Goal: Task Accomplishment & Management: Complete application form

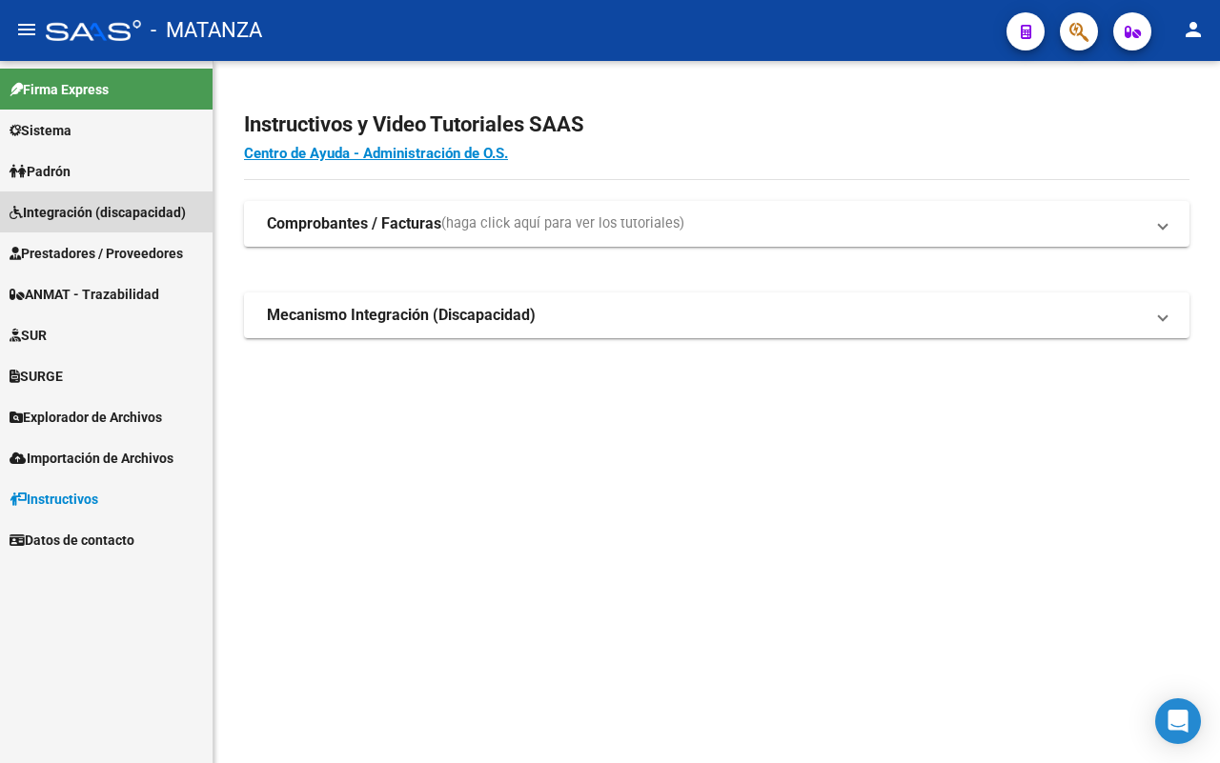
click at [103, 216] on span "Integración (discapacidad)" at bounding box center [98, 212] width 176 height 21
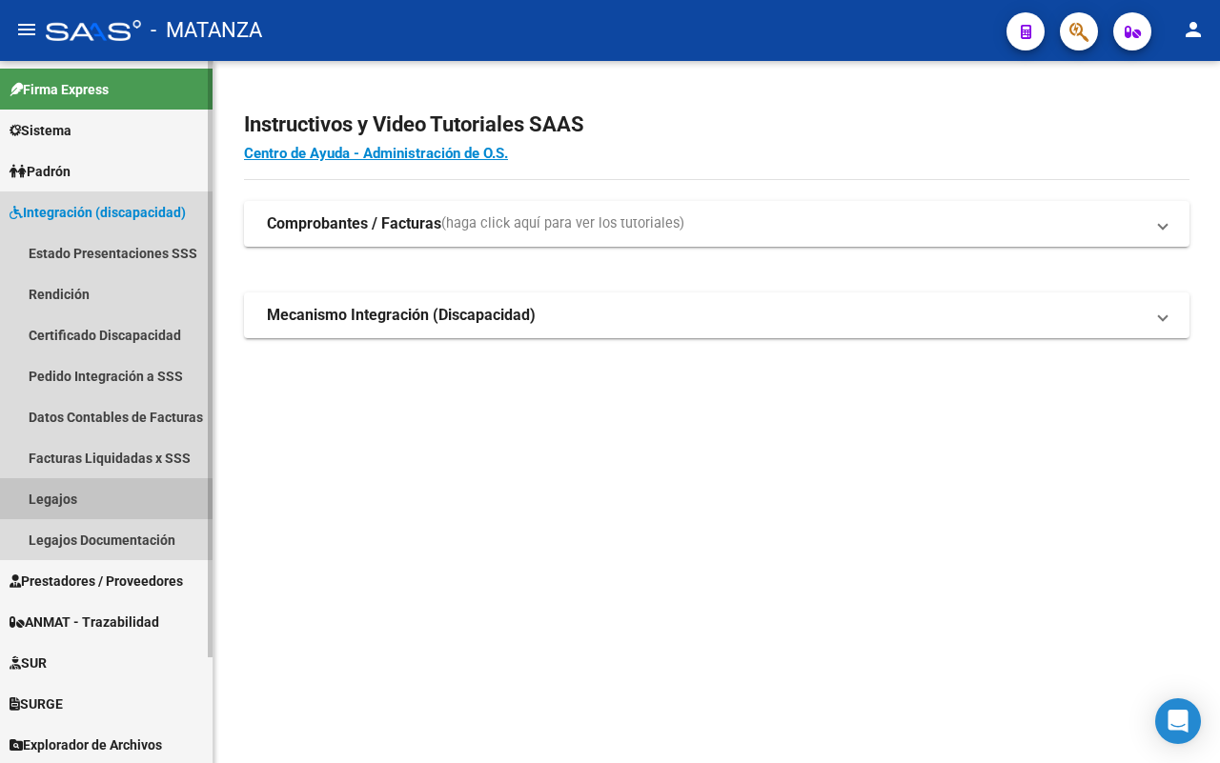
click at [96, 505] on link "Legajos" at bounding box center [106, 498] width 212 height 41
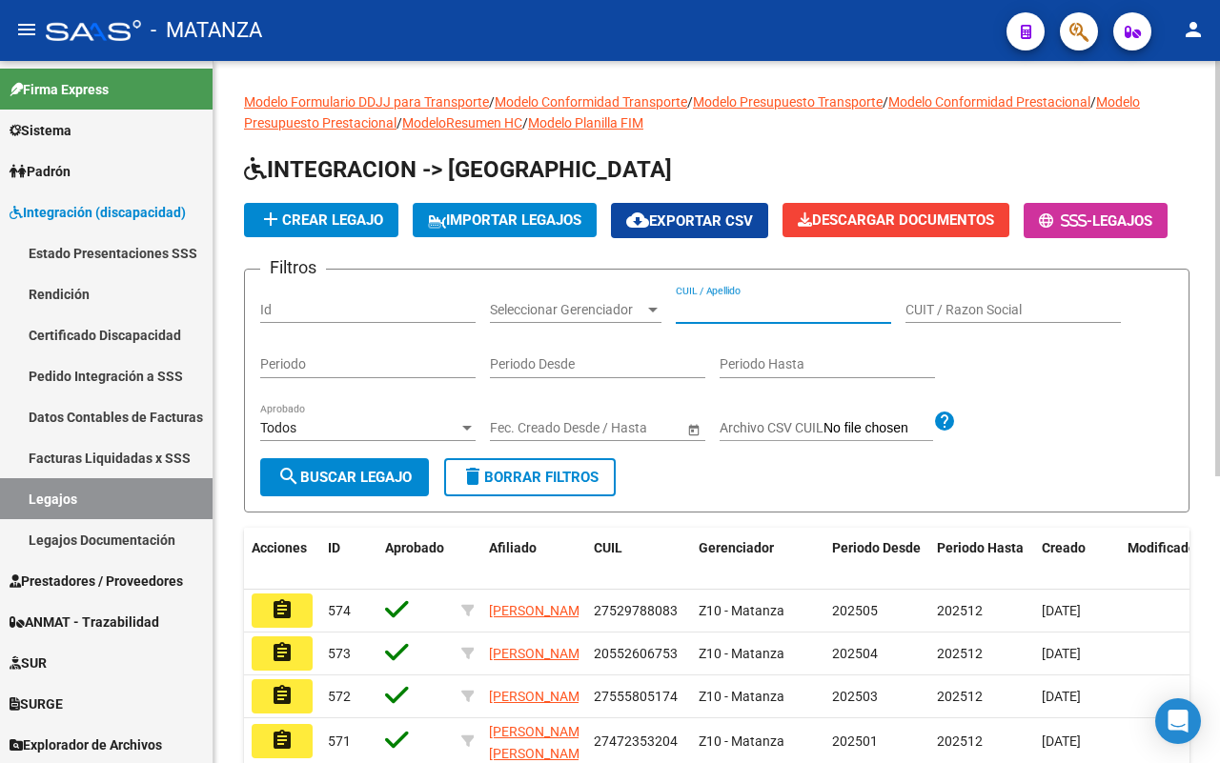
click at [753, 318] on input "CUIL / Apellido" at bounding box center [783, 310] width 215 height 16
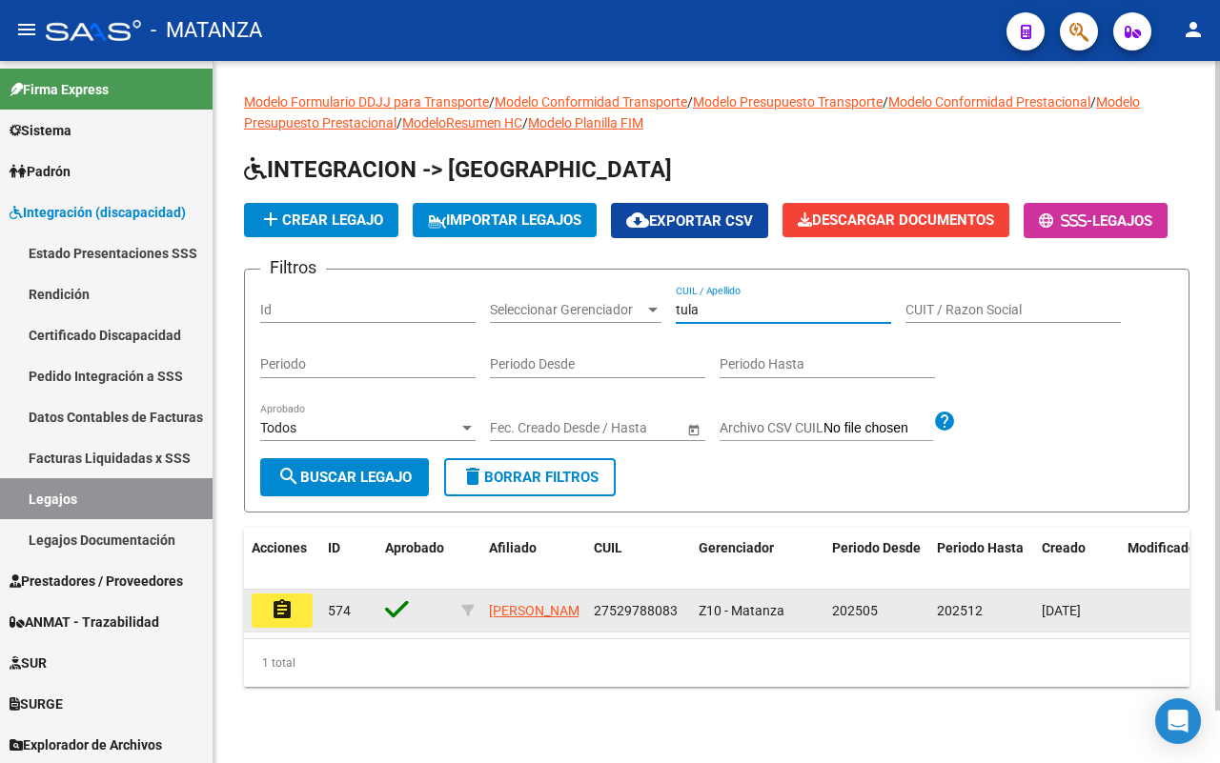
type input "tula"
click at [263, 628] on button "assignment" at bounding box center [282, 611] width 61 height 34
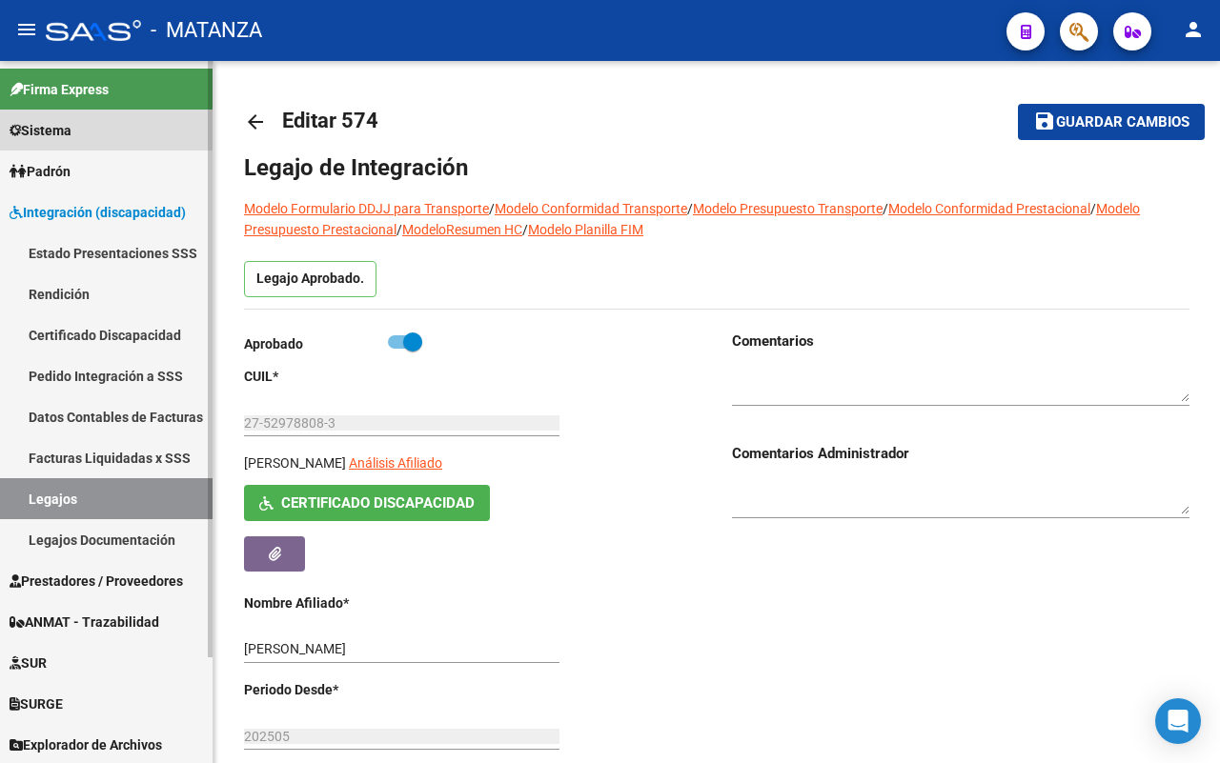
click at [64, 126] on span "Sistema" at bounding box center [41, 130] width 62 height 21
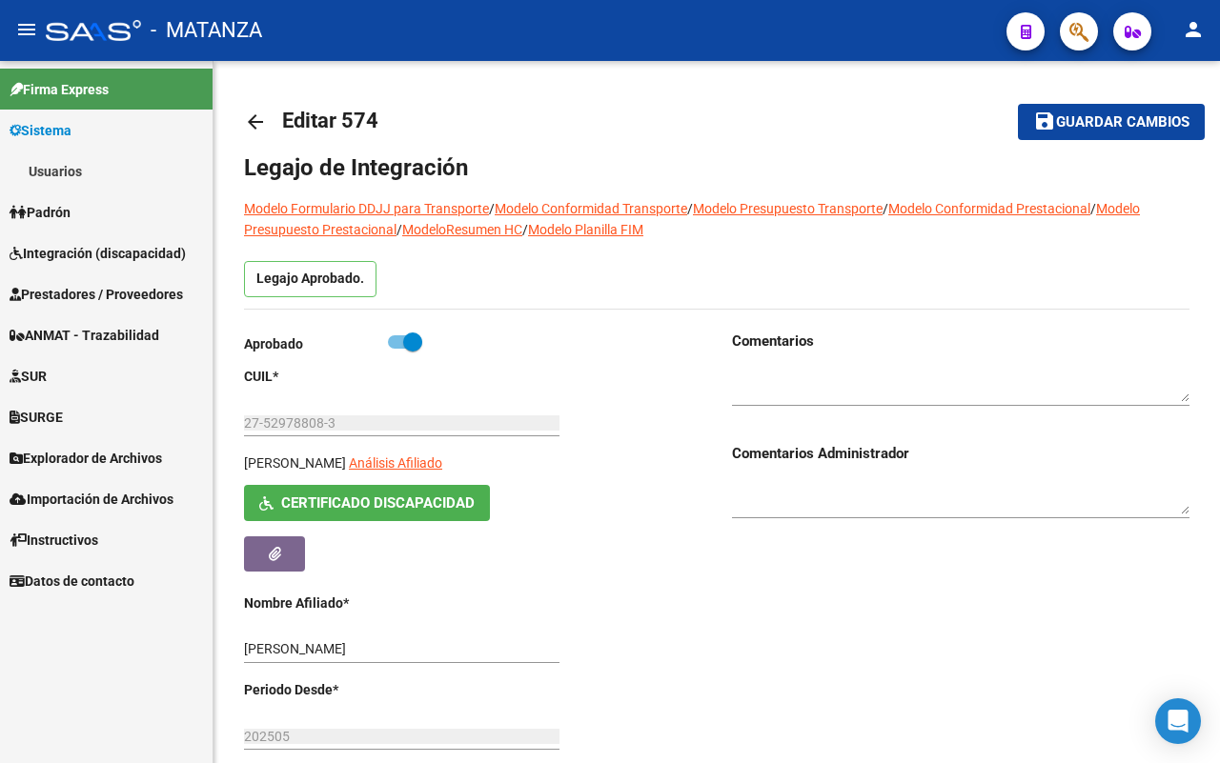
click at [67, 162] on link "Usuarios" at bounding box center [106, 171] width 212 height 41
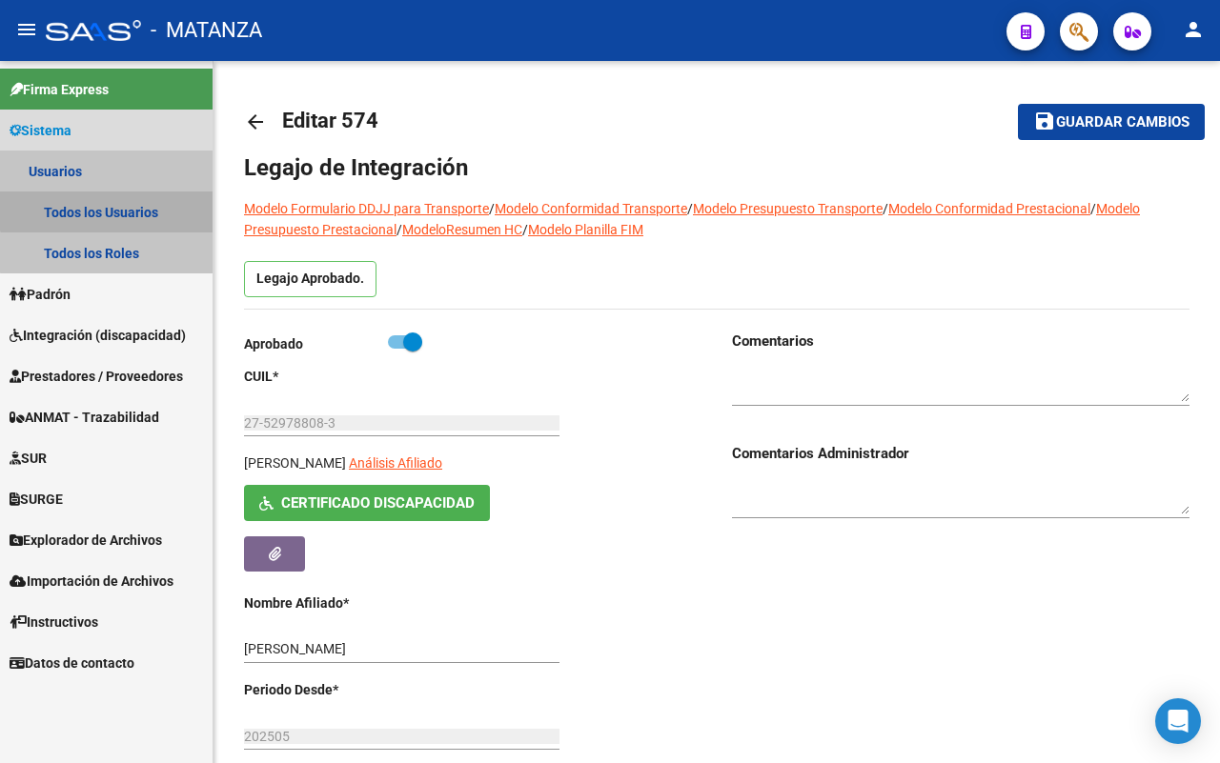
click at [115, 201] on link "Todos los Usuarios" at bounding box center [106, 212] width 212 height 41
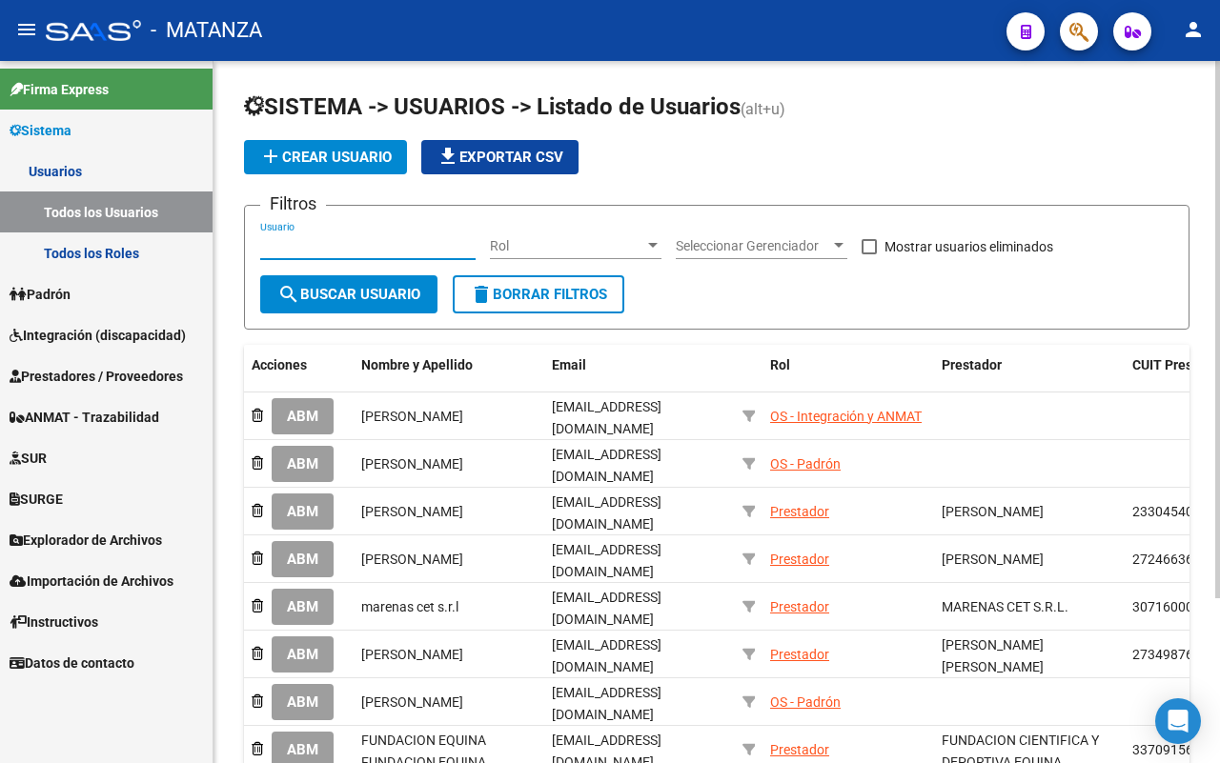
click at [383, 239] on input "Usuario" at bounding box center [367, 246] width 215 height 16
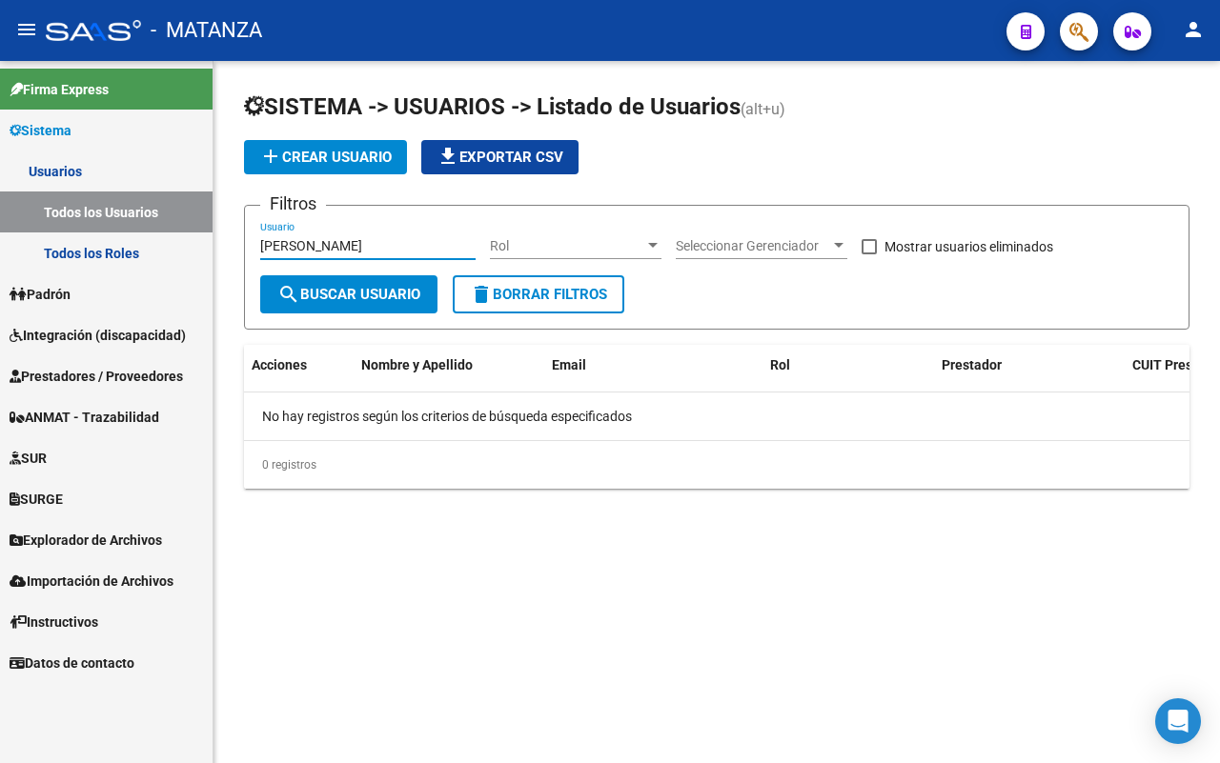
type input "[PERSON_NAME]"
click at [319, 153] on span "add Crear Usuario" at bounding box center [325, 157] width 132 height 17
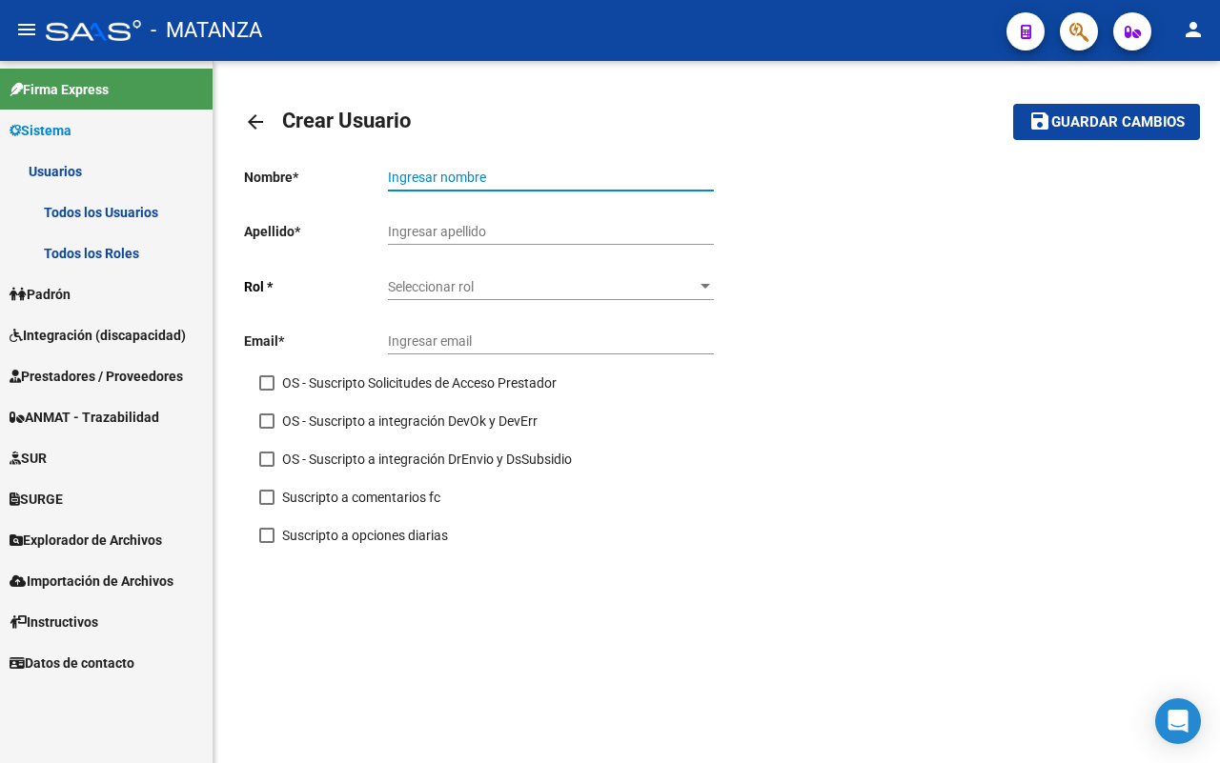
click at [444, 176] on input "Ingresar nombre" at bounding box center [551, 178] width 326 height 16
type input "[PERSON_NAME]"
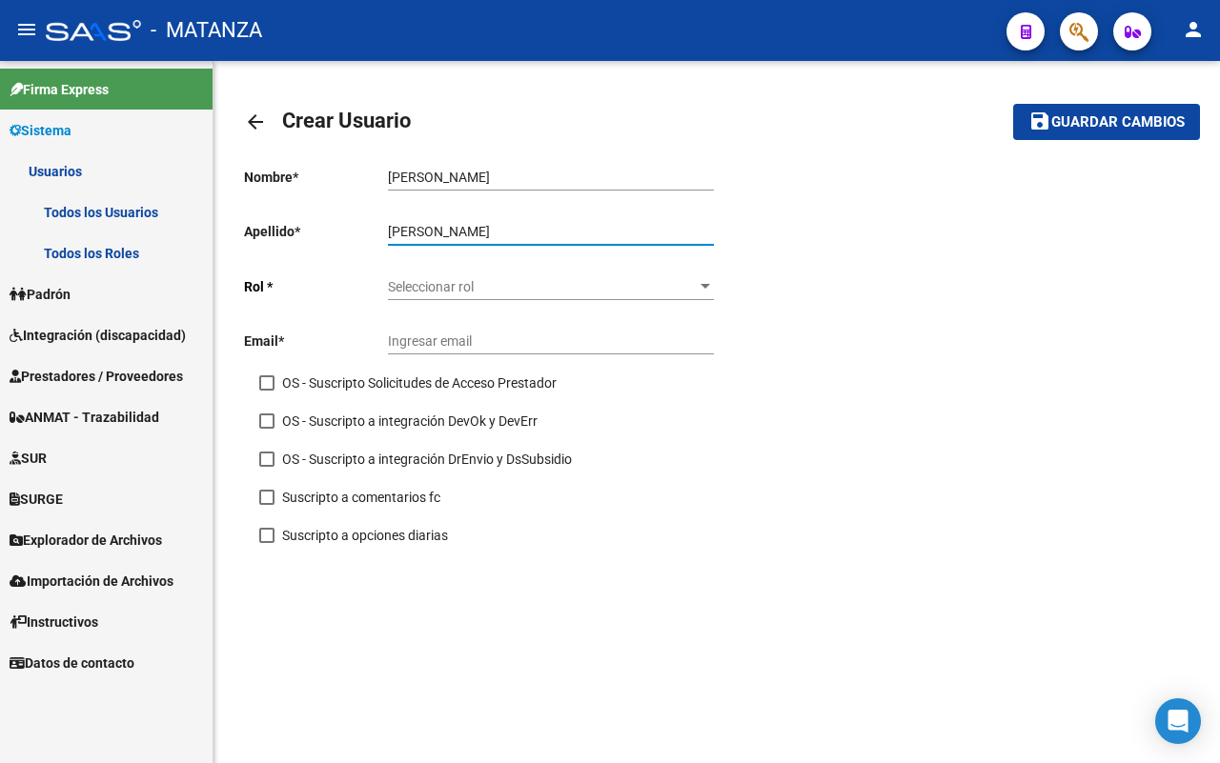
type input "[PERSON_NAME]"
click at [493, 283] on span "Seleccionar rol" at bounding box center [542, 287] width 309 height 16
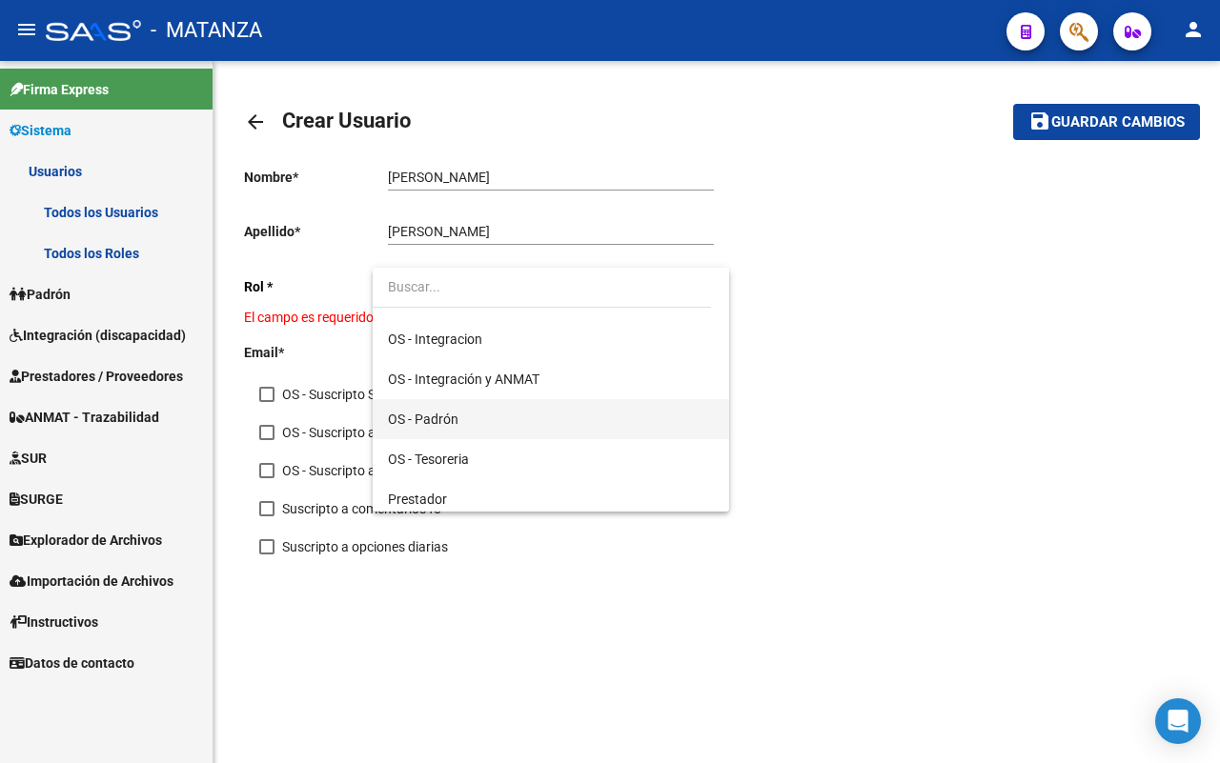
scroll to position [196, 0]
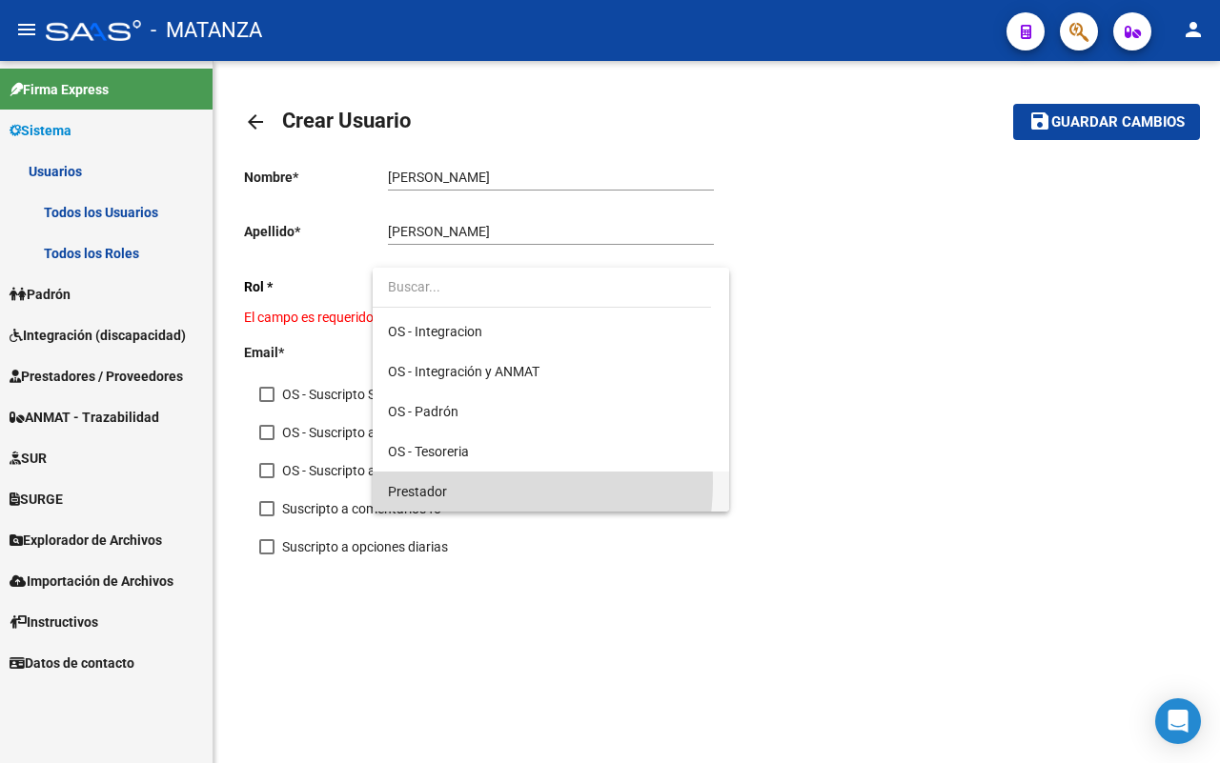
click at [457, 482] on span "Prestador" at bounding box center [551, 492] width 326 height 40
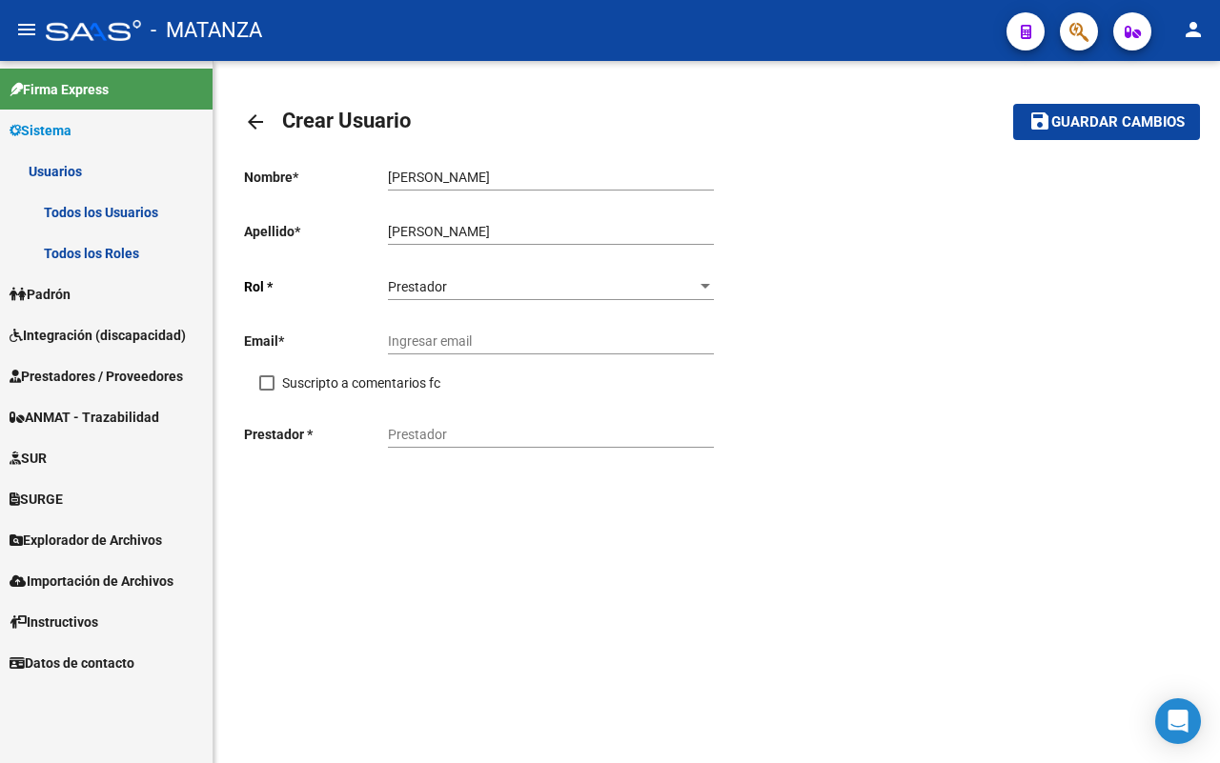
click at [440, 332] on div "Ingresar email" at bounding box center [551, 335] width 326 height 38
paste input "[PERSON_NAME][EMAIL_ADDRESS][DOMAIN_NAME]"
type input "[PERSON_NAME][EMAIL_ADDRESS][DOMAIN_NAME]"
click at [269, 384] on span at bounding box center [266, 382] width 15 height 15
click at [267, 391] on input "Suscripto a comentarios fc" at bounding box center [266, 391] width 1 height 1
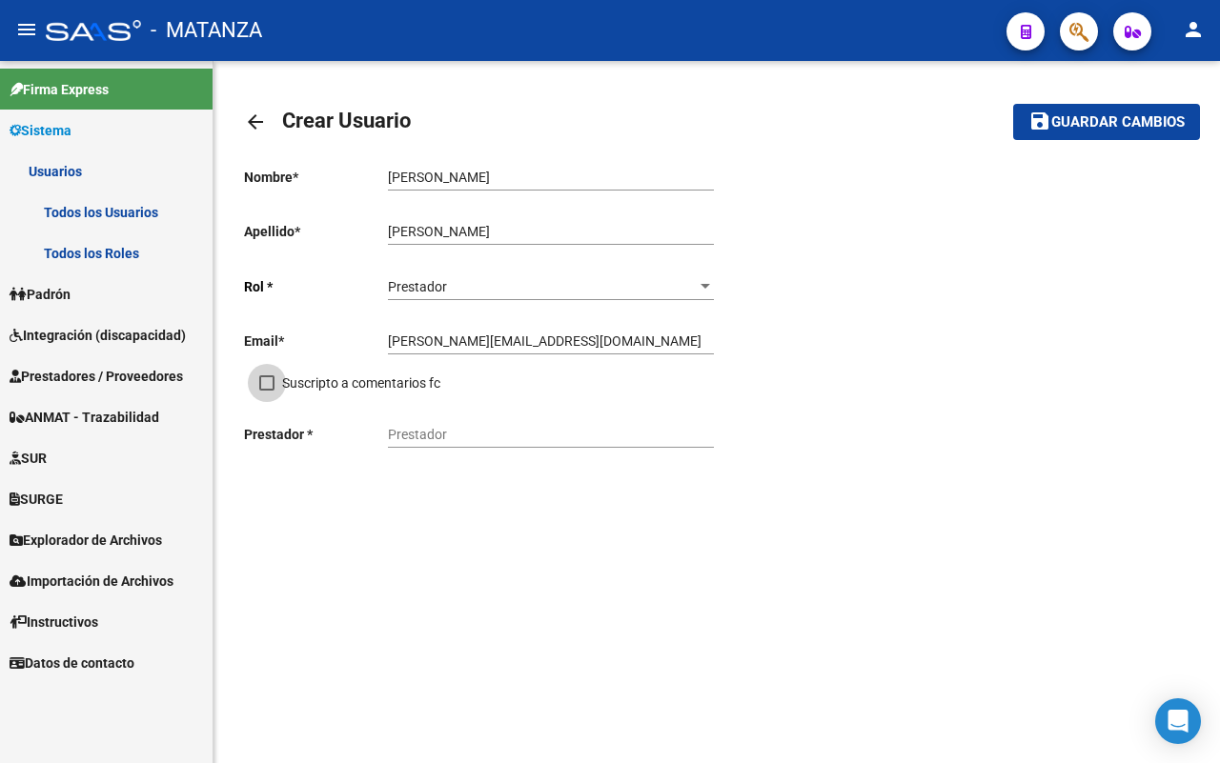
checkbox input "true"
click at [457, 438] on input "Prestador" at bounding box center [551, 435] width 326 height 16
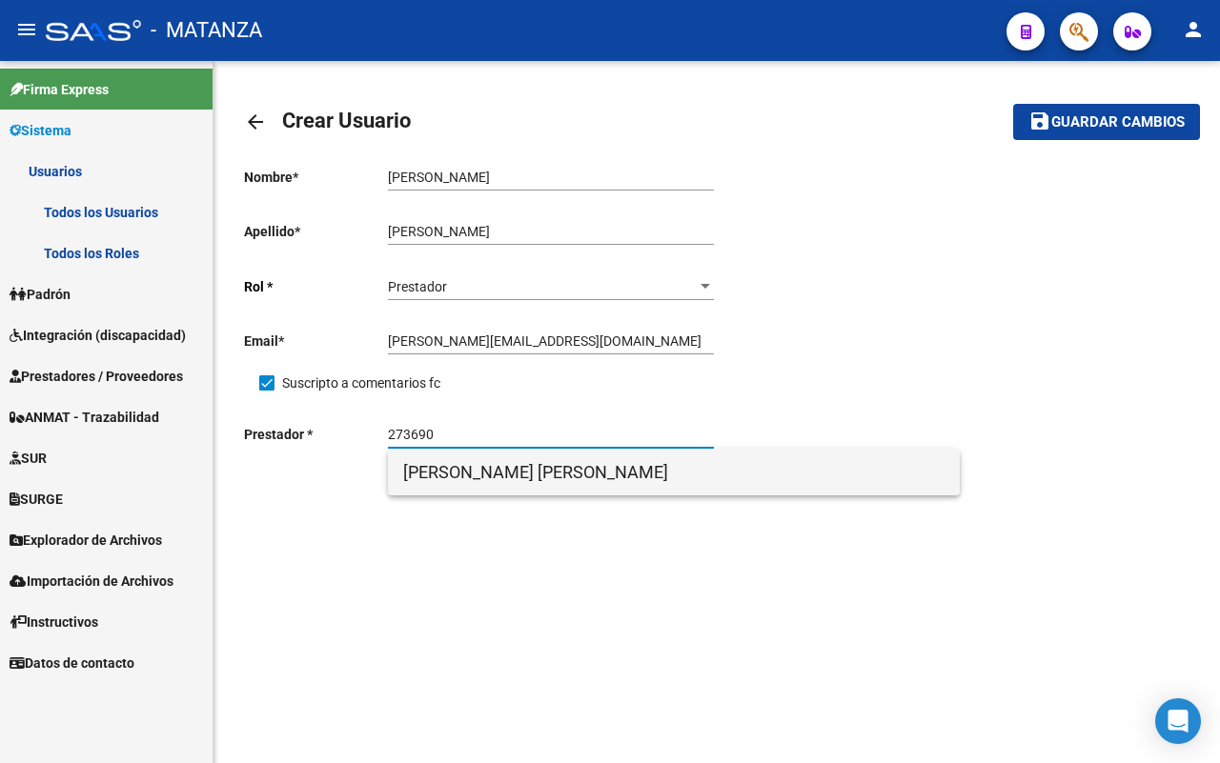
click at [475, 477] on span "[PERSON_NAME] [PERSON_NAME]" at bounding box center [673, 473] width 541 height 46
type input "[PERSON_NAME] [PERSON_NAME]"
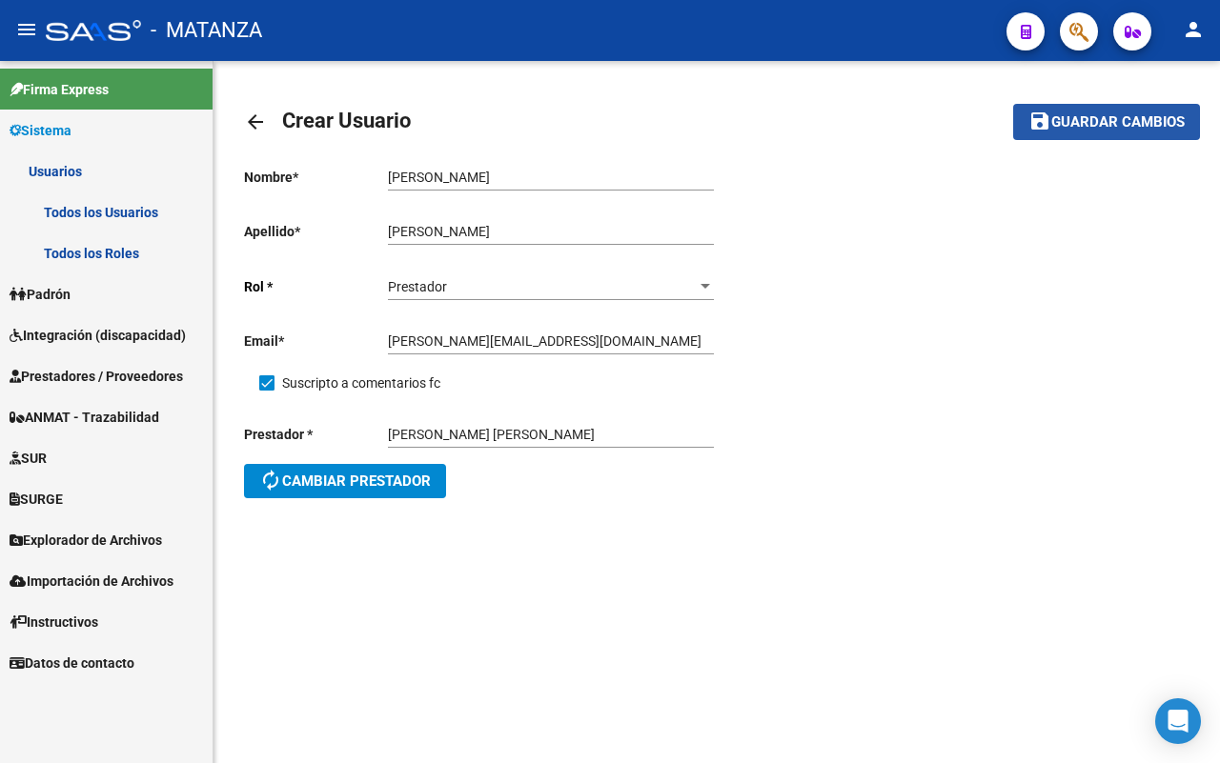
drag, startPoint x: 1087, startPoint y: 122, endPoint x: 974, endPoint y: 212, distance: 145.1
click at [1088, 122] on span "Guardar cambios" at bounding box center [1117, 122] width 133 height 17
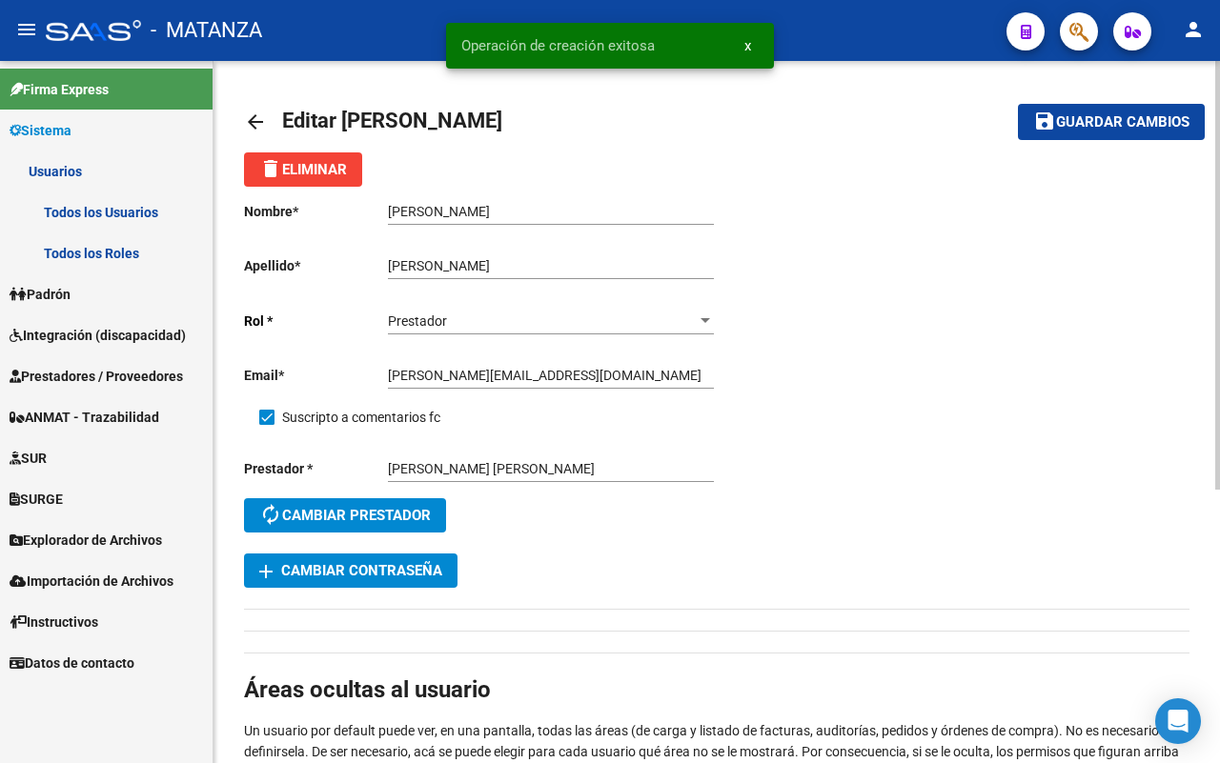
click at [245, 119] on mat-icon "arrow_back" at bounding box center [255, 122] width 23 height 23
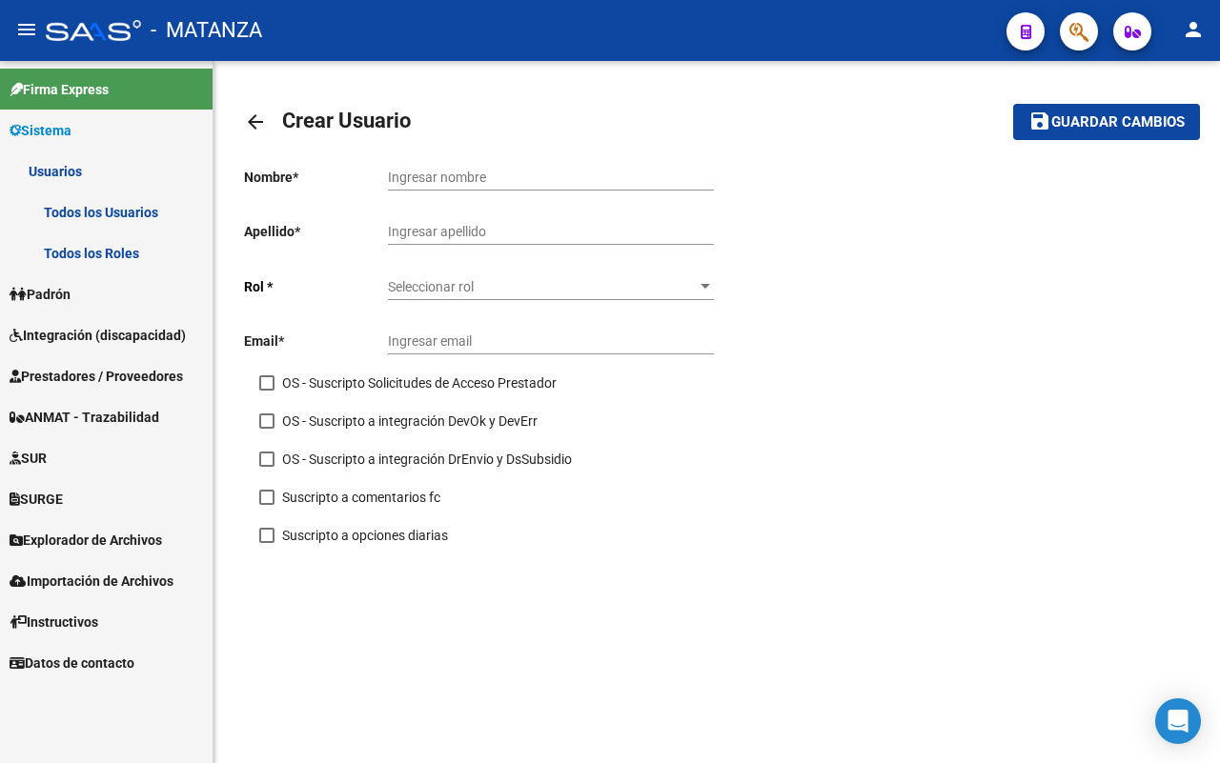
click at [251, 124] on mat-icon "arrow_back" at bounding box center [255, 122] width 23 height 23
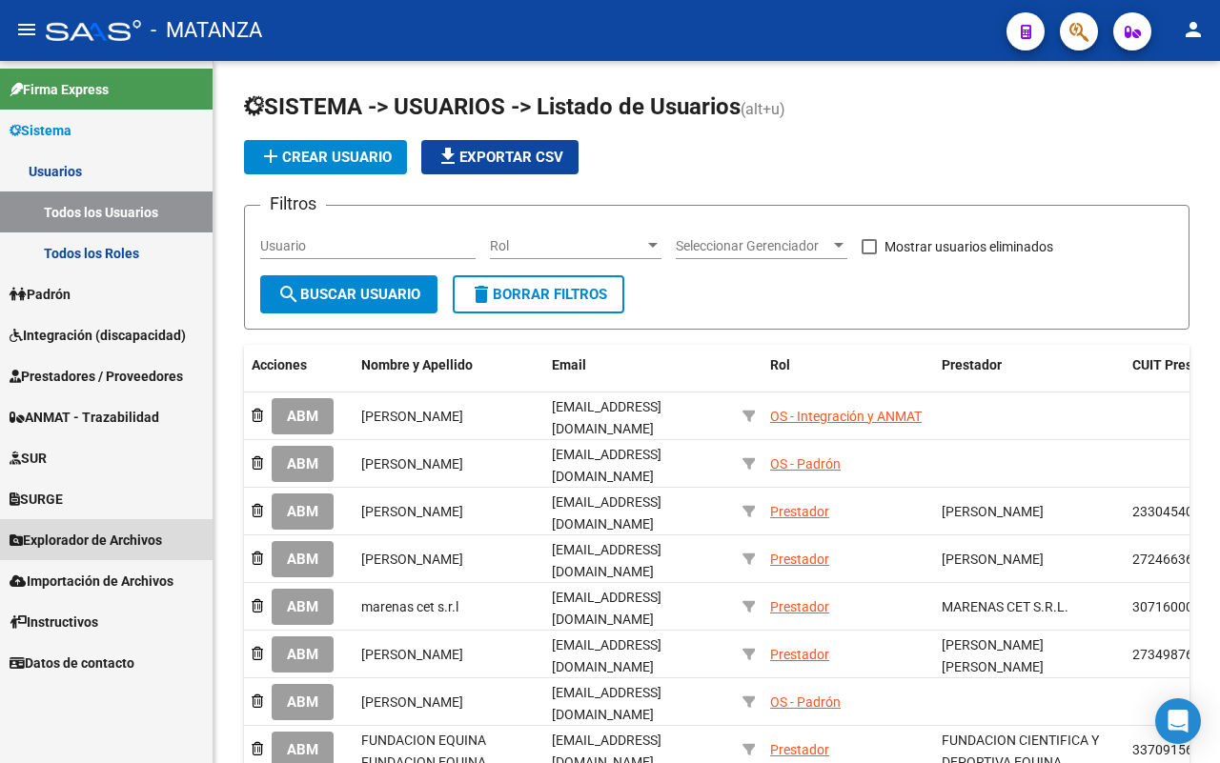
click at [98, 524] on link "Explorador de Archivos" at bounding box center [106, 539] width 212 height 41
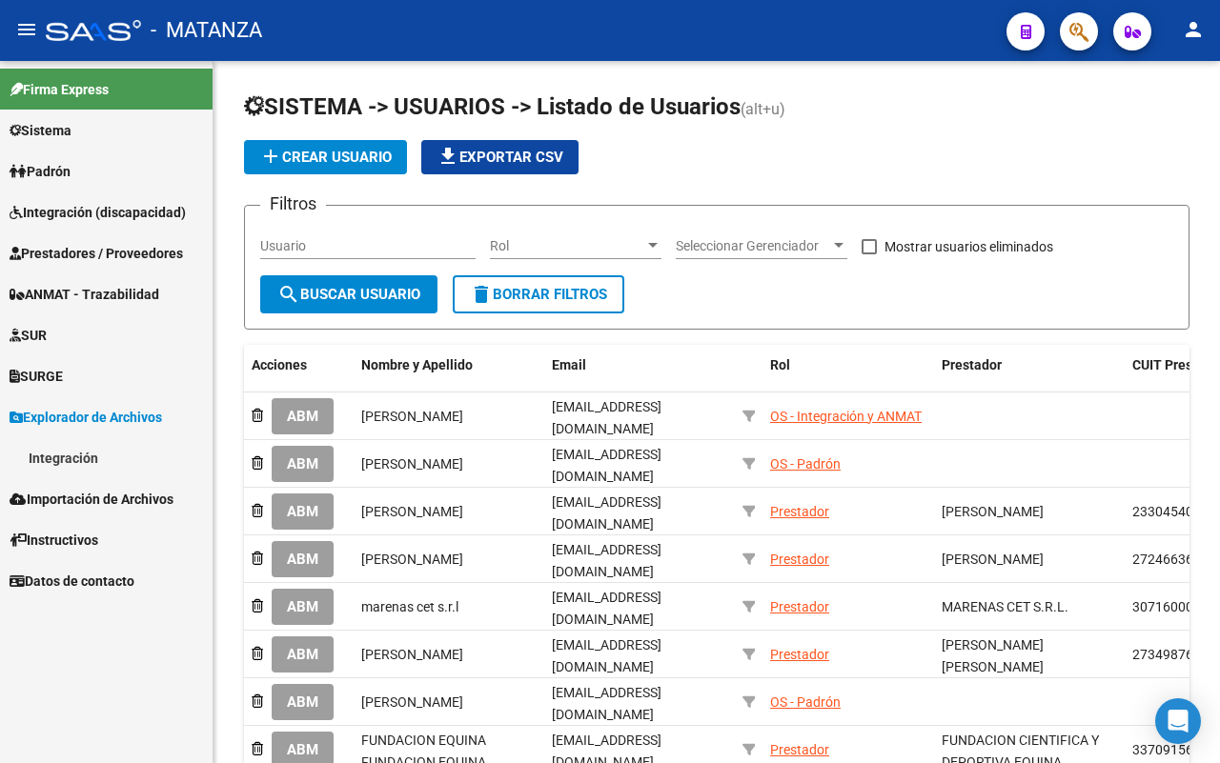
click at [93, 460] on link "Integración" at bounding box center [106, 457] width 212 height 41
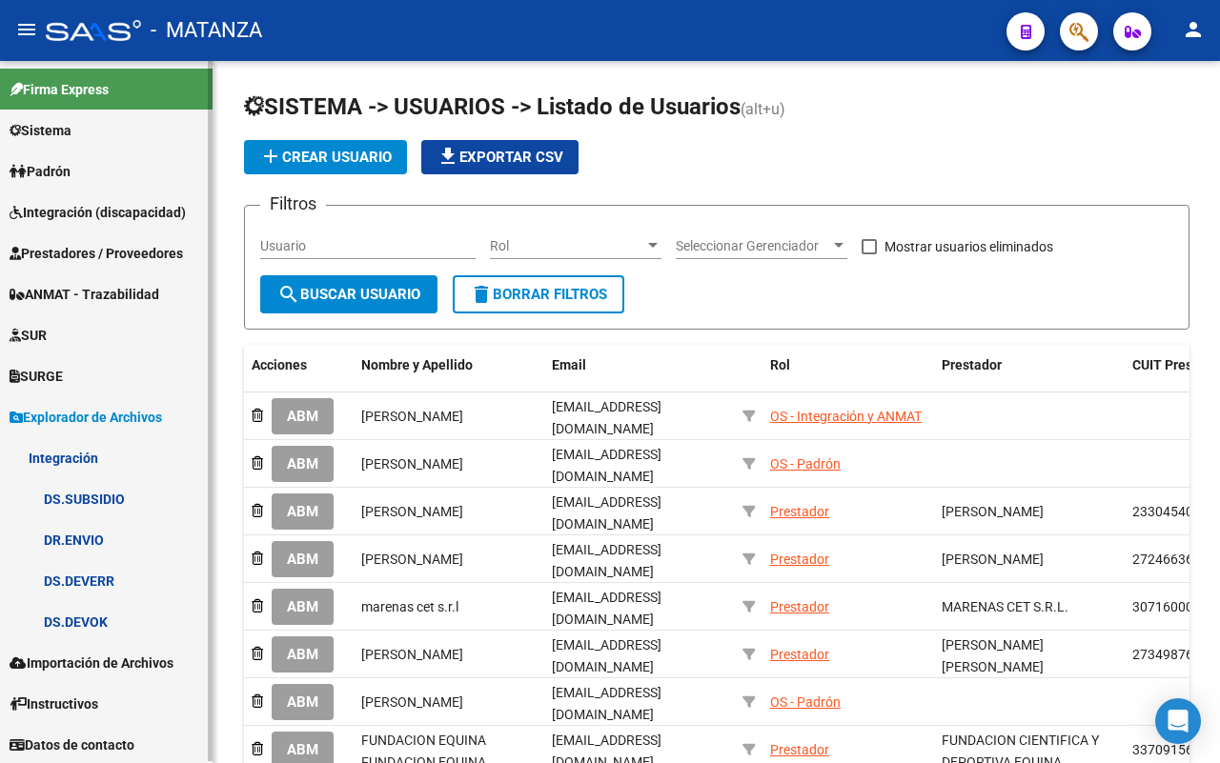
click at [132, 254] on span "Prestadores / Proveedores" at bounding box center [96, 253] width 173 height 21
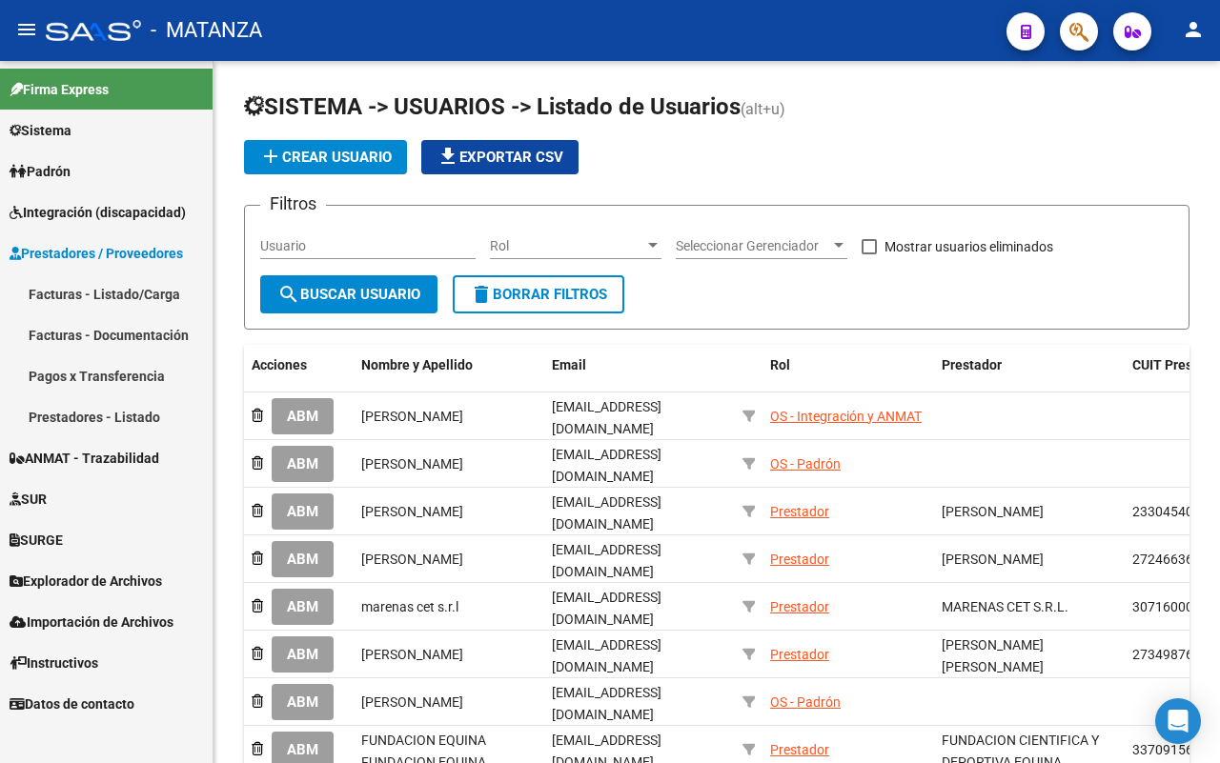
click at [130, 283] on link "Facturas - Listado/Carga" at bounding box center [106, 293] width 212 height 41
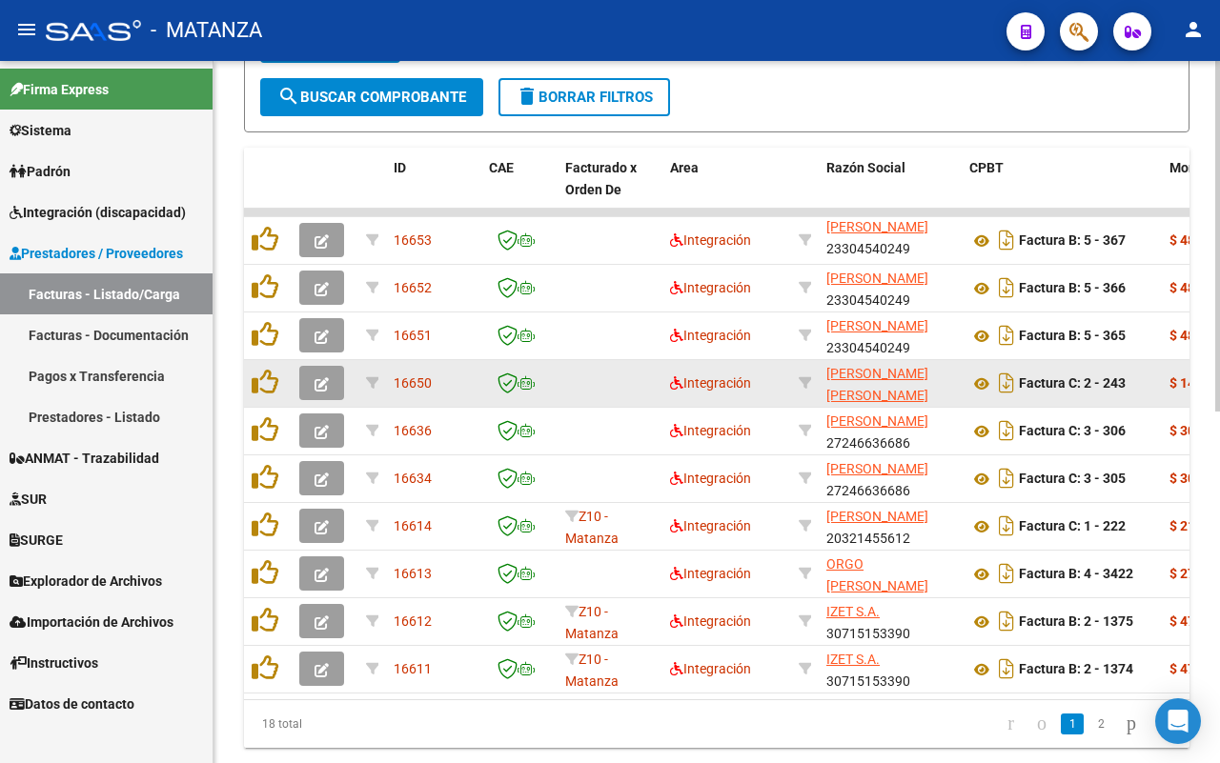
scroll to position [556, 0]
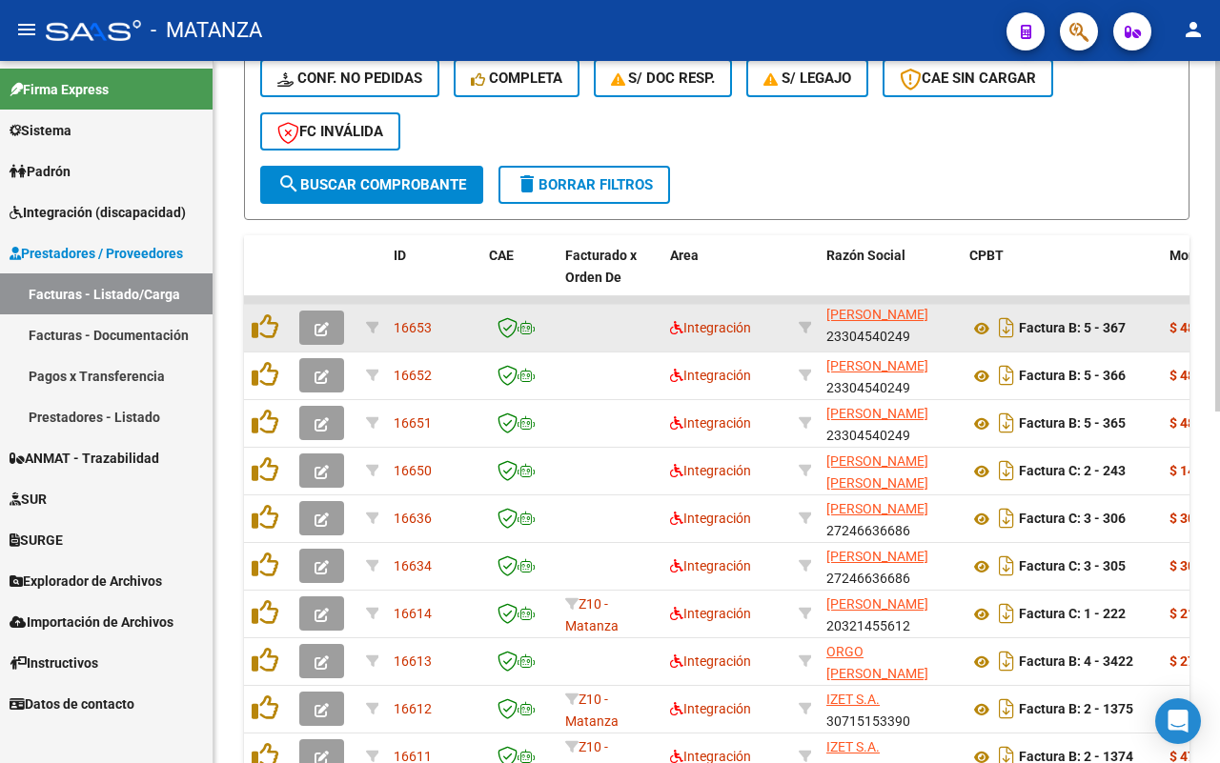
click at [320, 322] on icon "button" at bounding box center [321, 329] width 14 height 14
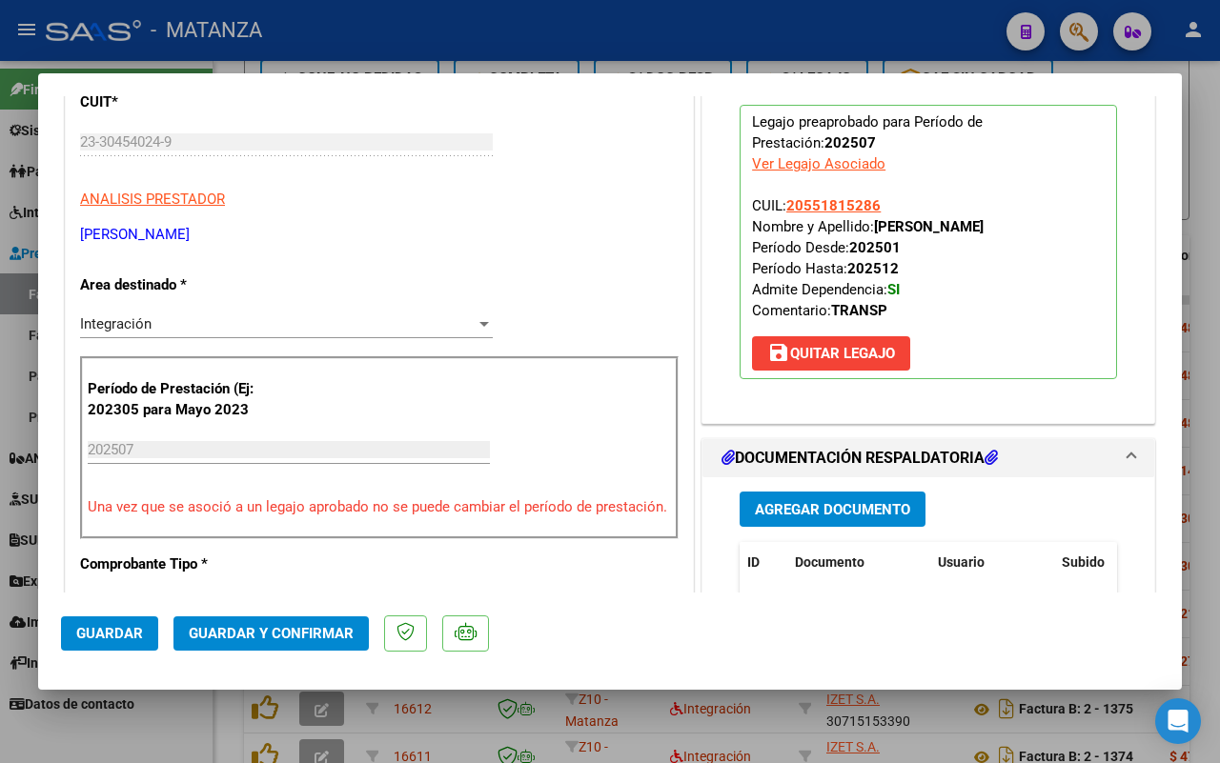
scroll to position [476, 0]
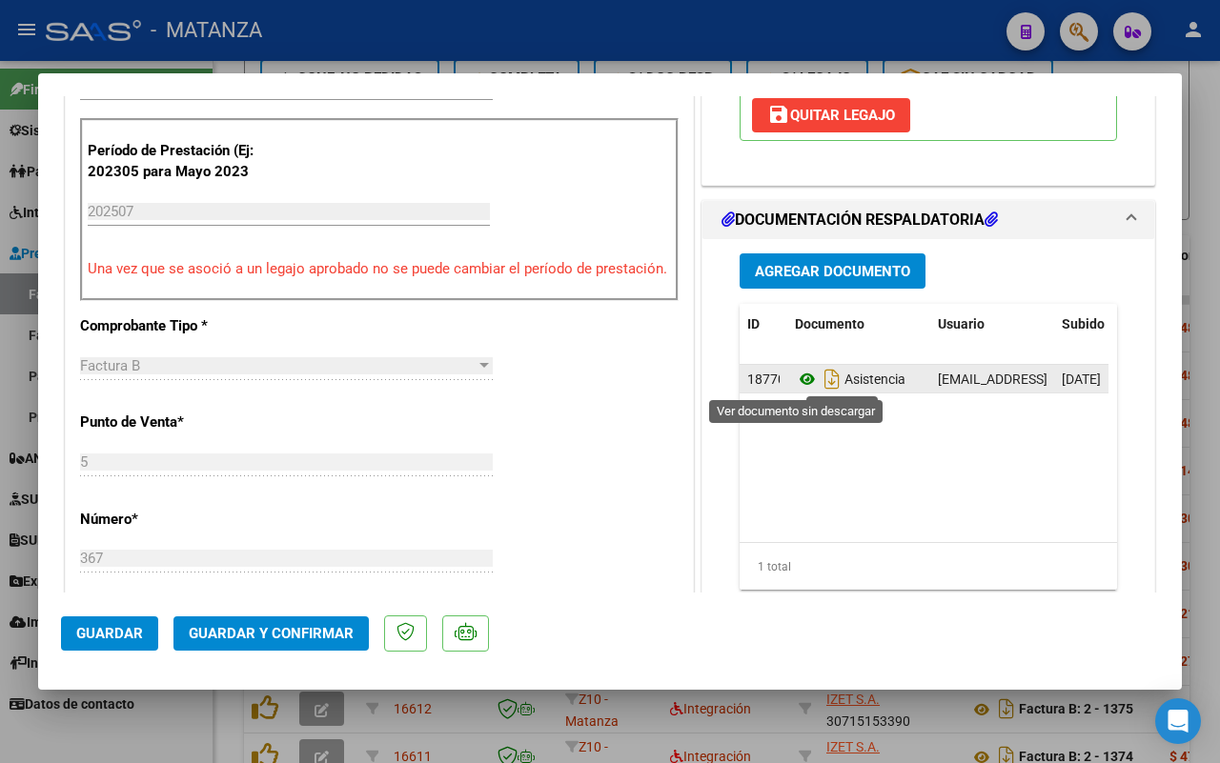
click at [800, 379] on icon at bounding box center [807, 379] width 25 height 23
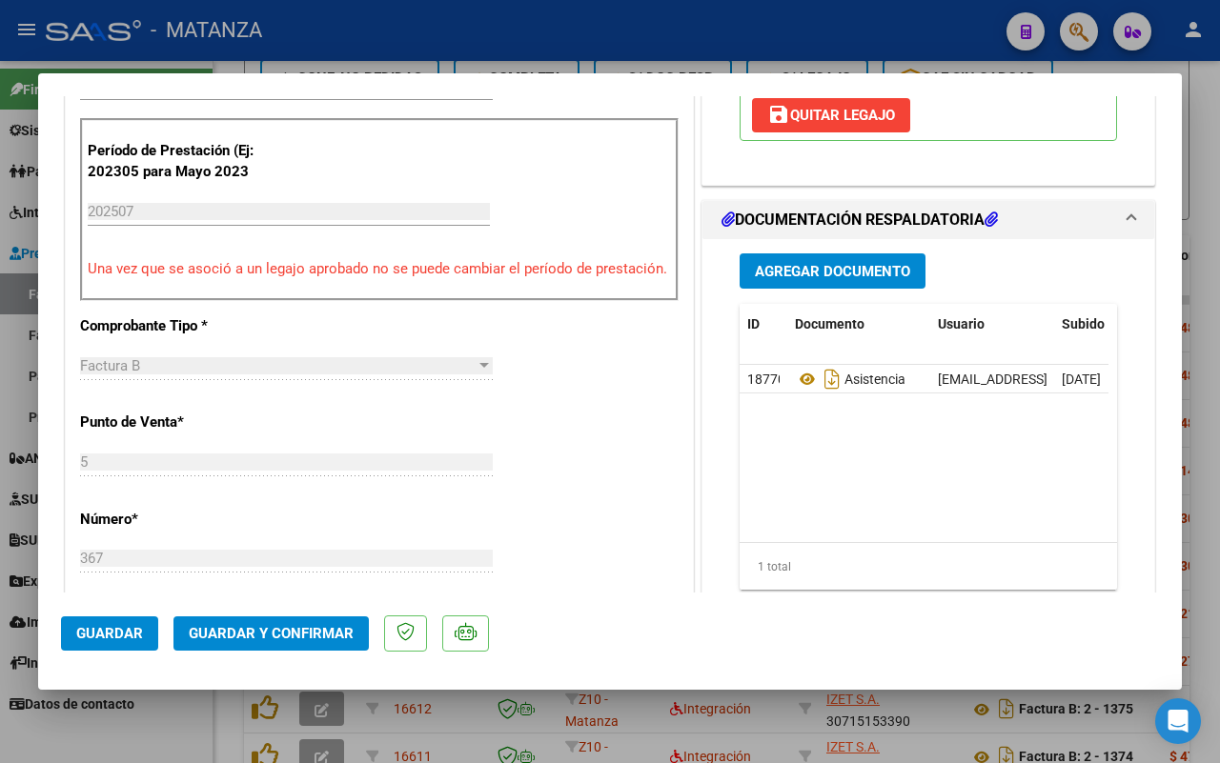
scroll to position [715, 0]
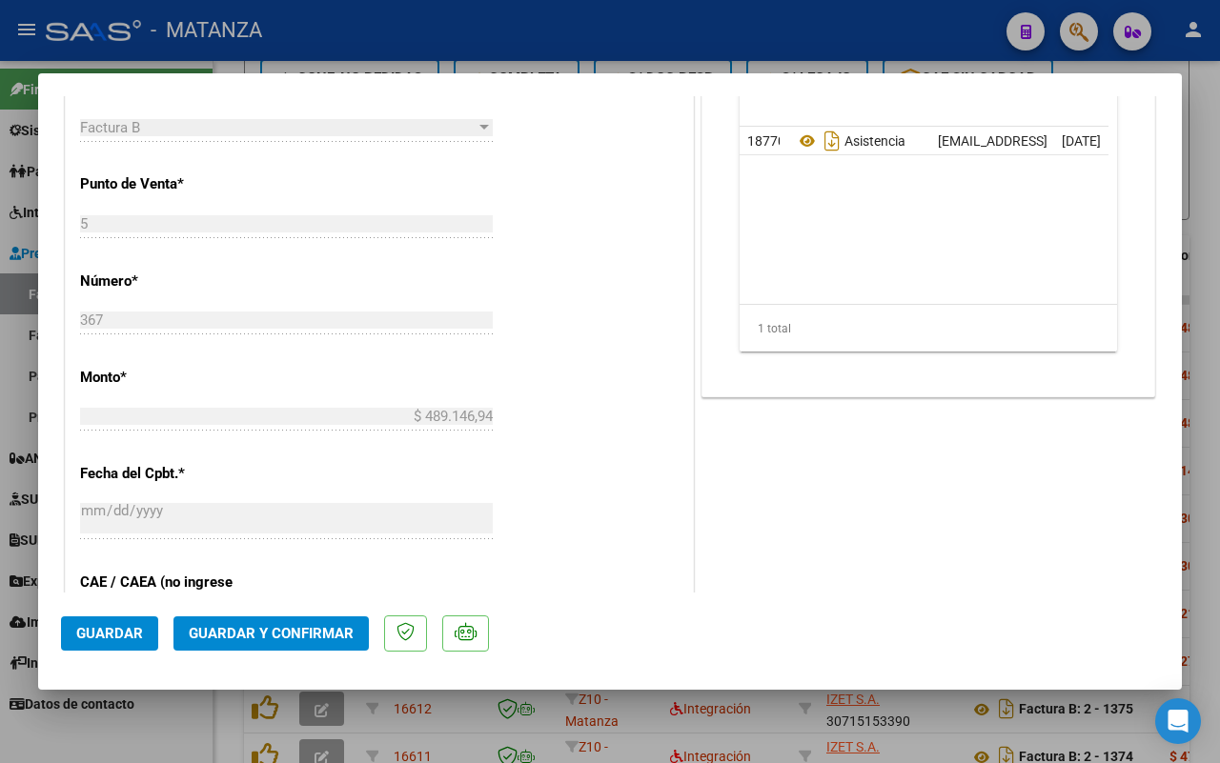
click at [270, 634] on span "Guardar y Confirmar" at bounding box center [271, 633] width 165 height 17
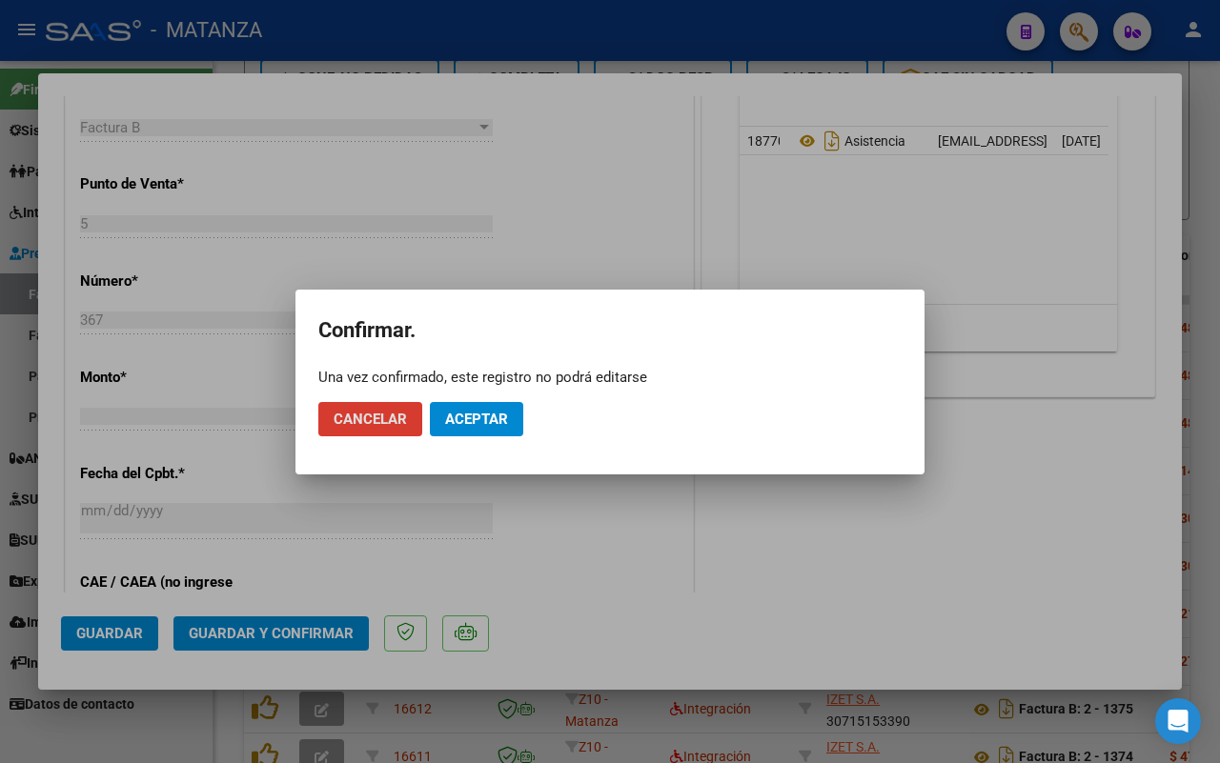
click at [498, 415] on span "Aceptar" at bounding box center [476, 419] width 63 height 17
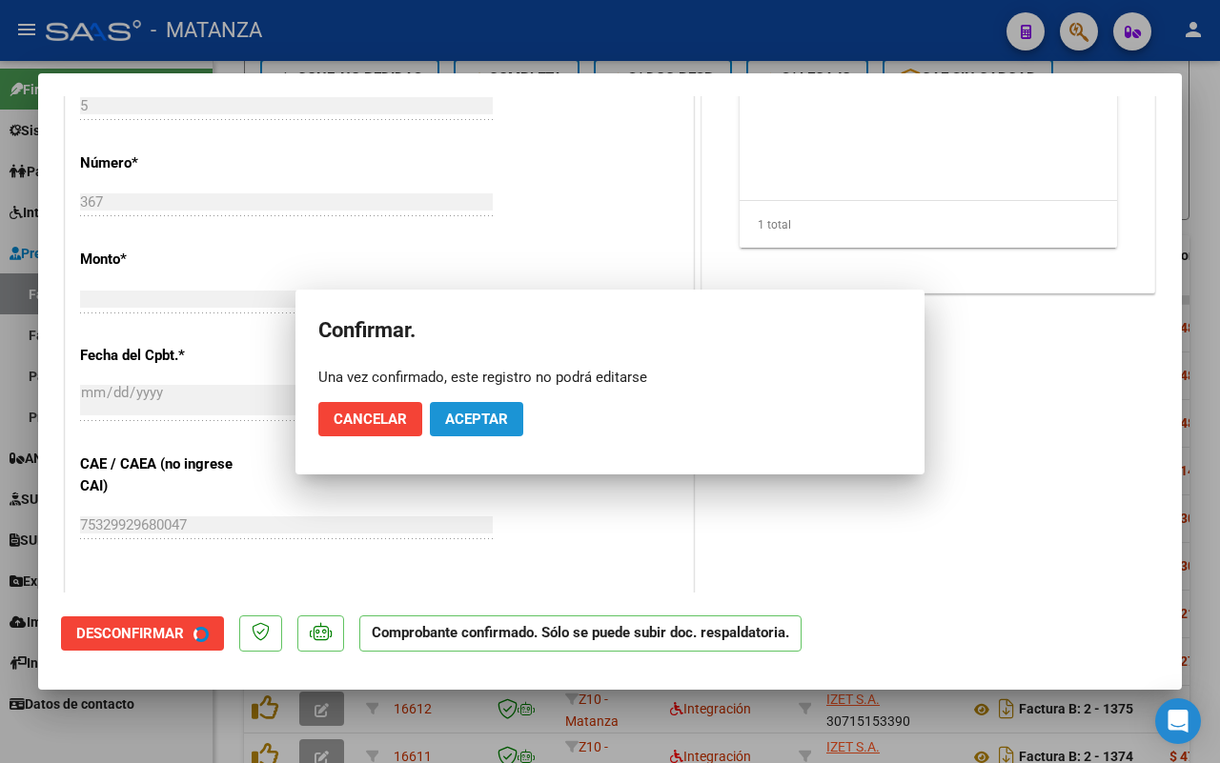
scroll to position [736, 0]
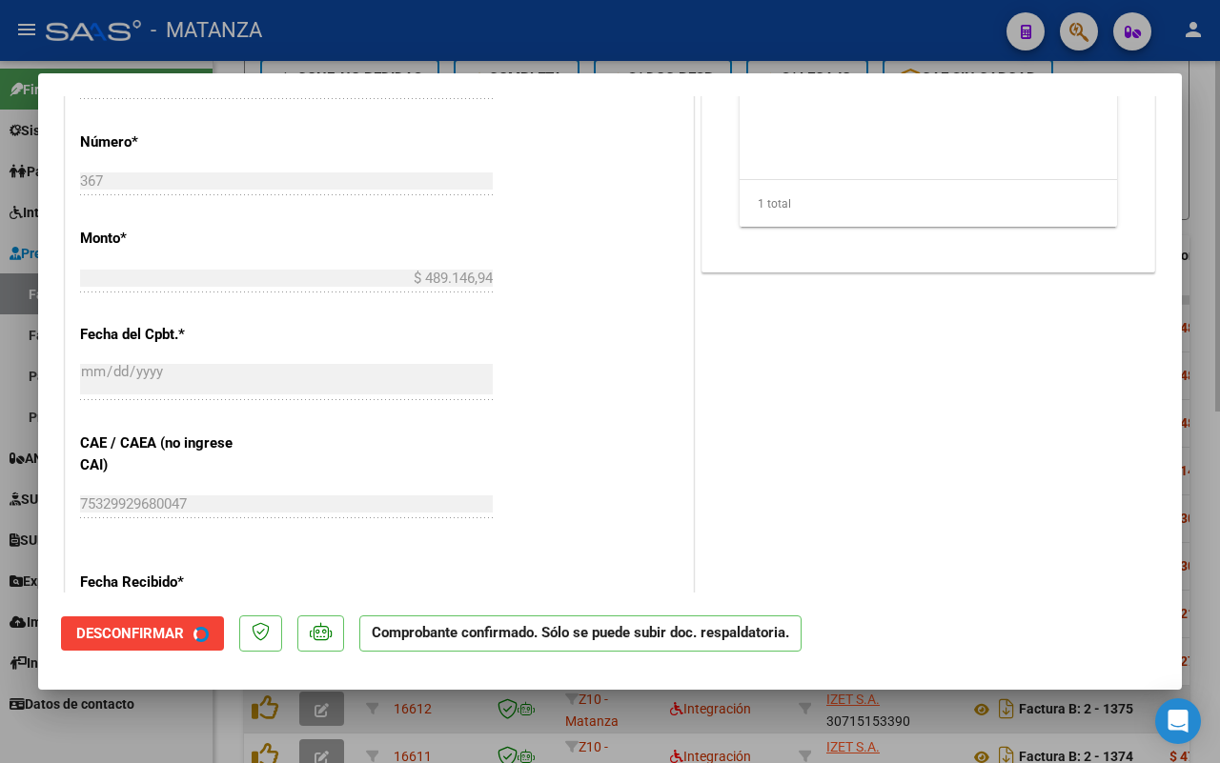
drag, startPoint x: 163, startPoint y: 721, endPoint x: 249, endPoint y: 713, distance: 86.2
click at [165, 721] on div at bounding box center [610, 381] width 1220 height 763
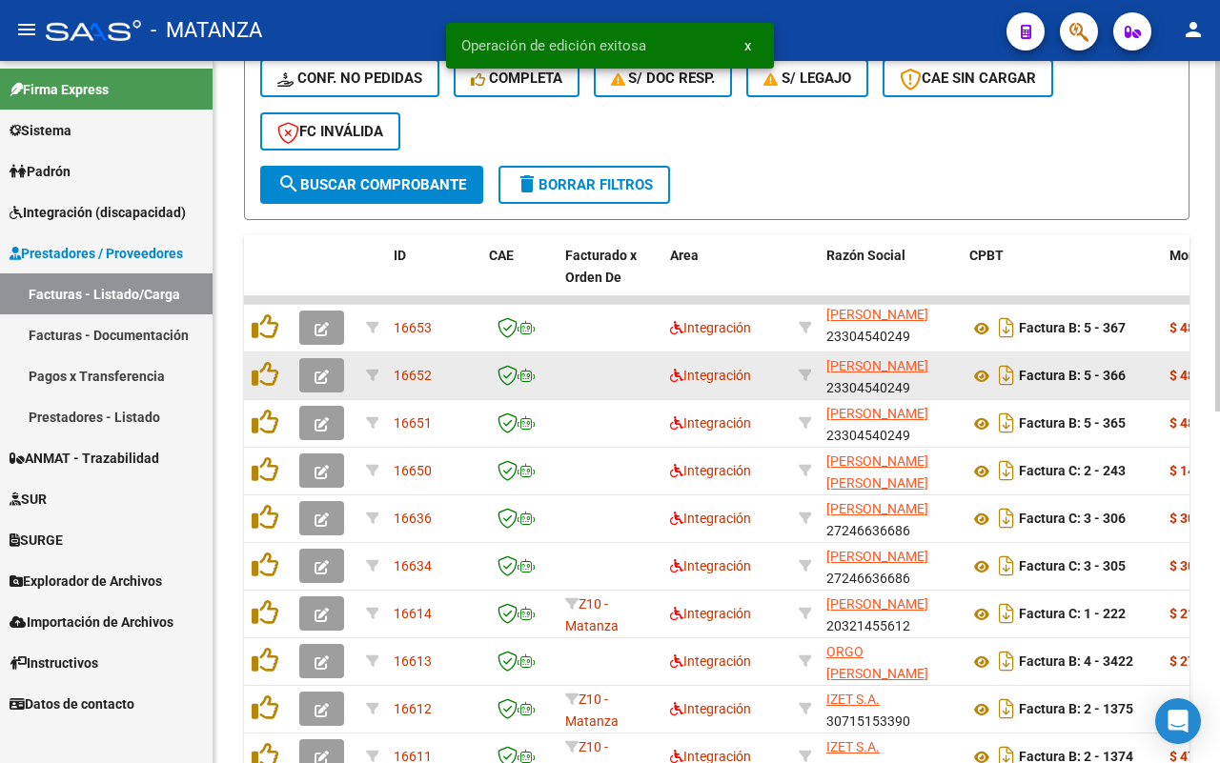
click at [319, 374] on icon "button" at bounding box center [321, 377] width 14 height 14
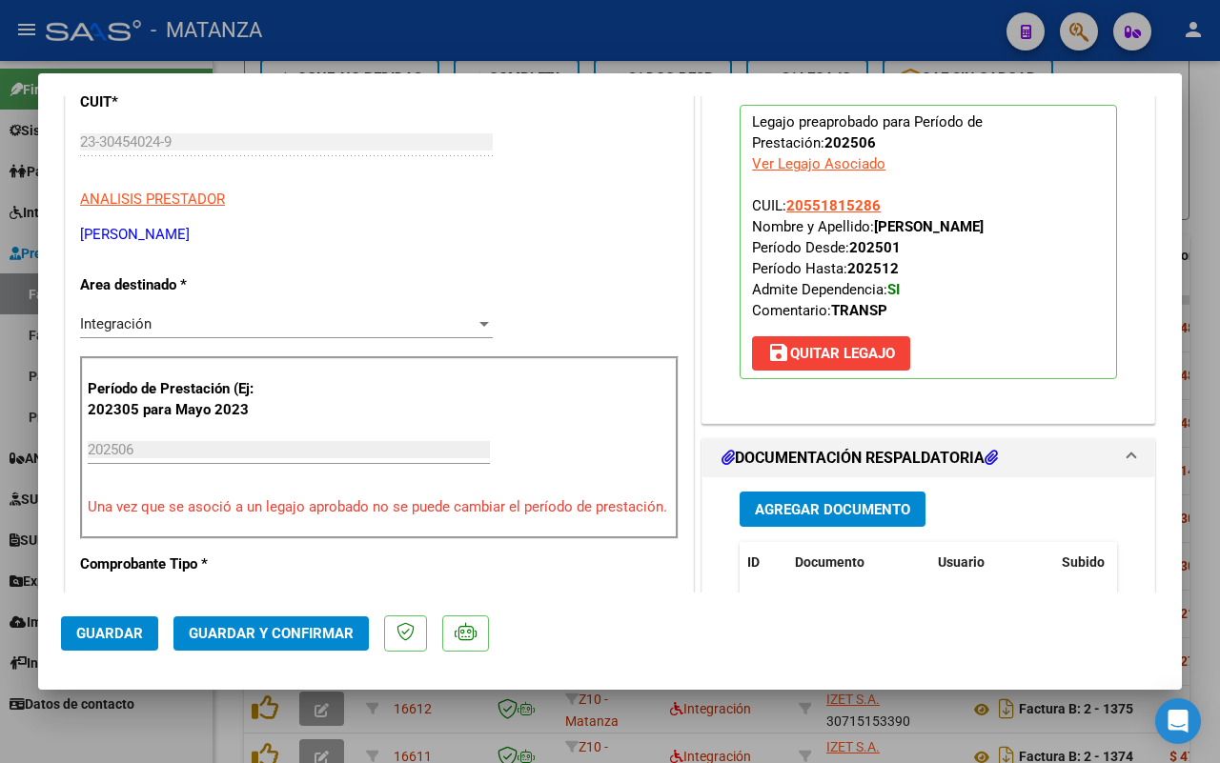
scroll to position [476, 0]
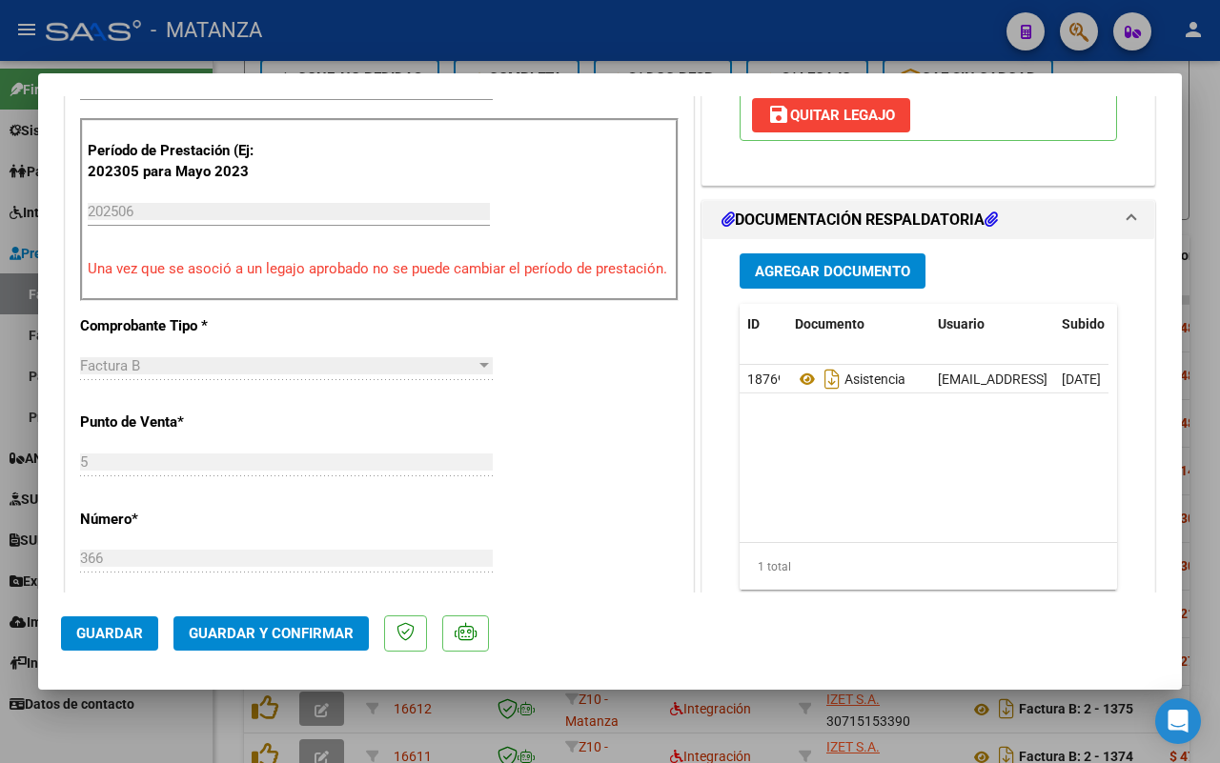
click at [295, 637] on span "Guardar y Confirmar" at bounding box center [271, 633] width 165 height 17
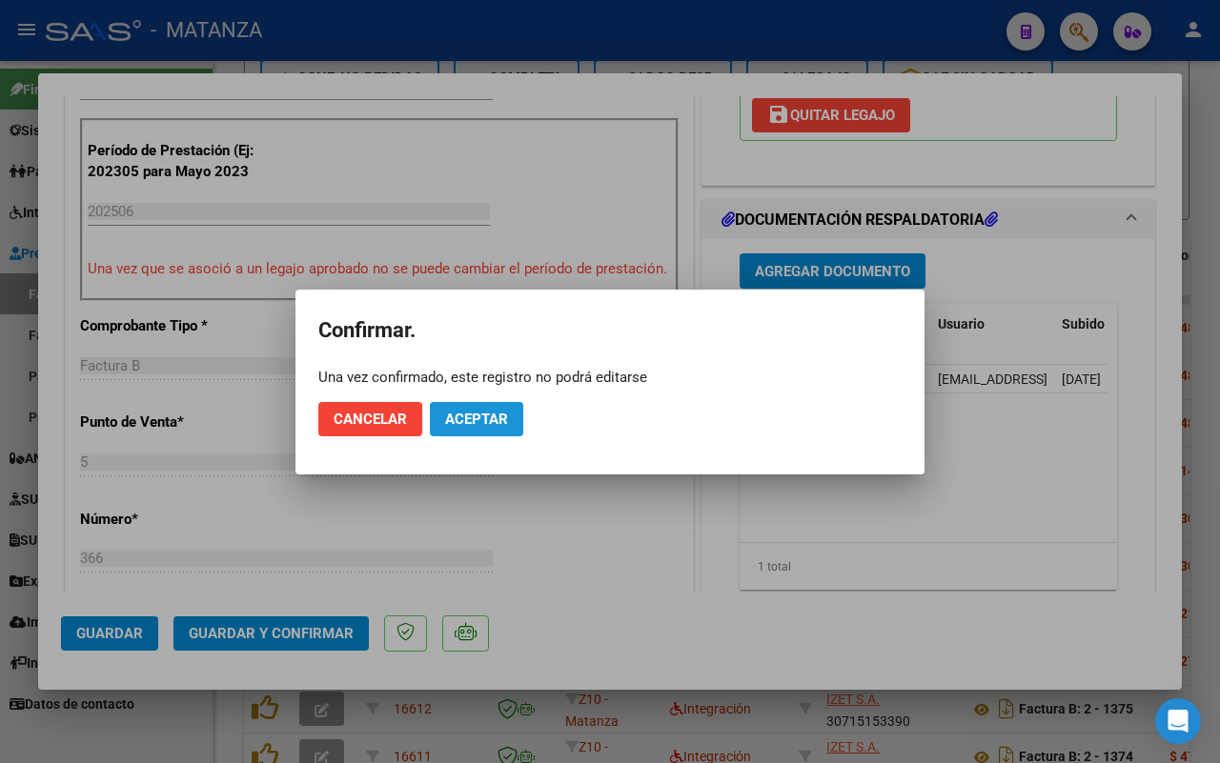
click at [457, 413] on span "Aceptar" at bounding box center [476, 419] width 63 height 17
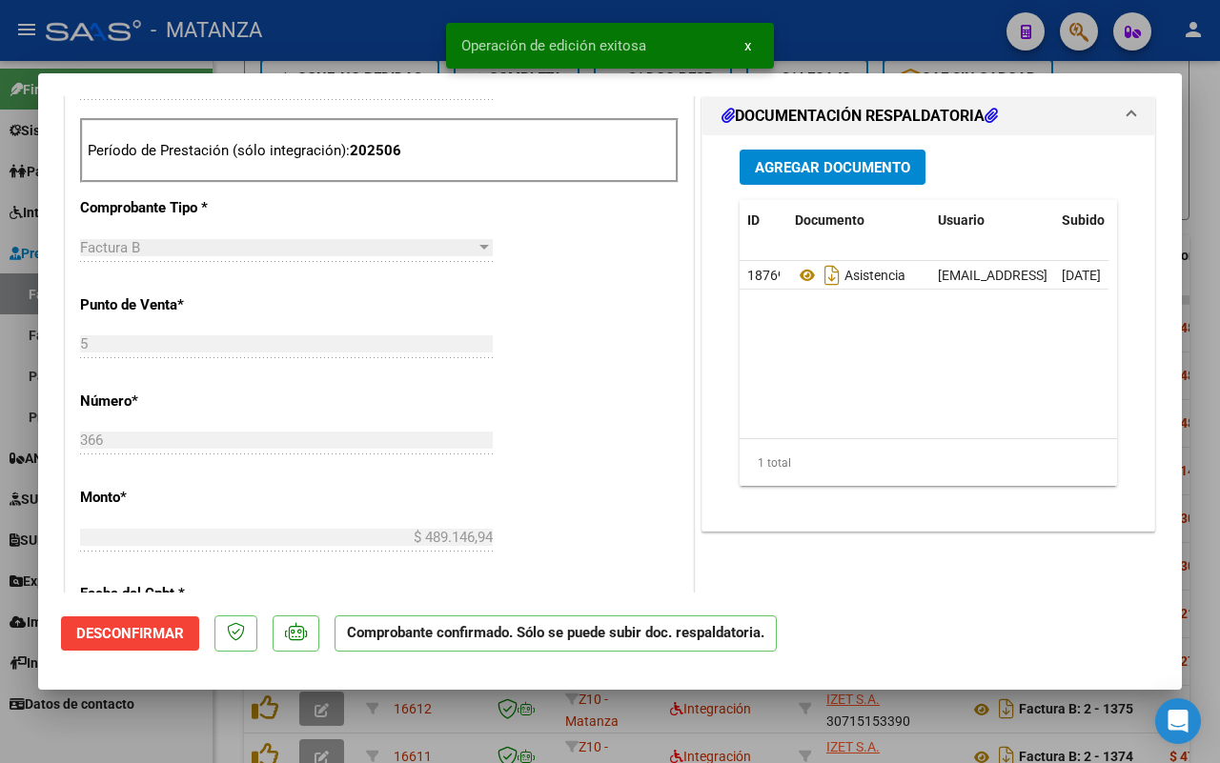
scroll to position [497, 0]
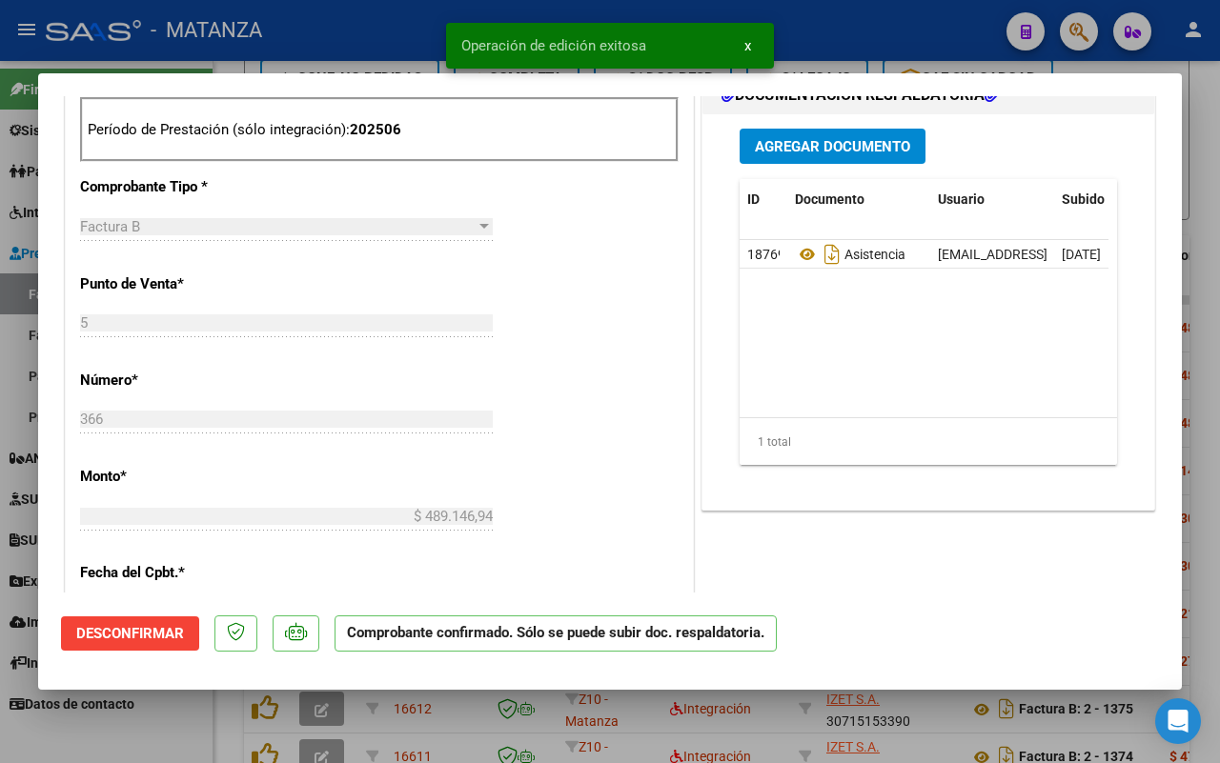
click at [210, 713] on div at bounding box center [610, 381] width 1220 height 763
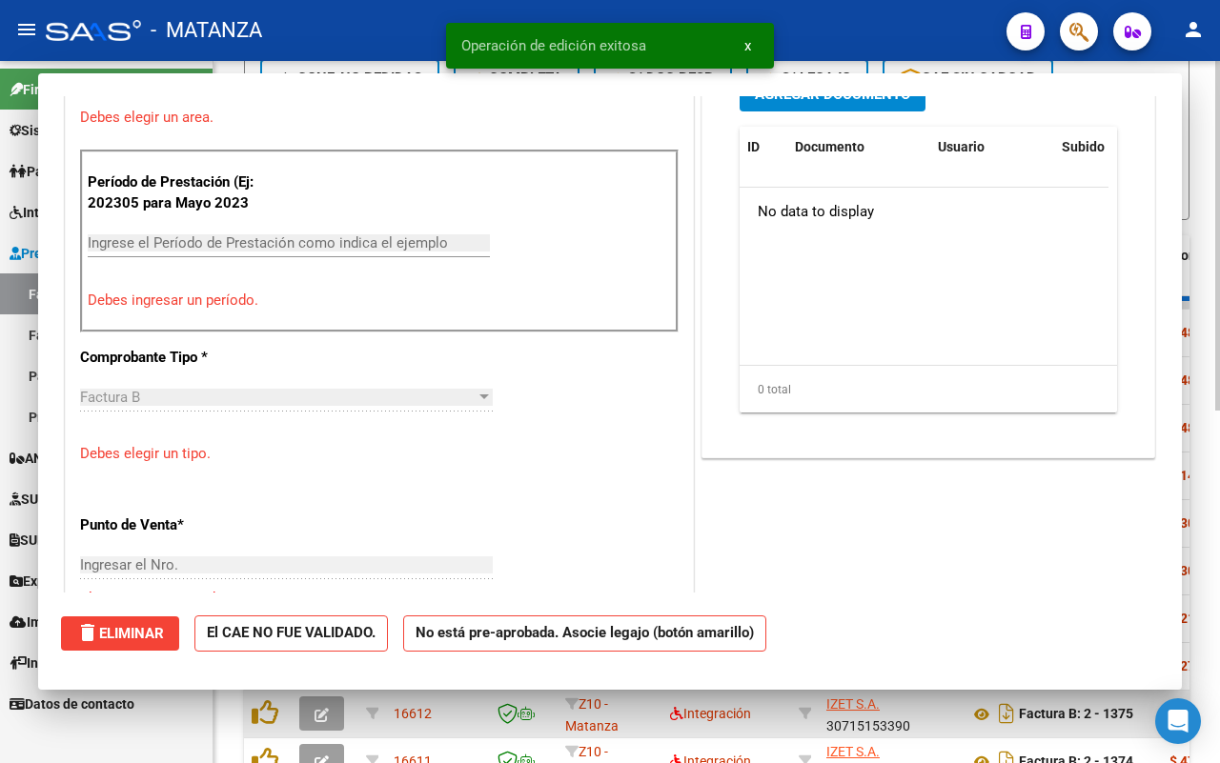
scroll to position [0, 0]
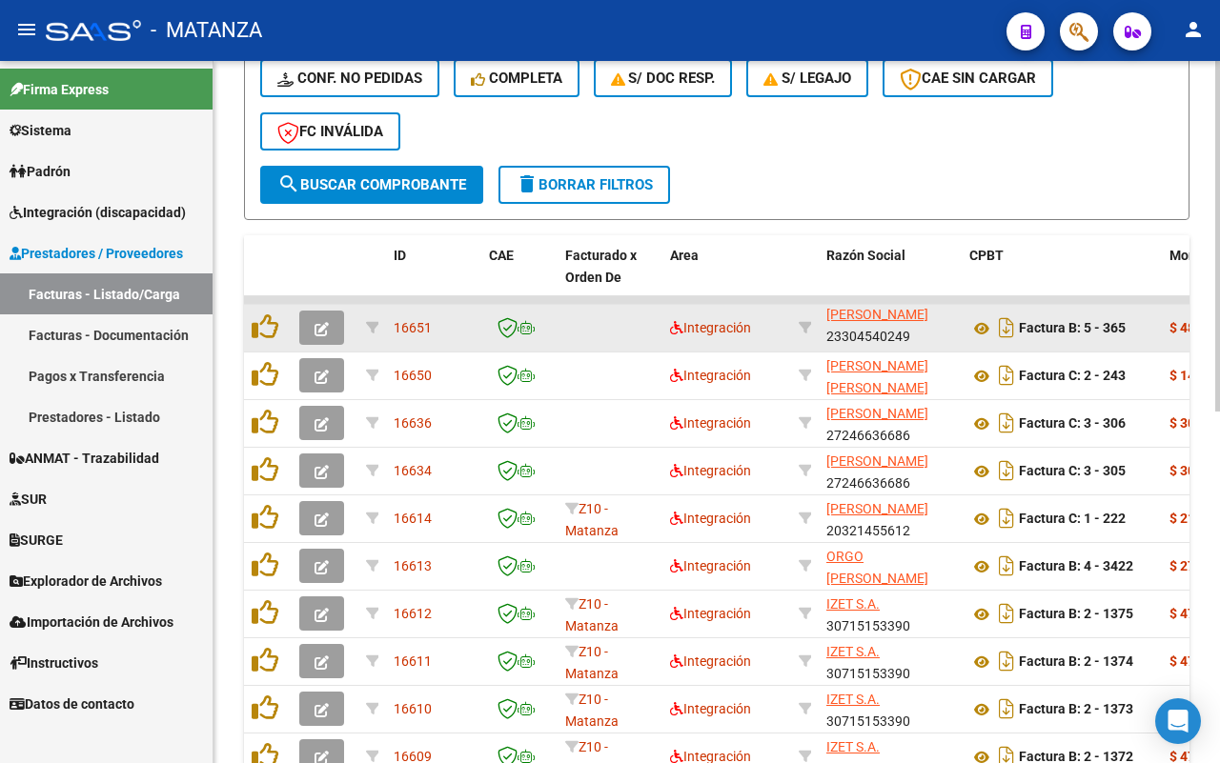
click at [329, 320] on button "button" at bounding box center [321, 328] width 45 height 34
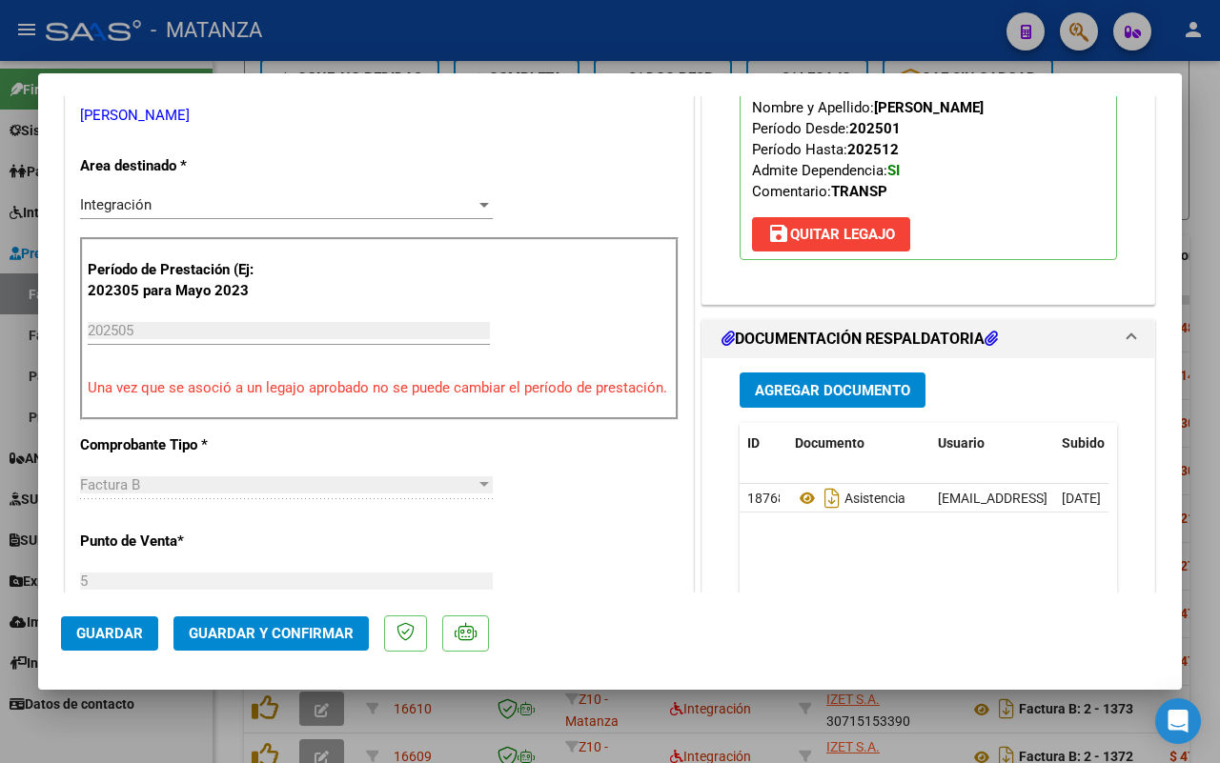
scroll to position [596, 0]
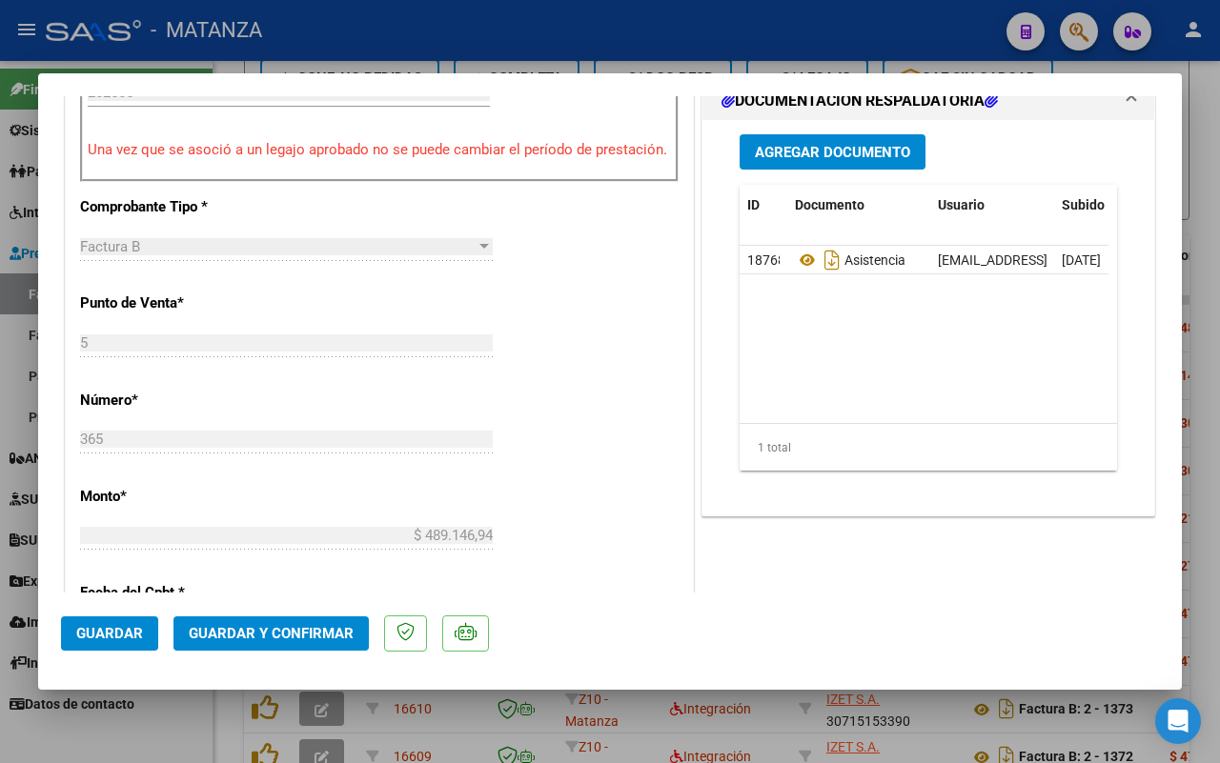
click at [264, 630] on span "Guardar y Confirmar" at bounding box center [271, 633] width 165 height 17
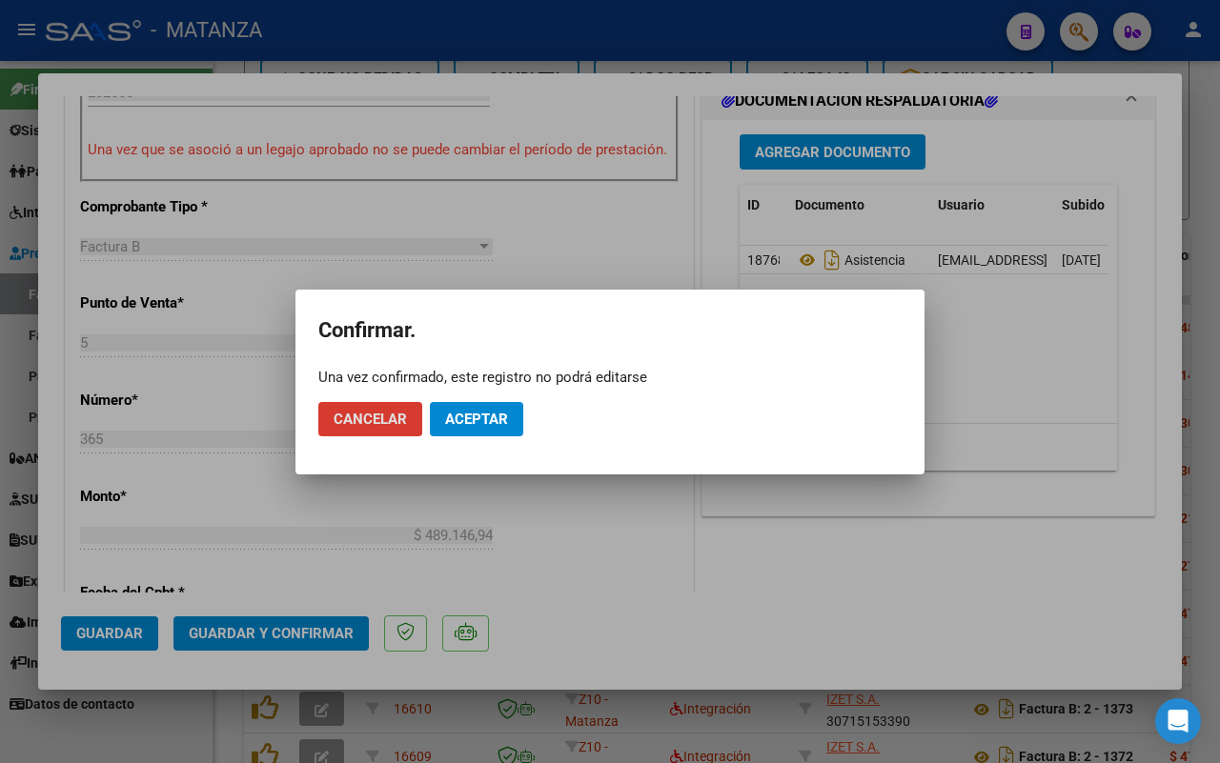
click at [473, 419] on span "Aceptar" at bounding box center [476, 419] width 63 height 17
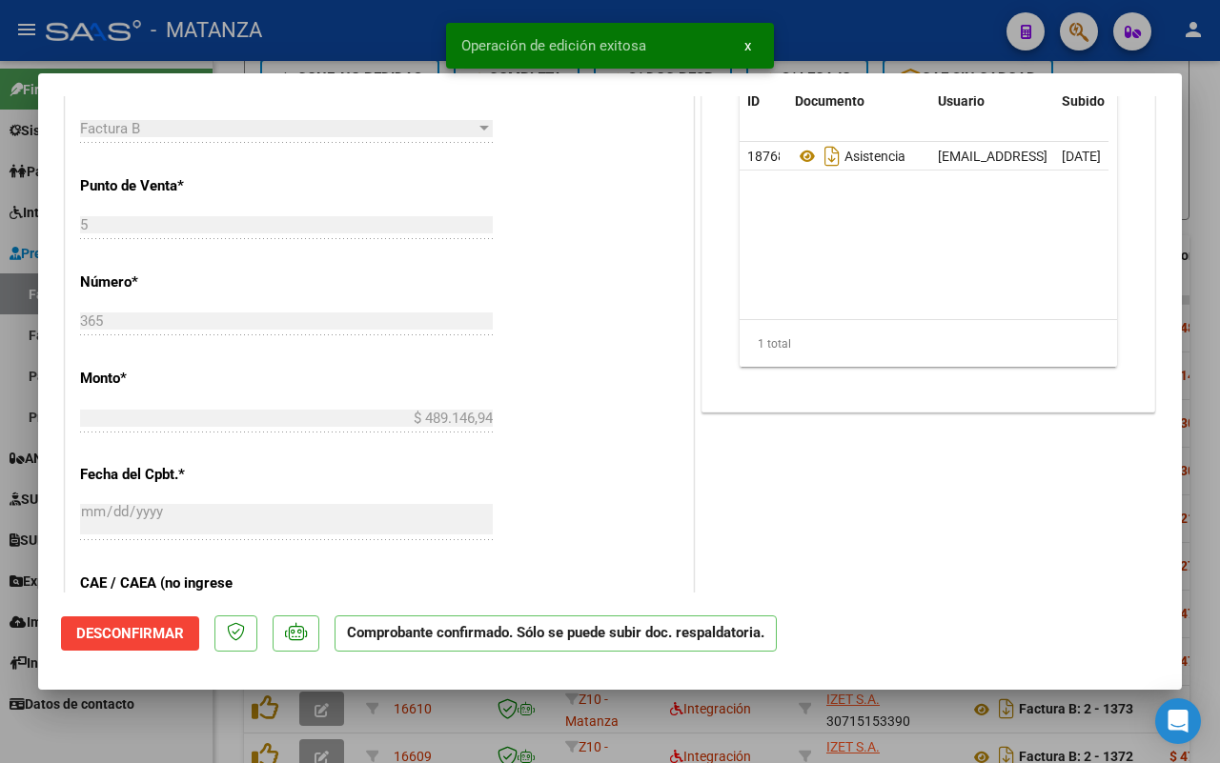
scroll to position [617, 0]
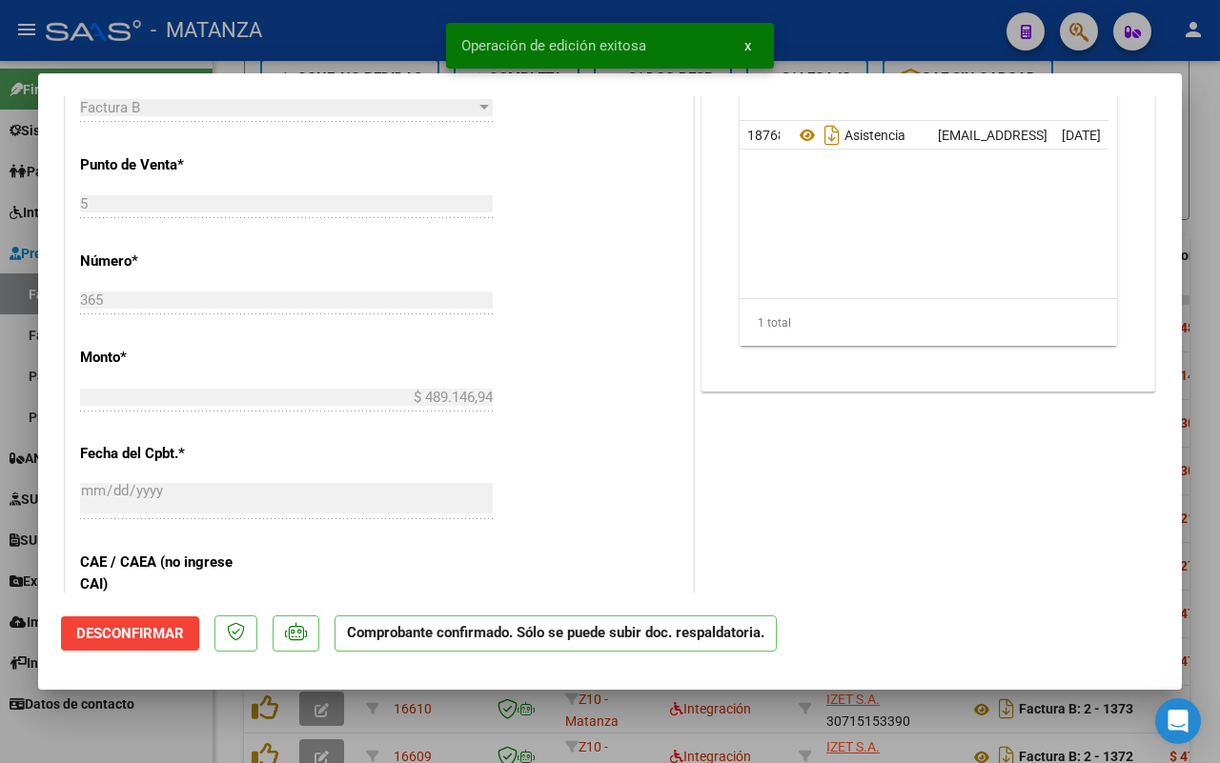
click at [170, 736] on div at bounding box center [610, 381] width 1220 height 763
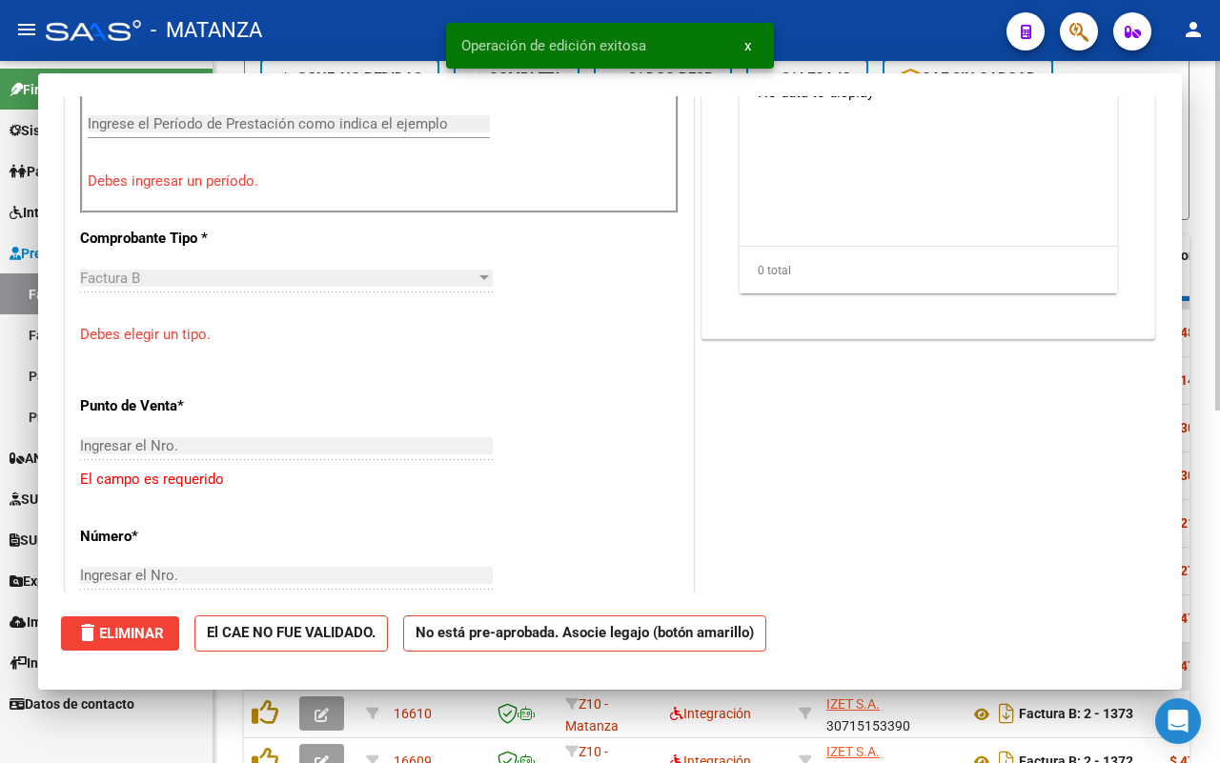
scroll to position [0, 0]
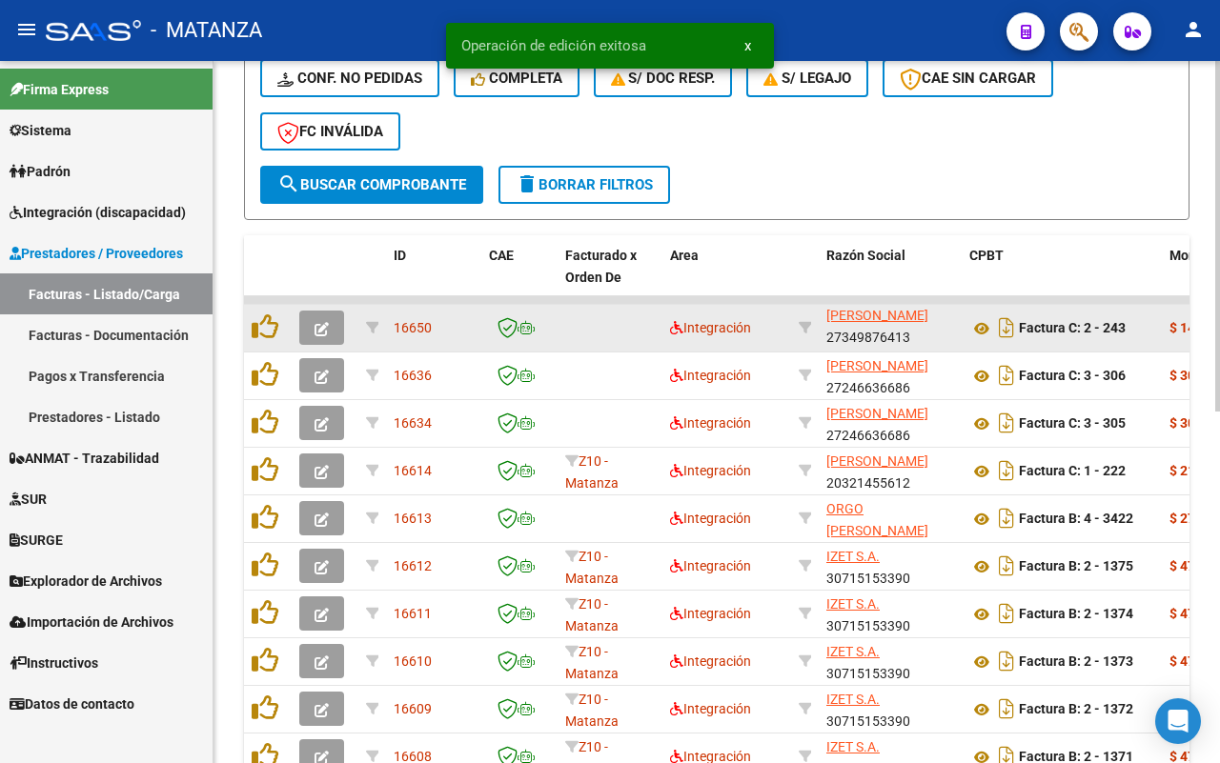
click at [324, 322] on icon "button" at bounding box center [321, 329] width 14 height 14
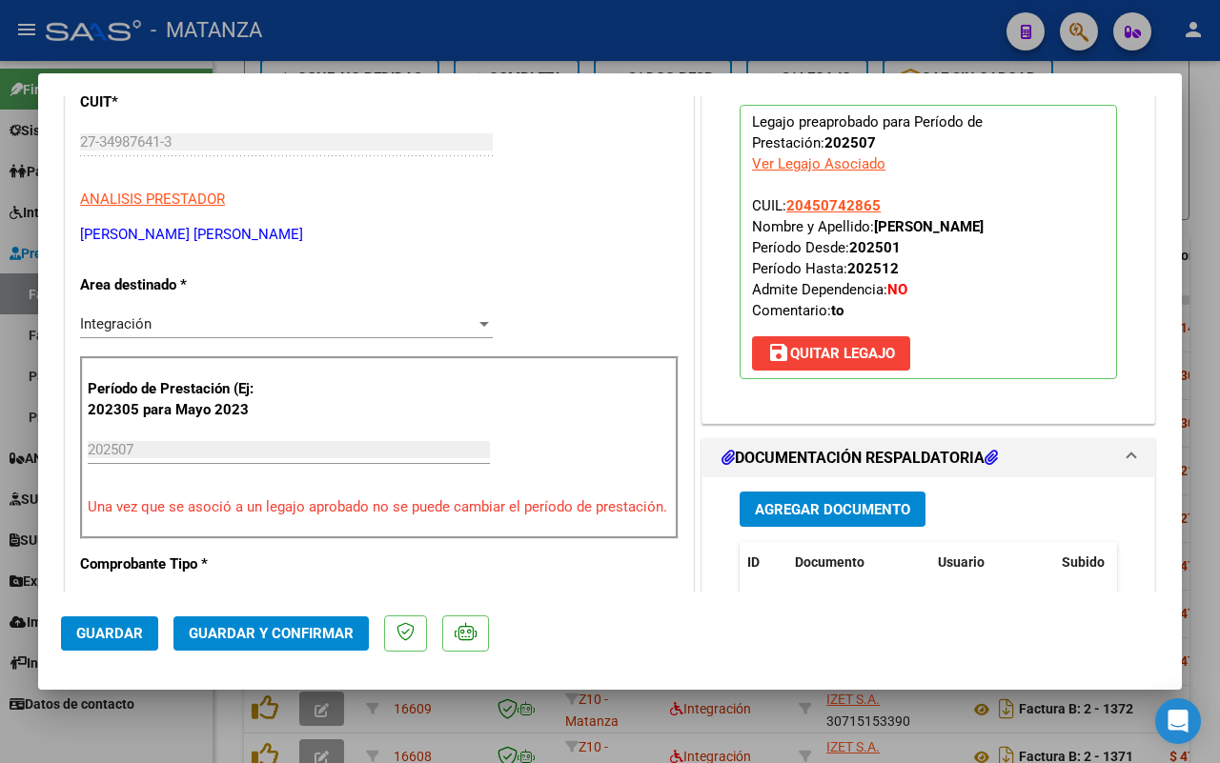
scroll to position [357, 0]
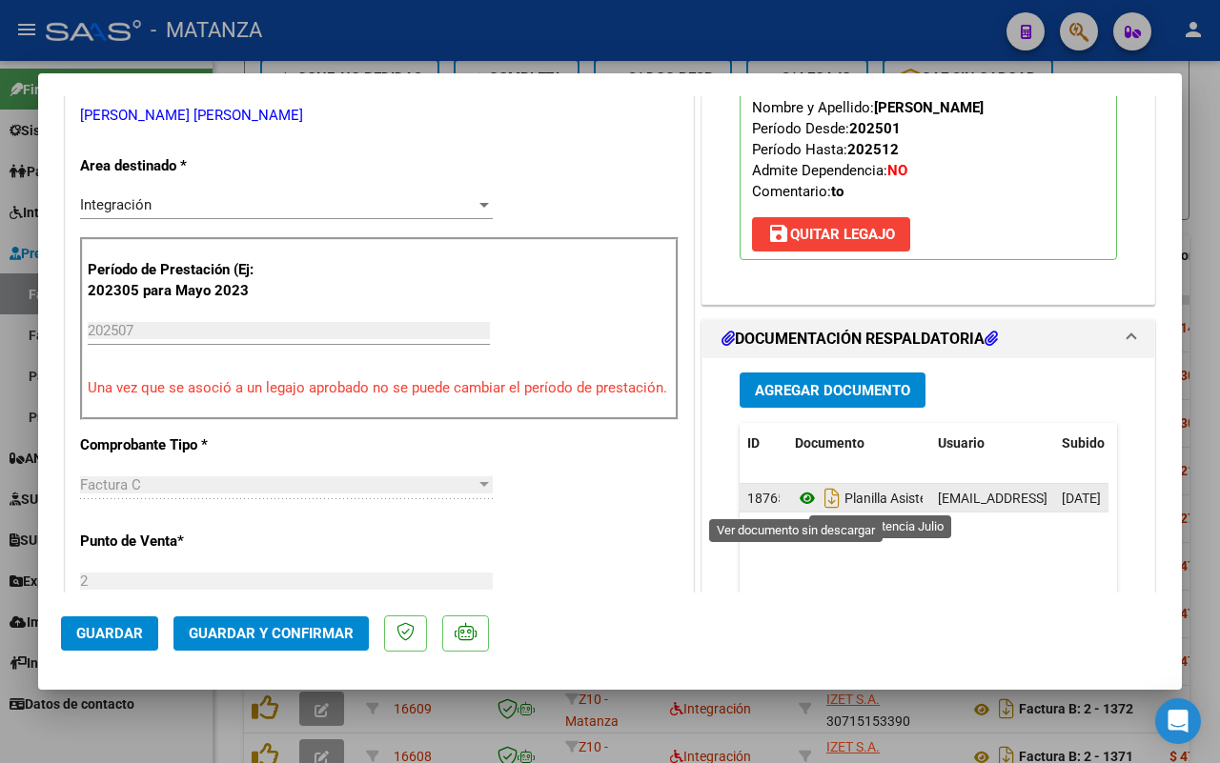
click at [795, 500] on icon at bounding box center [807, 498] width 25 height 23
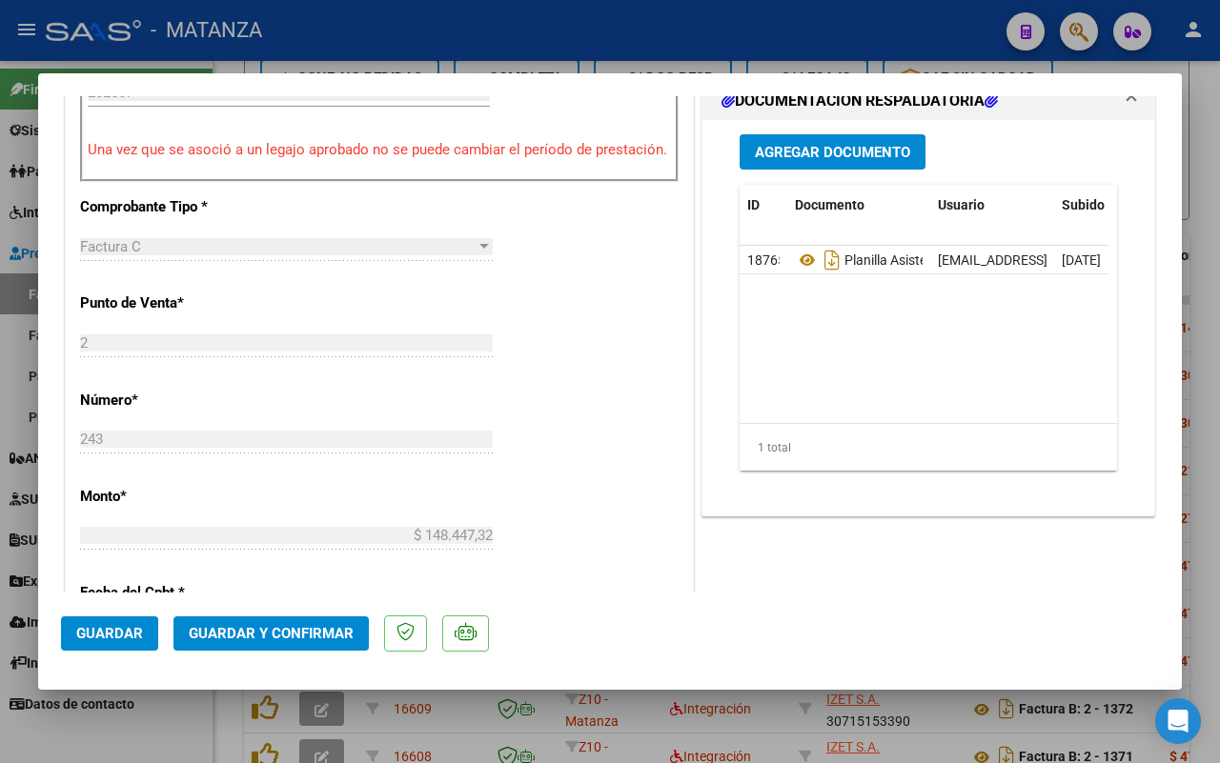
scroll to position [715, 0]
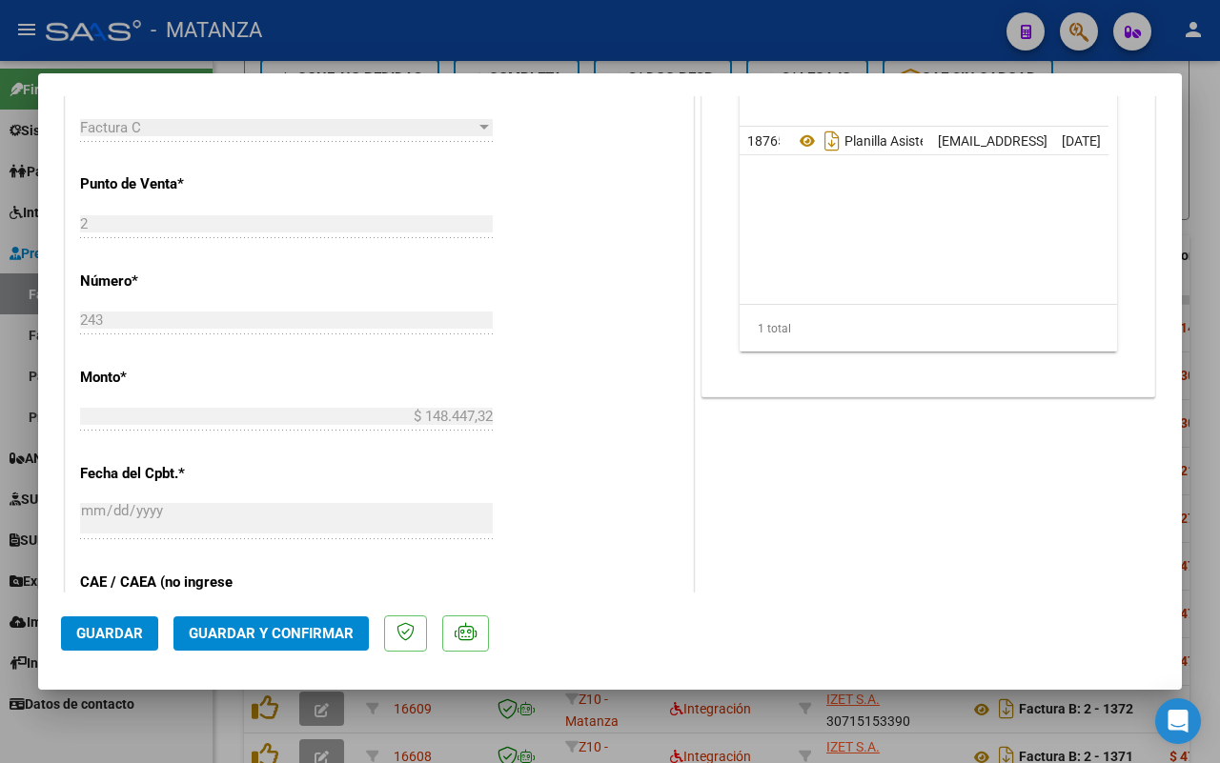
click at [284, 622] on button "Guardar y Confirmar" at bounding box center [270, 634] width 195 height 34
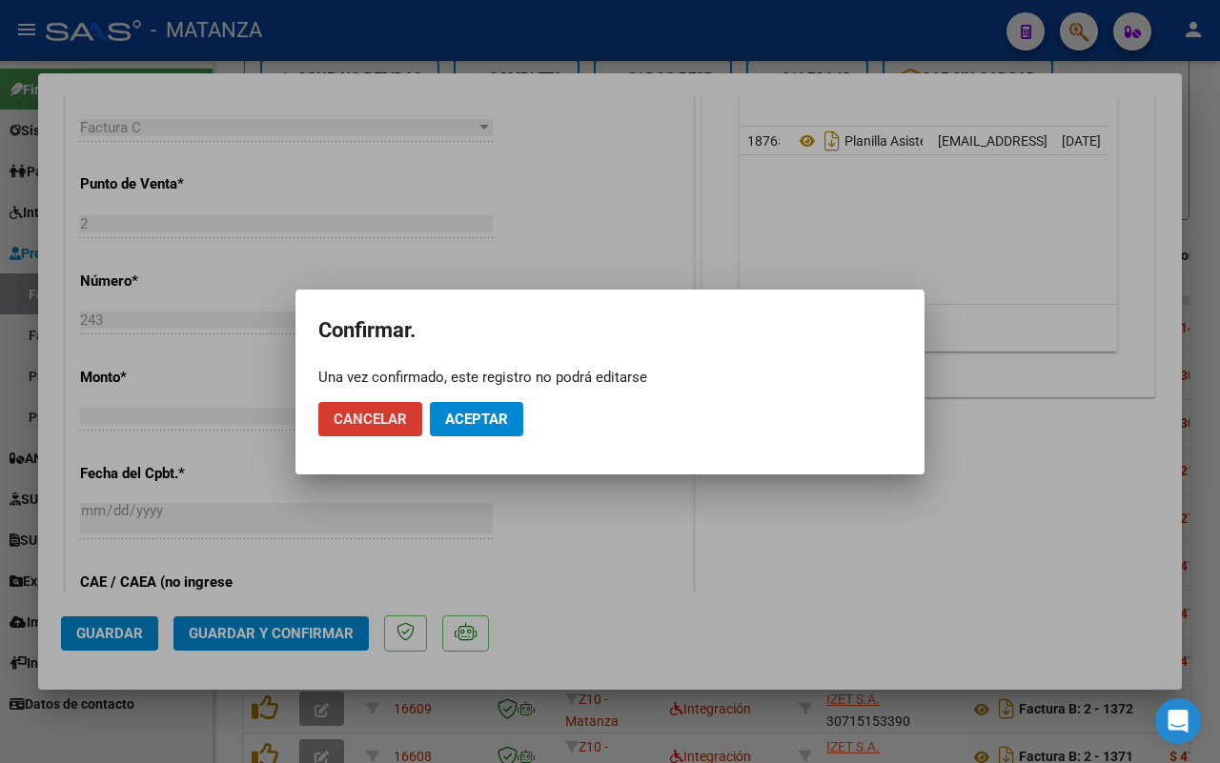
click at [455, 415] on span "Aceptar" at bounding box center [476, 419] width 63 height 17
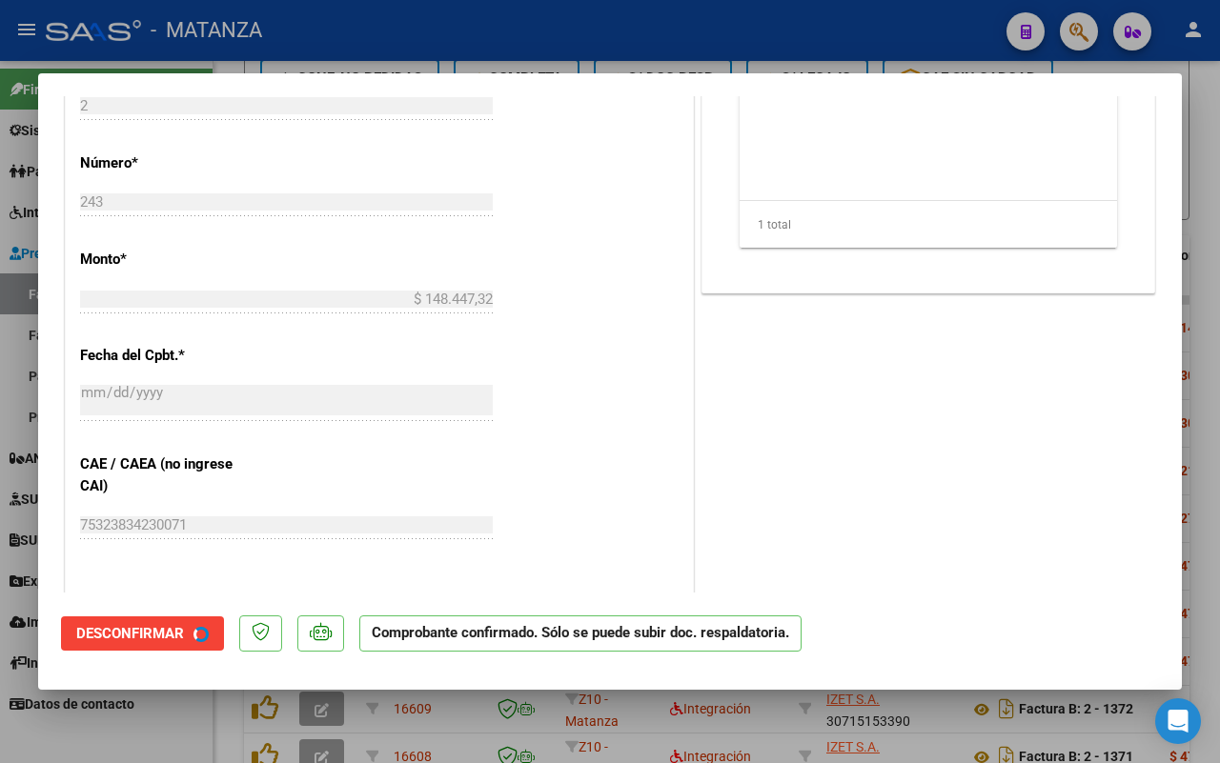
scroll to position [736, 0]
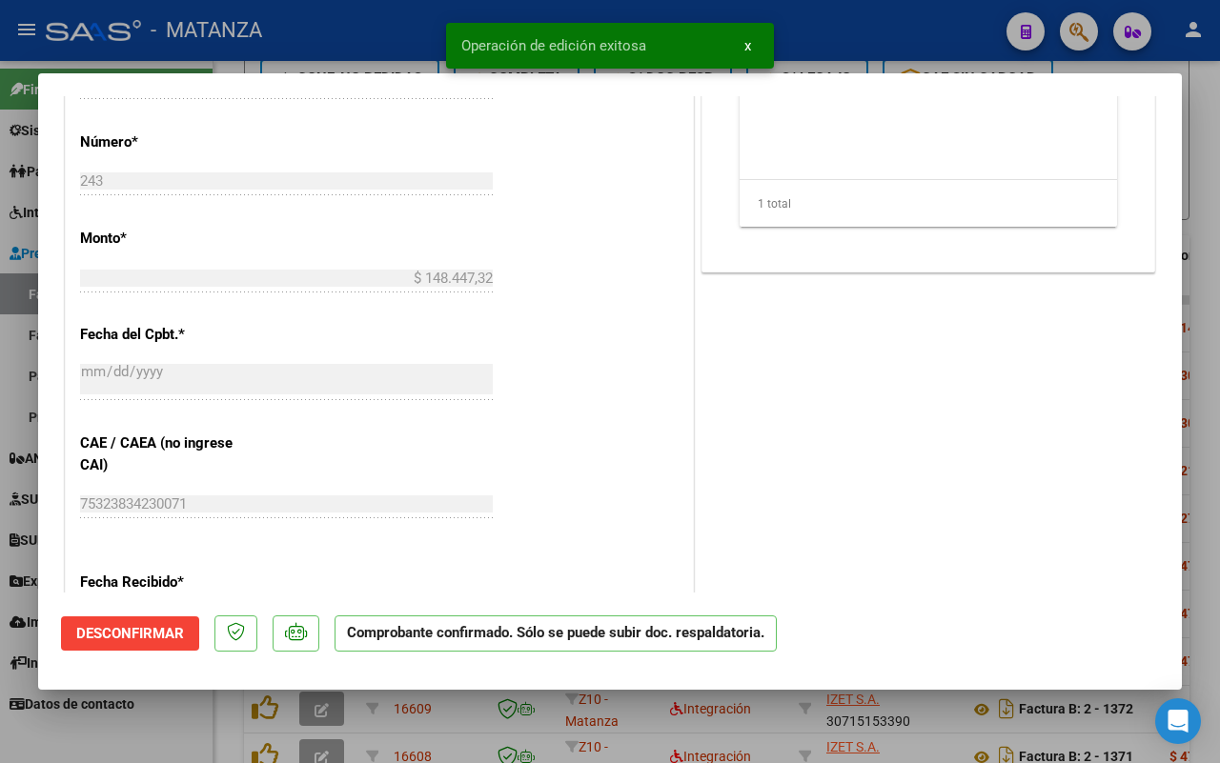
drag, startPoint x: 192, startPoint y: 734, endPoint x: 735, endPoint y: 493, distance: 594.3
click at [192, 732] on div at bounding box center [610, 381] width 1220 height 763
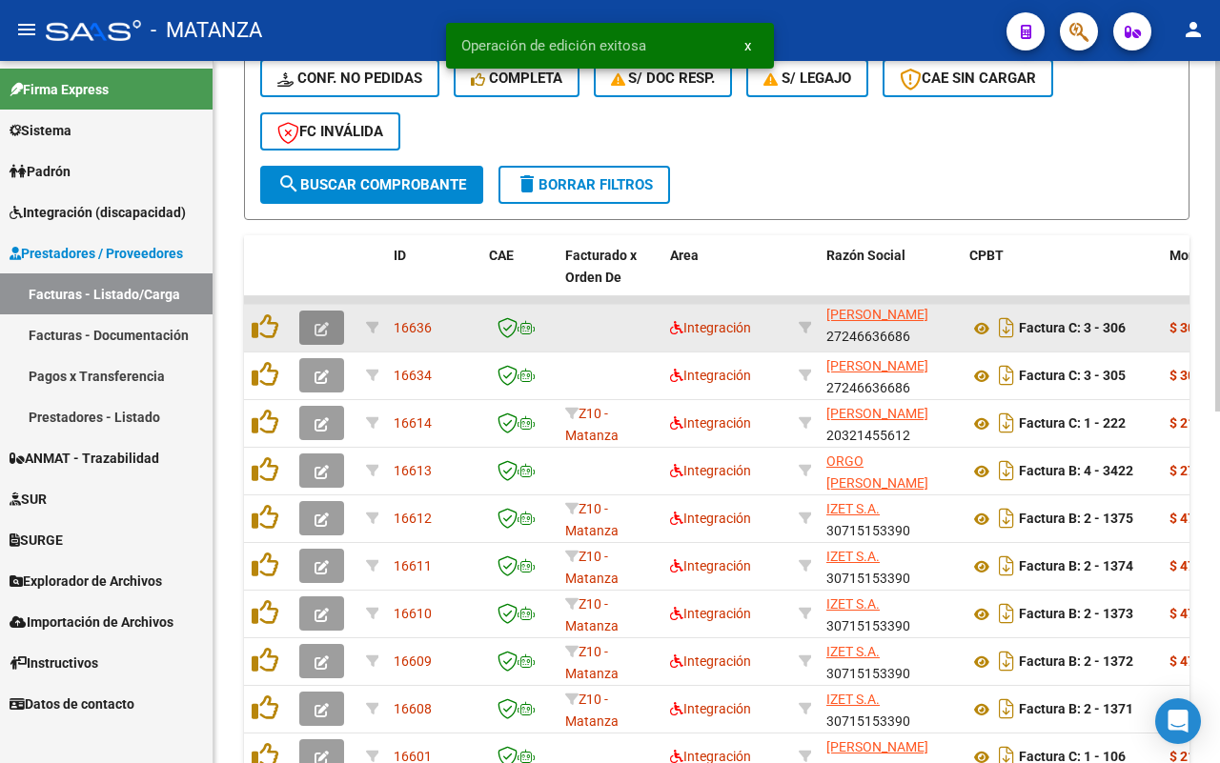
click at [324, 330] on icon "button" at bounding box center [321, 329] width 14 height 14
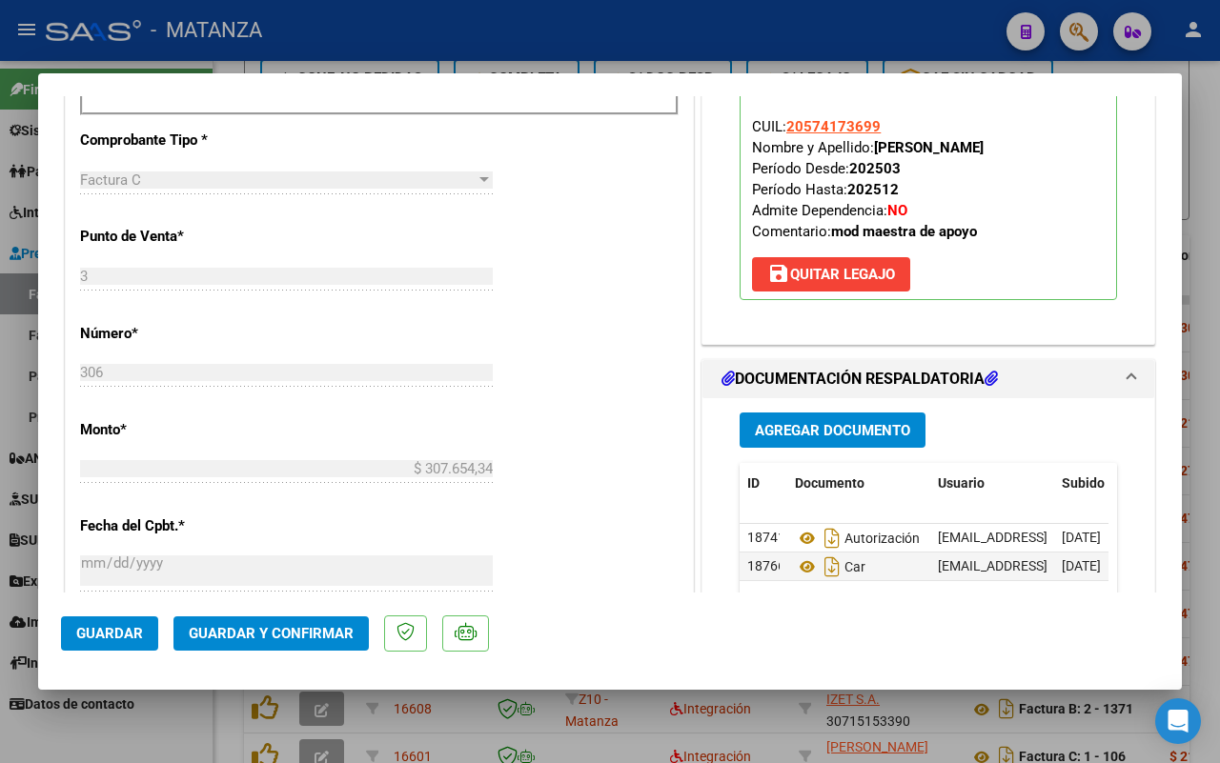
scroll to position [715, 0]
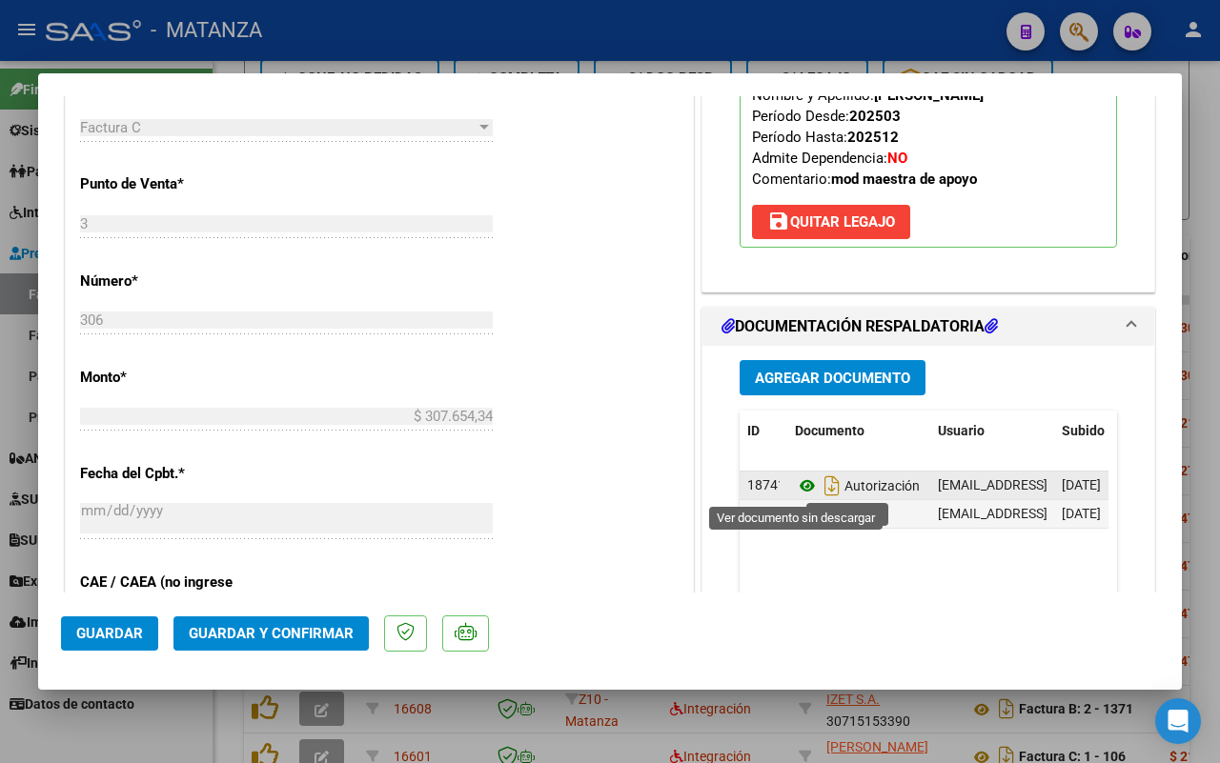
click at [795, 487] on icon at bounding box center [807, 486] width 25 height 23
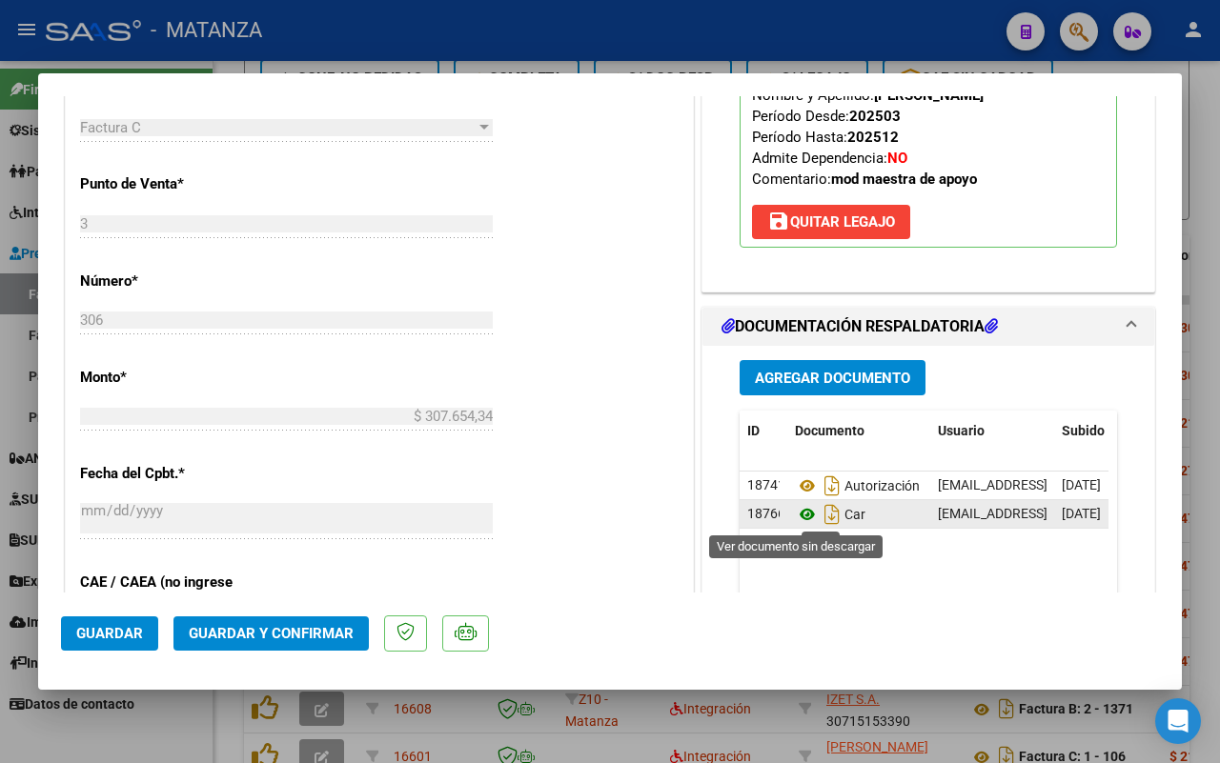
click at [795, 511] on icon at bounding box center [807, 514] width 25 height 23
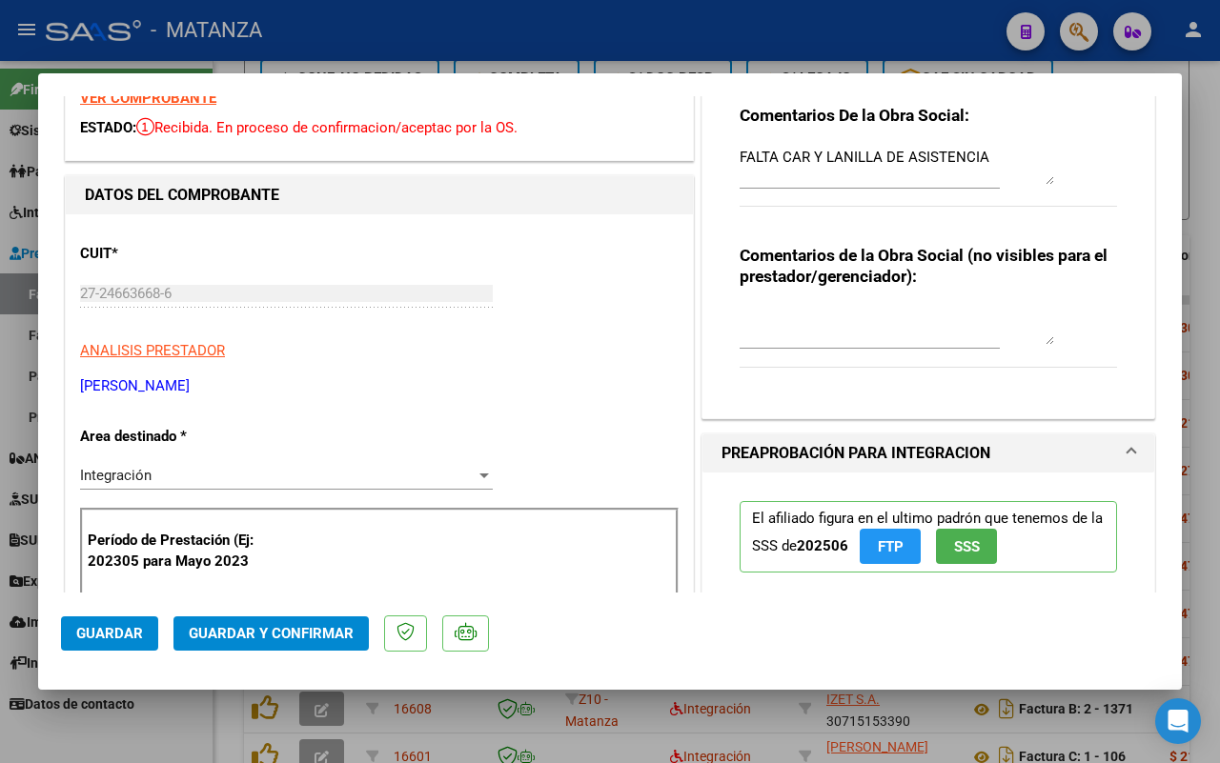
scroll to position [0, 0]
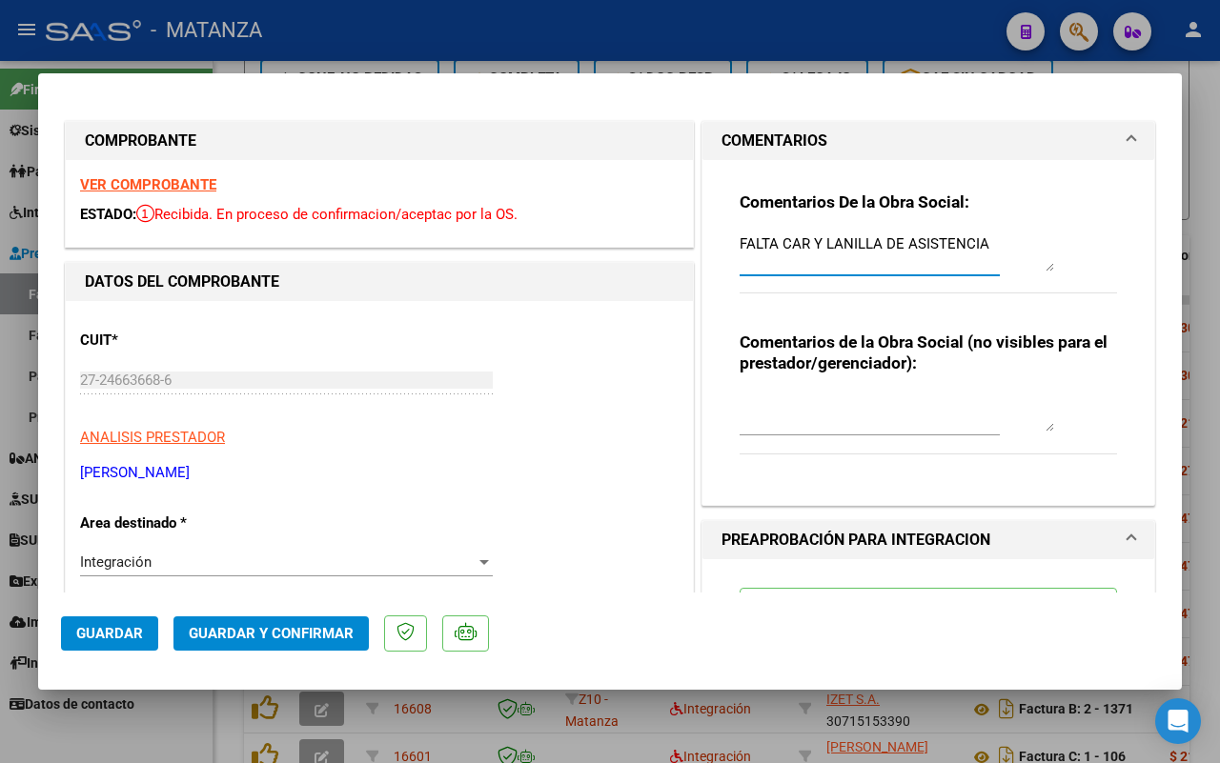
drag, startPoint x: 813, startPoint y: 238, endPoint x: 664, endPoint y: 238, distance: 148.7
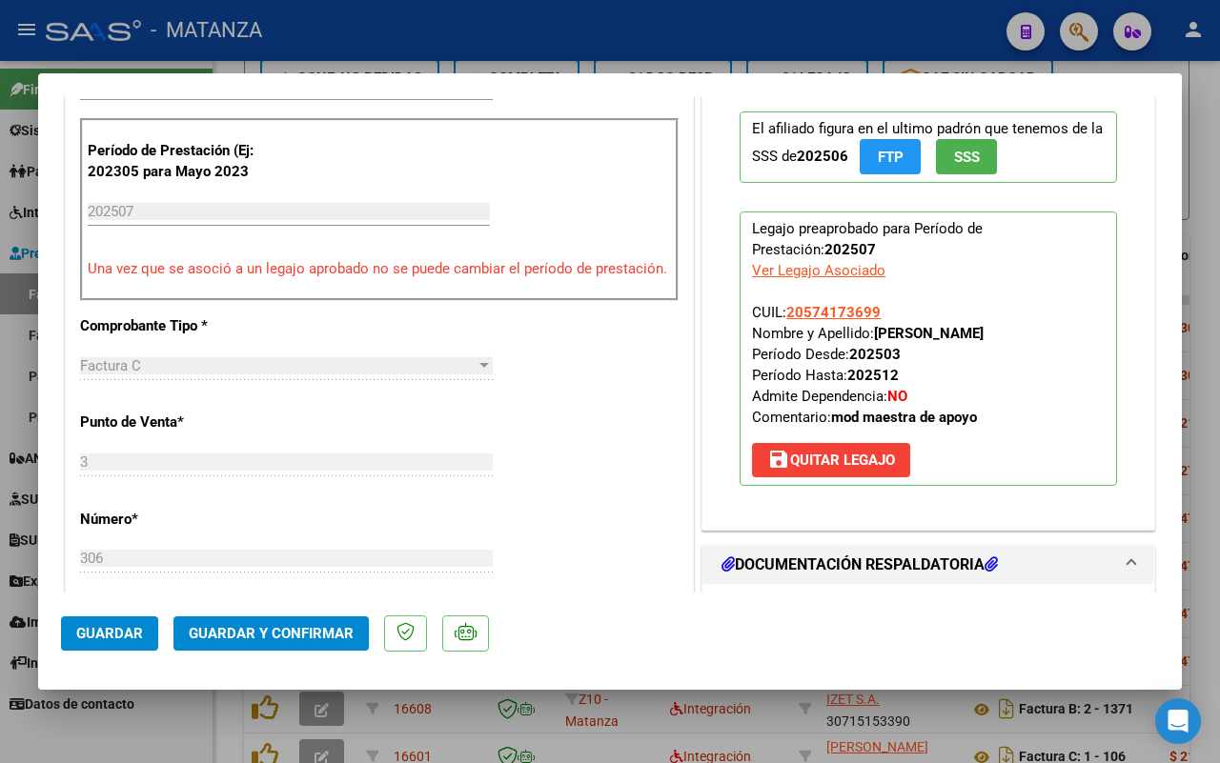
scroll to position [715, 0]
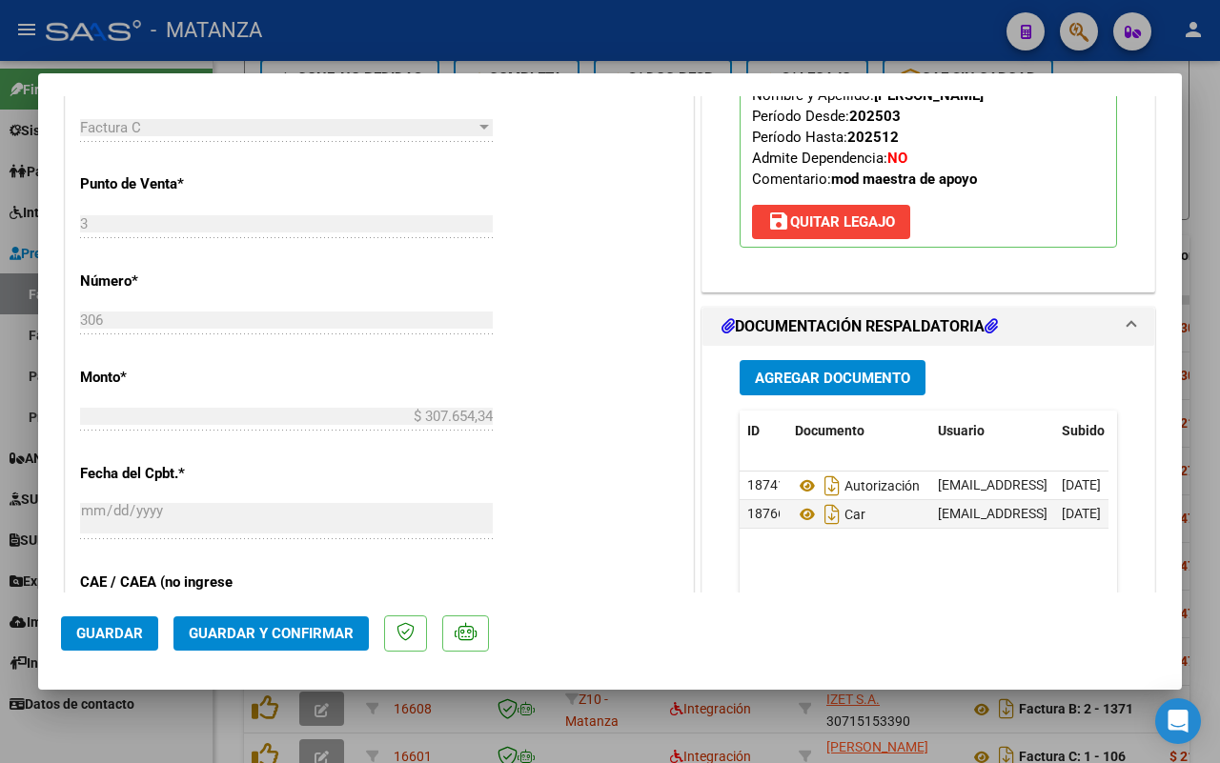
type textarea "FALTA PLANILLA DE ASISTENCIA"
click at [293, 622] on button "Guardar y Confirmar" at bounding box center [270, 634] width 195 height 34
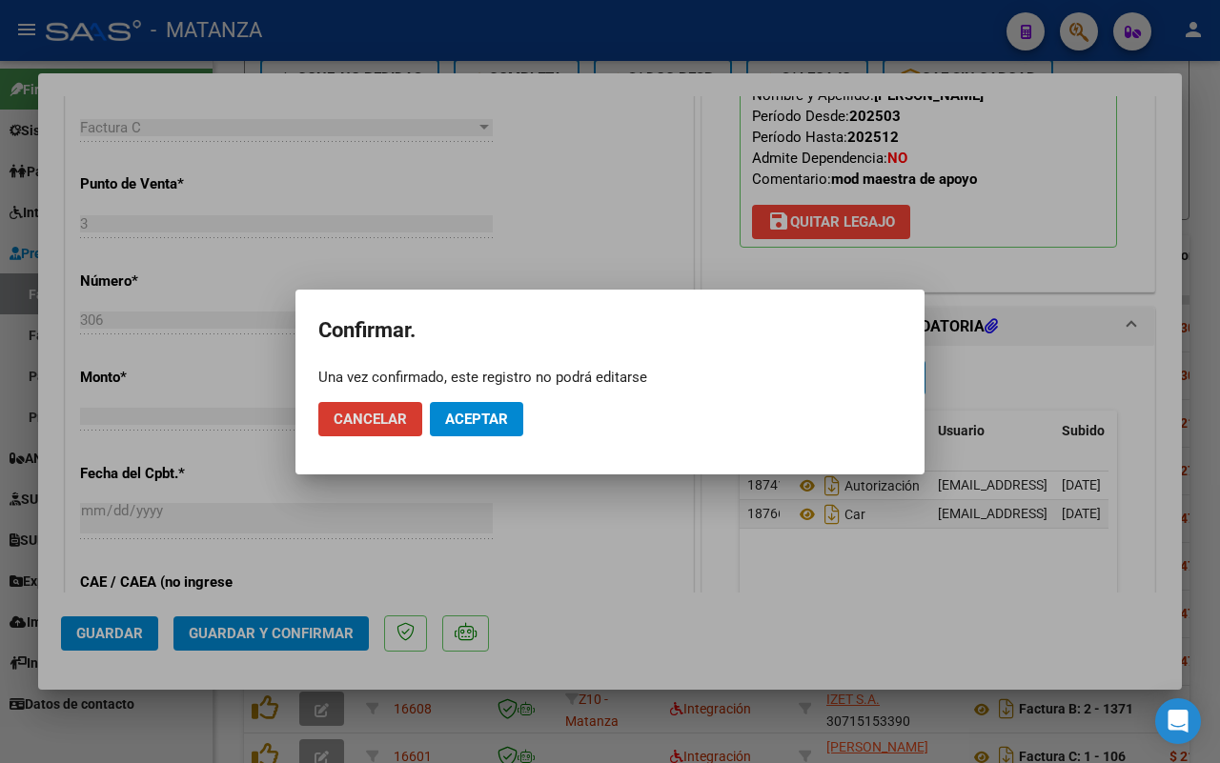
click at [481, 417] on span "Aceptar" at bounding box center [476, 419] width 63 height 17
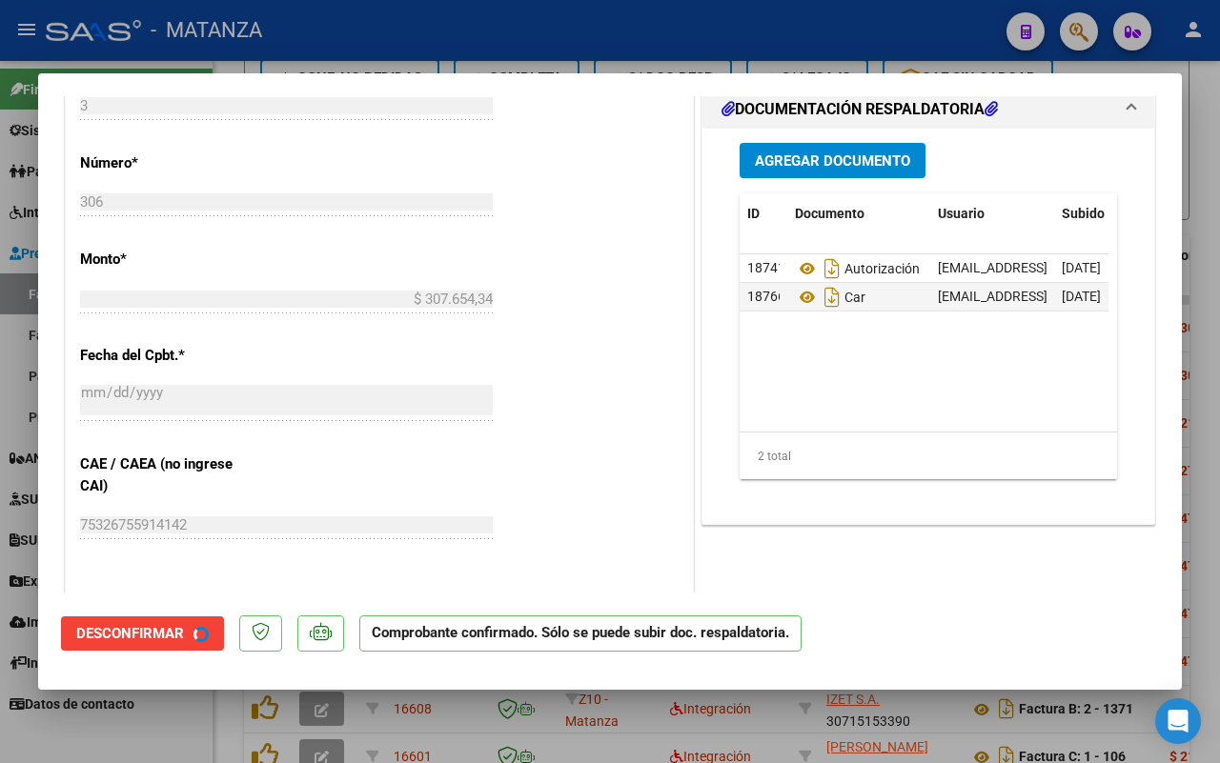
scroll to position [736, 0]
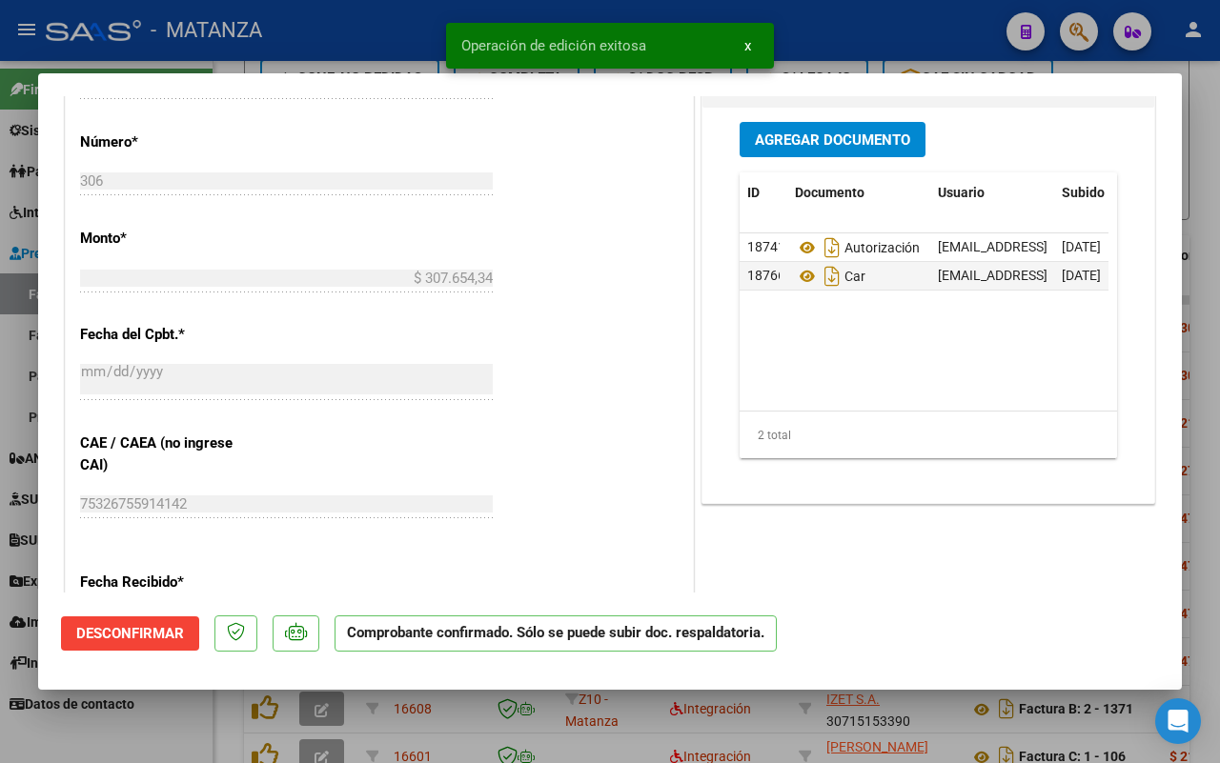
drag, startPoint x: 130, startPoint y: 727, endPoint x: 664, endPoint y: 562, distance: 559.4
click at [130, 726] on div at bounding box center [610, 381] width 1220 height 763
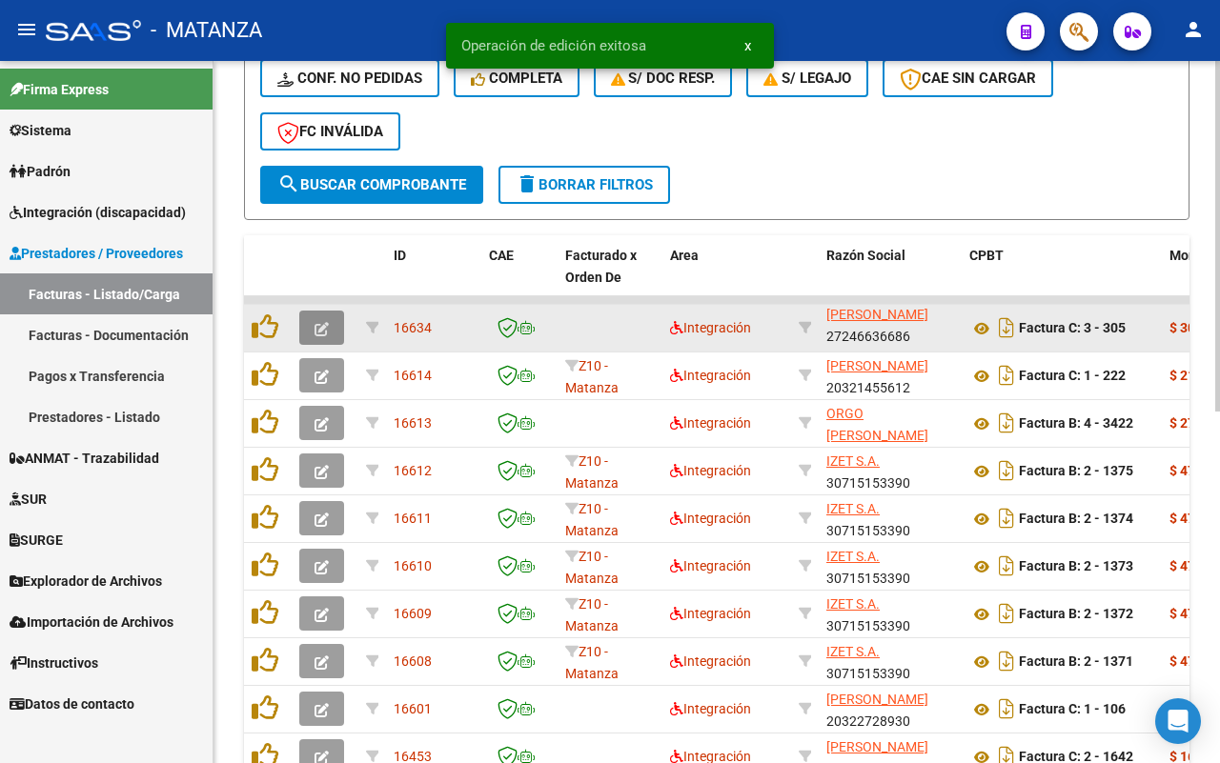
click at [330, 324] on button "button" at bounding box center [321, 328] width 45 height 34
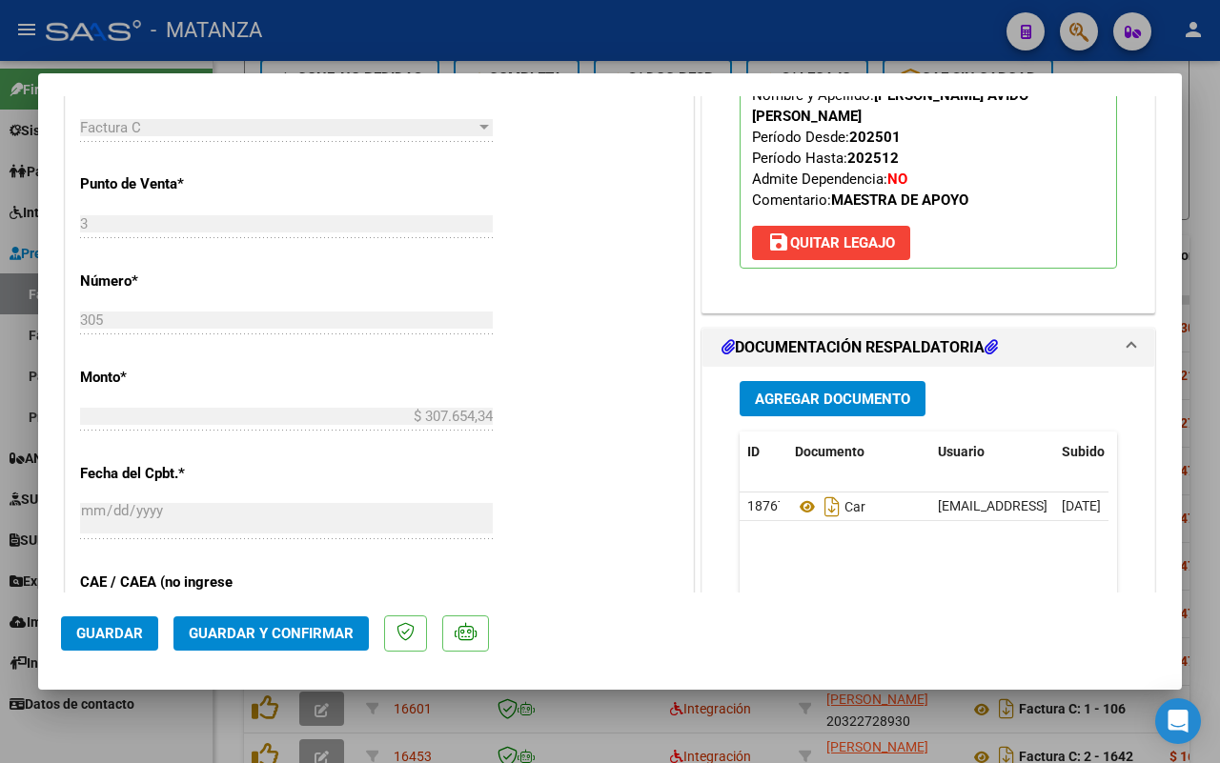
scroll to position [953, 0]
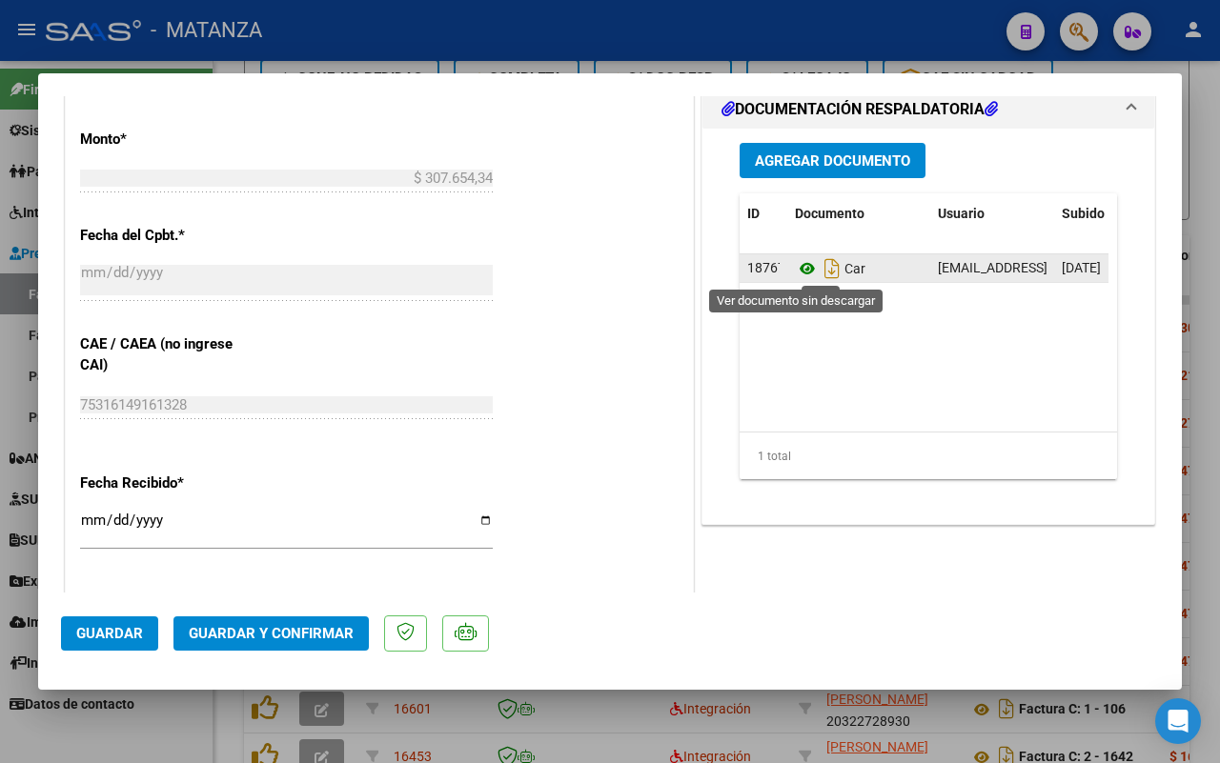
click at [795, 268] on icon at bounding box center [807, 268] width 25 height 23
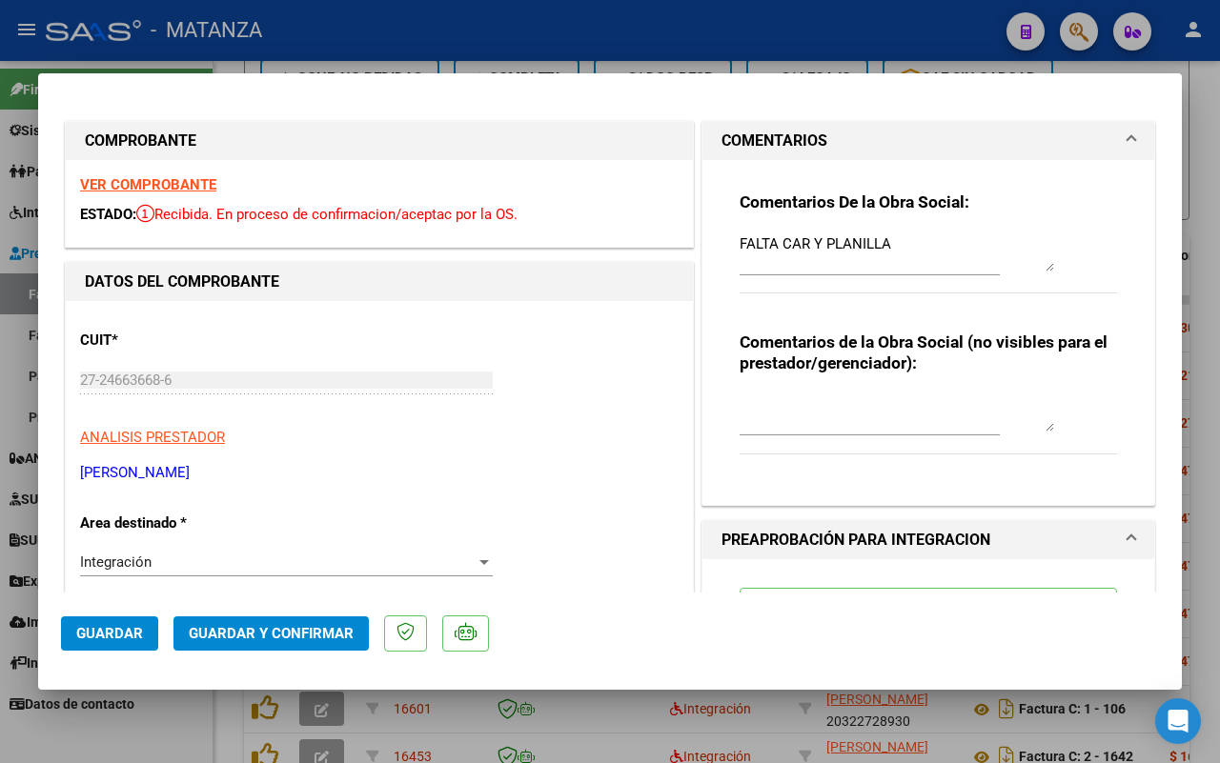
scroll to position [238, 0]
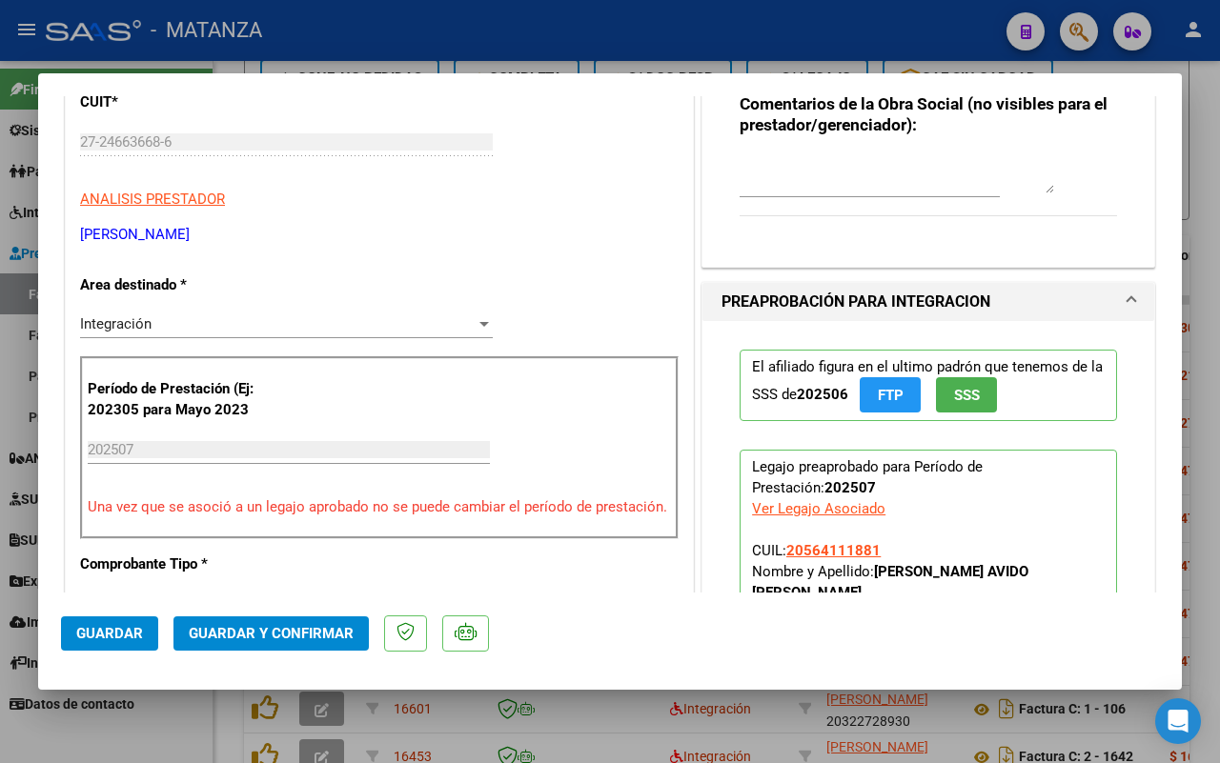
drag, startPoint x: 98, startPoint y: 635, endPoint x: 111, endPoint y: 632, distance: 12.7
click at [97, 635] on span "Guardar" at bounding box center [109, 633] width 67 height 17
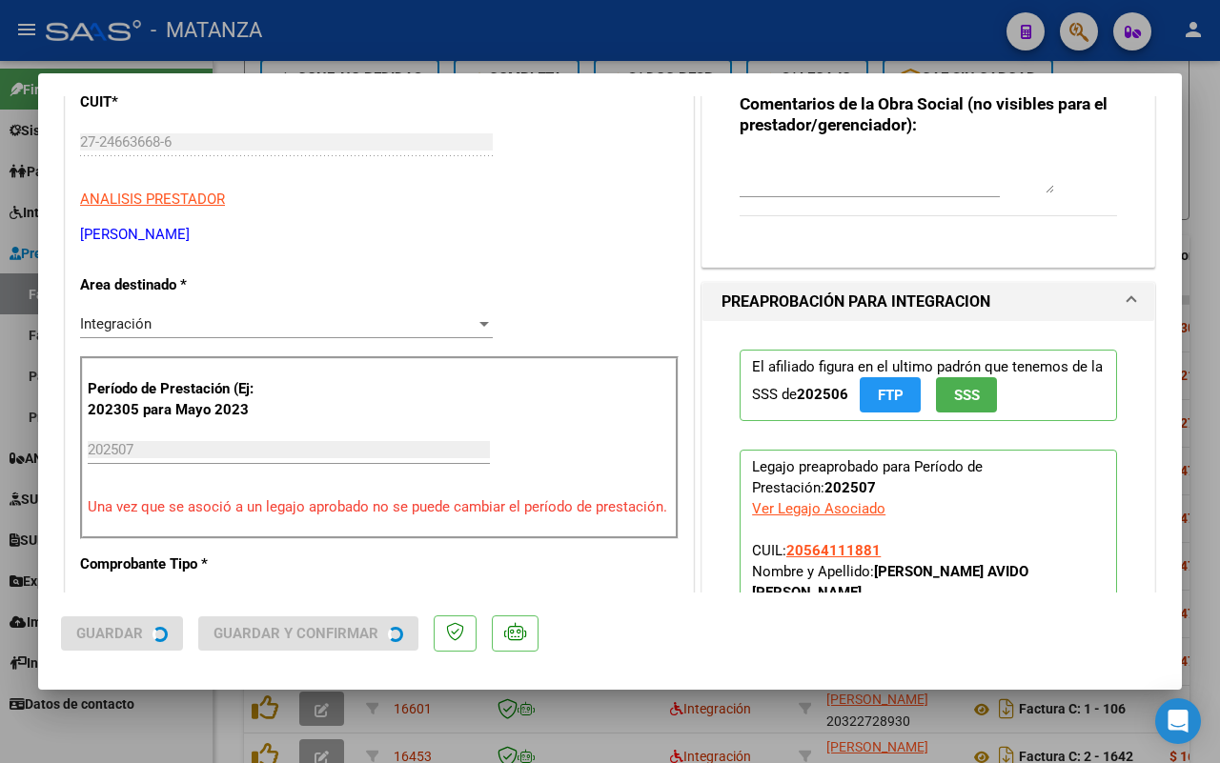
click at [173, 731] on div at bounding box center [610, 381] width 1220 height 763
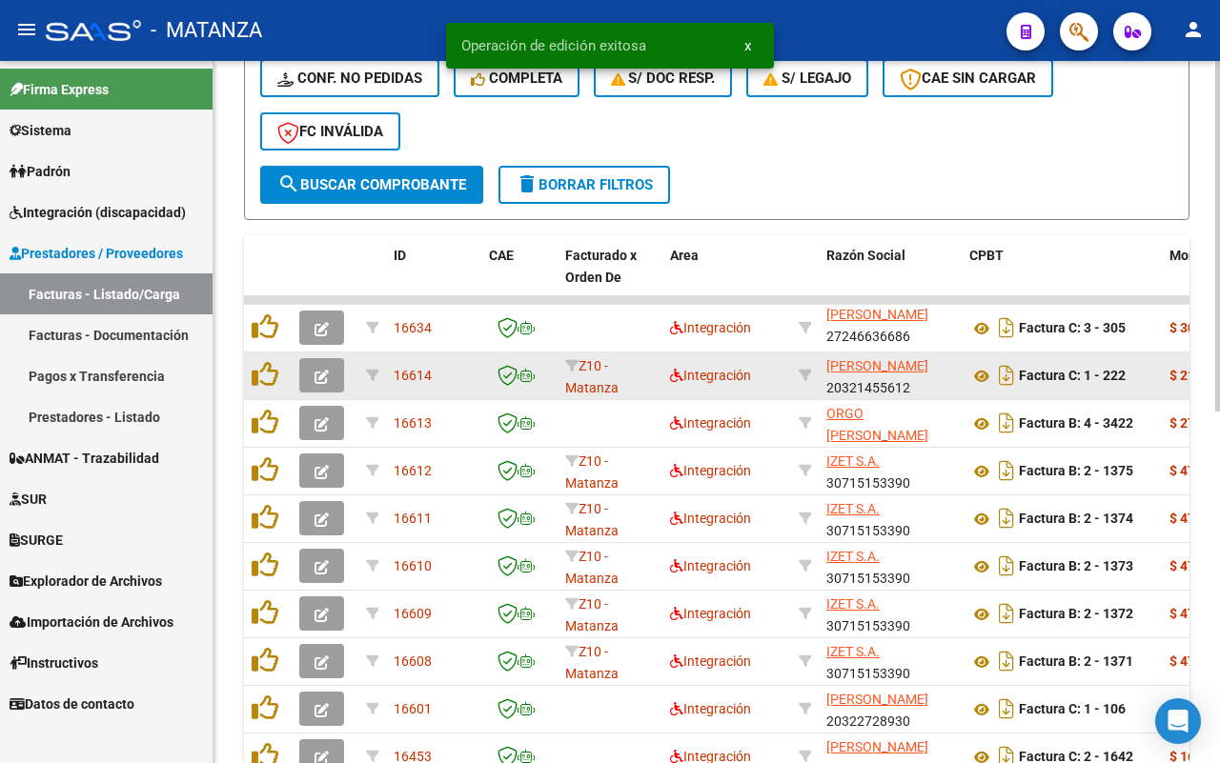
click at [315, 370] on icon "button" at bounding box center [321, 377] width 14 height 14
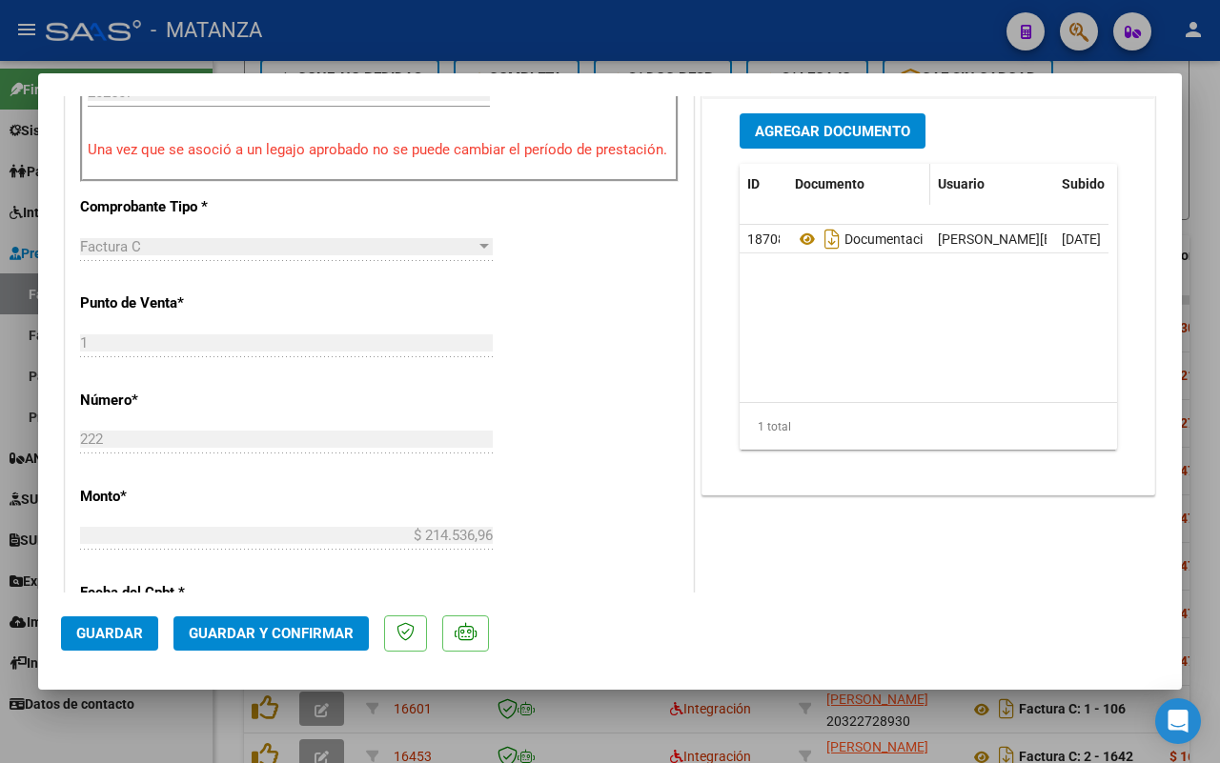
scroll to position [357, 0]
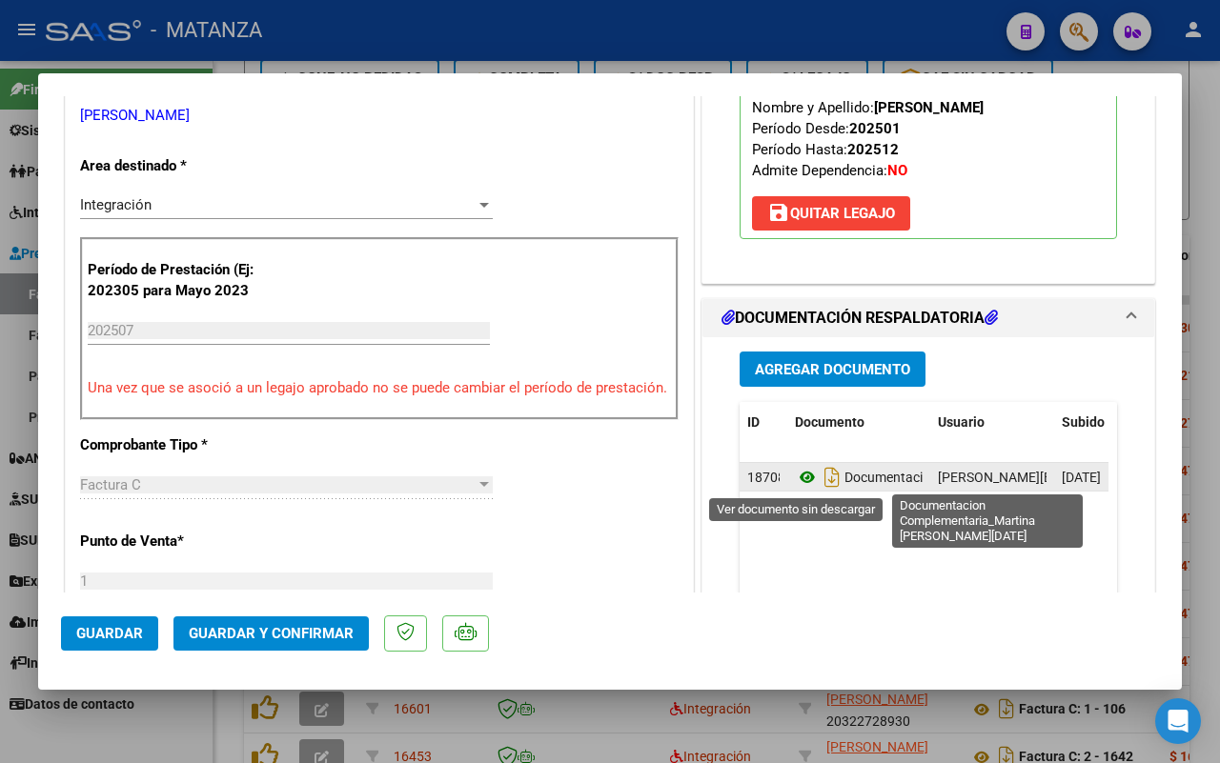
click at [795, 476] on icon at bounding box center [807, 477] width 25 height 23
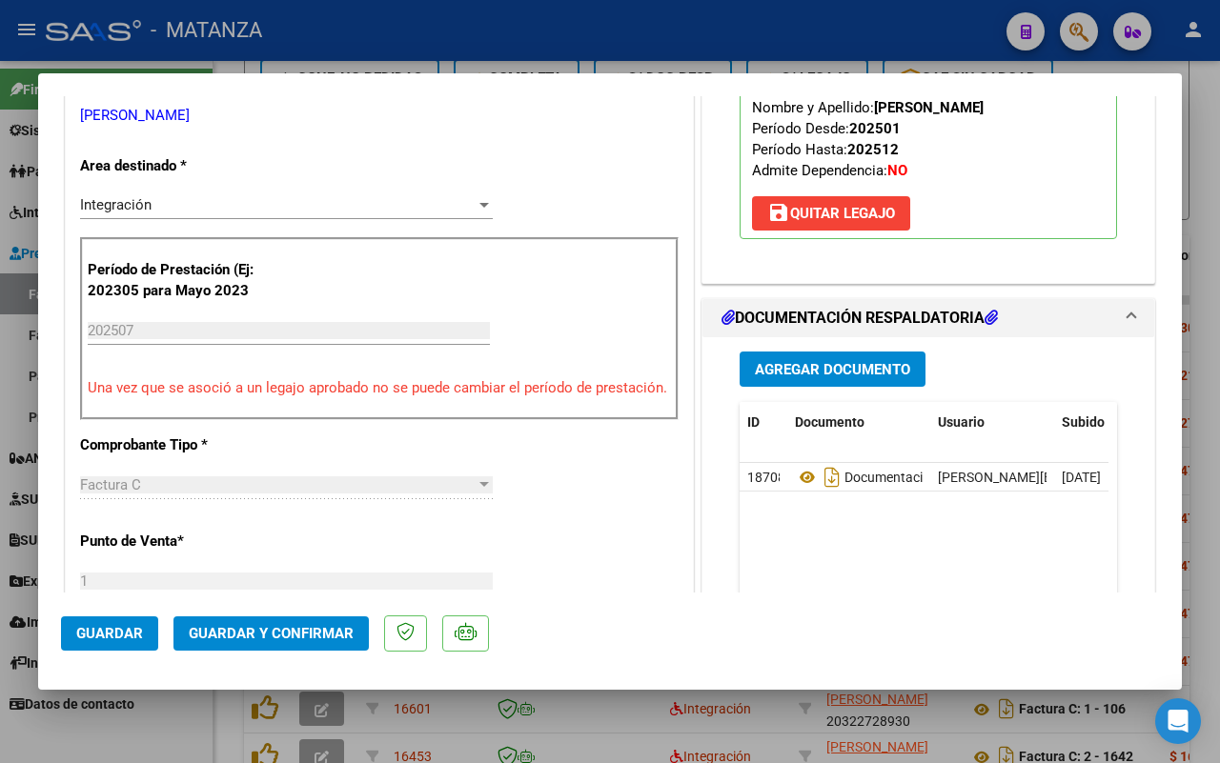
scroll to position [596, 0]
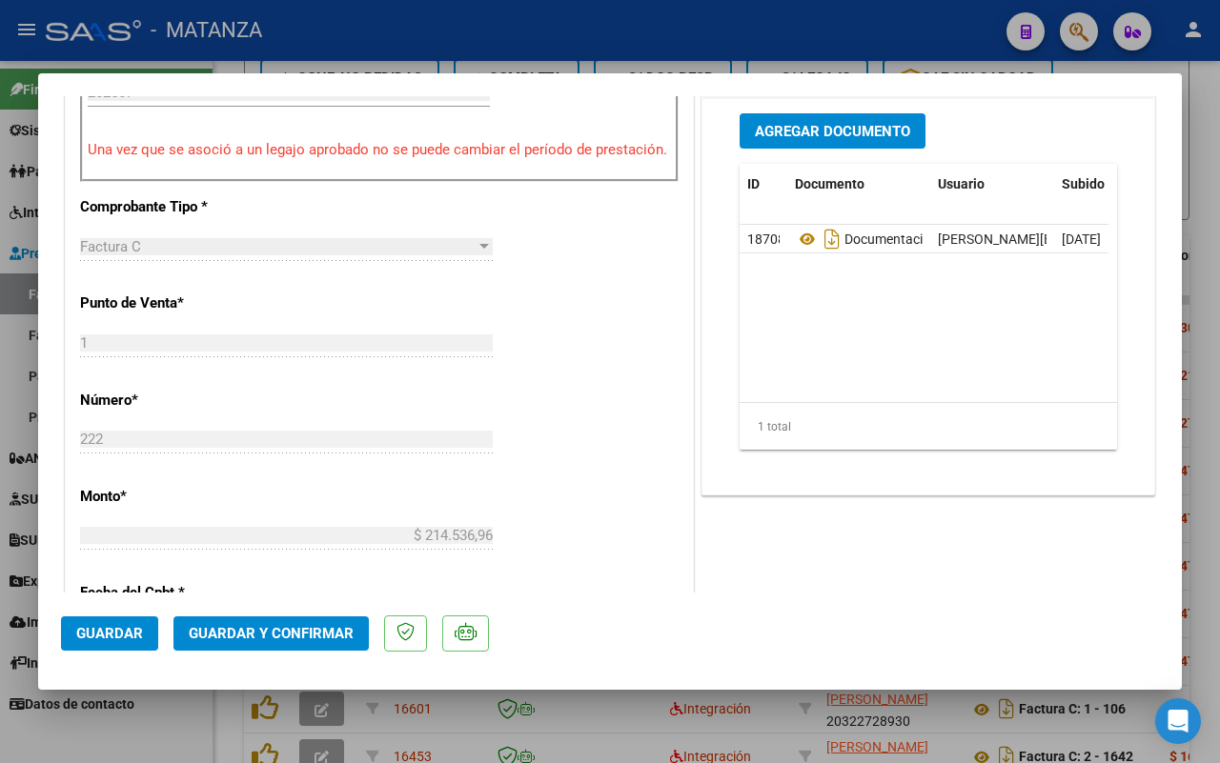
click at [230, 626] on span "Guardar y Confirmar" at bounding box center [271, 633] width 165 height 17
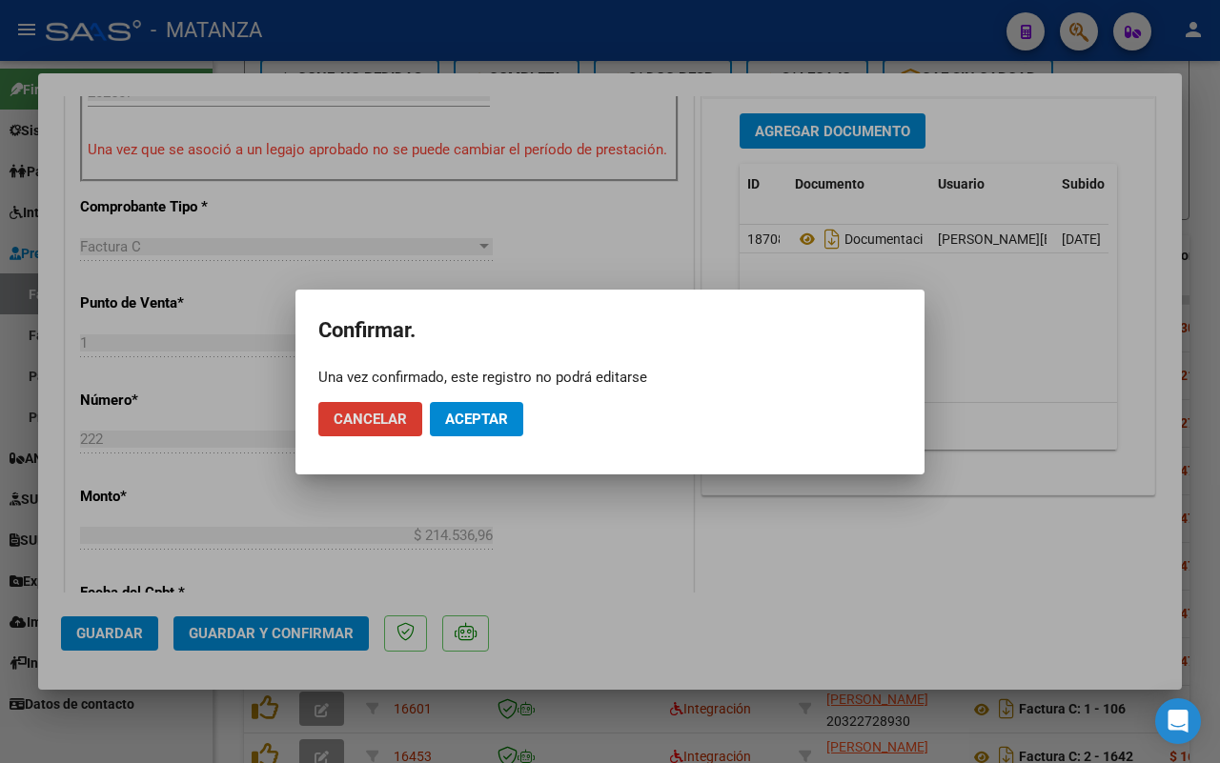
click at [486, 415] on span "Aceptar" at bounding box center [476, 419] width 63 height 17
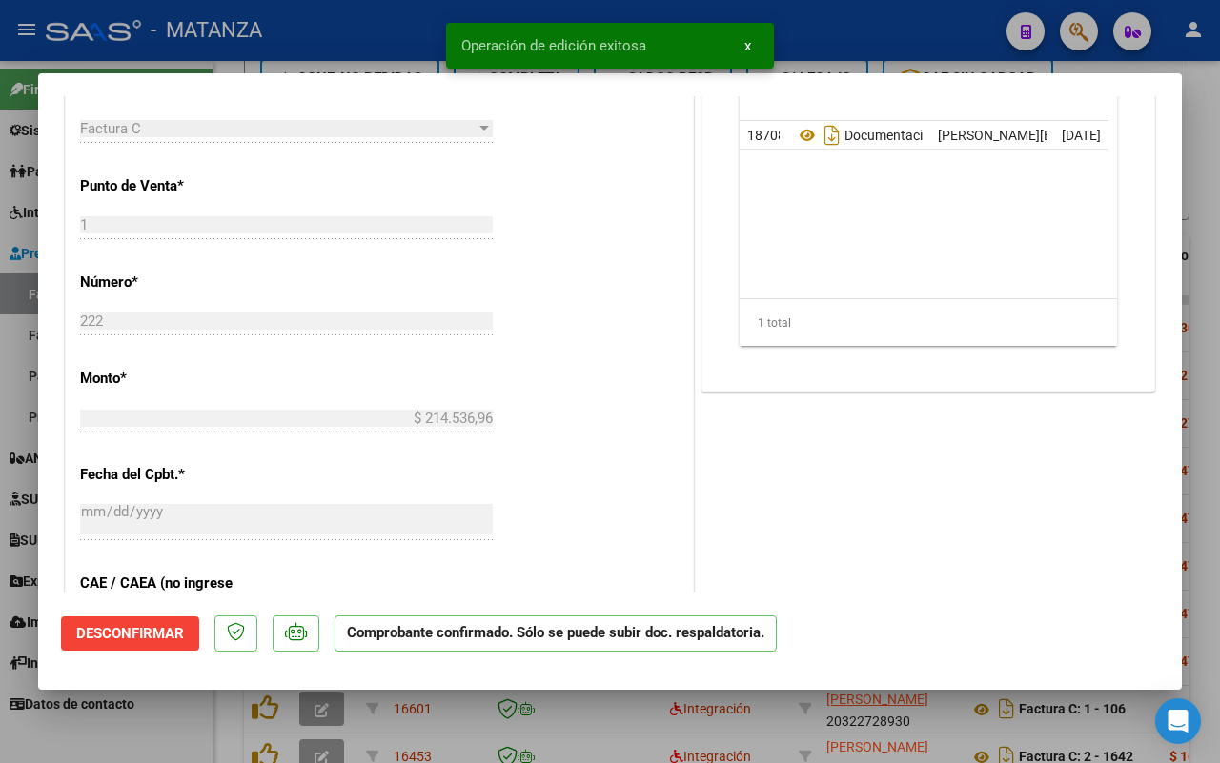
scroll to position [617, 0]
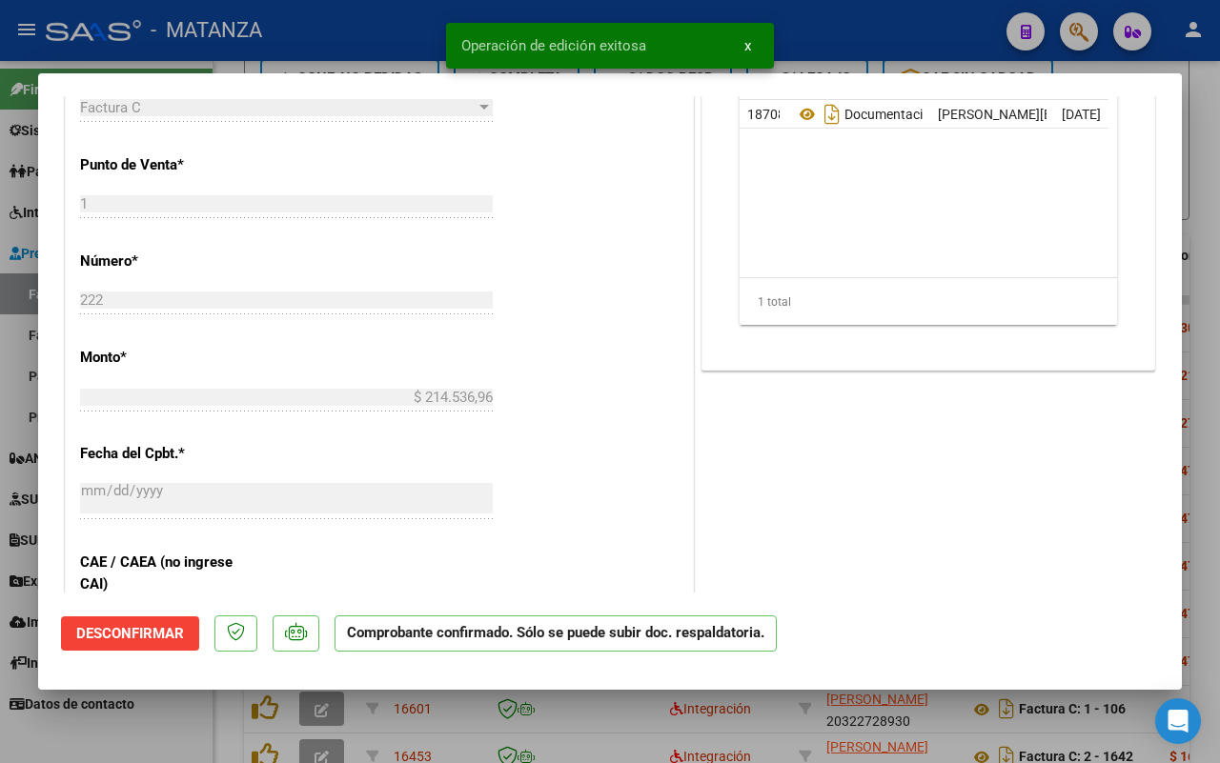
click at [174, 739] on div at bounding box center [610, 381] width 1220 height 763
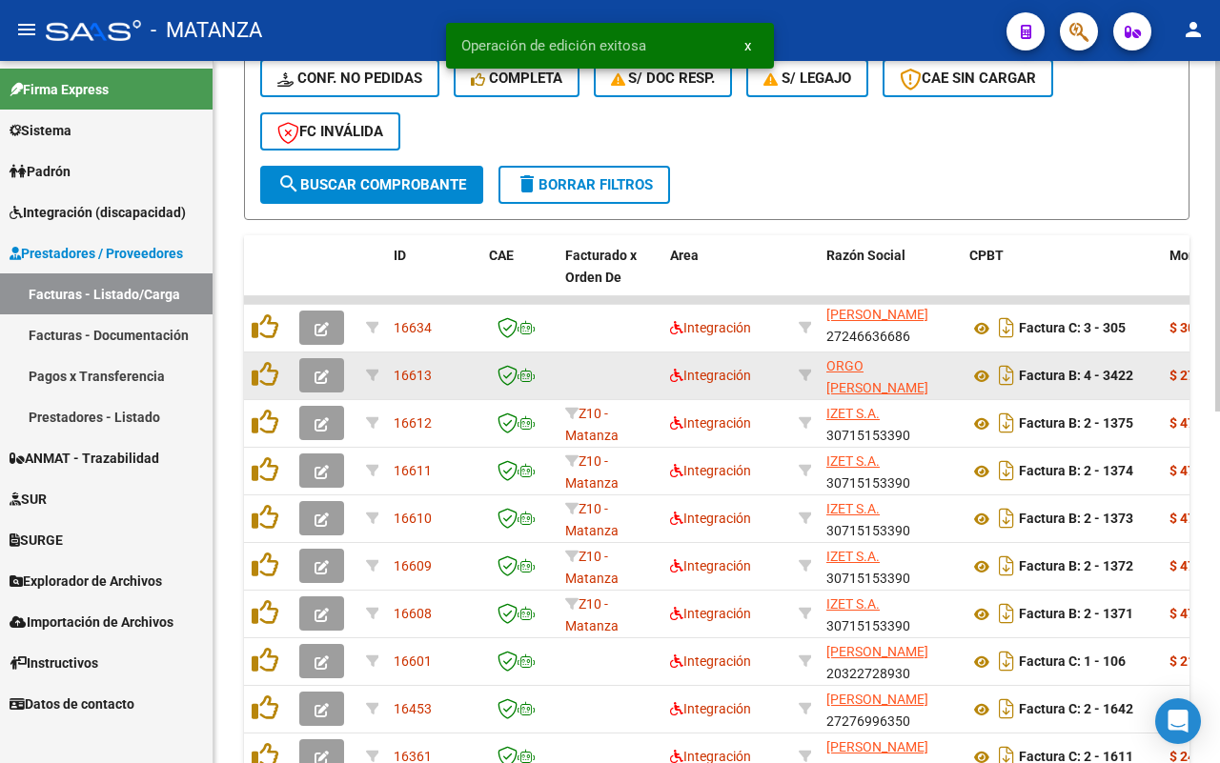
click at [315, 373] on icon "button" at bounding box center [321, 377] width 14 height 14
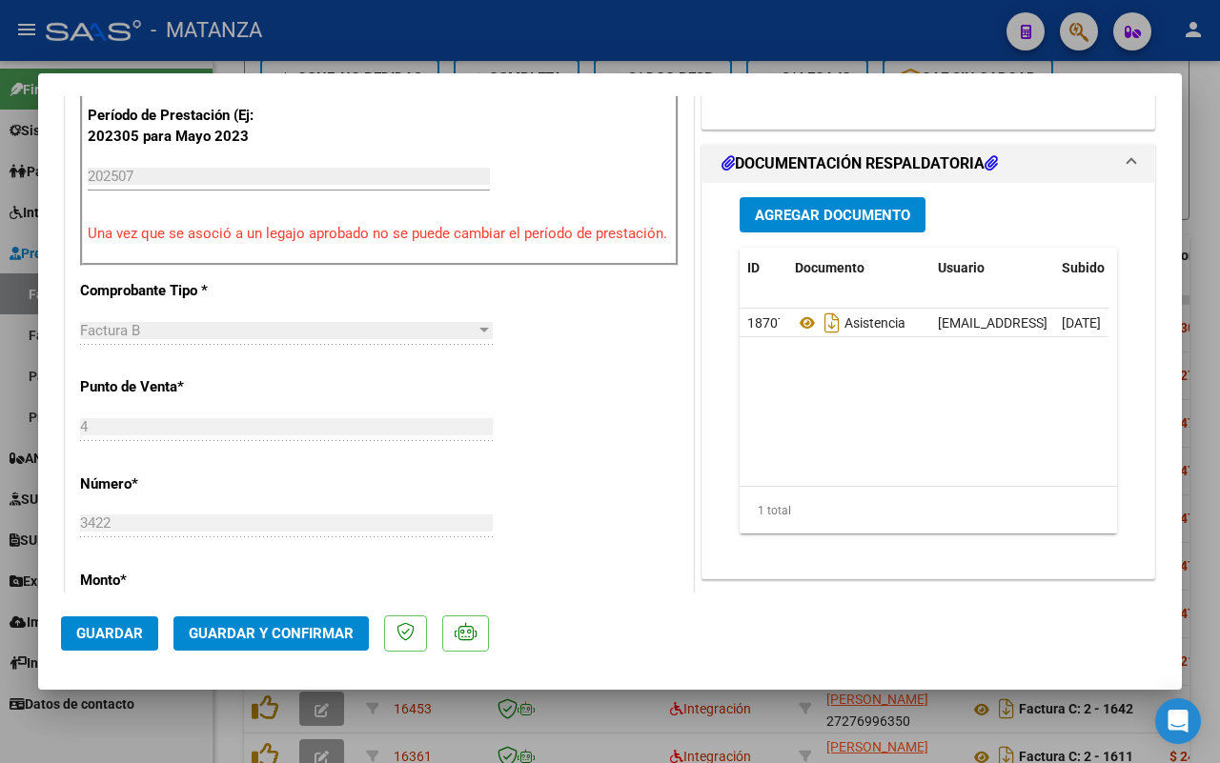
scroll to position [393, 0]
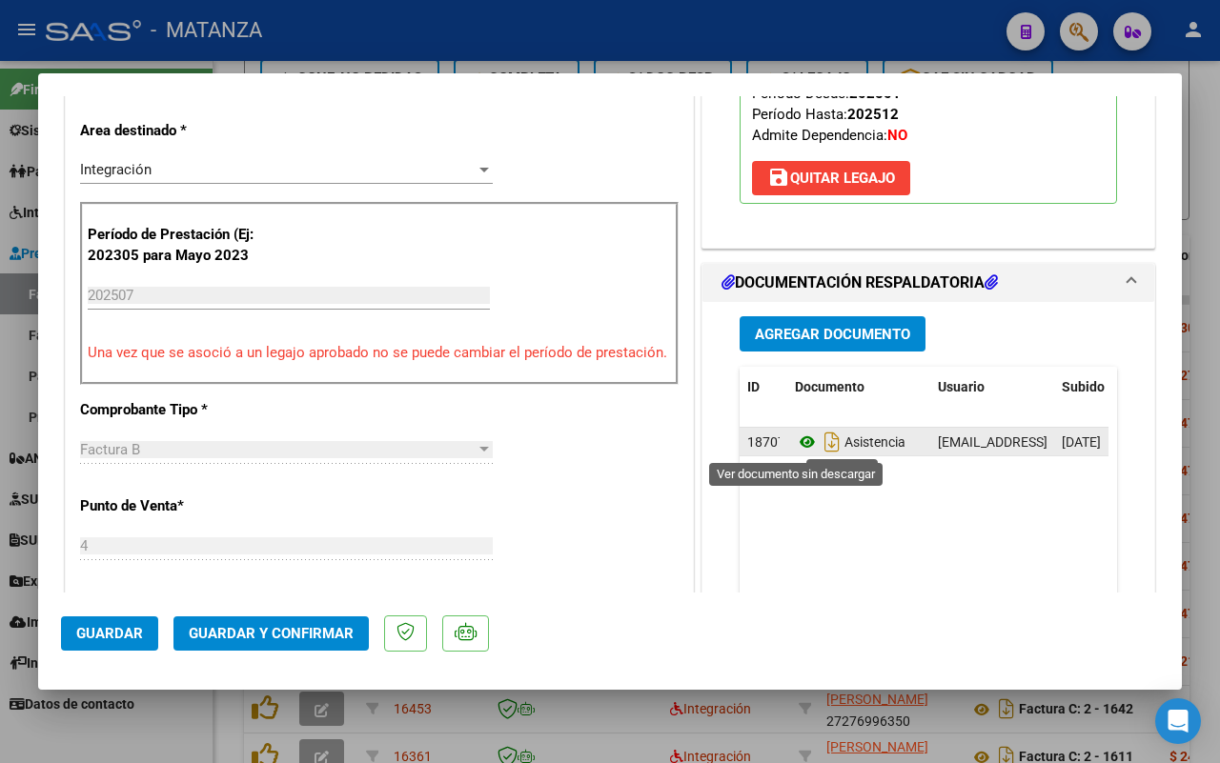
click at [795, 444] on icon at bounding box center [807, 442] width 25 height 23
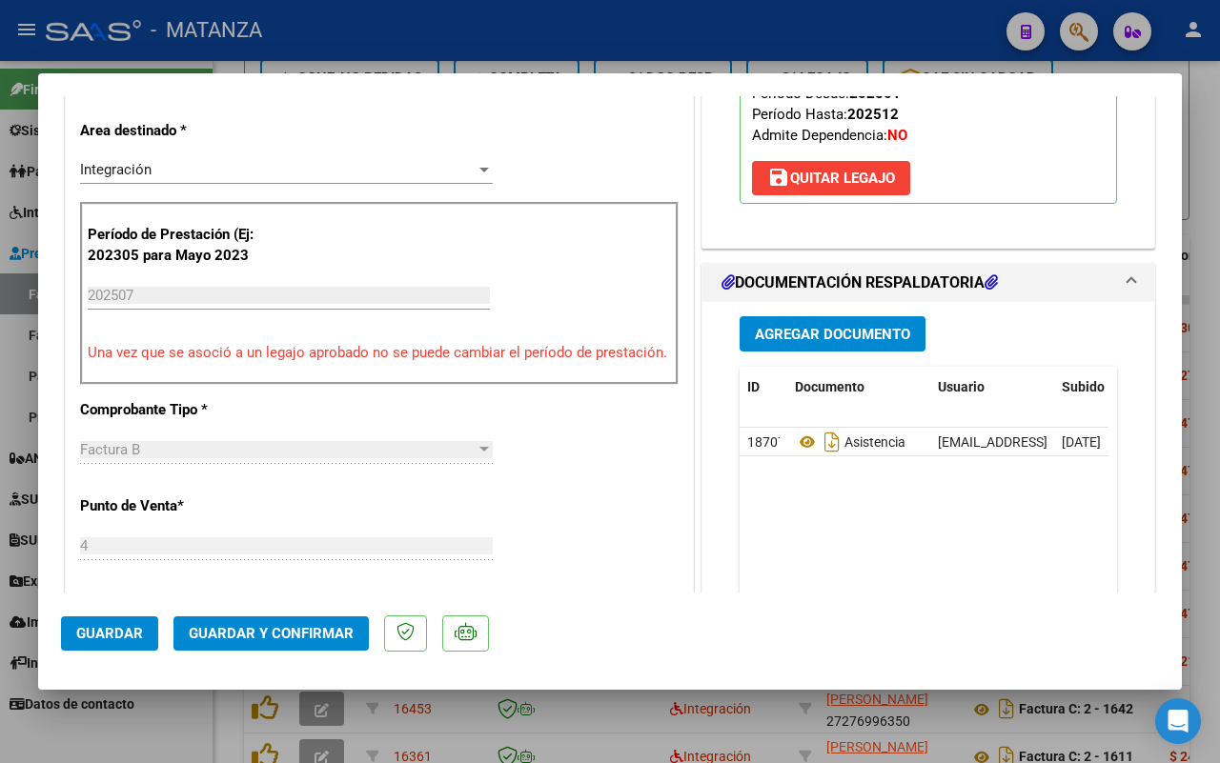
click at [276, 630] on span "Guardar y Confirmar" at bounding box center [271, 633] width 165 height 17
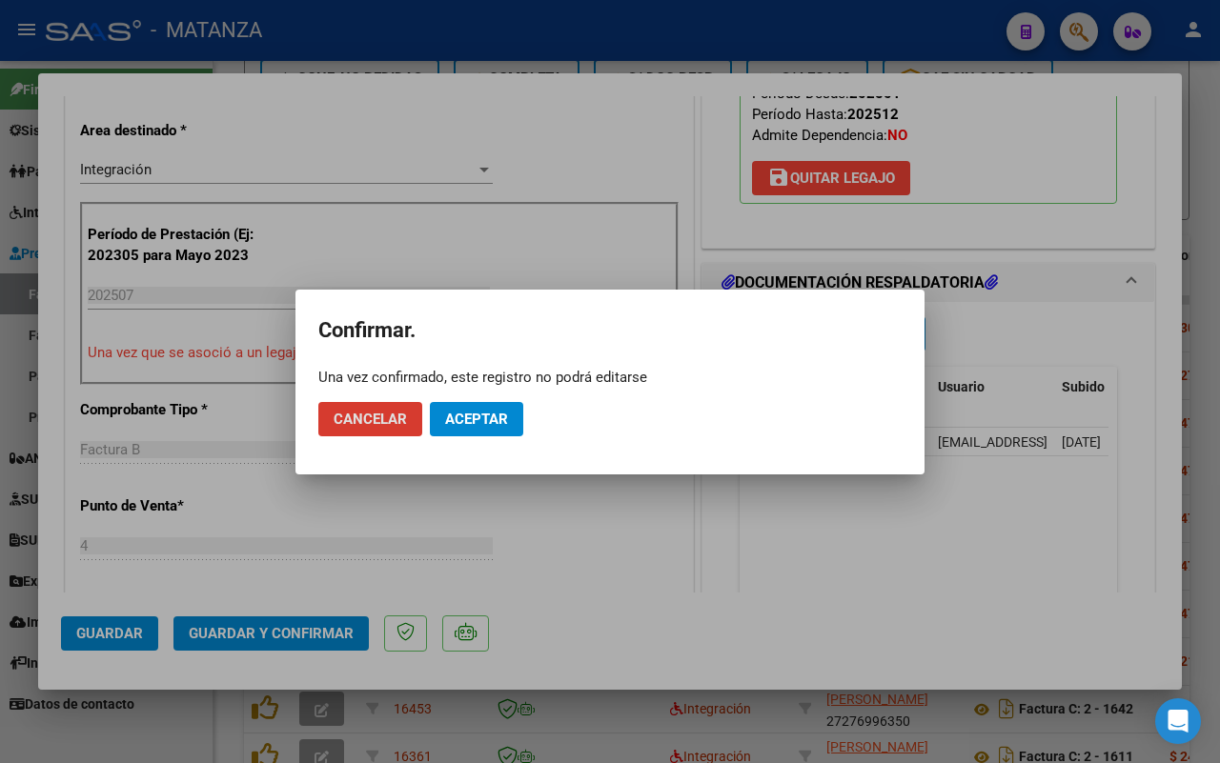
click at [496, 403] on button "Aceptar" at bounding box center [476, 419] width 93 height 34
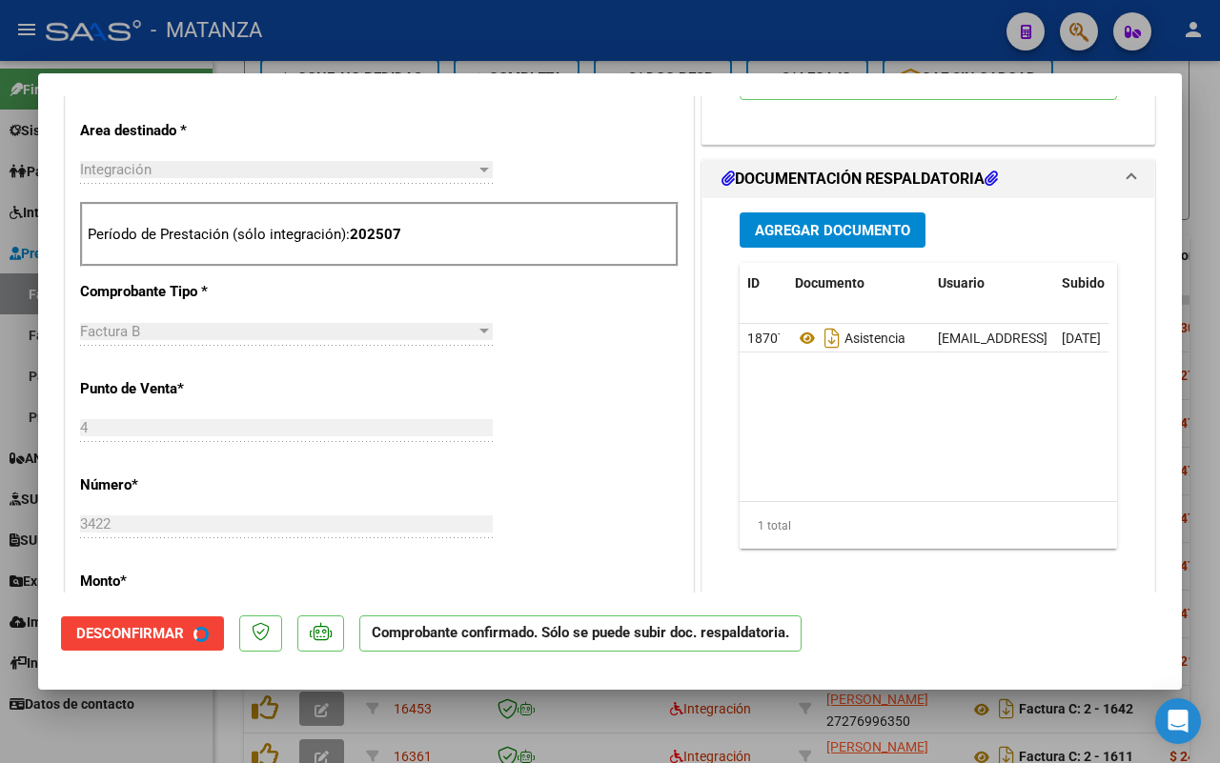
scroll to position [415, 0]
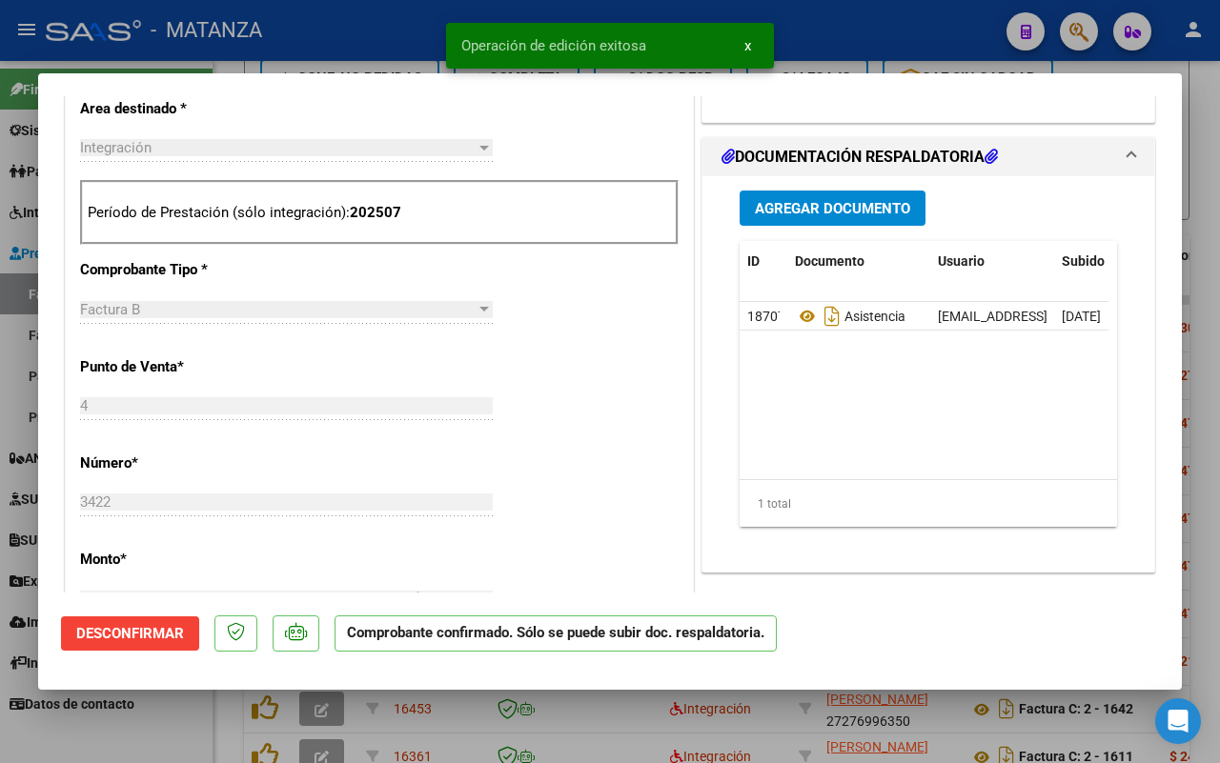
click at [188, 744] on div at bounding box center [610, 381] width 1220 height 763
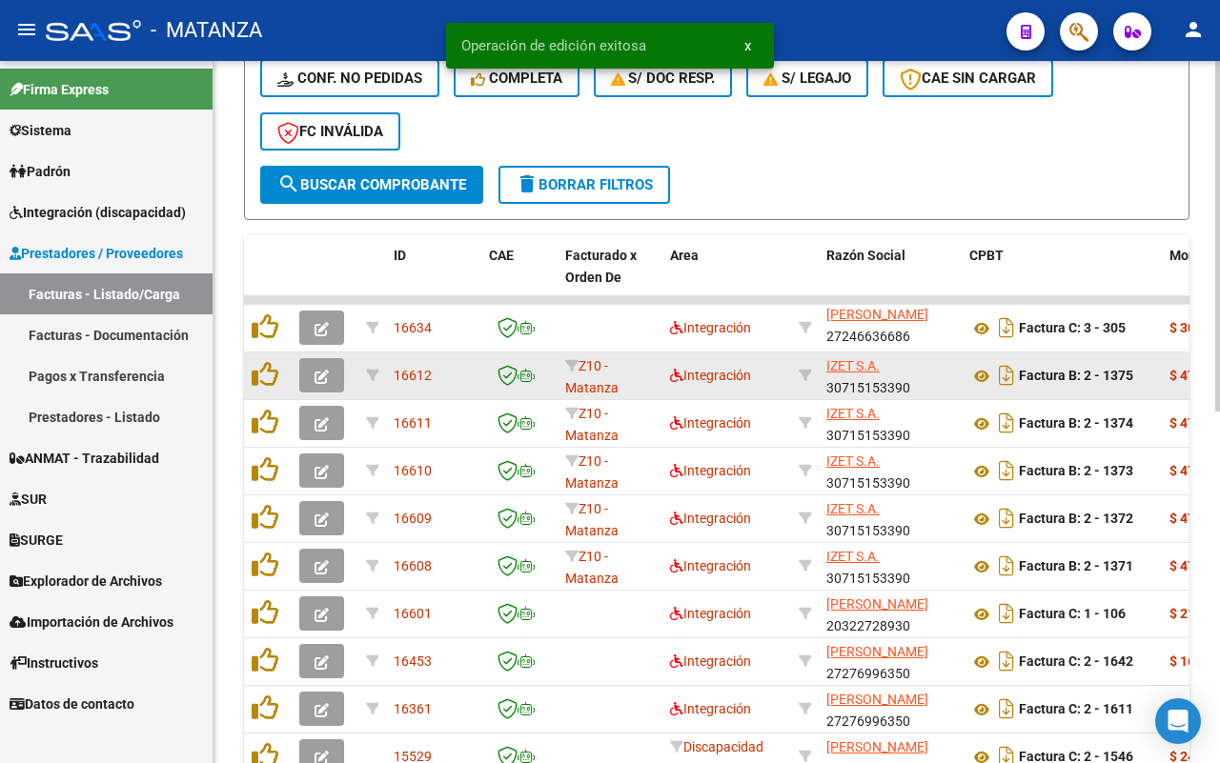
click at [321, 370] on icon "button" at bounding box center [321, 377] width 14 height 14
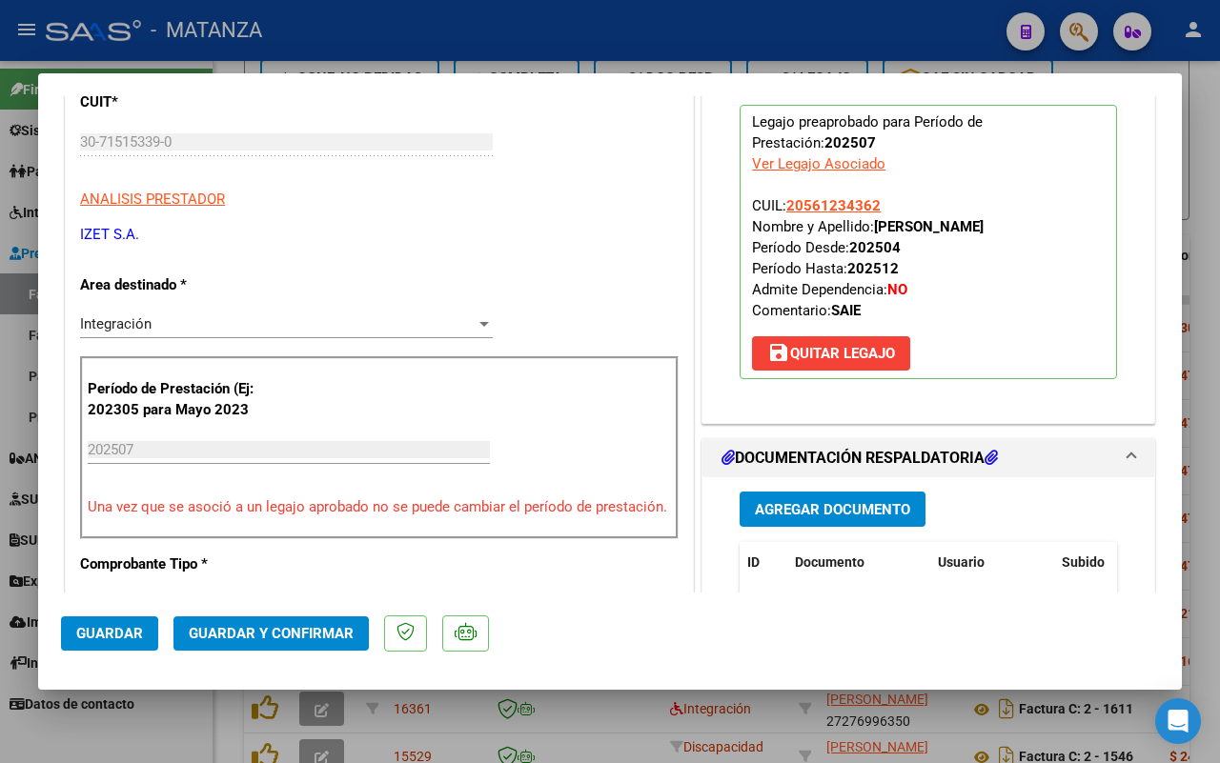
scroll to position [0, 0]
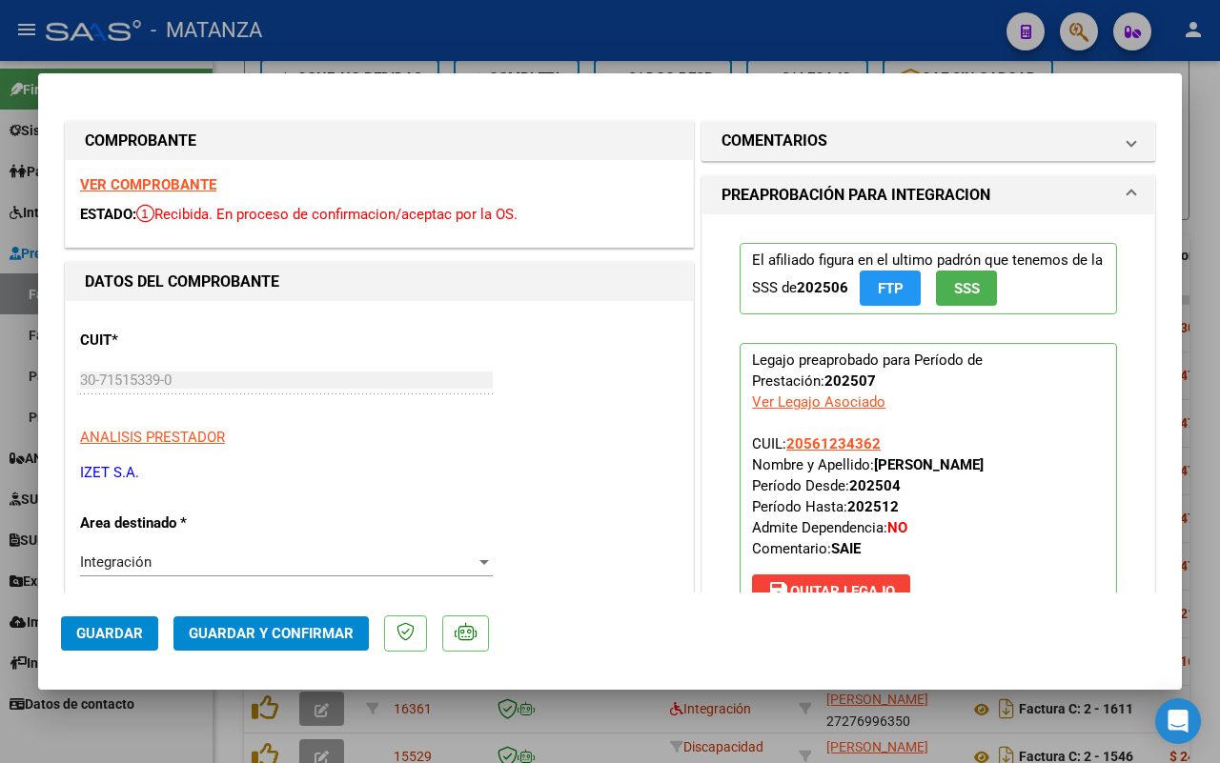
click at [288, 621] on button "Guardar y Confirmar" at bounding box center [270, 634] width 195 height 34
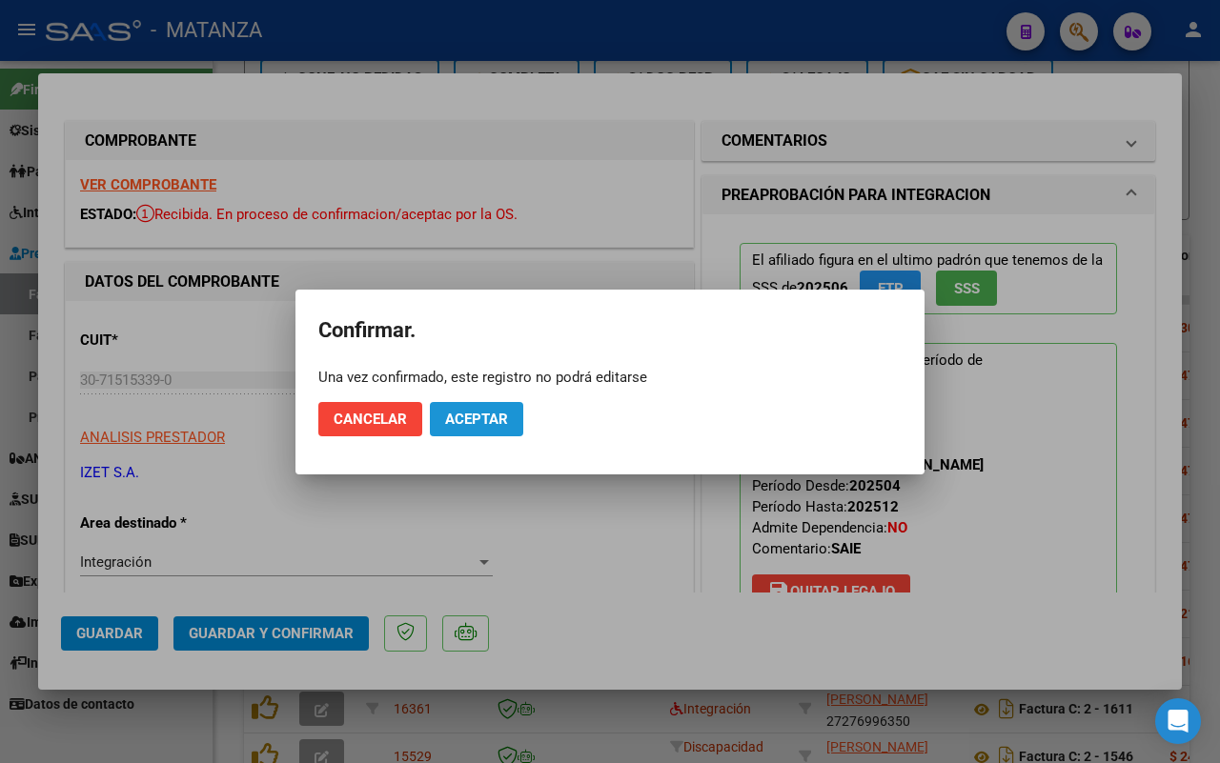
click at [498, 408] on button "Aceptar" at bounding box center [476, 419] width 93 height 34
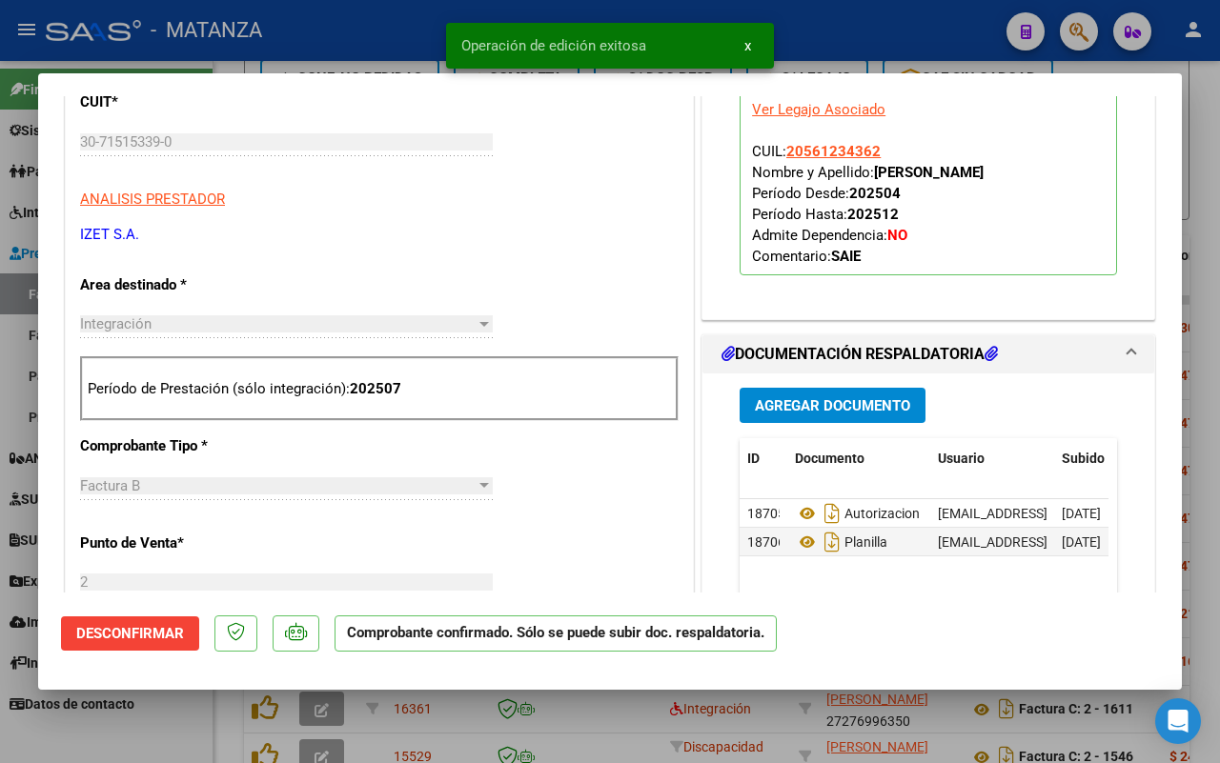
scroll to position [357, 0]
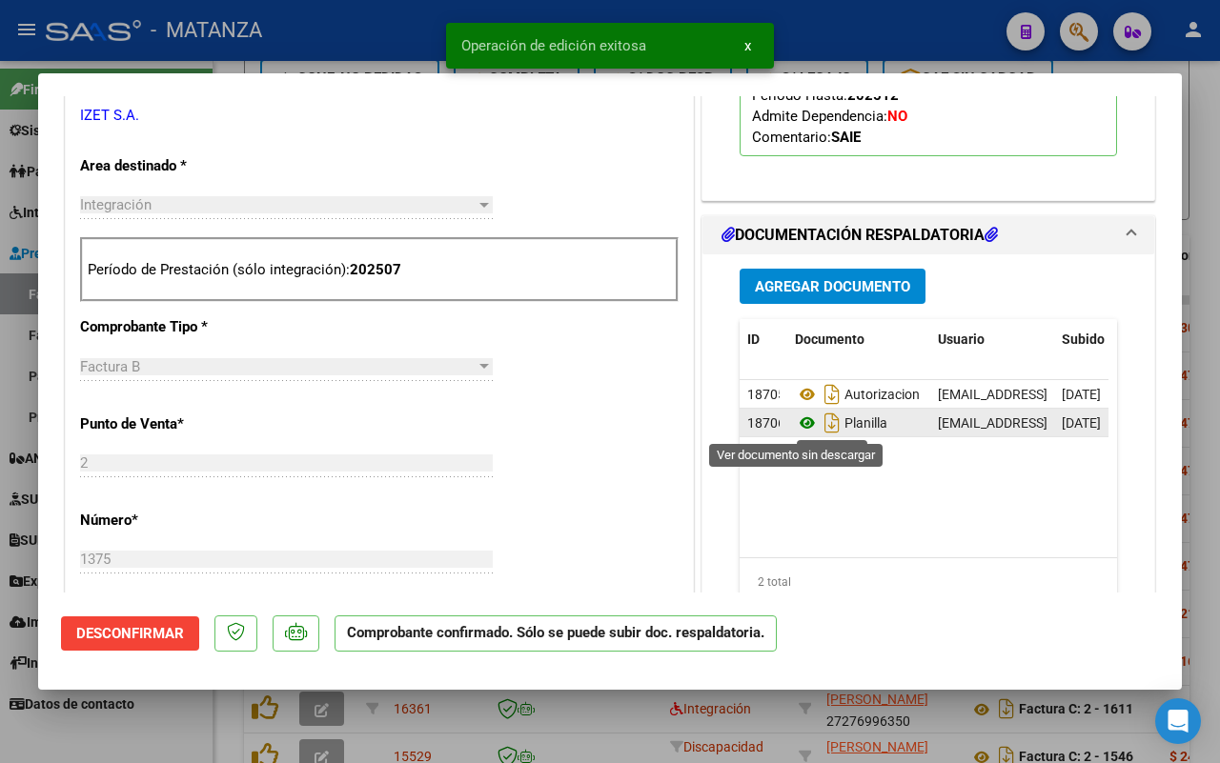
click at [798, 426] on icon at bounding box center [807, 423] width 25 height 23
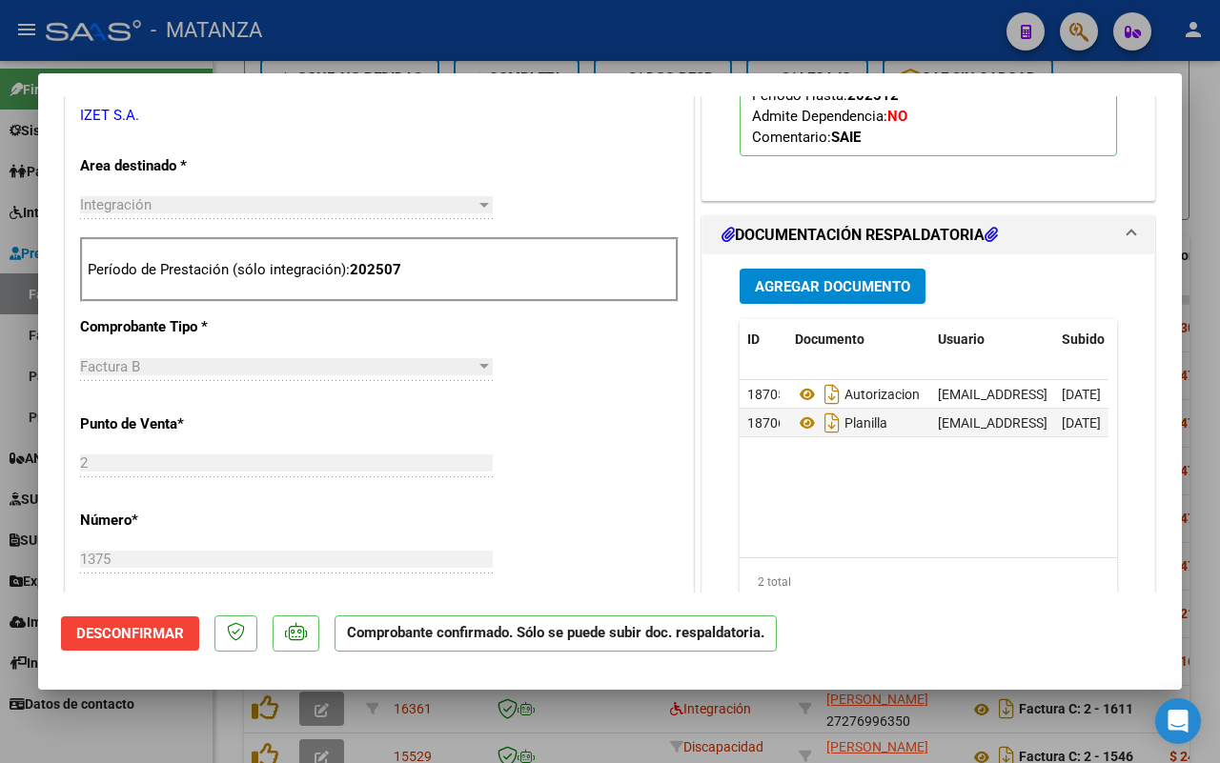
click at [159, 720] on div at bounding box center [610, 381] width 1220 height 763
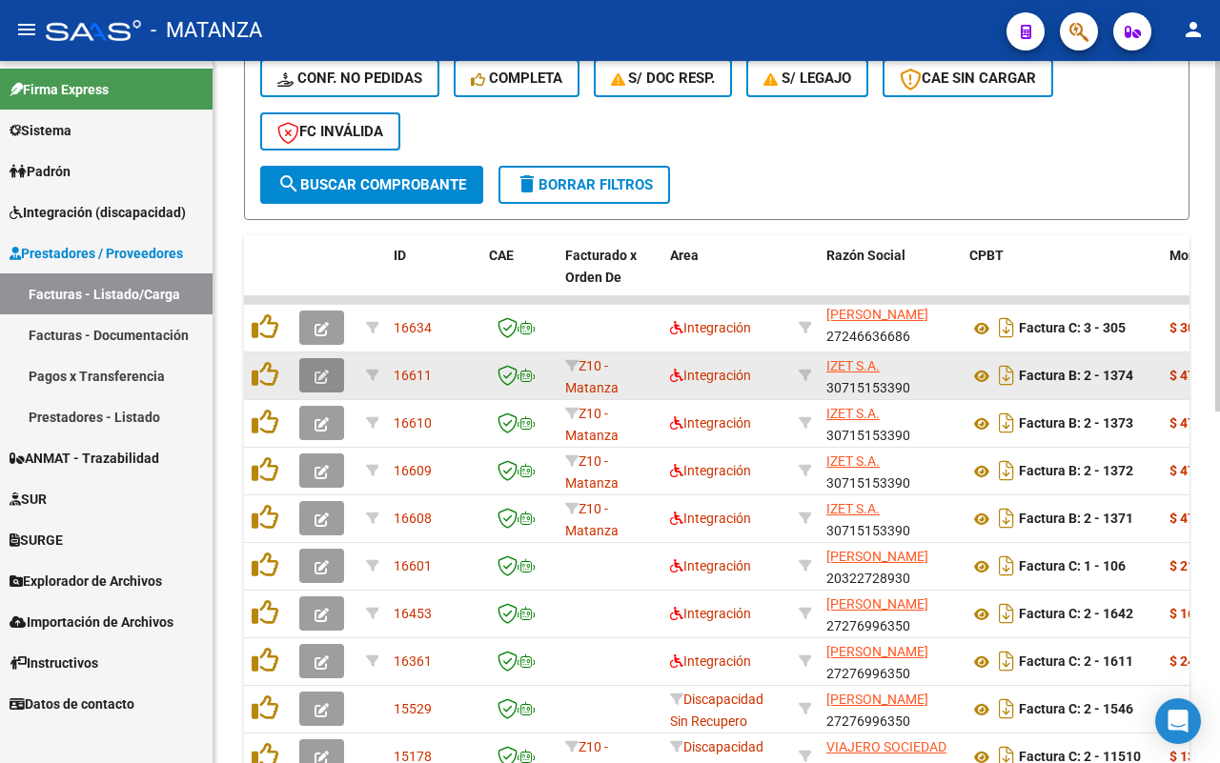
click at [321, 370] on icon "button" at bounding box center [321, 377] width 14 height 14
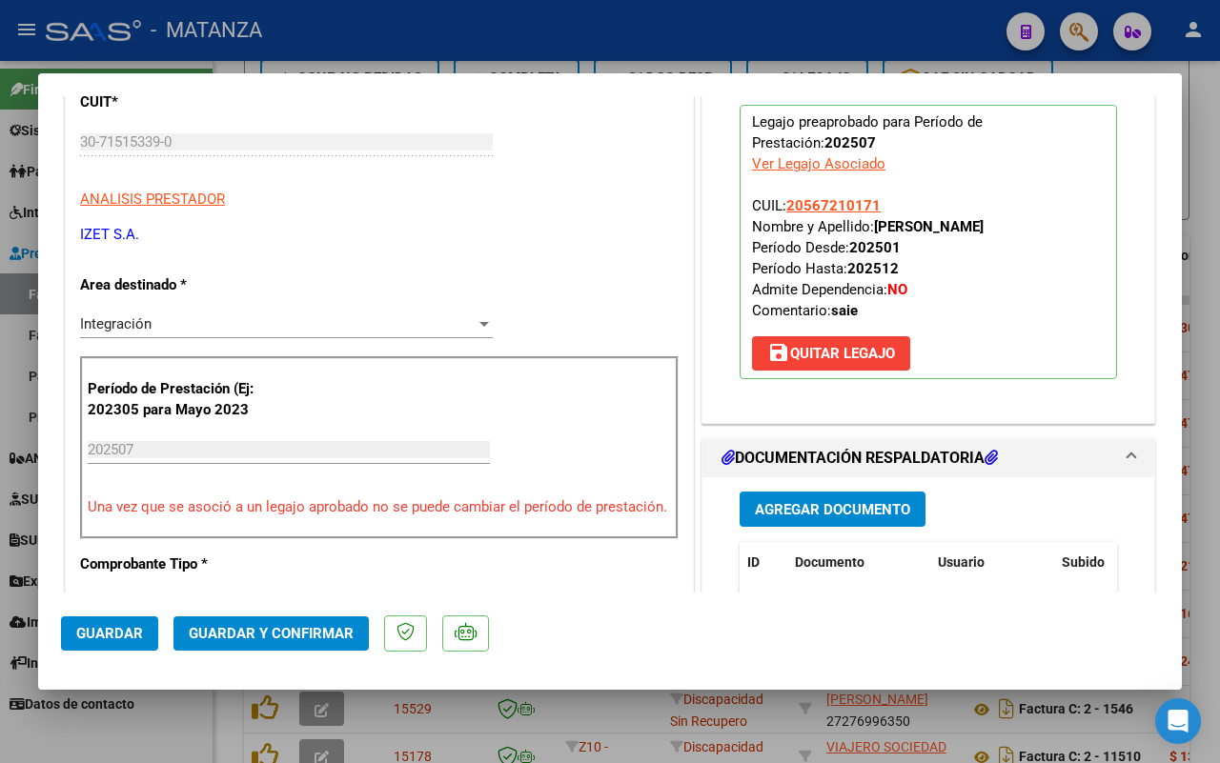
scroll to position [715, 0]
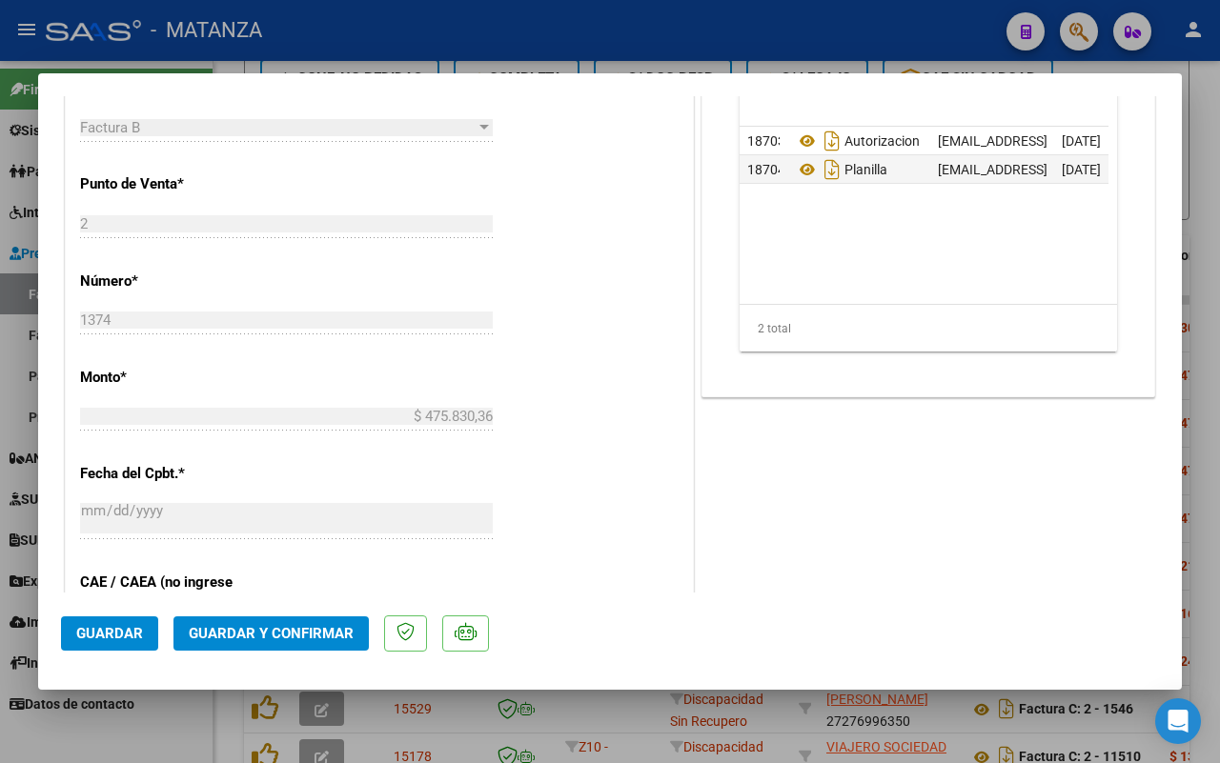
click at [272, 630] on span "Guardar y Confirmar" at bounding box center [271, 633] width 165 height 17
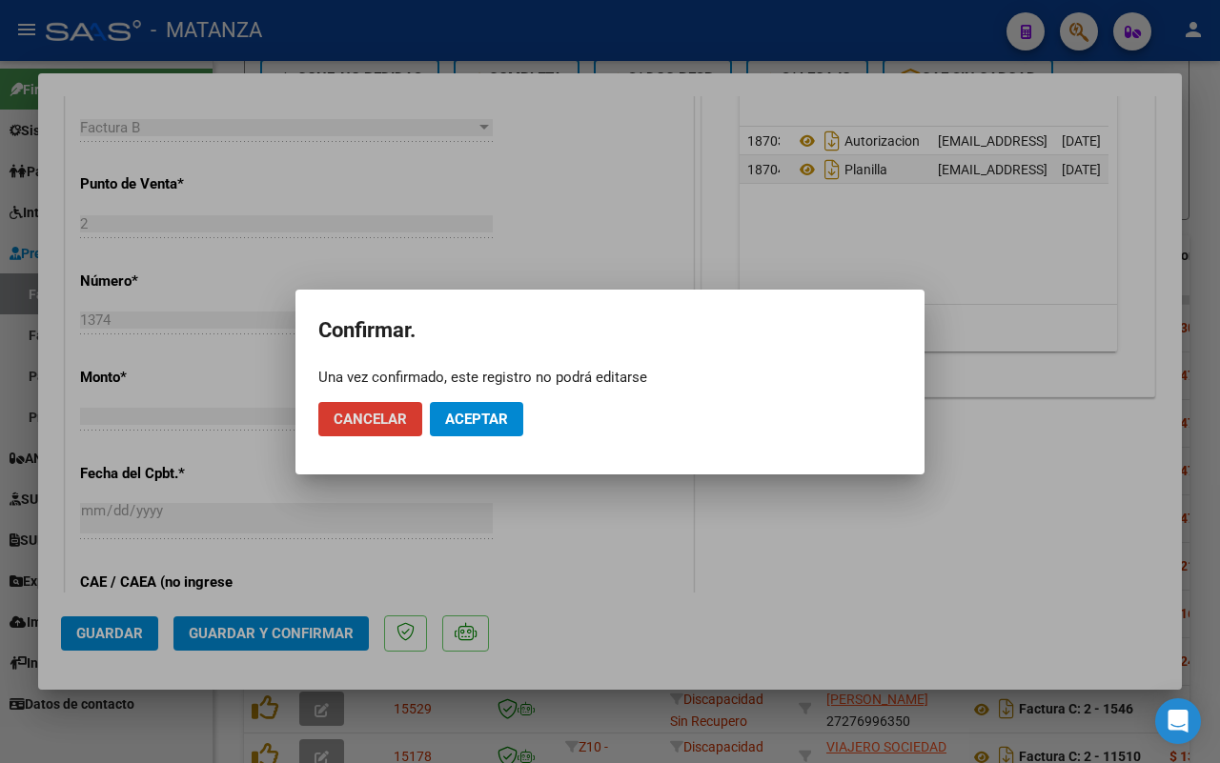
click at [474, 411] on span "Aceptar" at bounding box center [476, 419] width 63 height 17
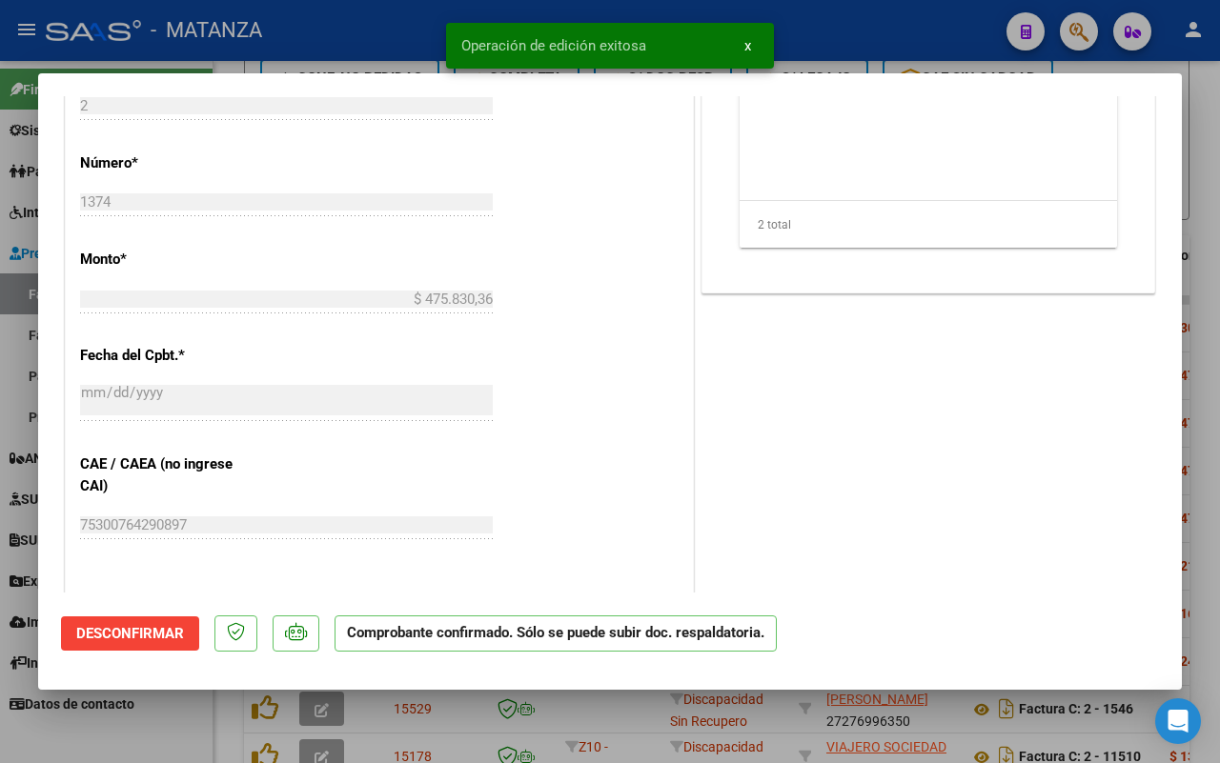
scroll to position [736, 0]
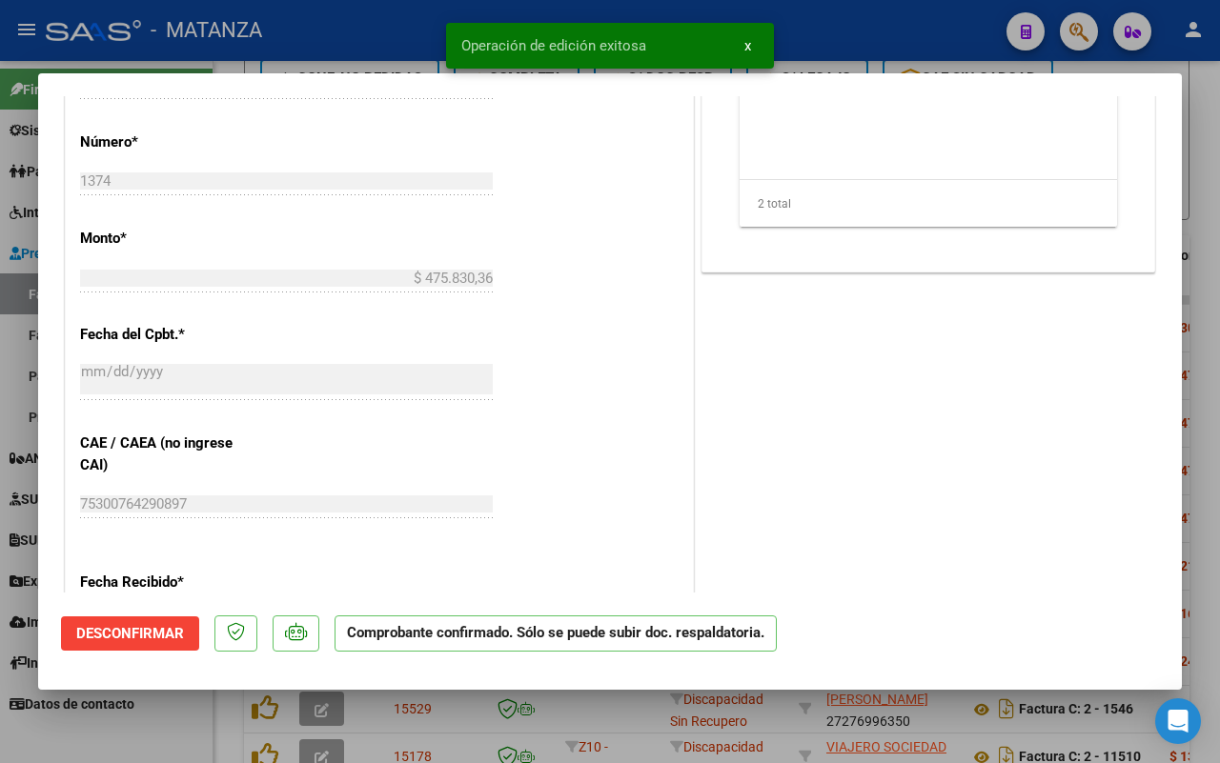
click at [129, 735] on div at bounding box center [610, 381] width 1220 height 763
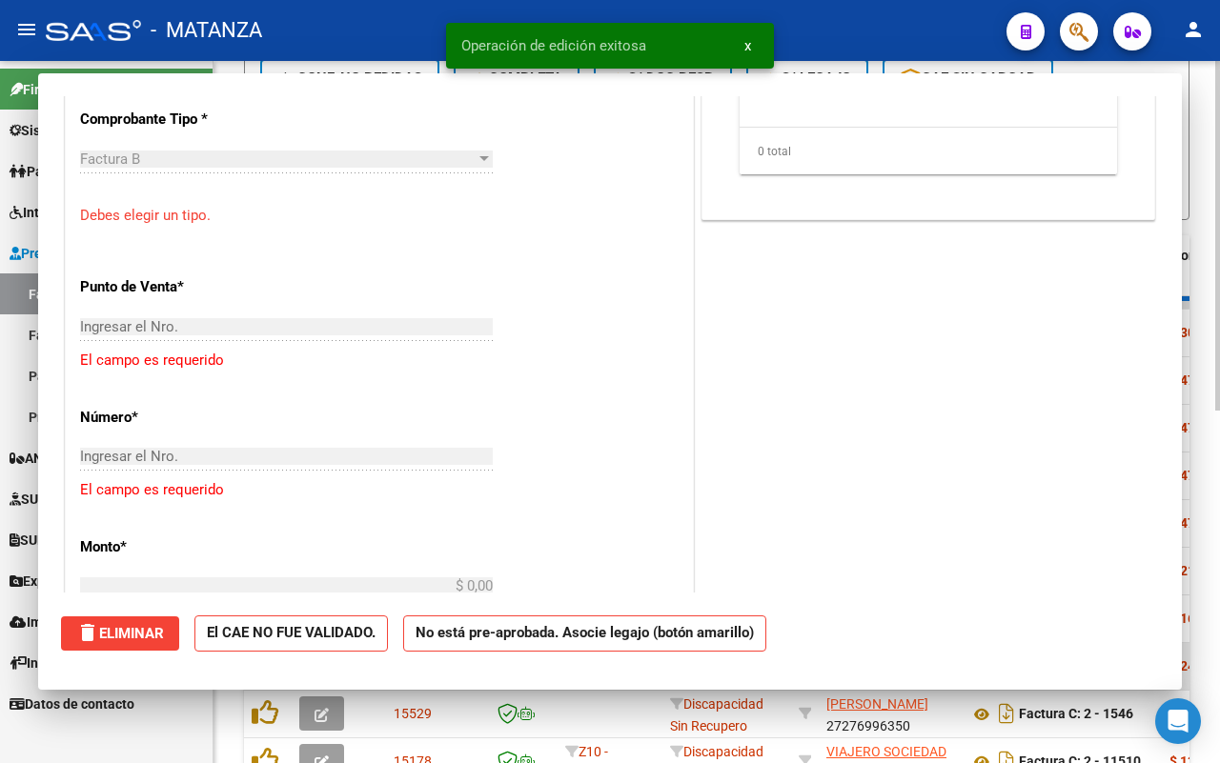
scroll to position [0, 0]
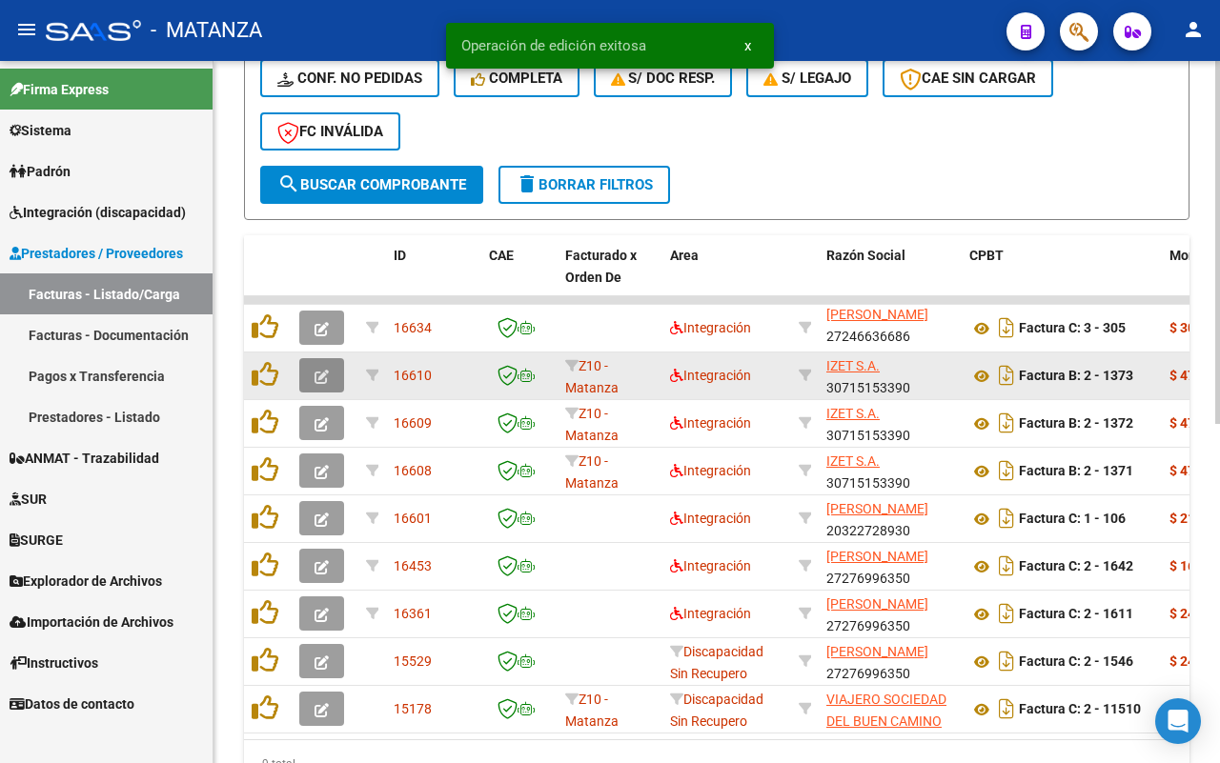
click at [326, 370] on icon "button" at bounding box center [321, 377] width 14 height 14
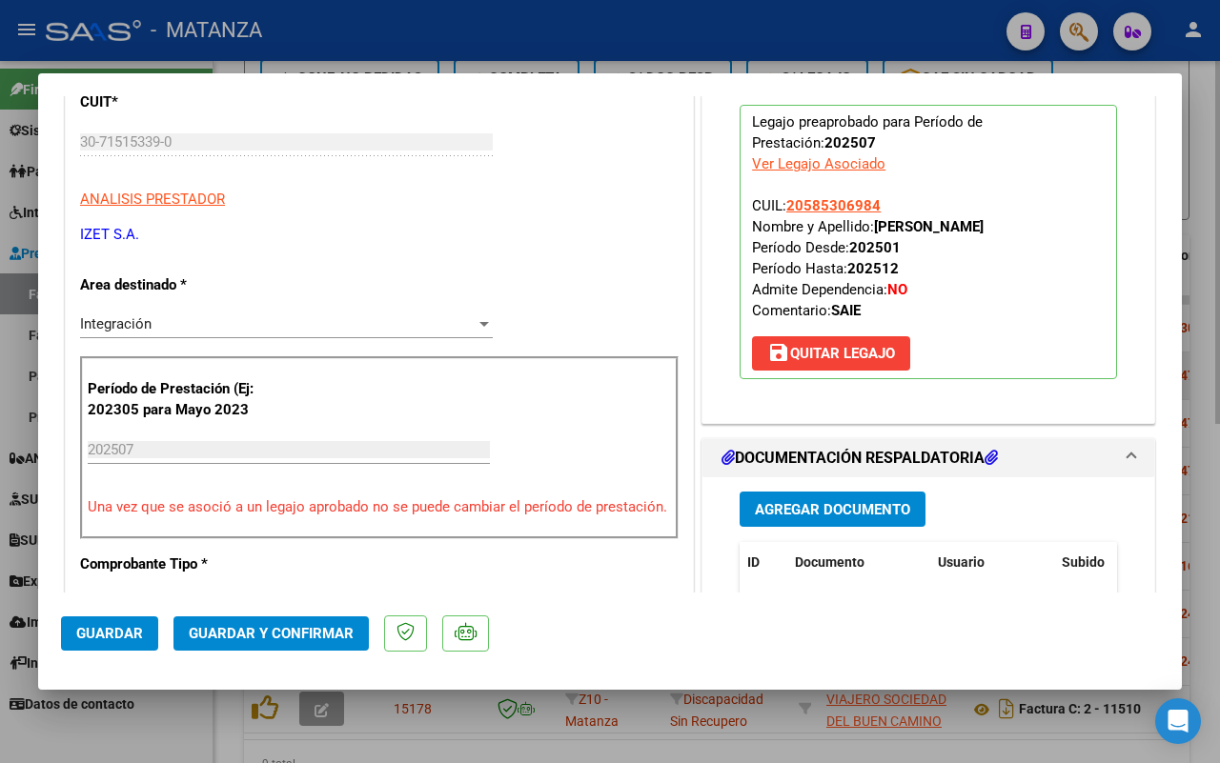
scroll to position [476, 0]
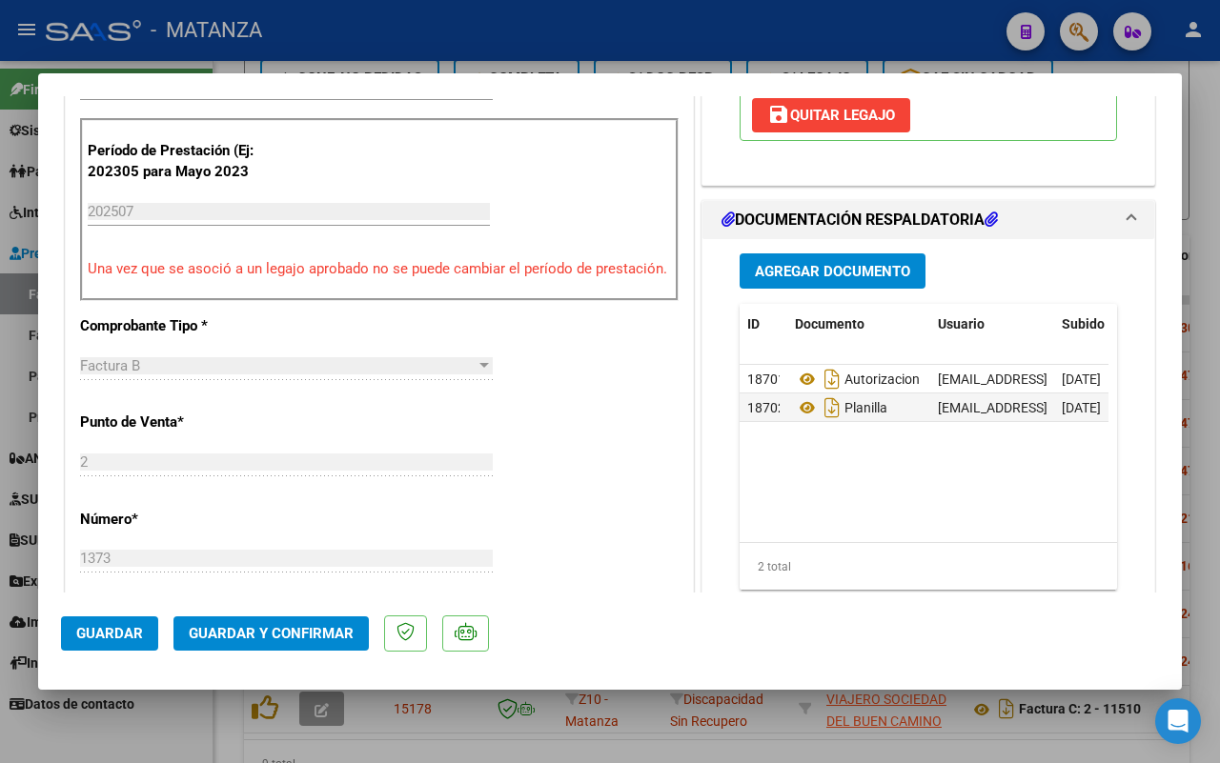
click at [240, 637] on span "Guardar y Confirmar" at bounding box center [271, 633] width 165 height 17
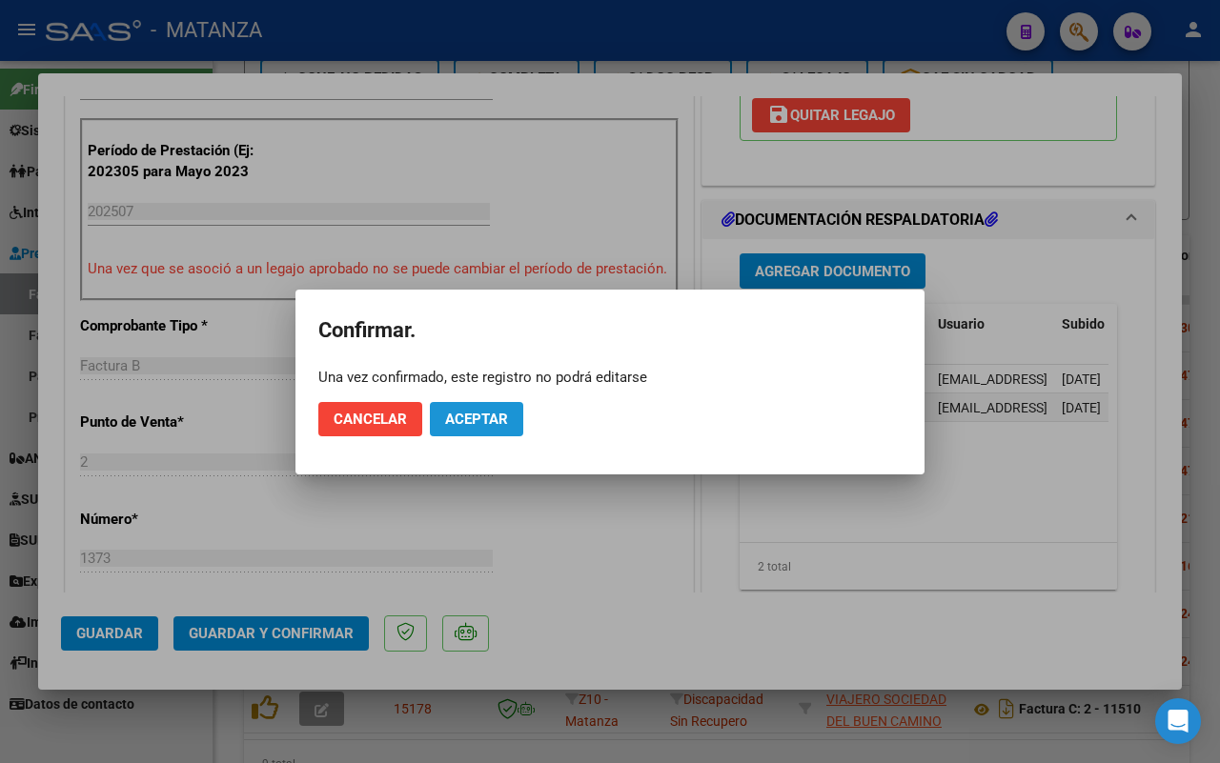
click at [463, 421] on span "Aceptar" at bounding box center [476, 419] width 63 height 17
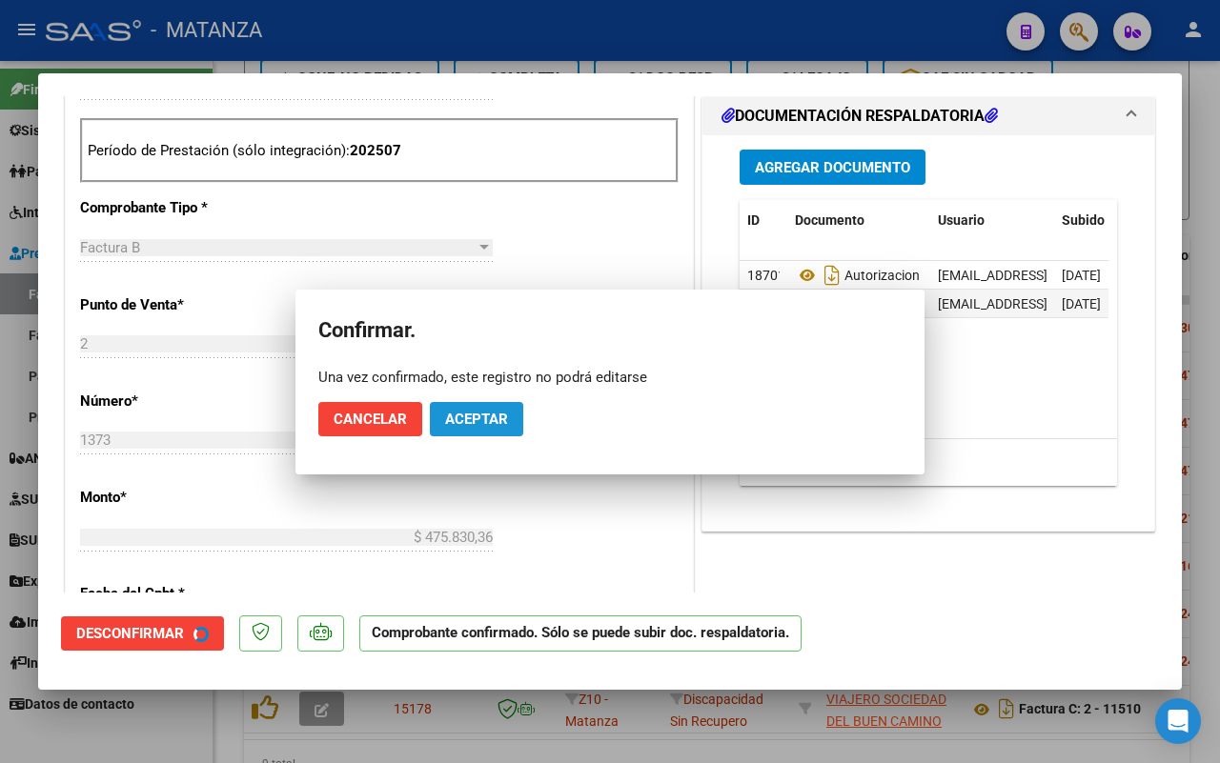
scroll to position [497, 0]
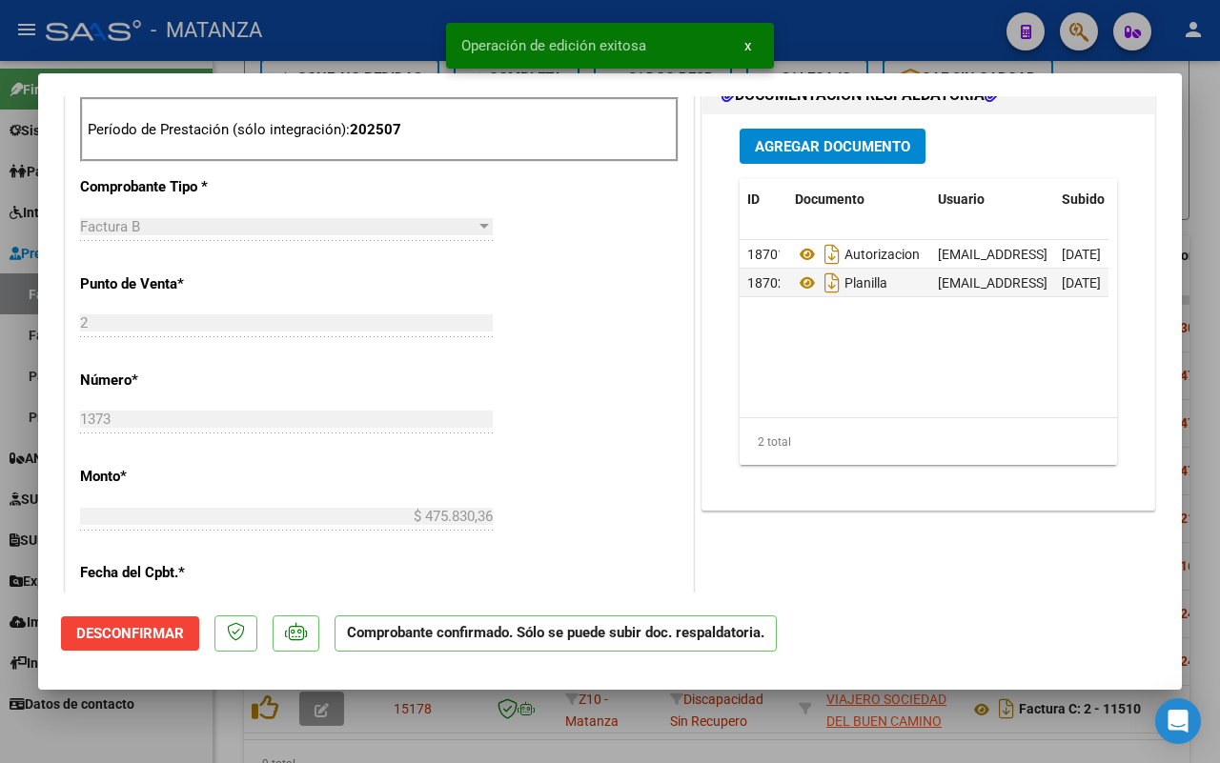
drag, startPoint x: 153, startPoint y: 732, endPoint x: 183, endPoint y: 722, distance: 31.0
click at [154, 732] on div at bounding box center [610, 381] width 1220 height 763
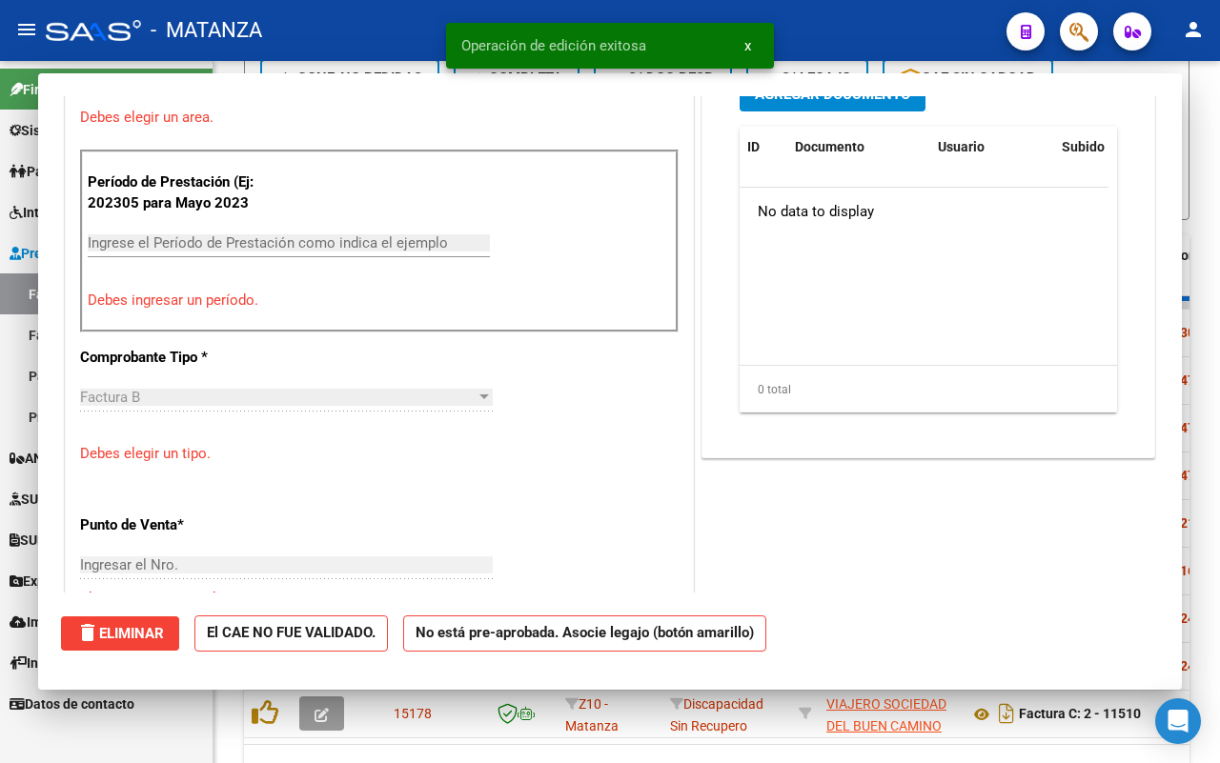
scroll to position [0, 0]
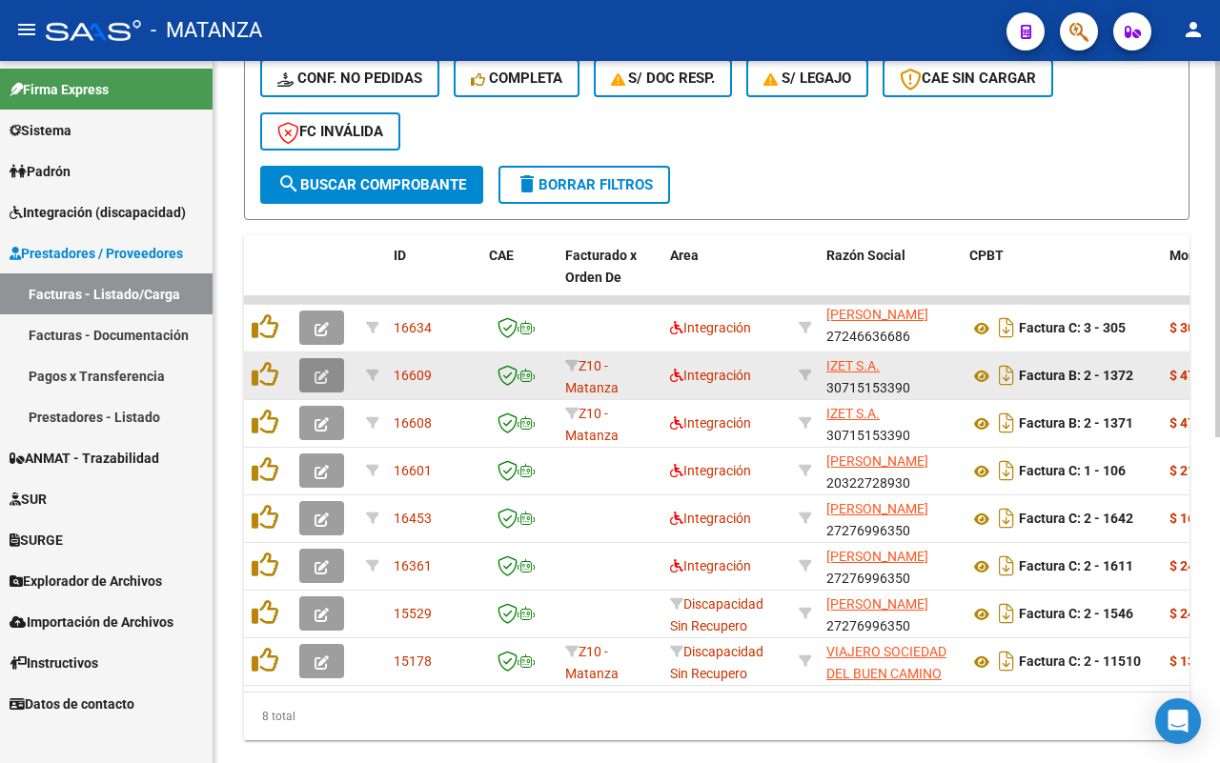
click at [320, 372] on icon "button" at bounding box center [321, 377] width 14 height 14
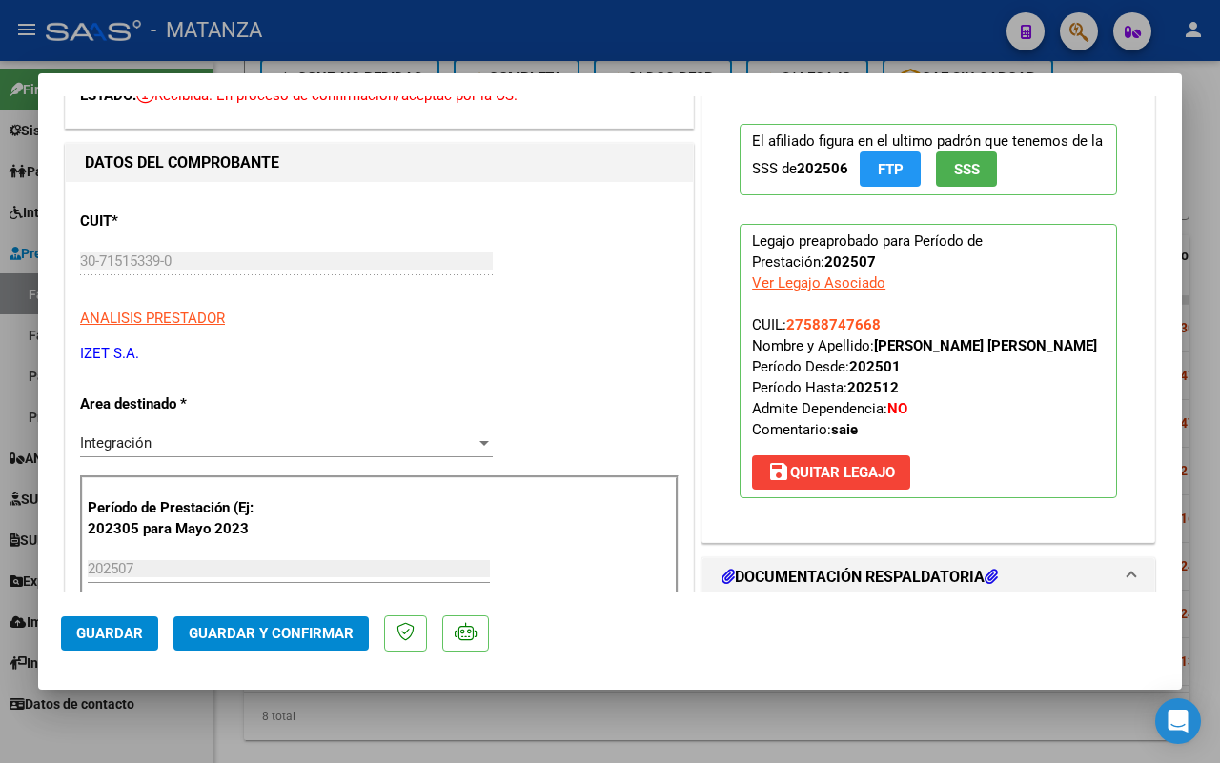
scroll to position [357, 0]
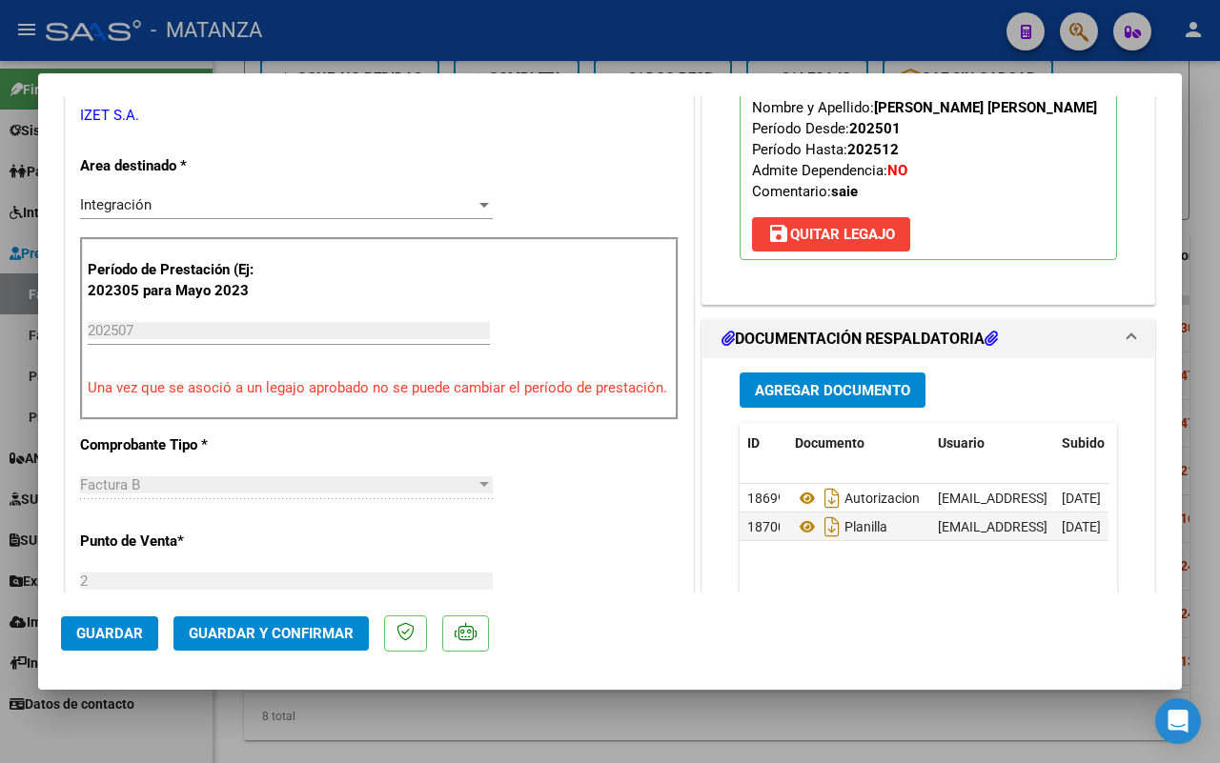
click at [314, 632] on span "Guardar y Confirmar" at bounding box center [271, 633] width 165 height 17
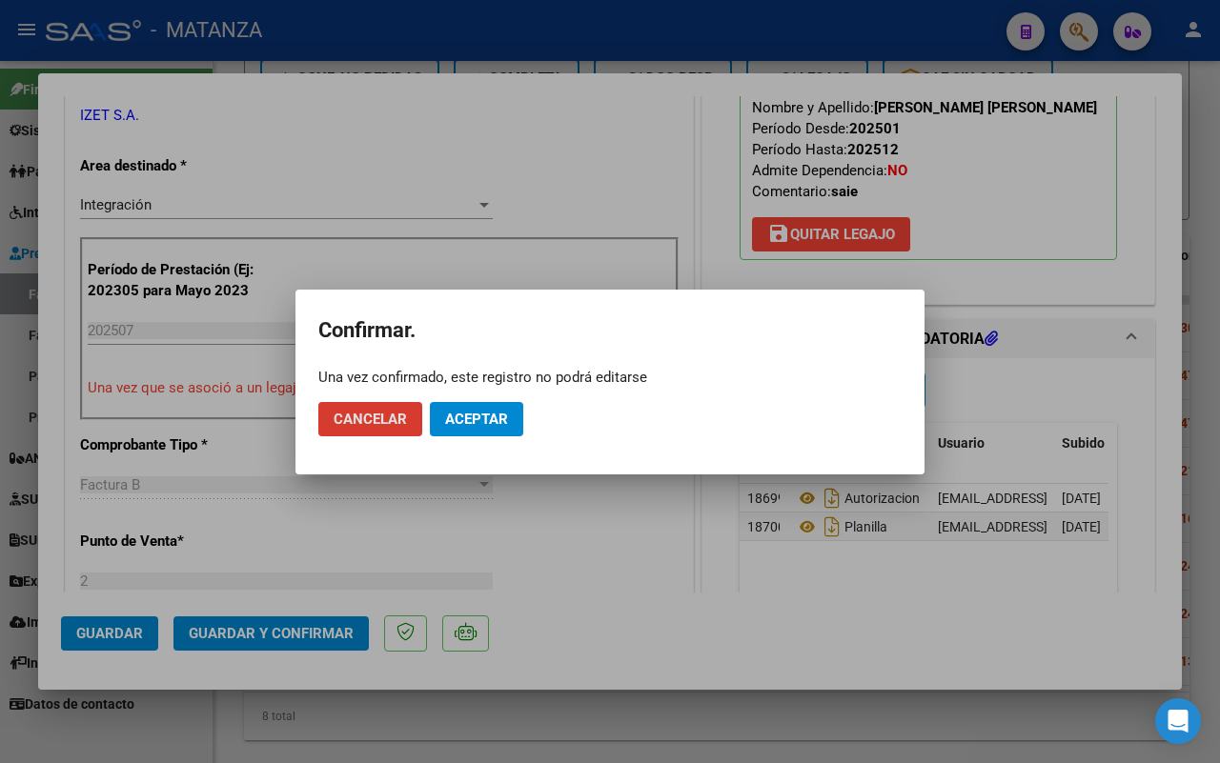
click at [457, 411] on span "Aceptar" at bounding box center [476, 419] width 63 height 17
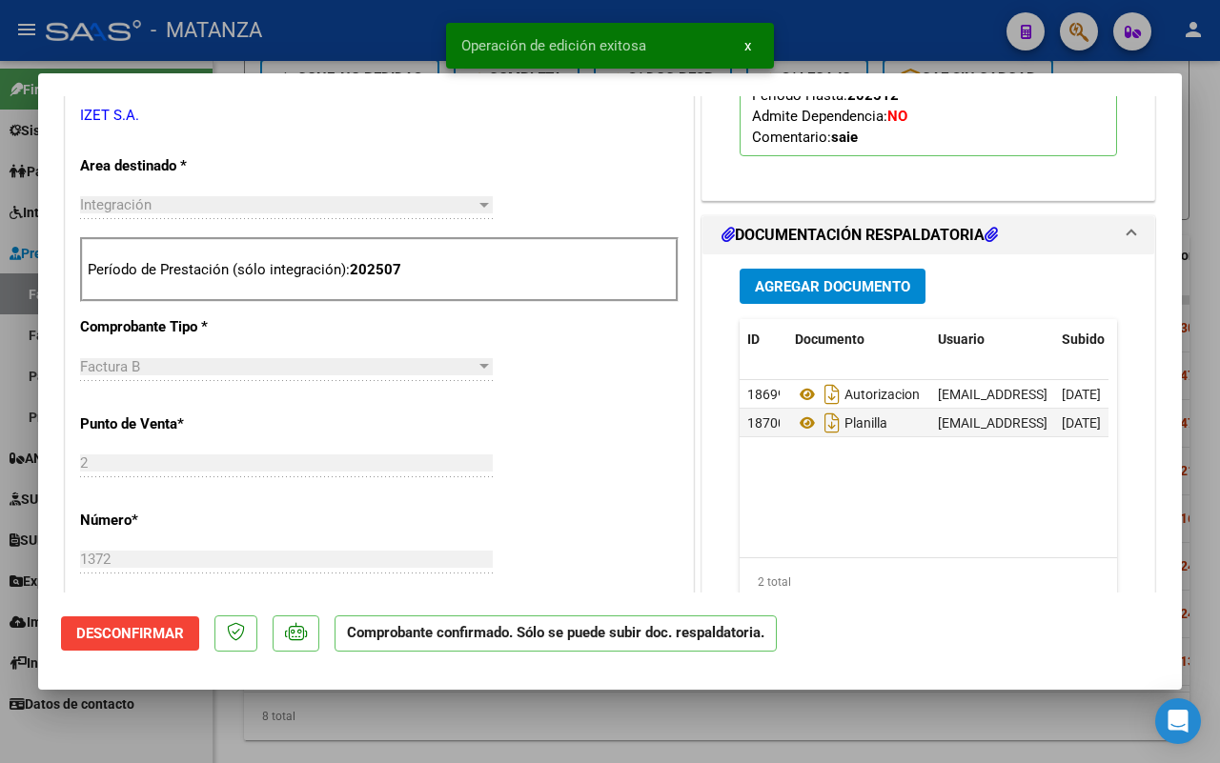
scroll to position [378, 0]
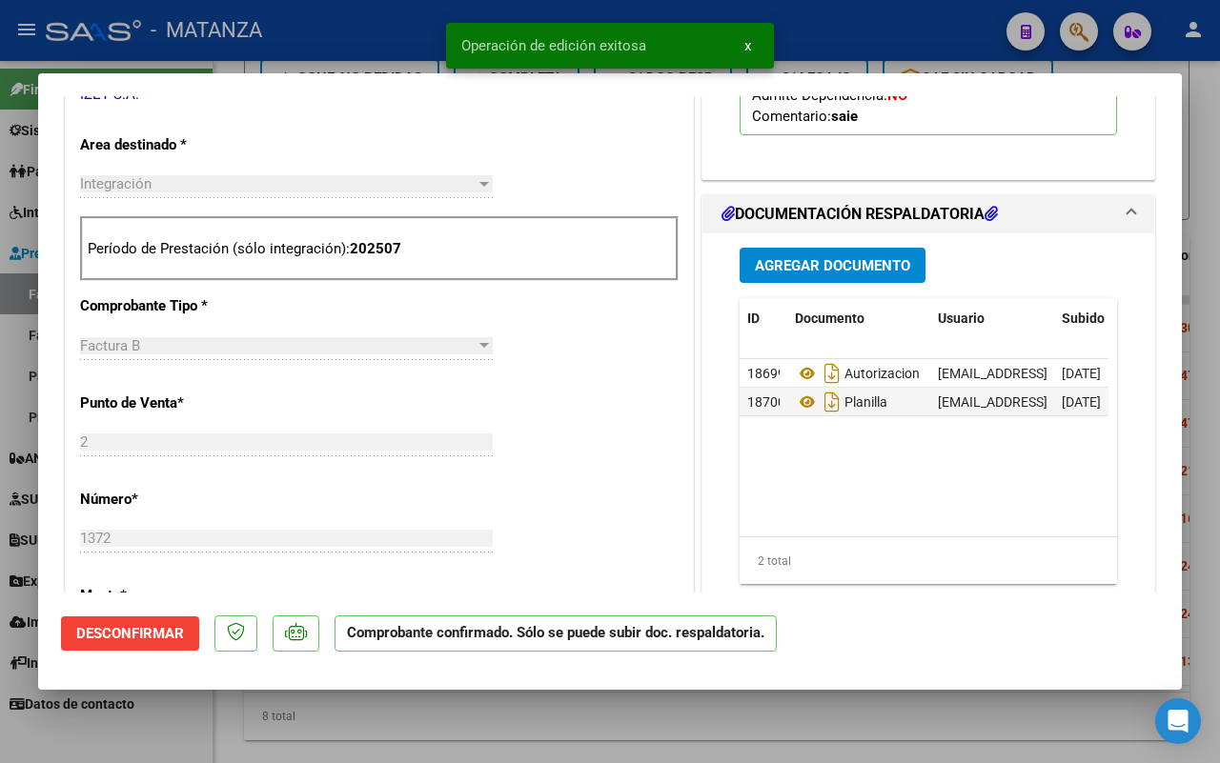
click at [189, 720] on div at bounding box center [610, 381] width 1220 height 763
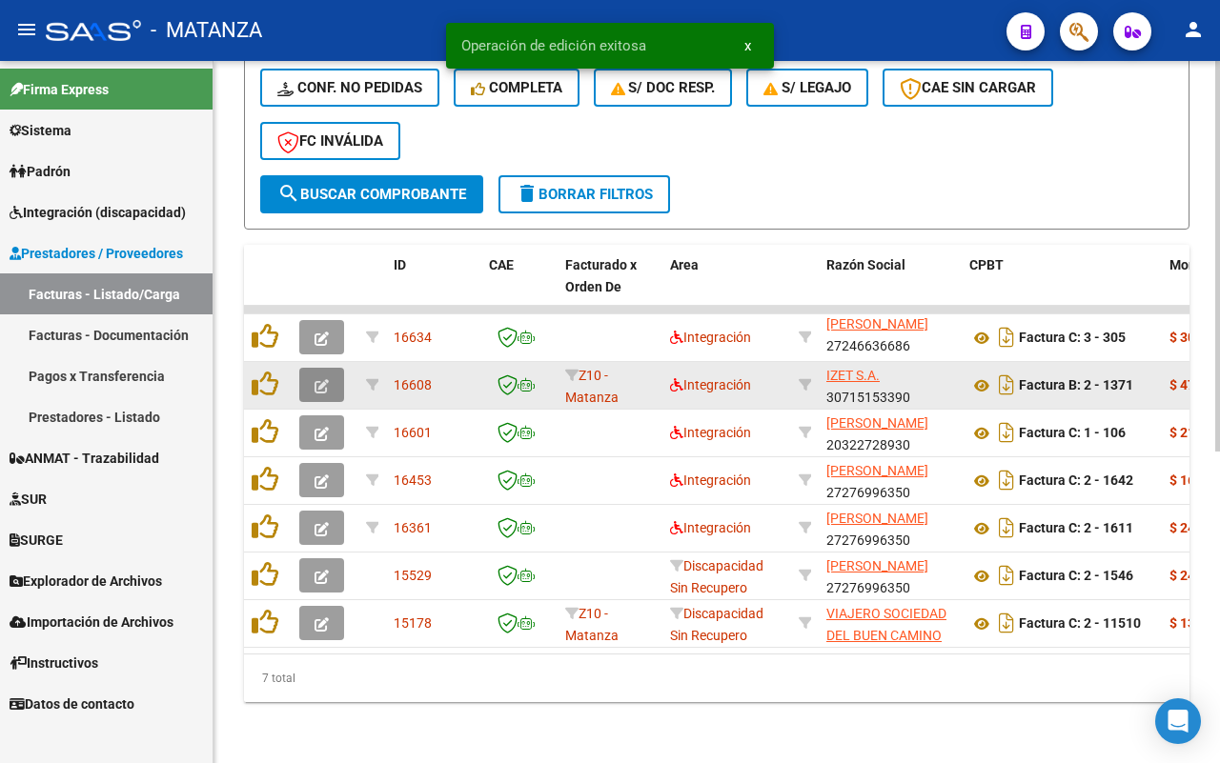
click at [324, 379] on icon "button" at bounding box center [321, 386] width 14 height 14
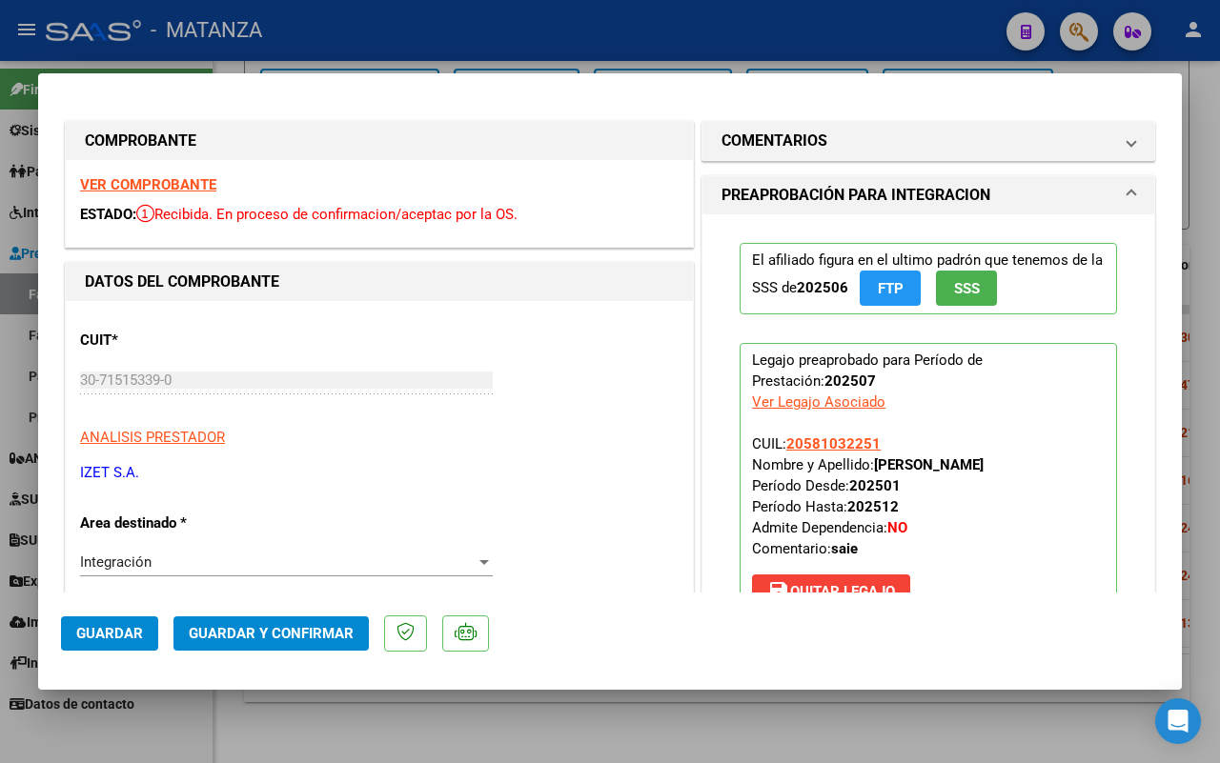
scroll to position [238, 0]
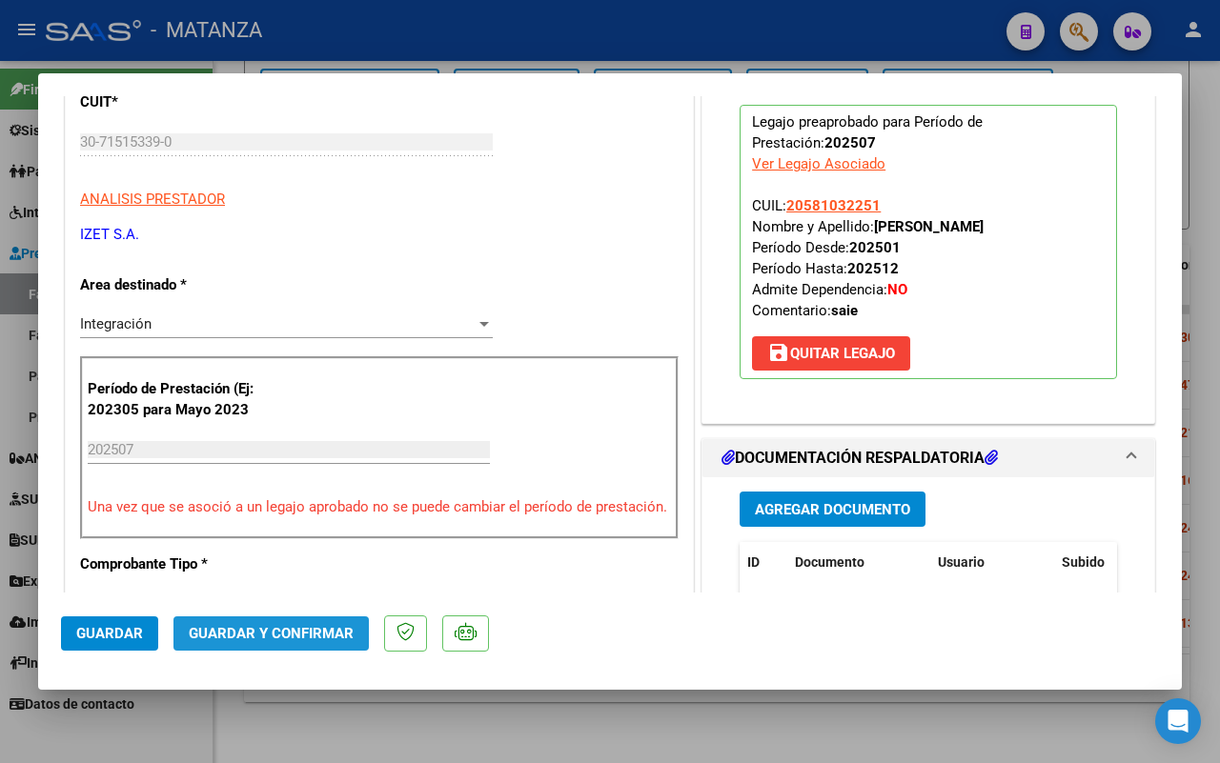
click at [293, 631] on span "Guardar y Confirmar" at bounding box center [271, 633] width 165 height 17
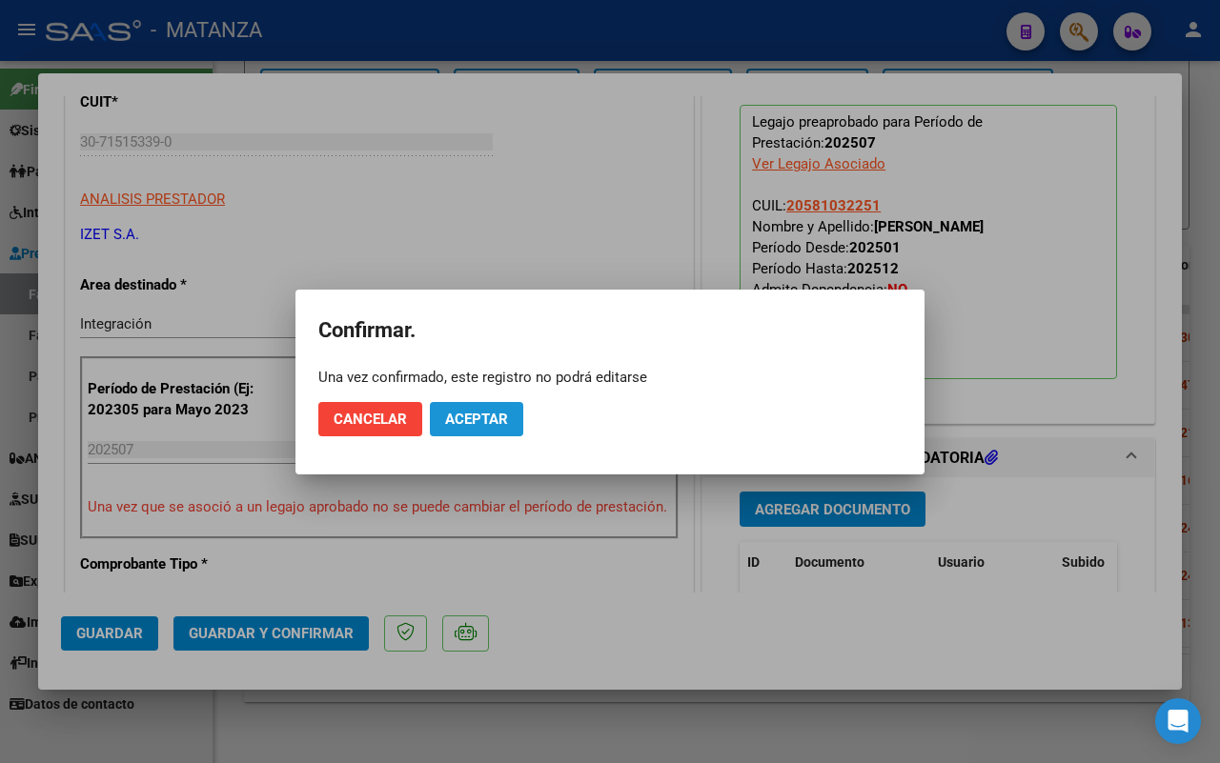
drag, startPoint x: 481, startPoint y: 426, endPoint x: 421, endPoint y: 563, distance: 149.8
click at [481, 424] on button "Aceptar" at bounding box center [476, 419] width 93 height 34
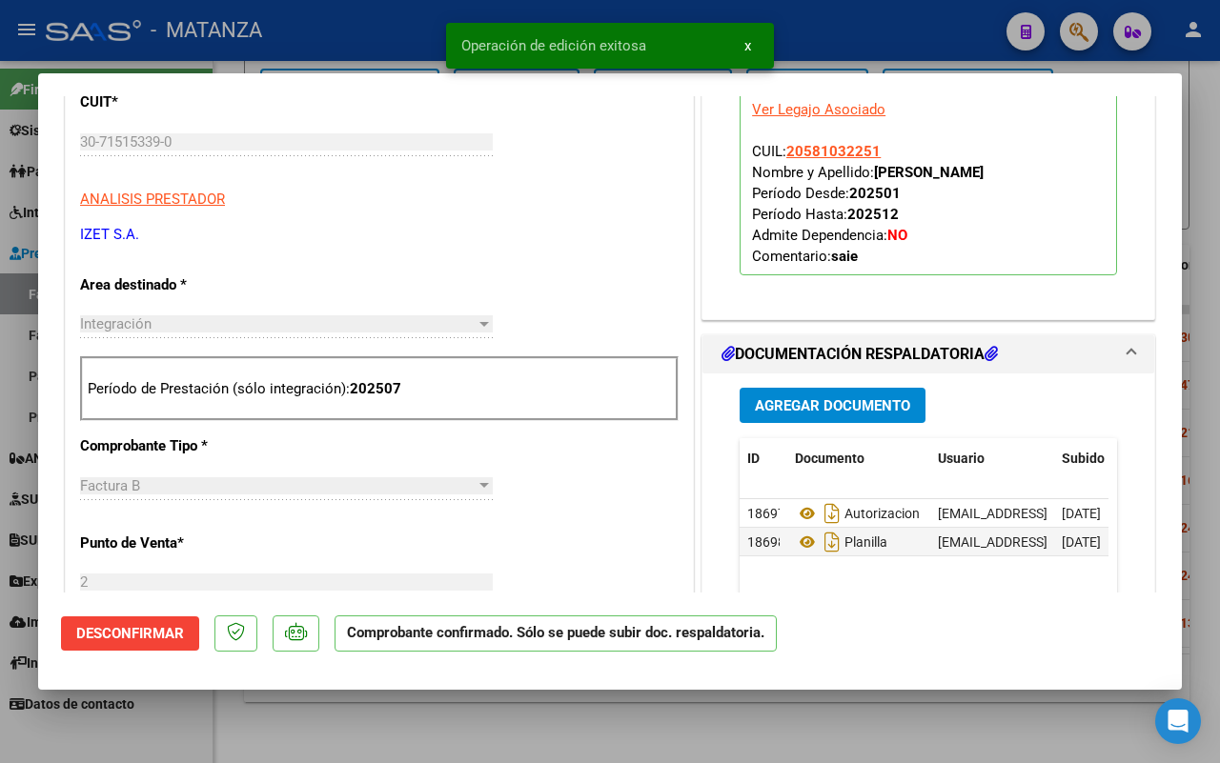
scroll to position [259, 0]
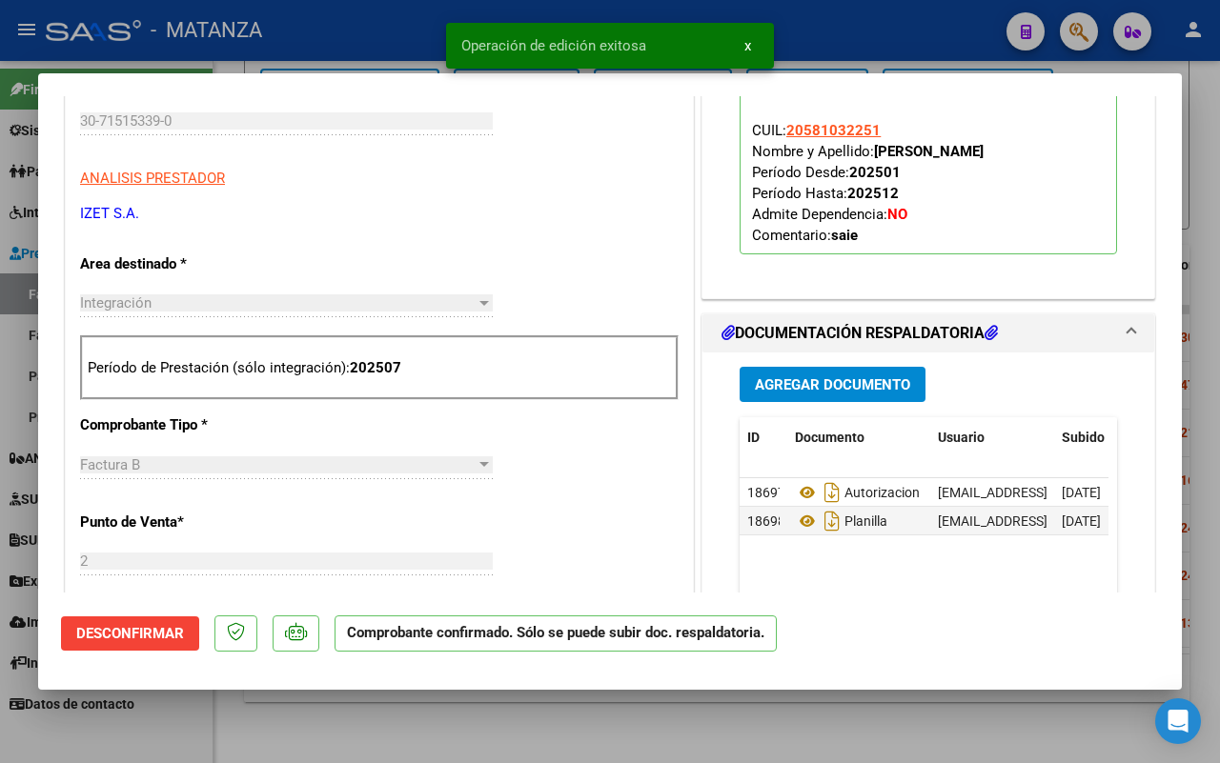
drag, startPoint x: 322, startPoint y: 721, endPoint x: 649, endPoint y: 563, distance: 363.1
click at [321, 720] on div at bounding box center [610, 381] width 1220 height 763
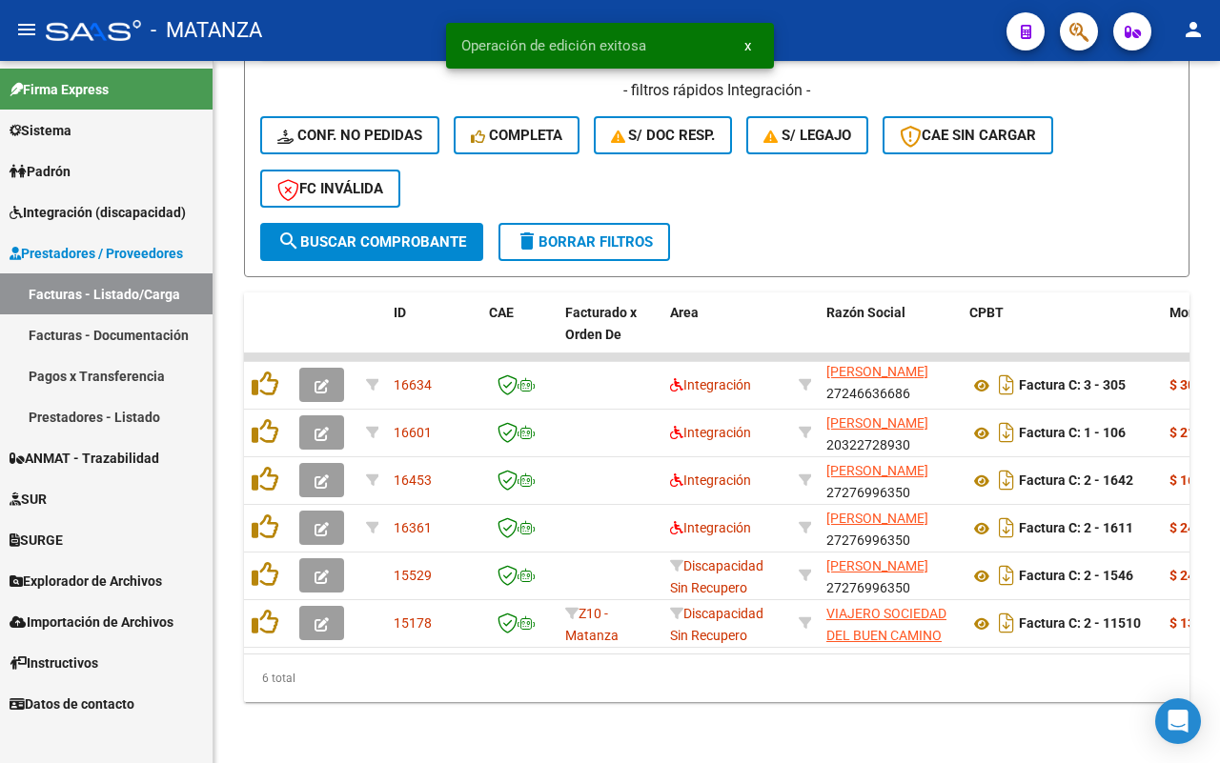
scroll to position [513, 0]
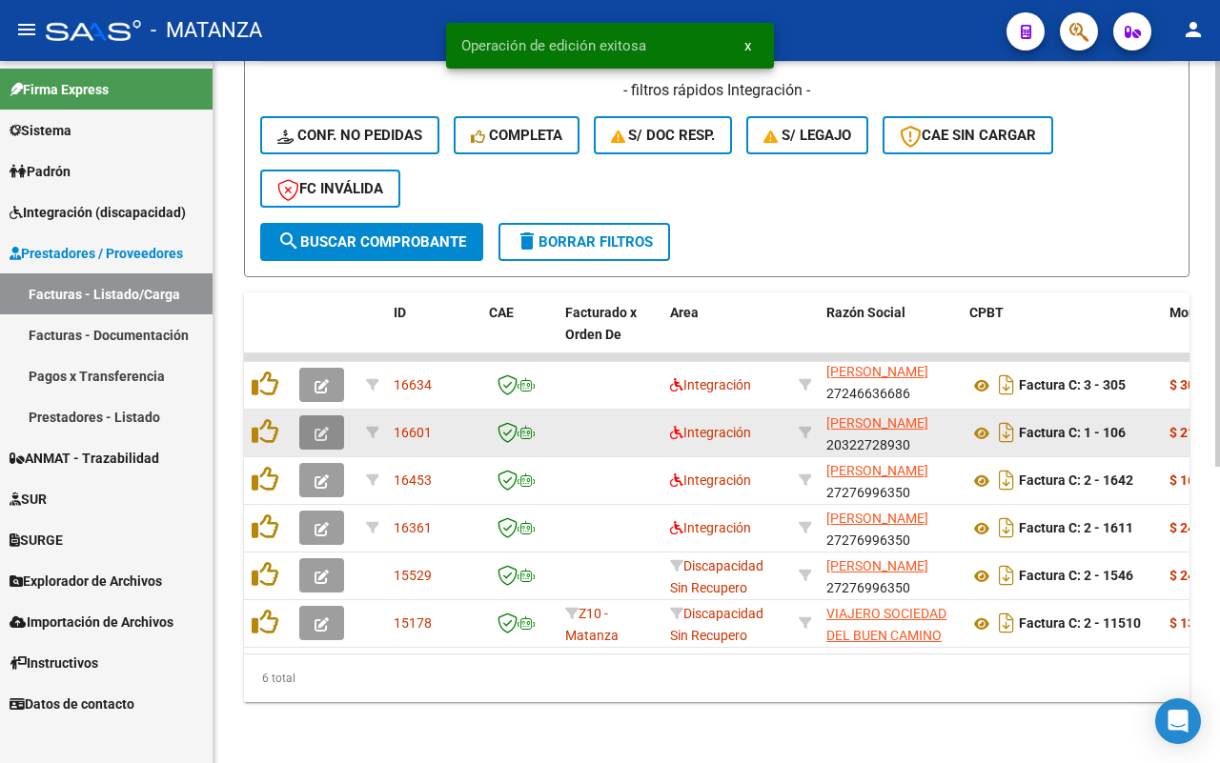
click at [314, 424] on span "button" at bounding box center [321, 432] width 14 height 17
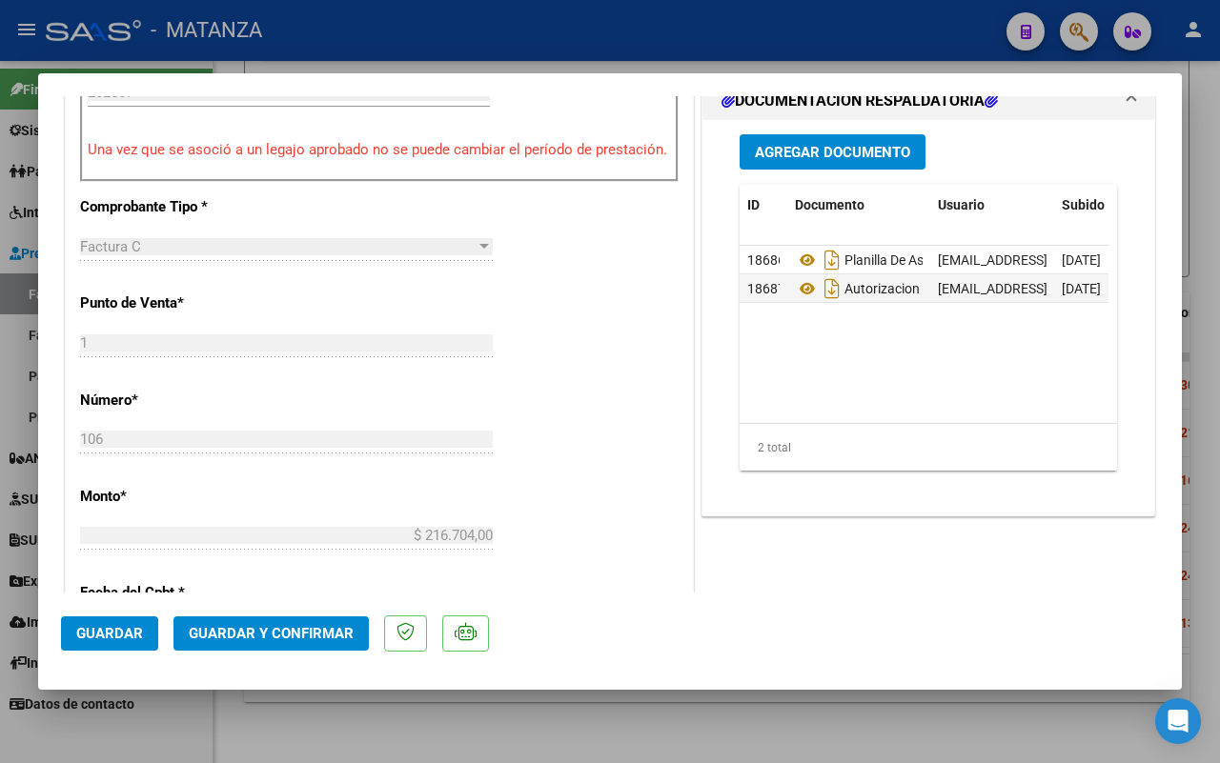
scroll to position [715, 0]
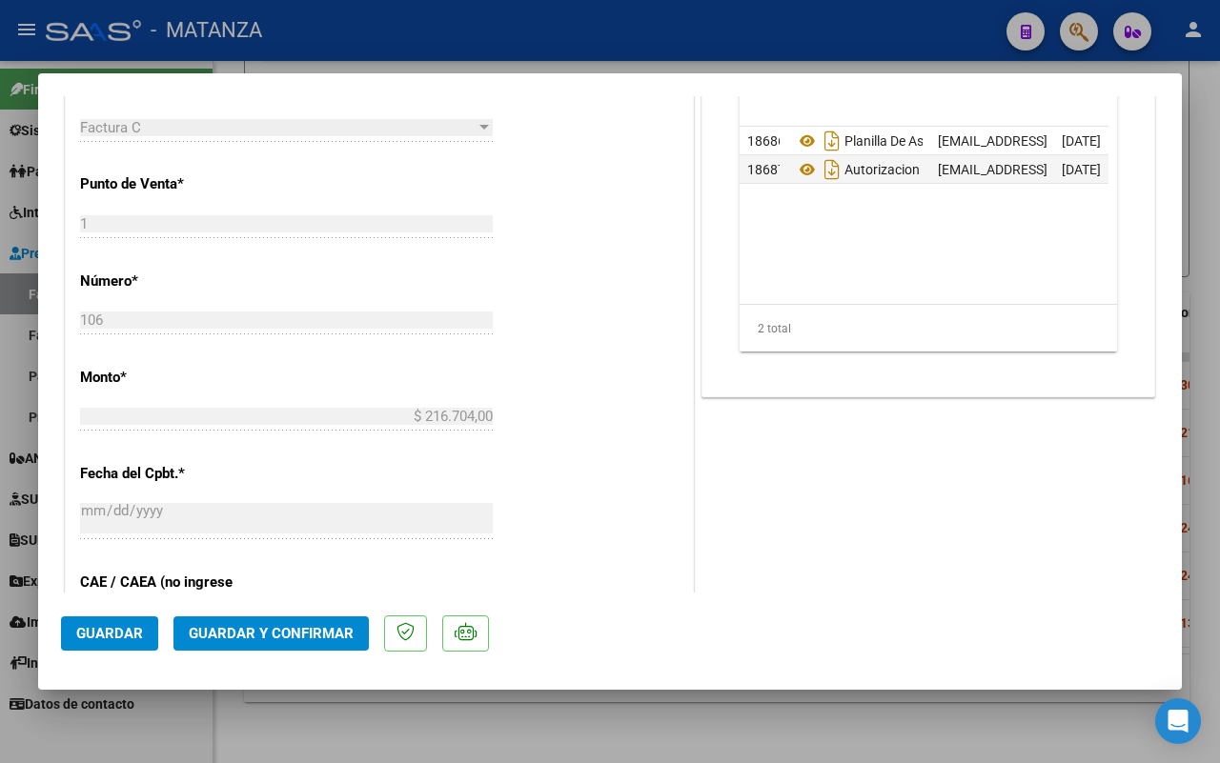
click at [268, 635] on span "Guardar y Confirmar" at bounding box center [271, 633] width 165 height 17
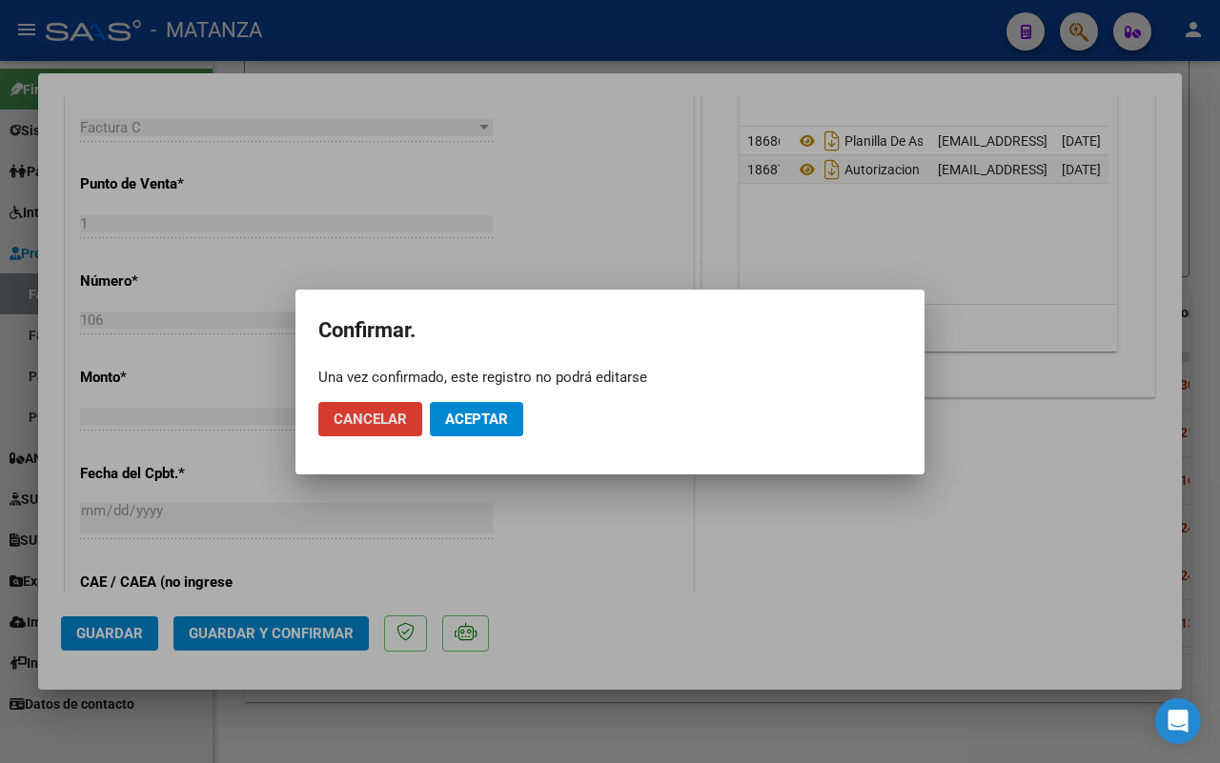
click at [483, 422] on span "Aceptar" at bounding box center [476, 419] width 63 height 17
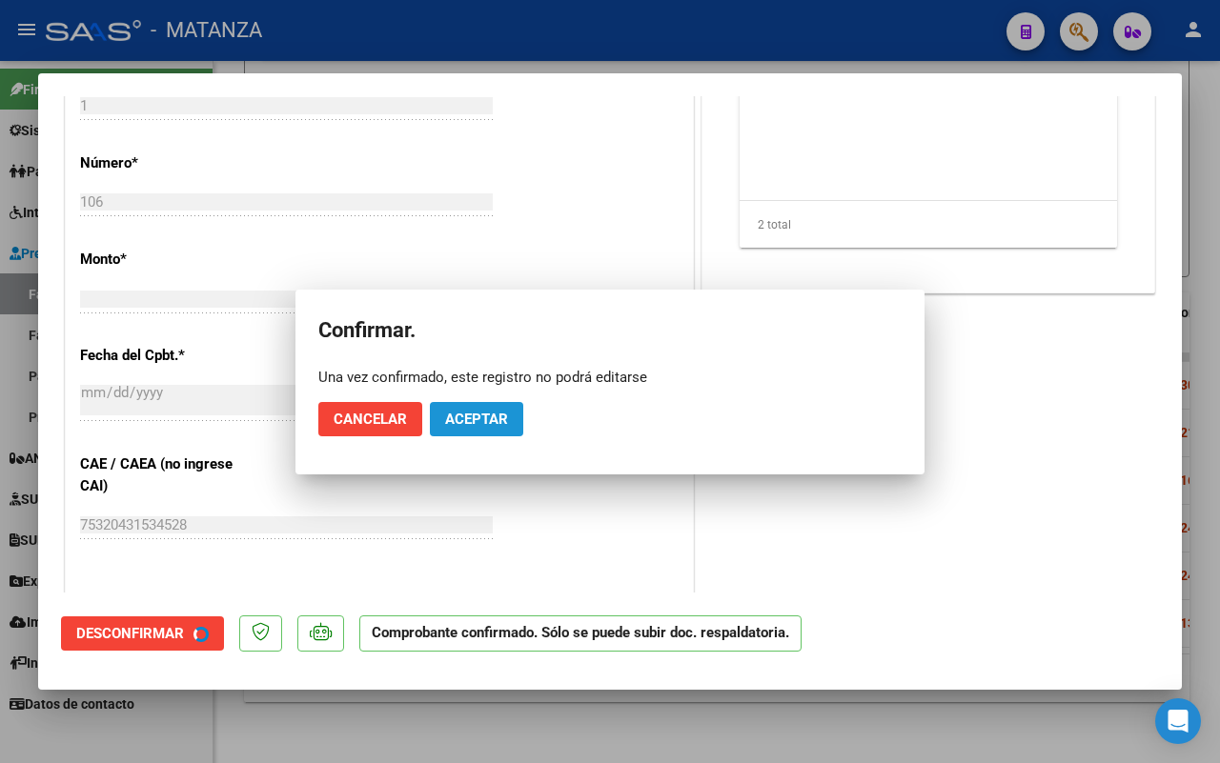
scroll to position [736, 0]
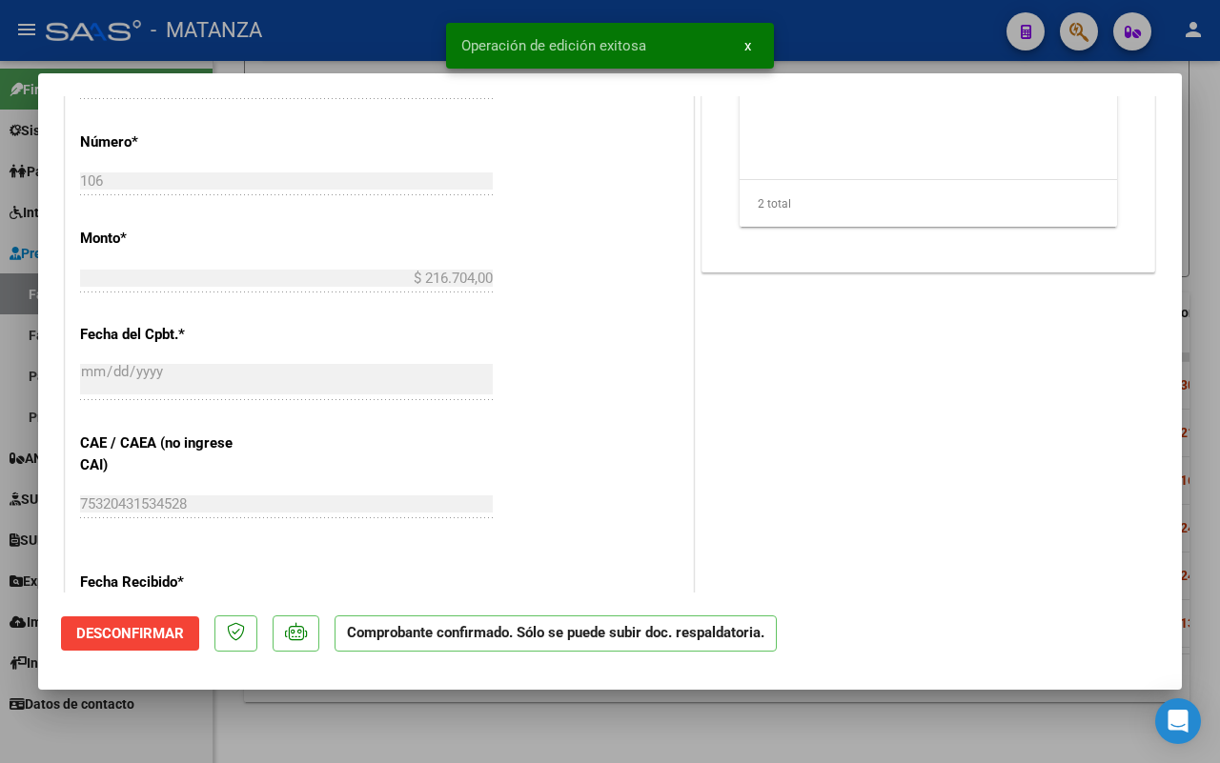
click at [276, 736] on div at bounding box center [610, 381] width 1220 height 763
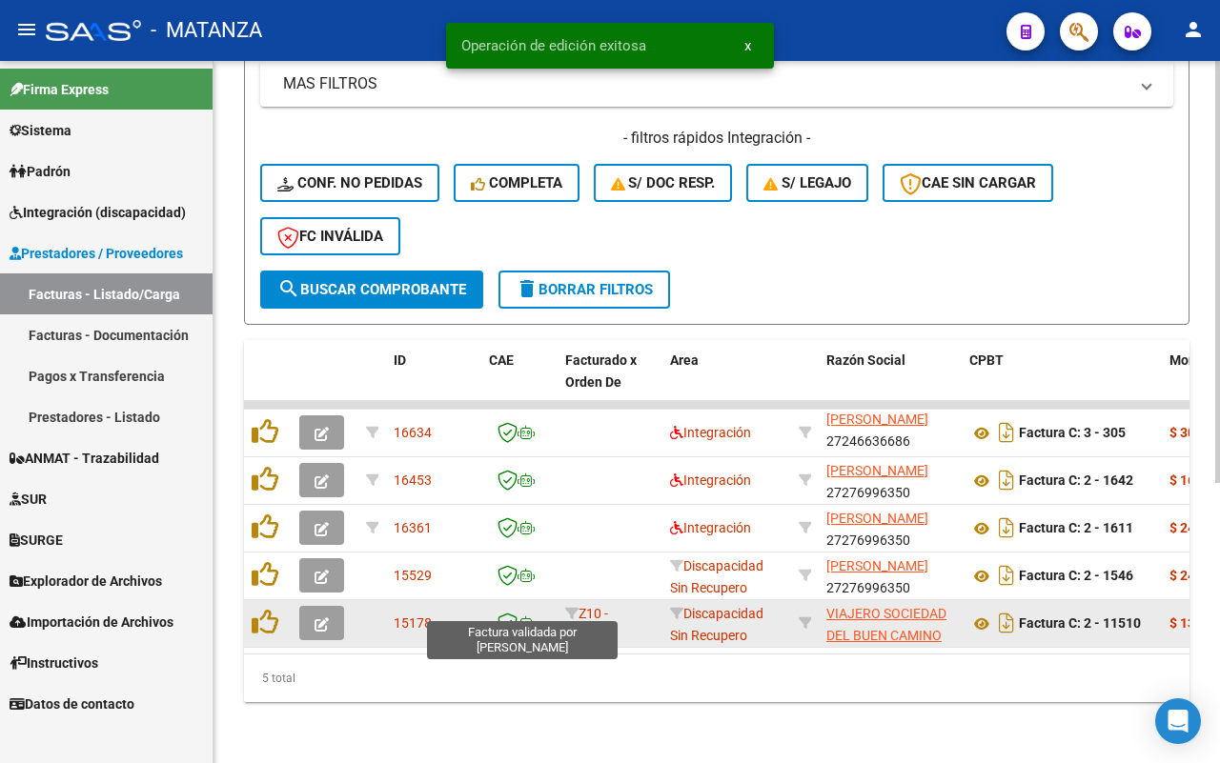
scroll to position [465, 0]
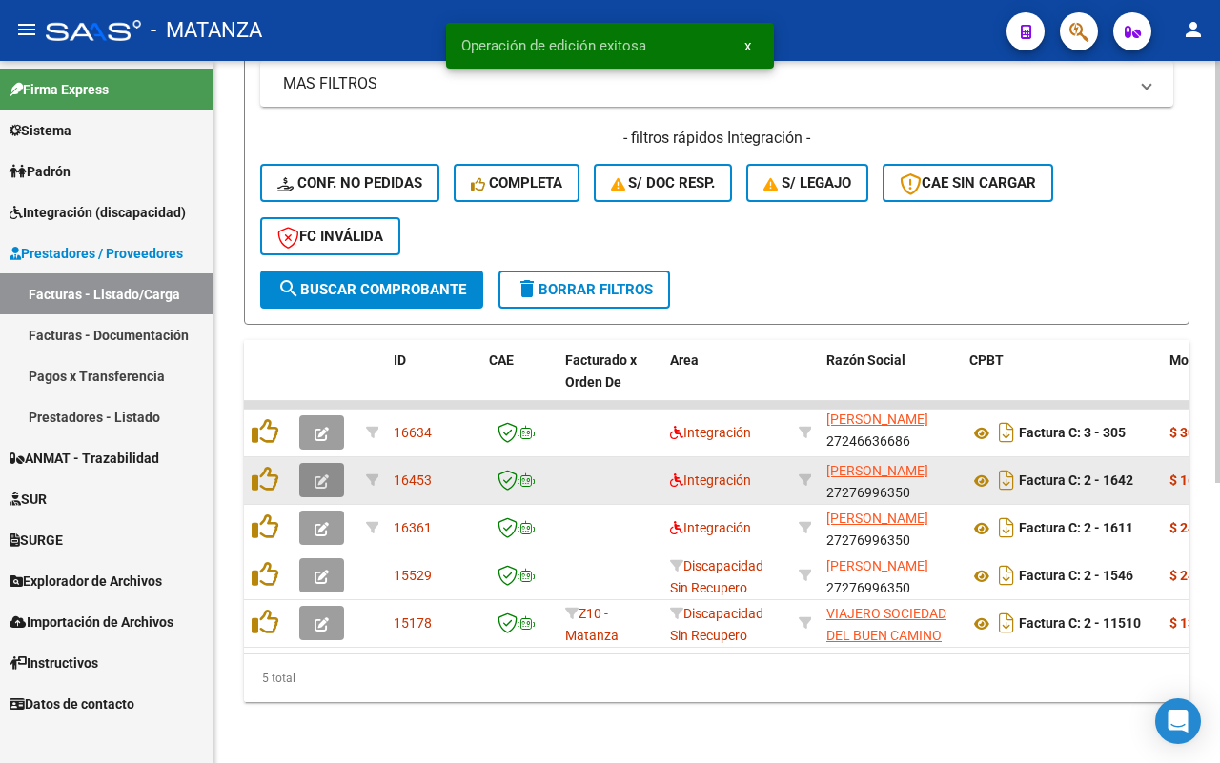
click at [320, 475] on icon "button" at bounding box center [321, 482] width 14 height 14
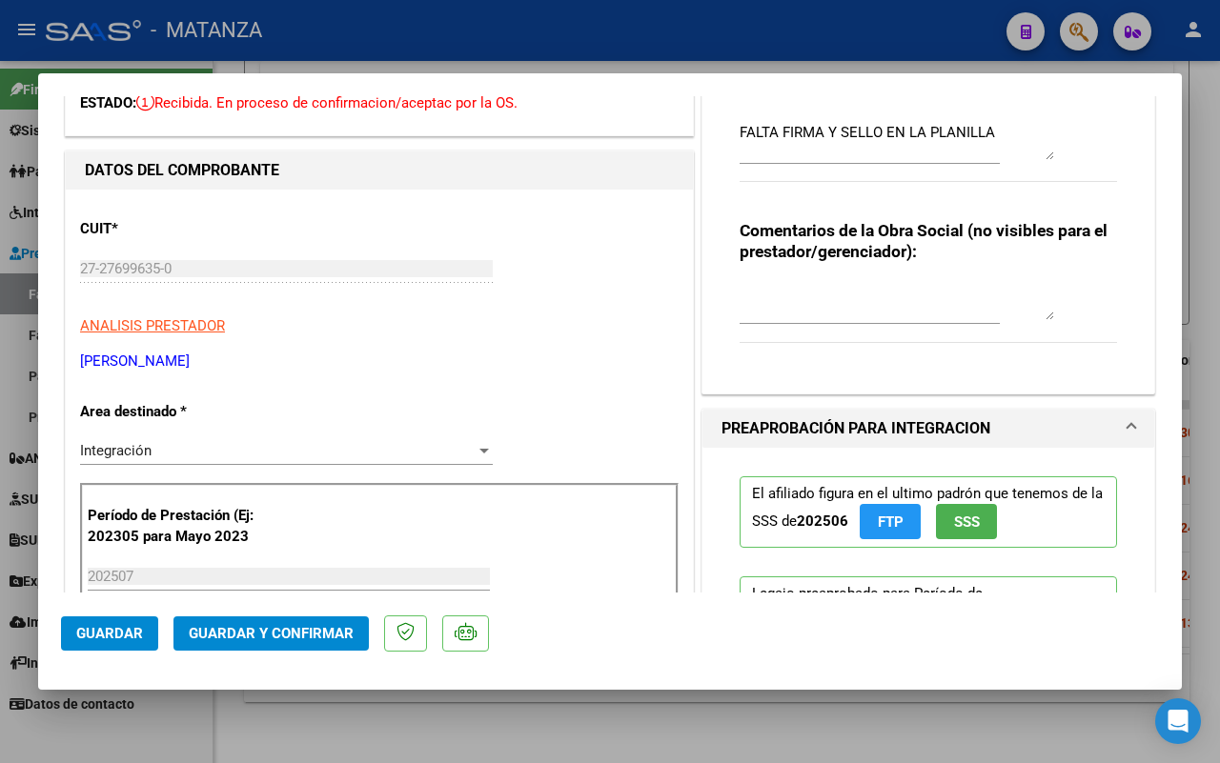
scroll to position [0, 0]
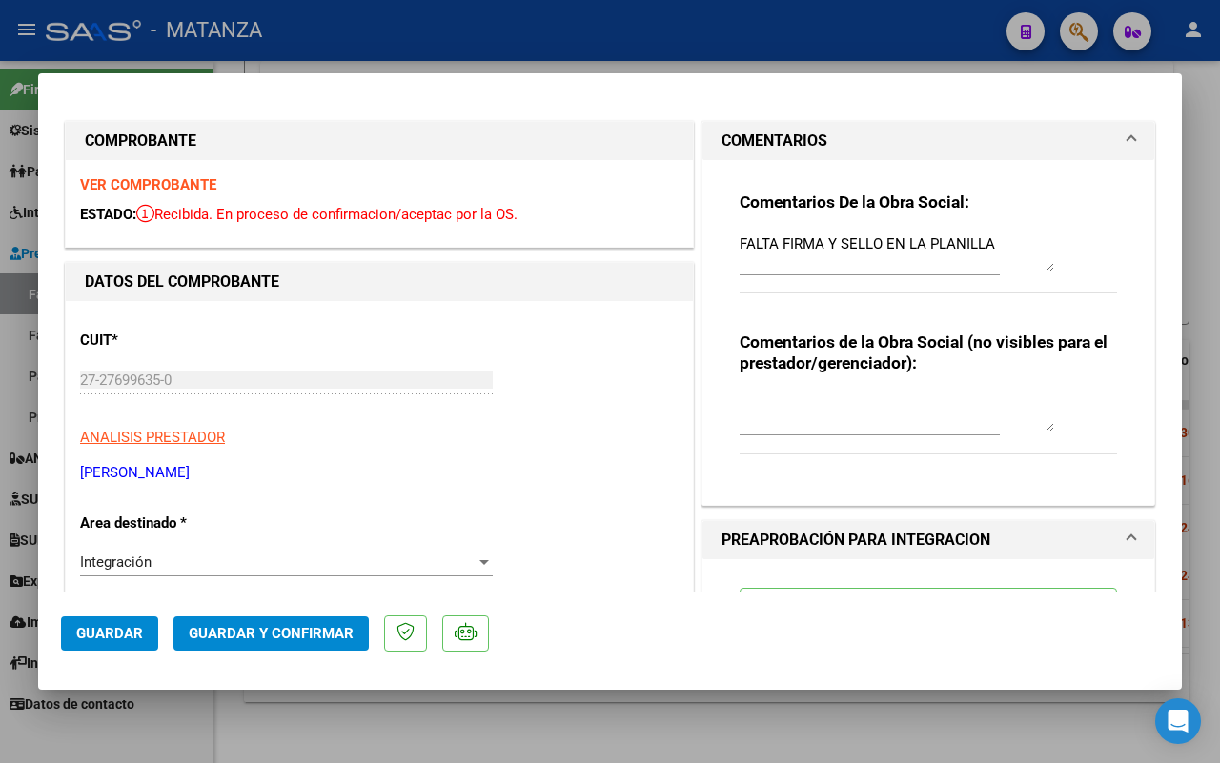
click at [307, 729] on div at bounding box center [610, 381] width 1220 height 763
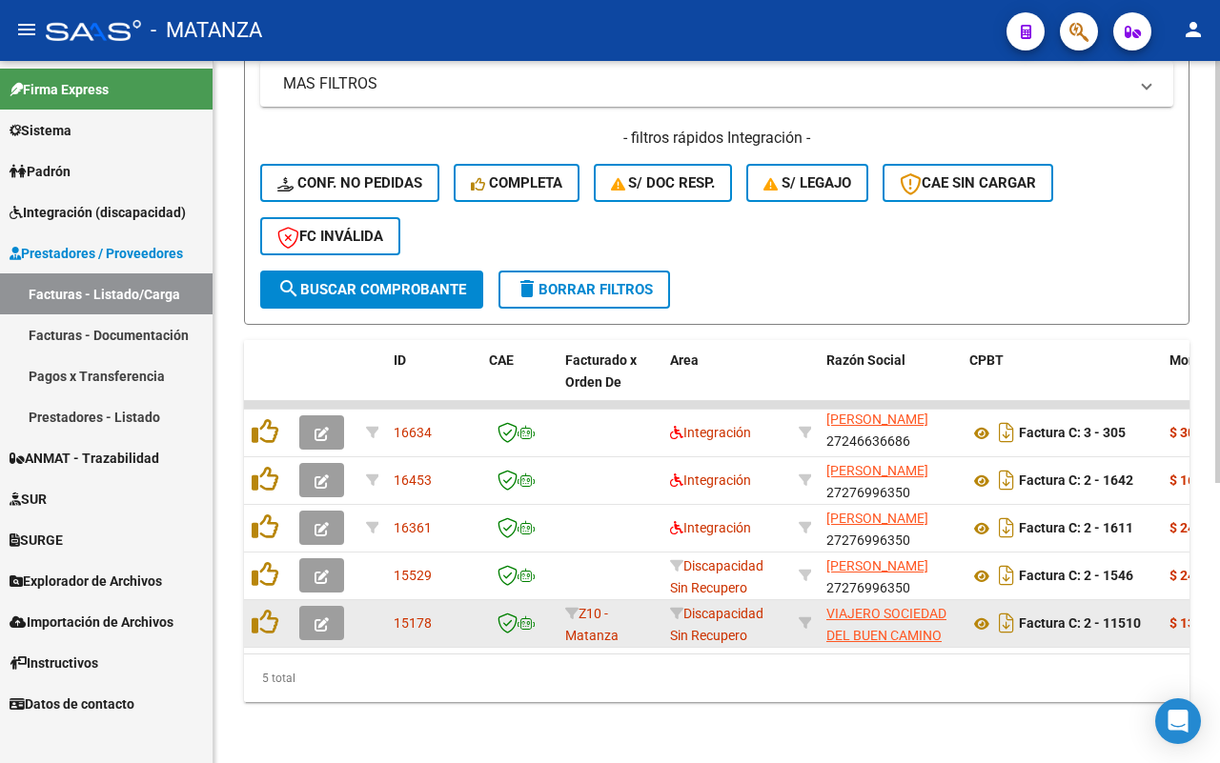
click at [332, 607] on button "button" at bounding box center [321, 623] width 45 height 34
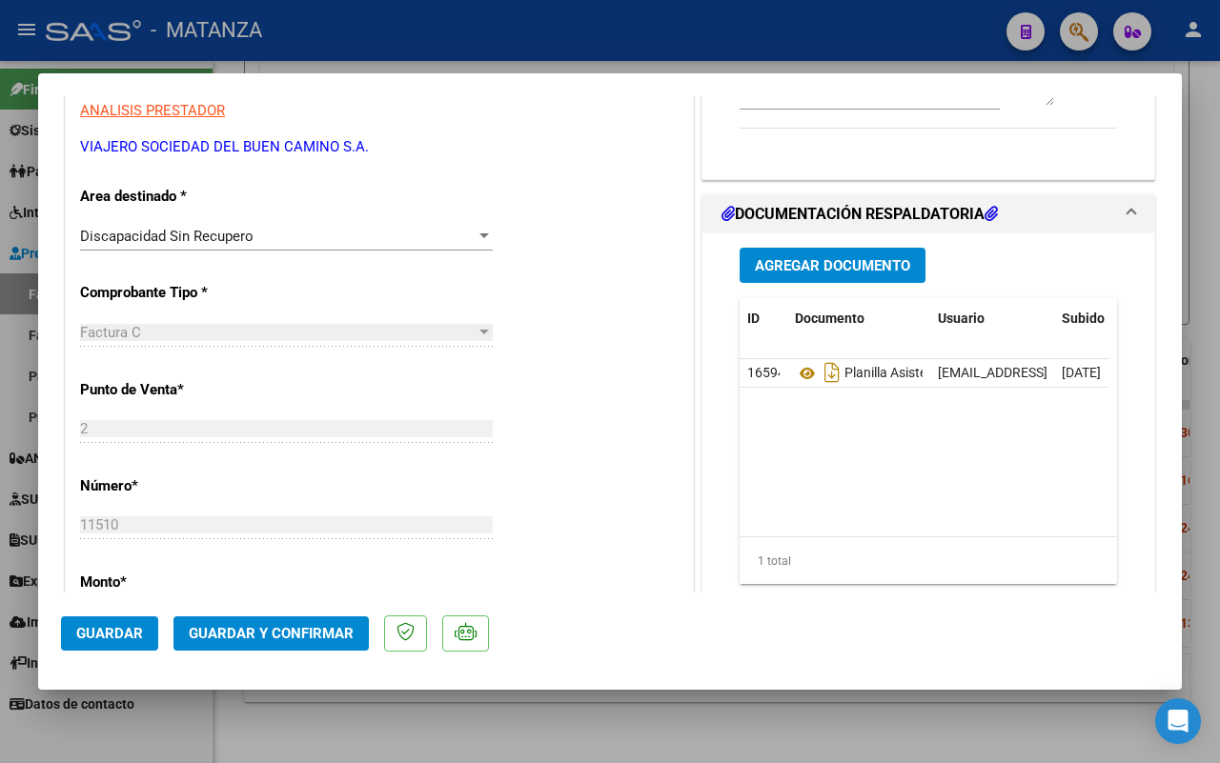
scroll to position [715, 0]
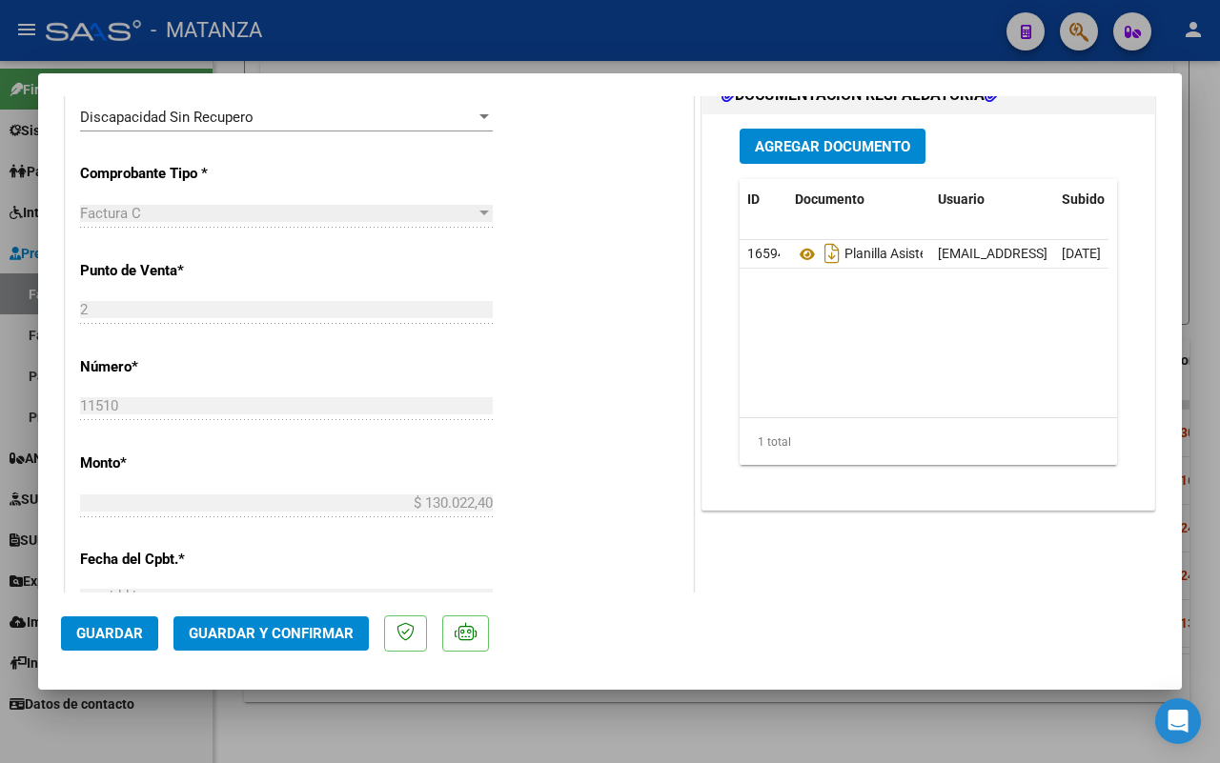
drag, startPoint x: 286, startPoint y: 725, endPoint x: 582, endPoint y: 612, distance: 317.3
click at [287, 725] on div at bounding box center [610, 381] width 1220 height 763
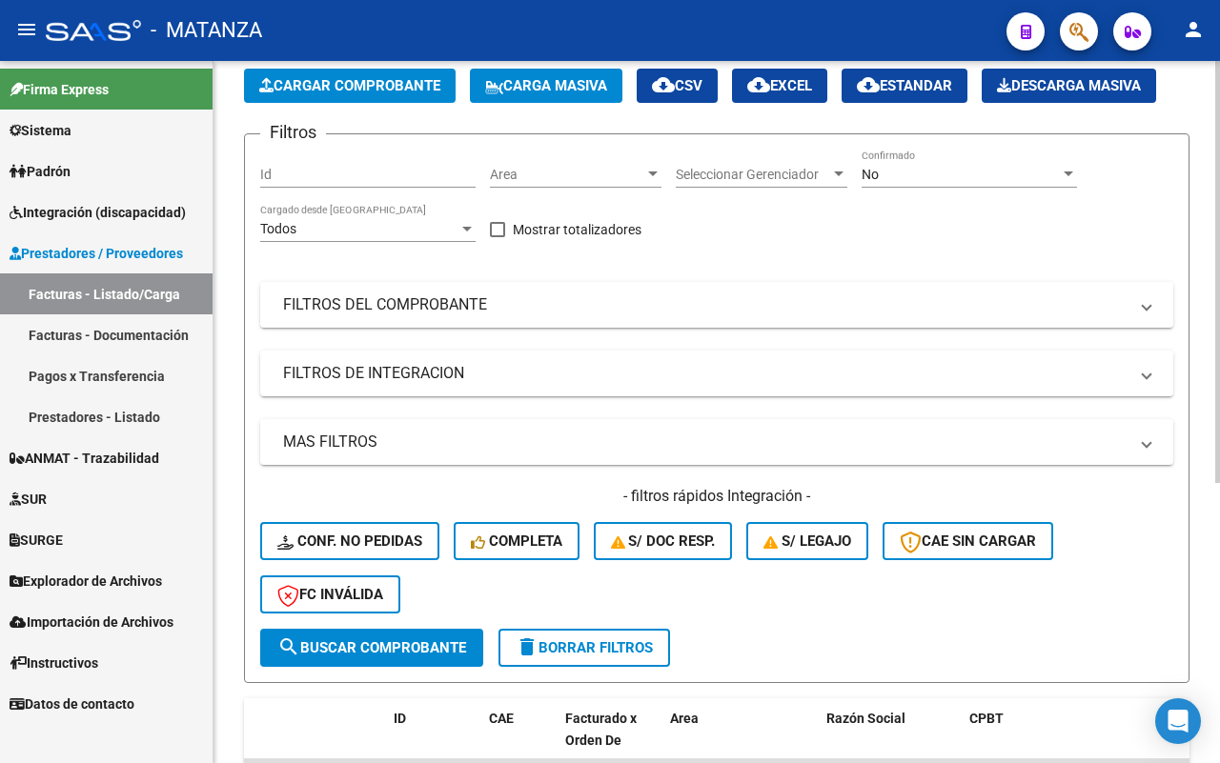
scroll to position [0, 0]
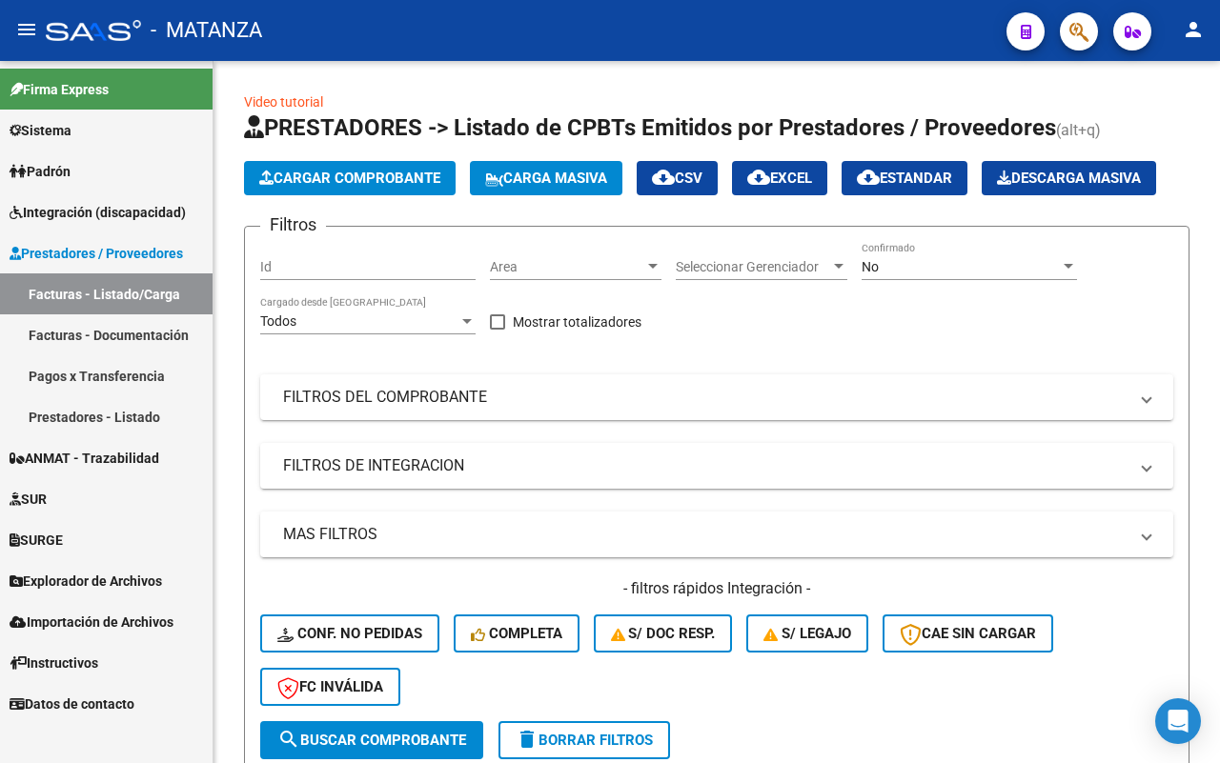
click at [124, 451] on span "ANMAT - Trazabilidad" at bounding box center [85, 458] width 150 height 21
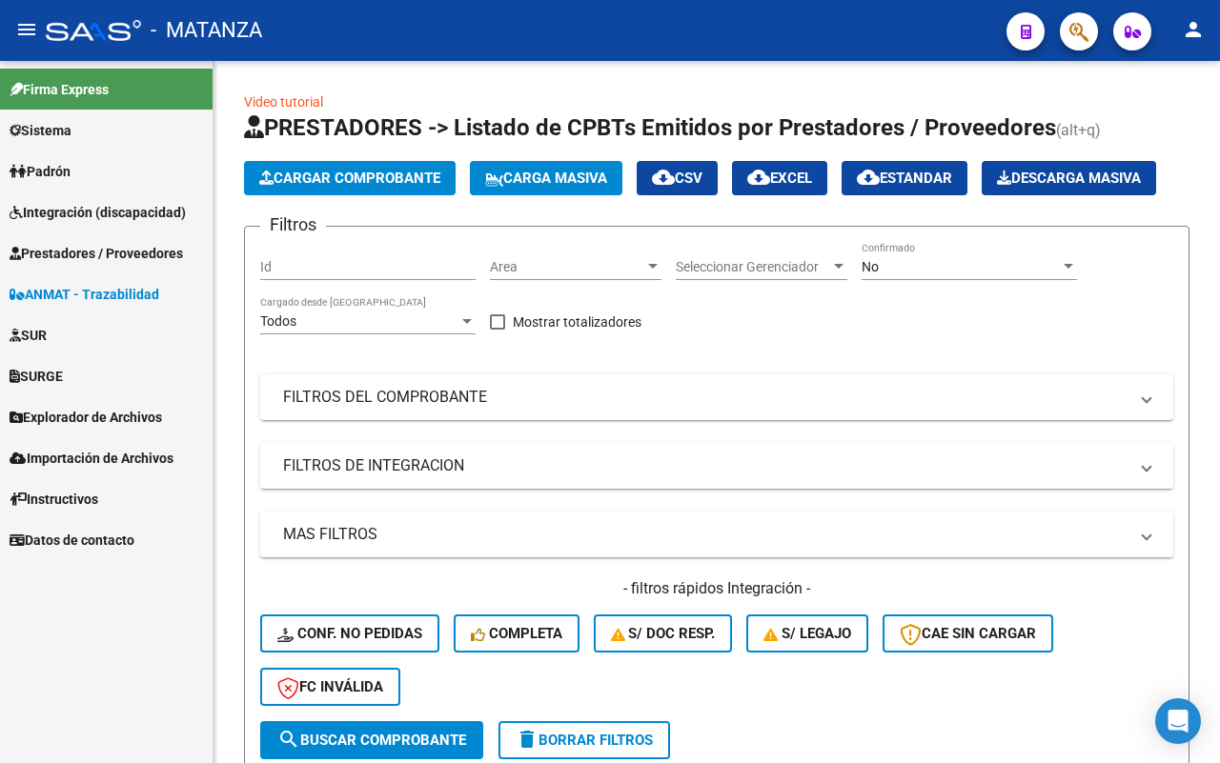
click at [107, 295] on span "ANMAT - Trazabilidad" at bounding box center [85, 294] width 150 height 21
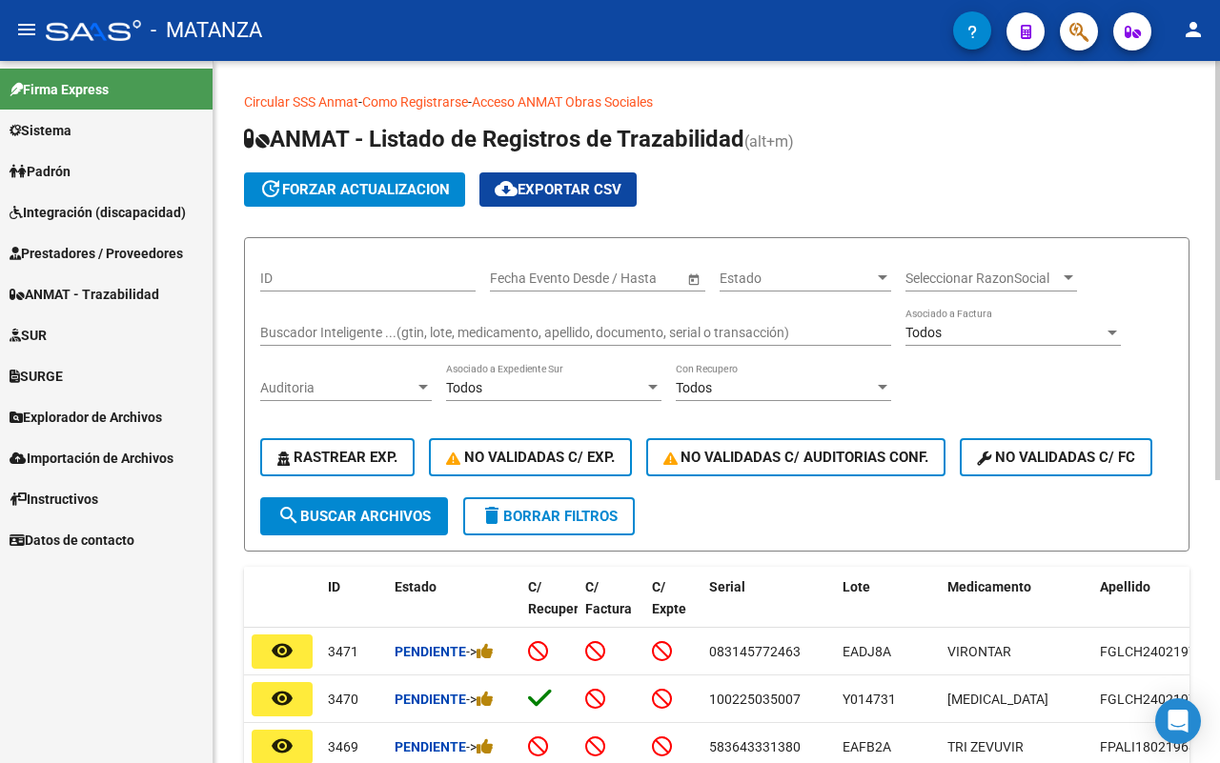
click at [336, 327] on input "Buscador Inteligente ...(gtin, lote, medicamento, apellido, documento, serial o…" at bounding box center [575, 333] width 631 height 16
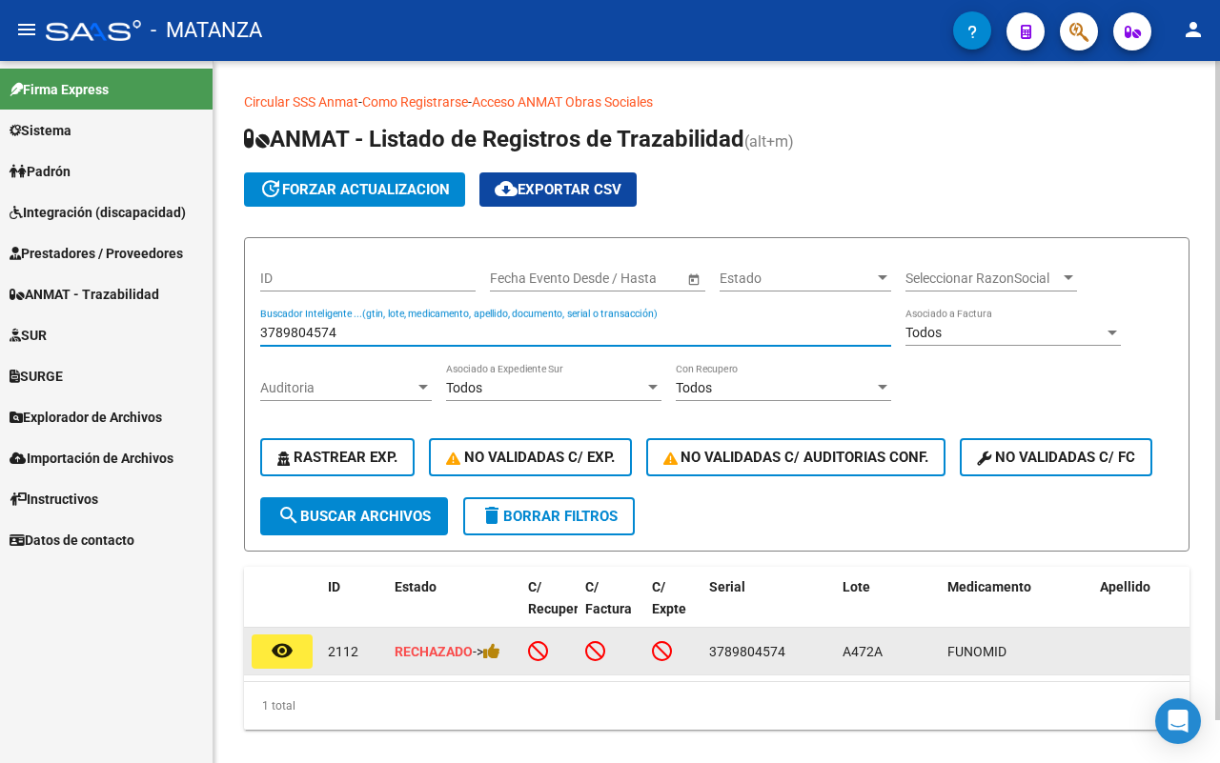
type input "3789804574"
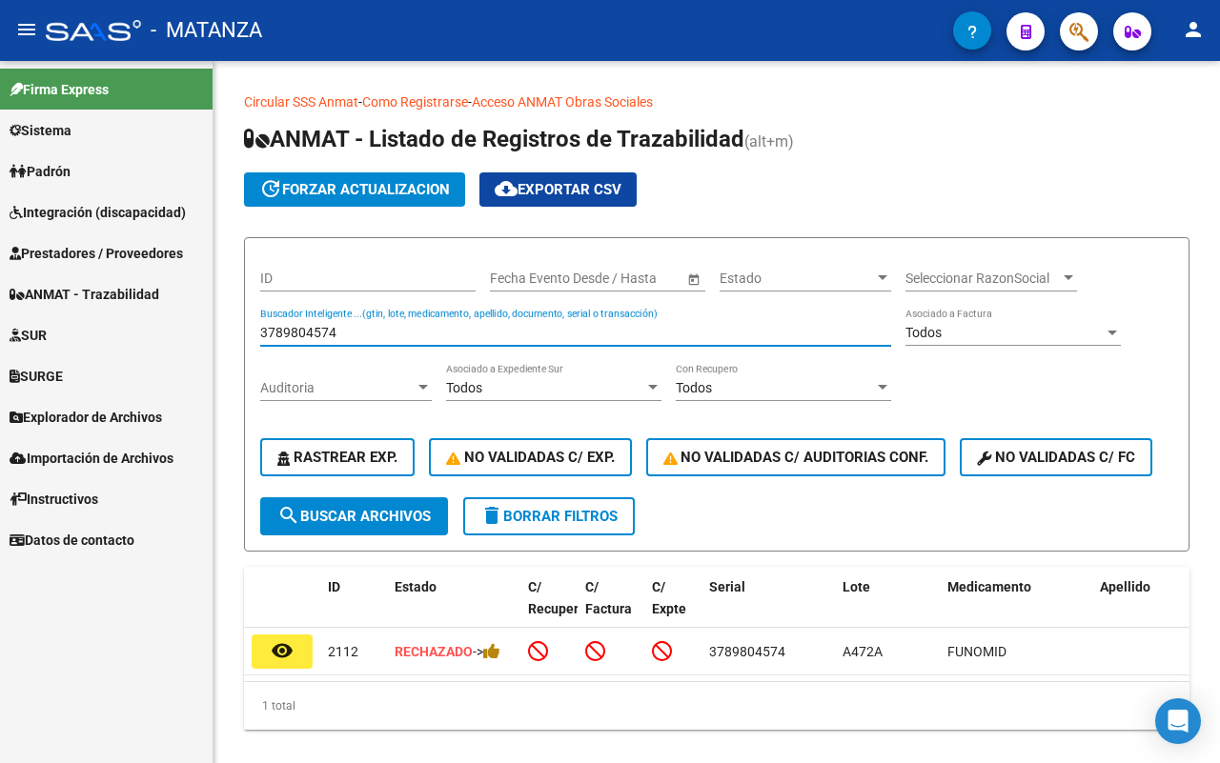
drag, startPoint x: 293, startPoint y: 645, endPoint x: 306, endPoint y: 639, distance: 14.5
click at [293, 644] on mat-icon "remove_red_eye" at bounding box center [282, 650] width 23 height 23
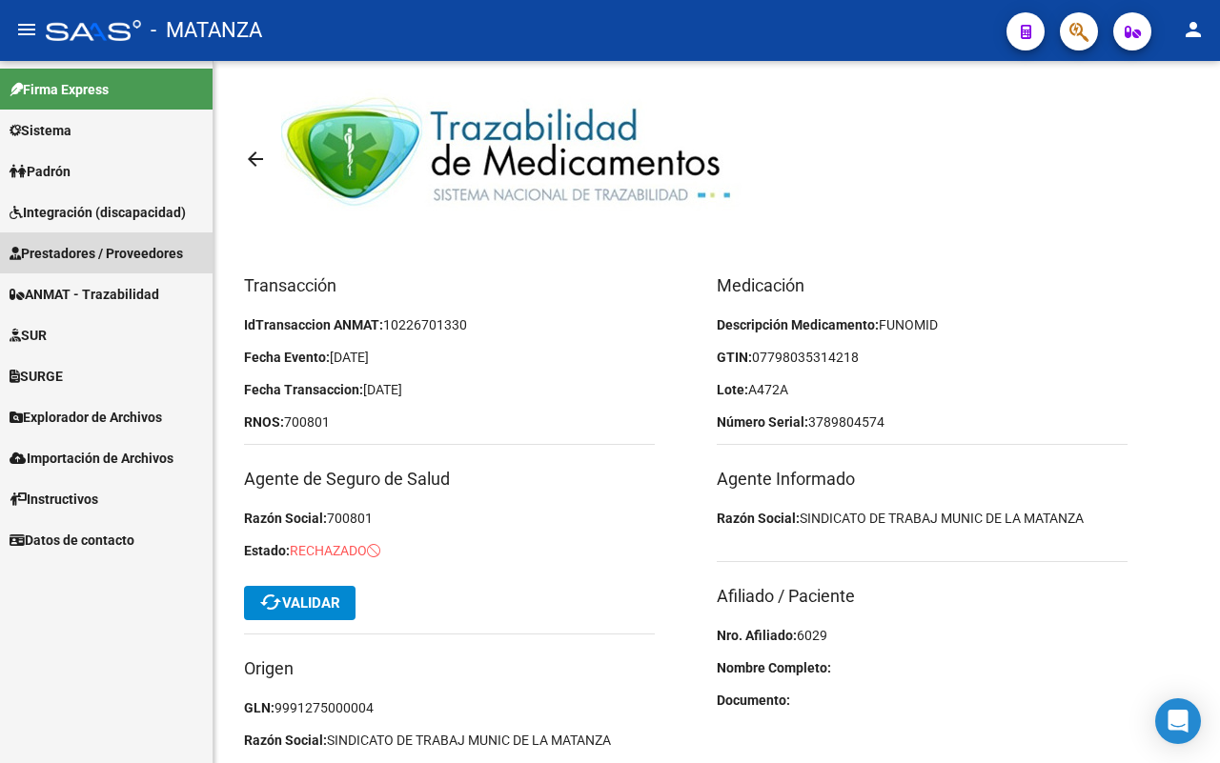
click at [111, 250] on span "Prestadores / Proveedores" at bounding box center [96, 253] width 173 height 21
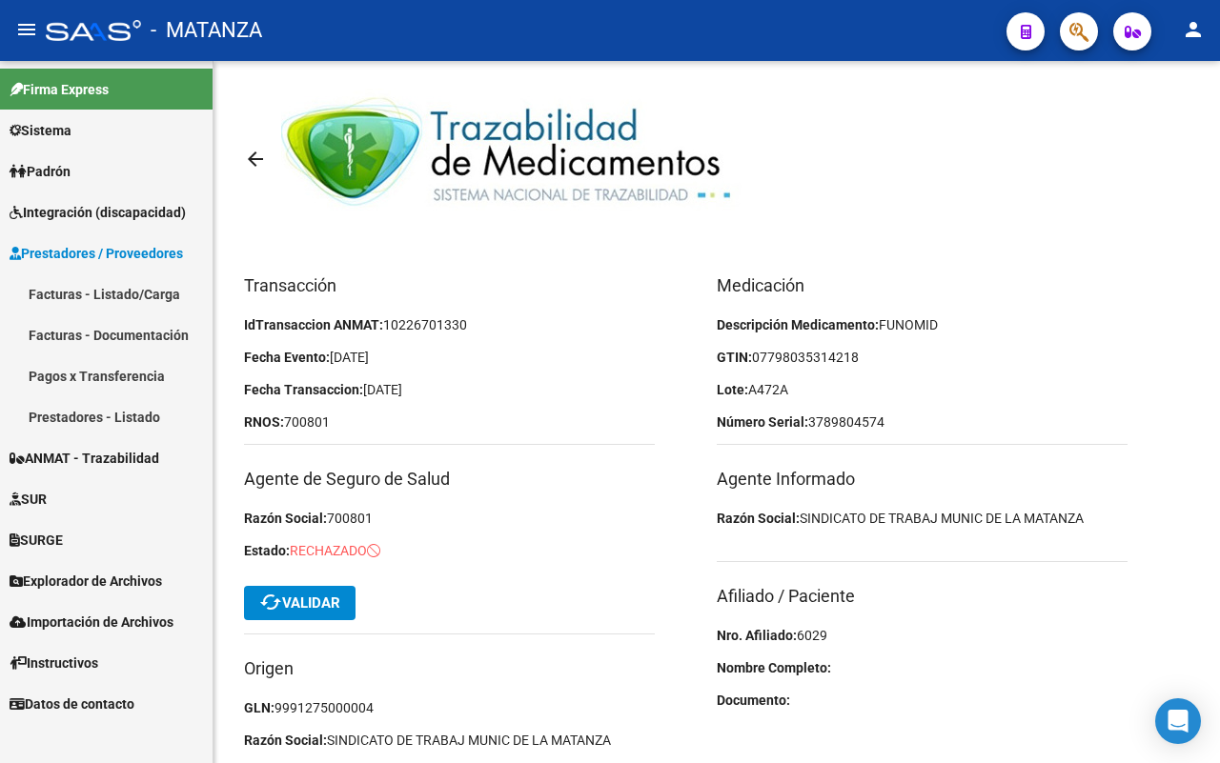
click at [108, 292] on link "Facturas - Listado/Carga" at bounding box center [106, 293] width 212 height 41
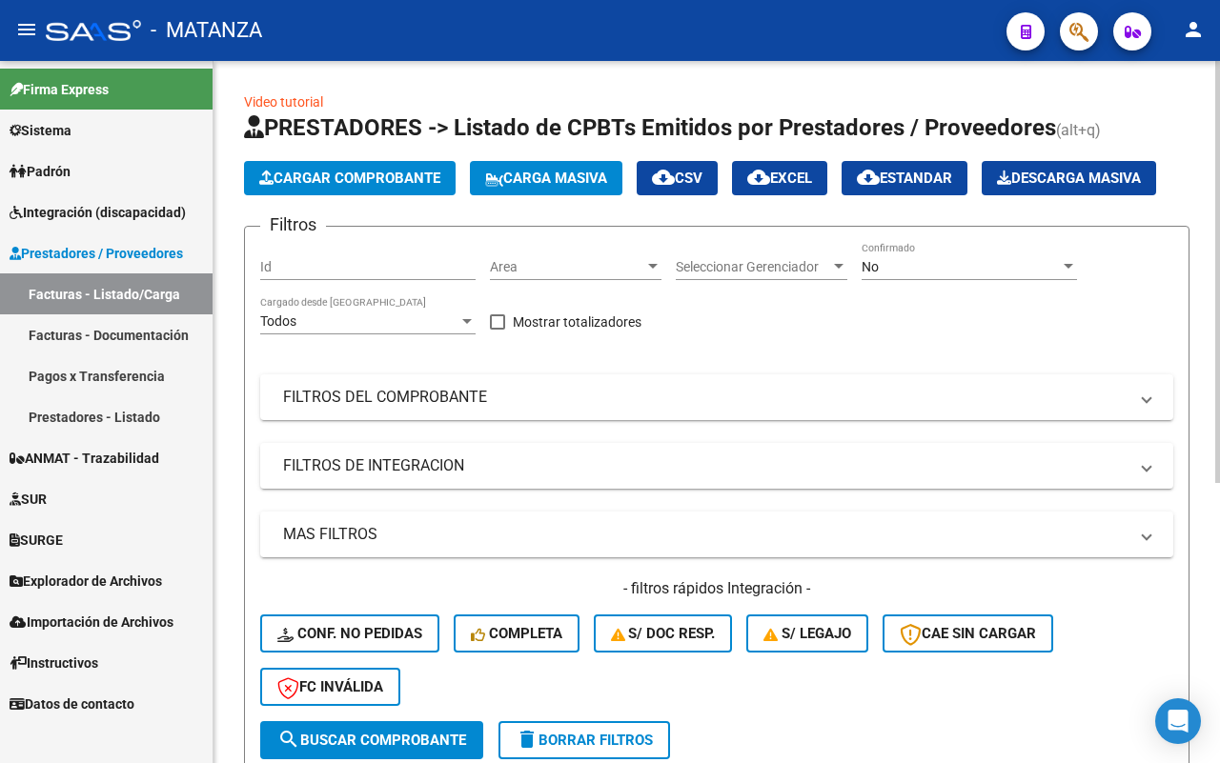
click at [386, 177] on span "Cargar Comprobante" at bounding box center [349, 178] width 181 height 17
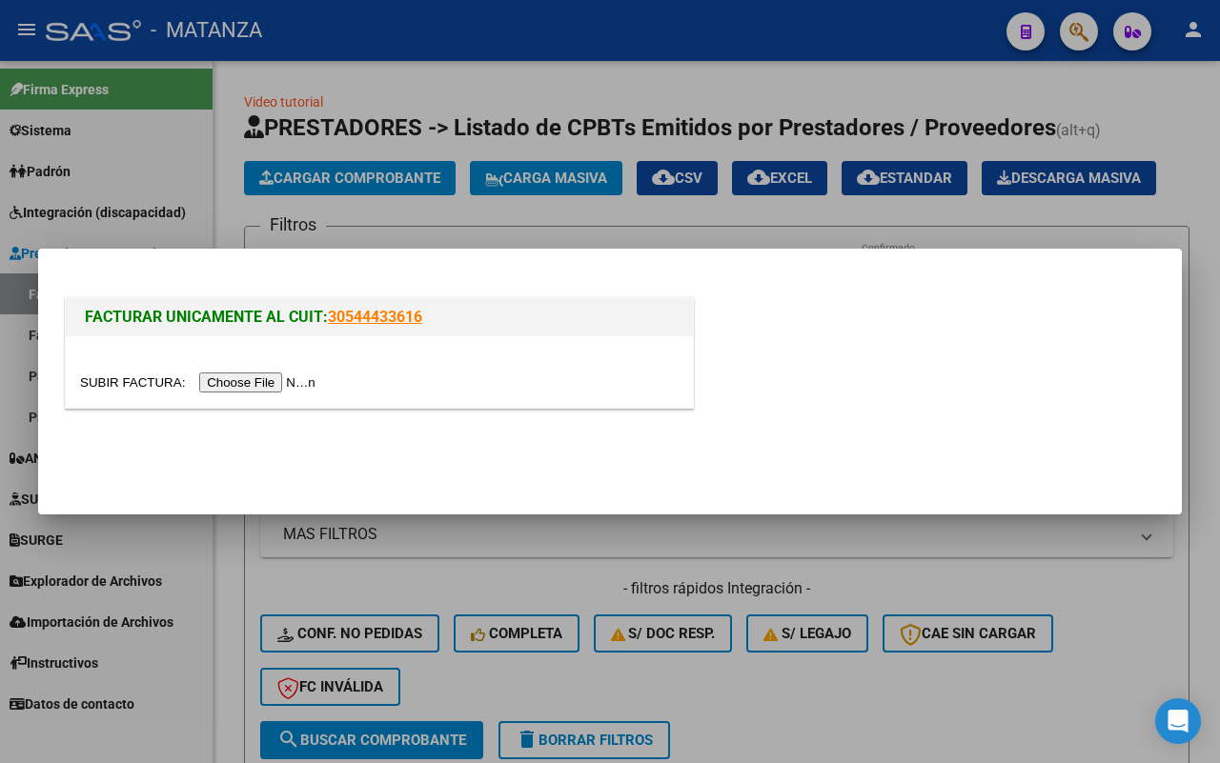
click at [277, 381] on input "file" at bounding box center [200, 383] width 241 height 20
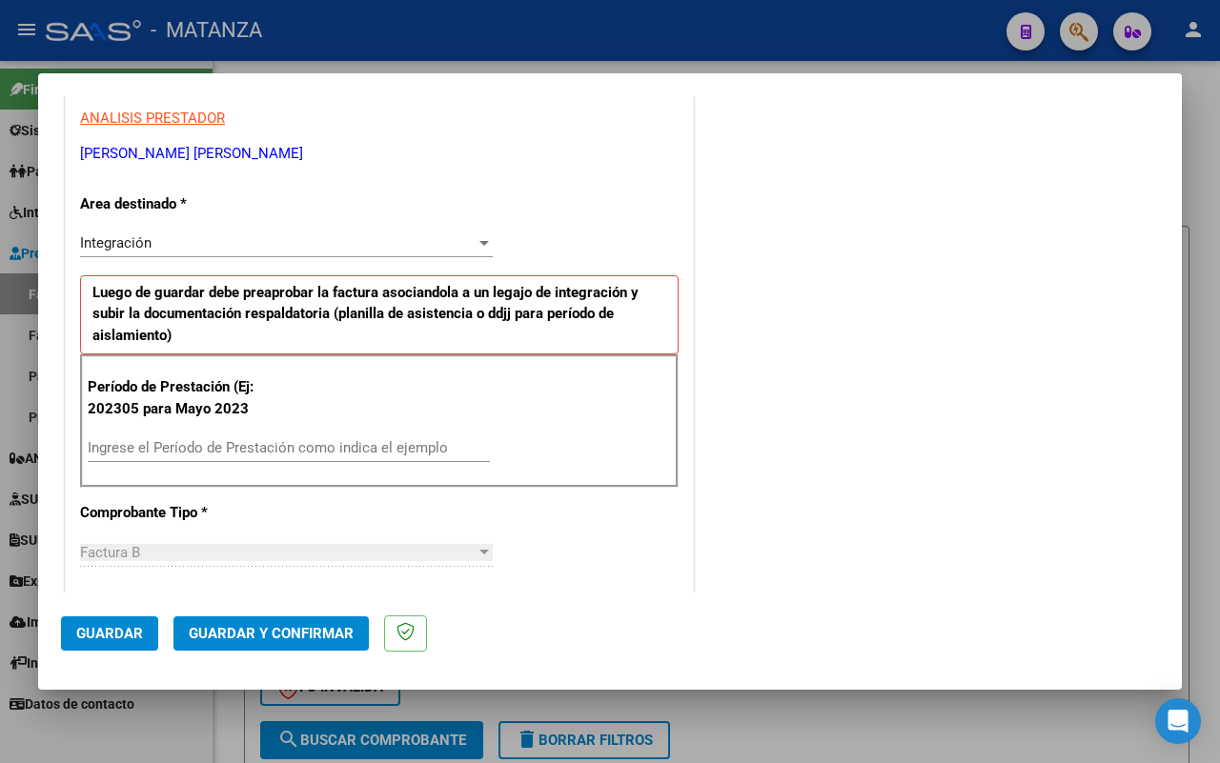
scroll to position [357, 0]
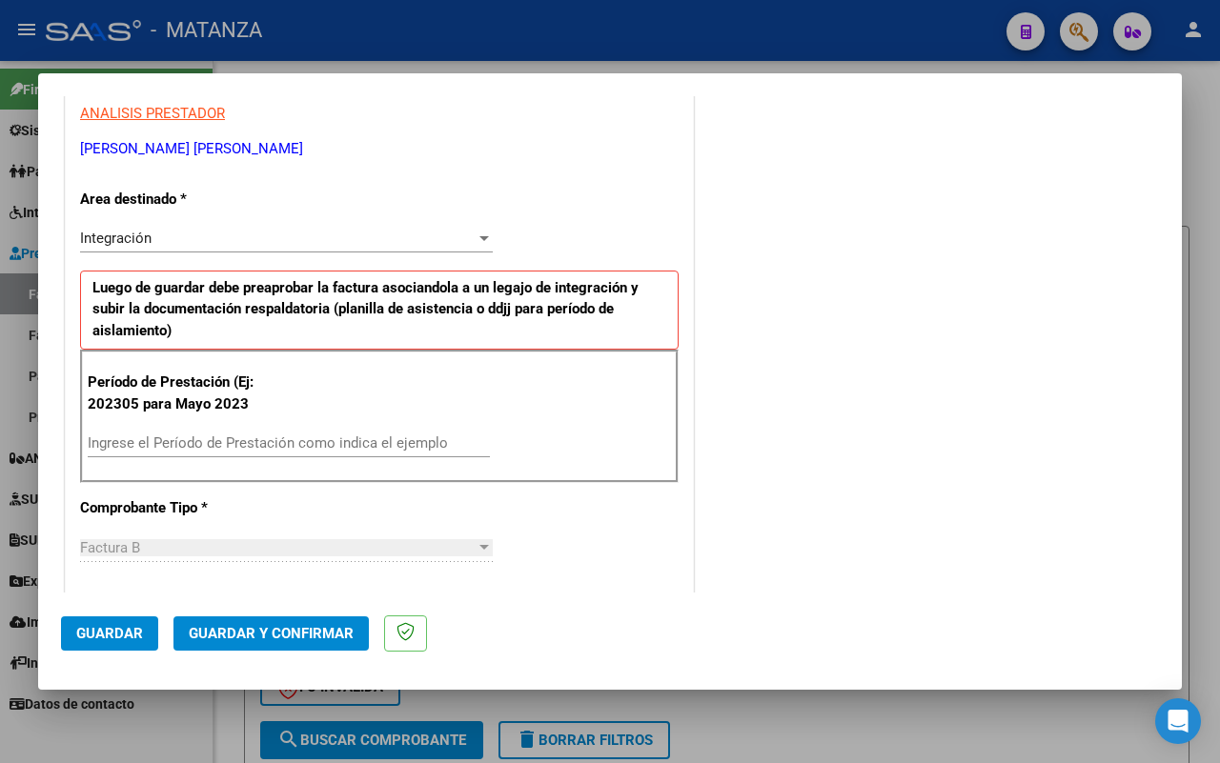
click at [251, 444] on input "Ingrese el Período de Prestación como indica el ejemplo" at bounding box center [289, 443] width 402 height 17
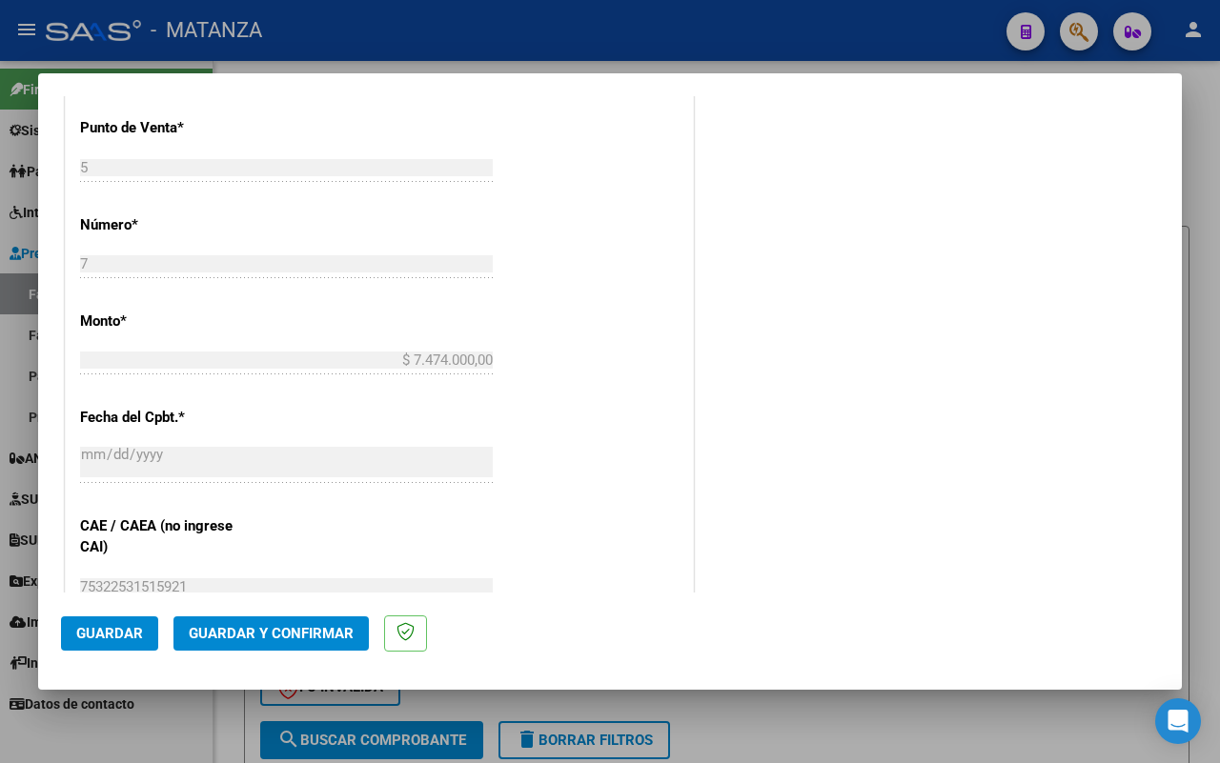
scroll to position [1191, 0]
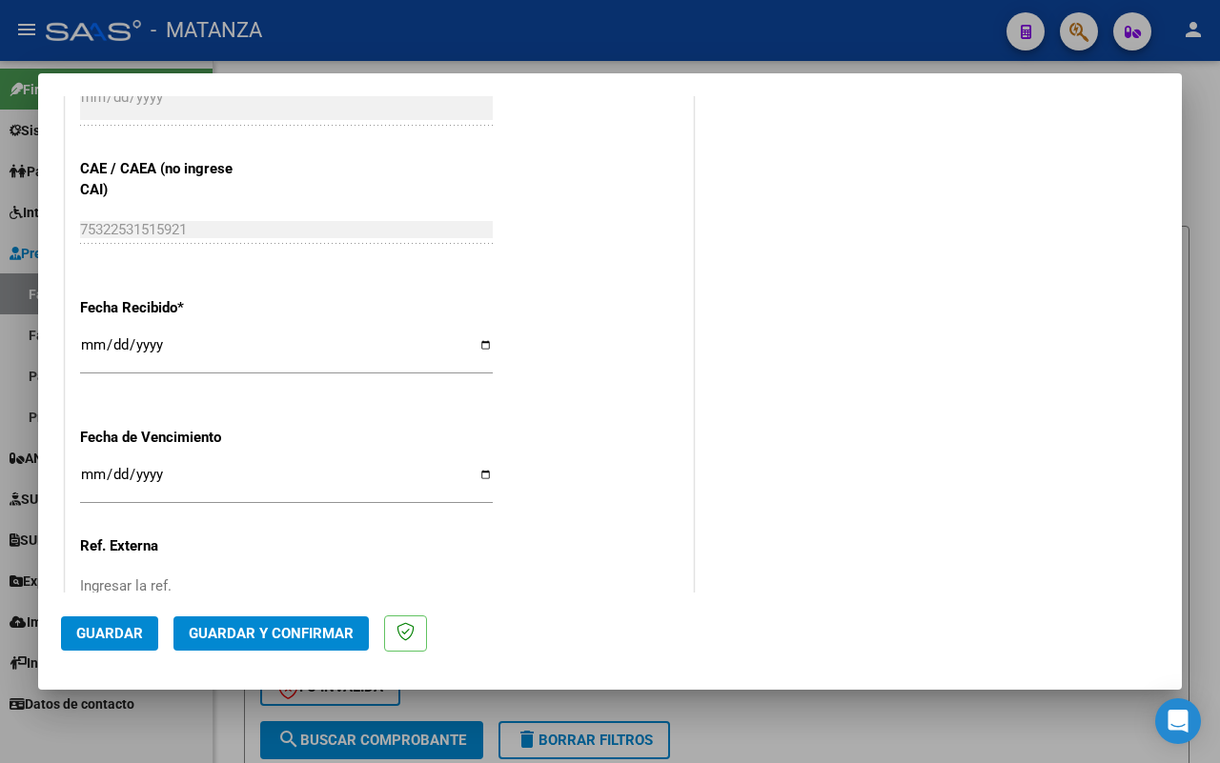
type input "202507"
drag, startPoint x: 87, startPoint y: 627, endPoint x: 556, endPoint y: 484, distance: 490.1
click at [91, 622] on button "Guardar" at bounding box center [109, 634] width 97 height 34
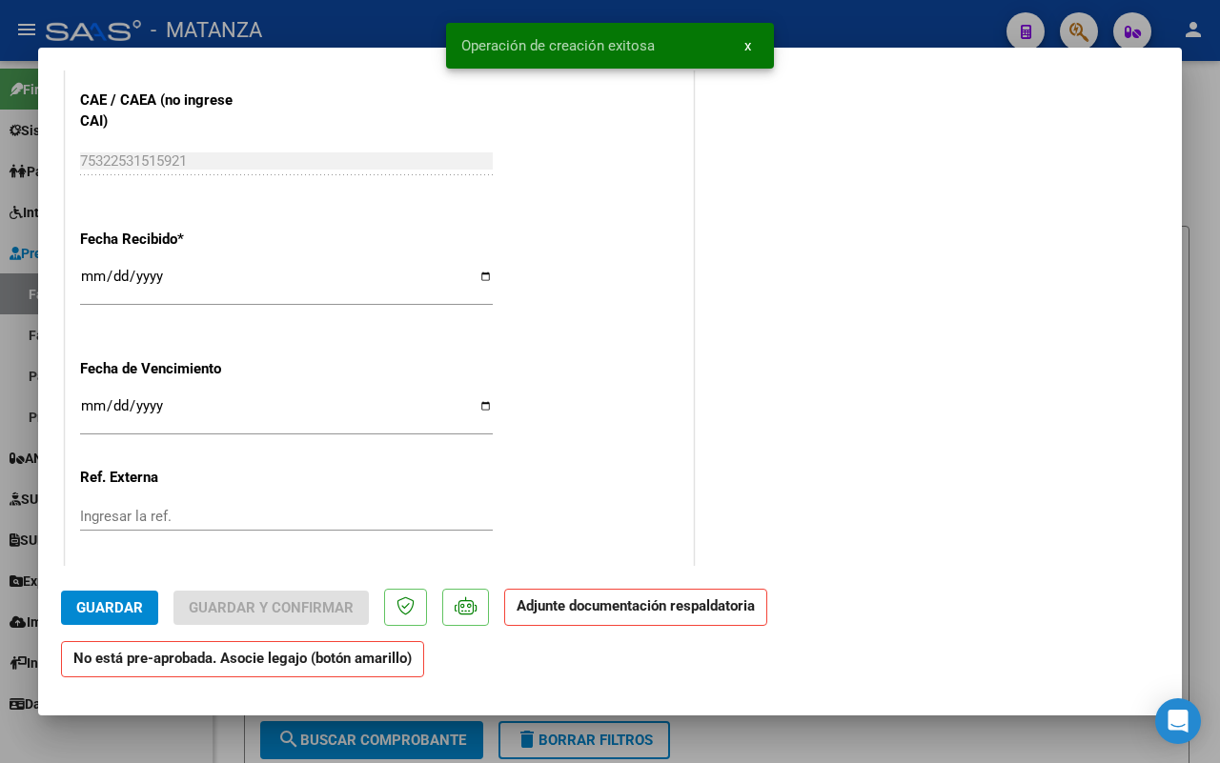
scroll to position [0, 0]
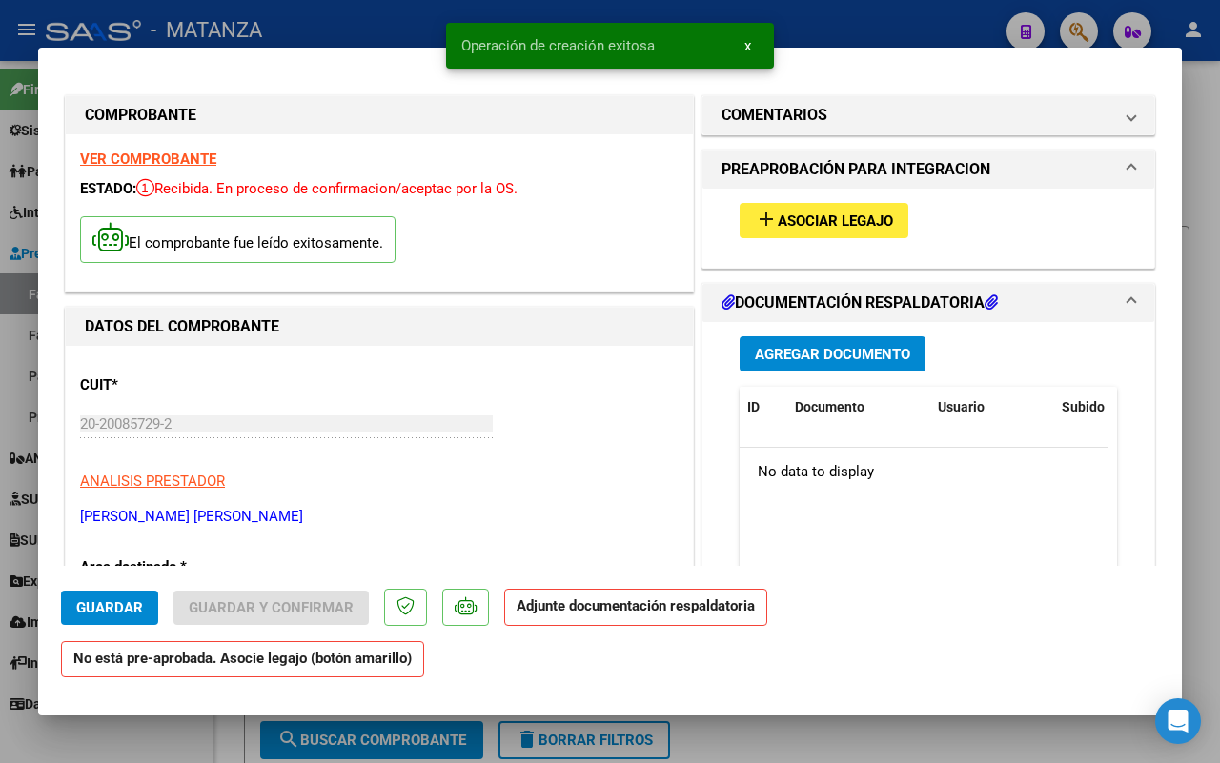
click at [859, 217] on span "Asociar Legajo" at bounding box center [835, 220] width 115 height 17
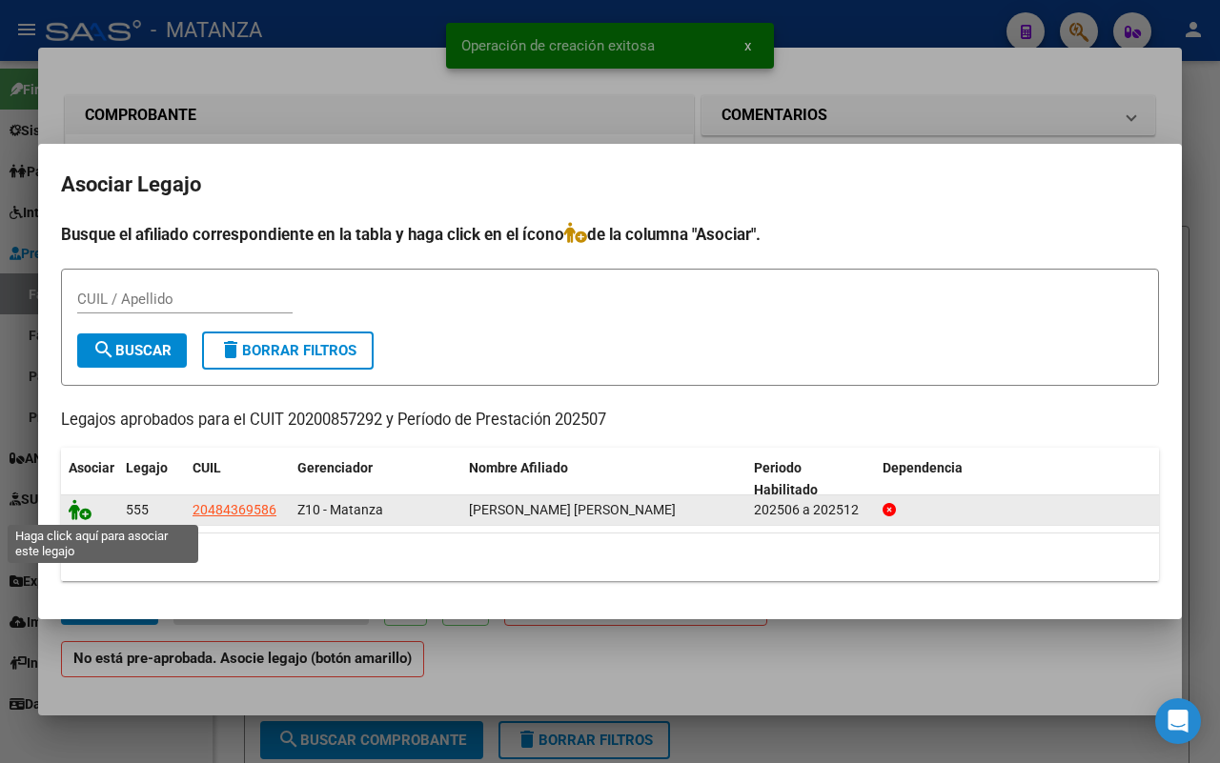
click at [76, 502] on icon at bounding box center [80, 509] width 23 height 21
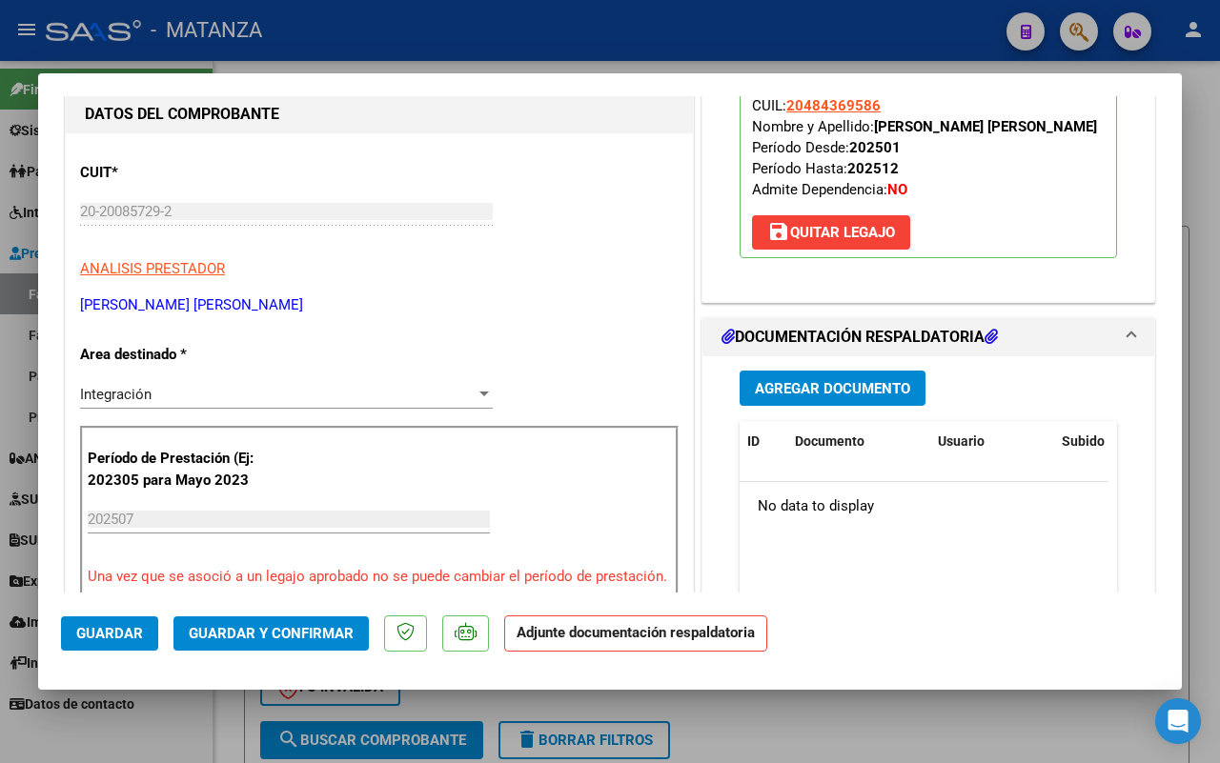
scroll to position [357, 0]
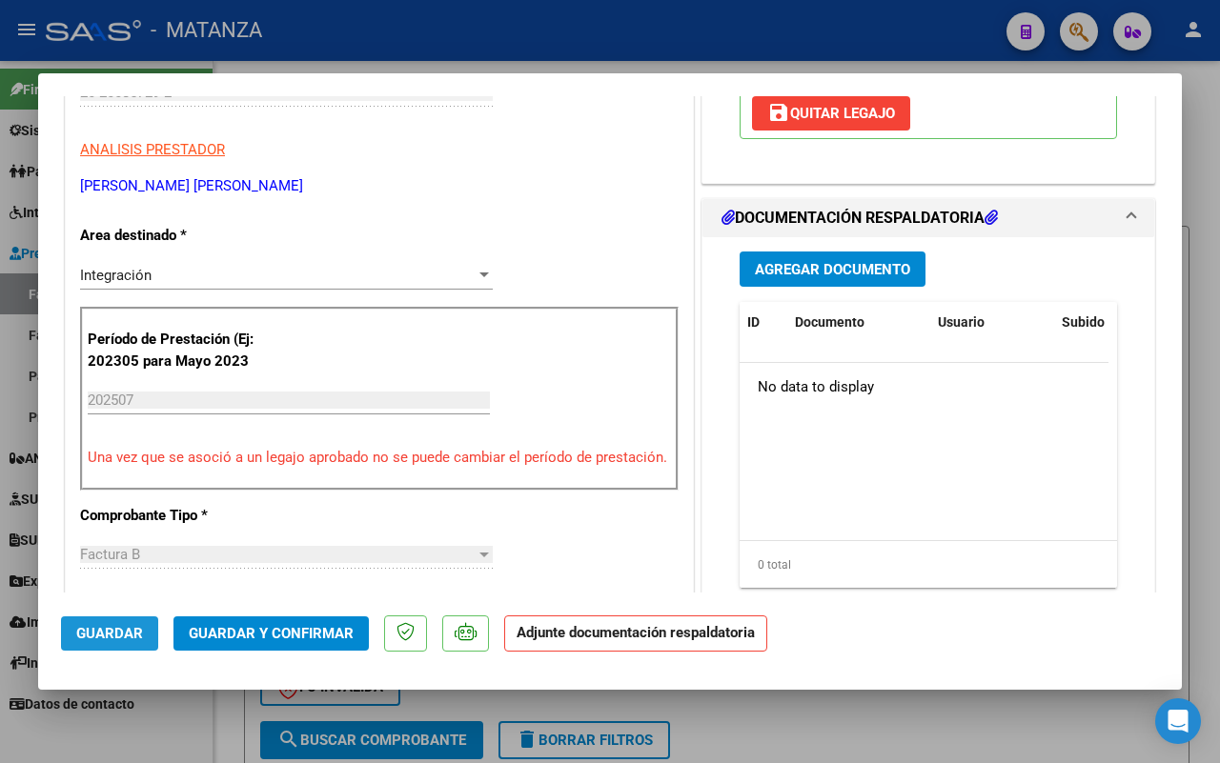
drag, startPoint x: 110, startPoint y: 635, endPoint x: 236, endPoint y: 626, distance: 127.0
click at [112, 634] on span "Guardar" at bounding box center [109, 633] width 67 height 17
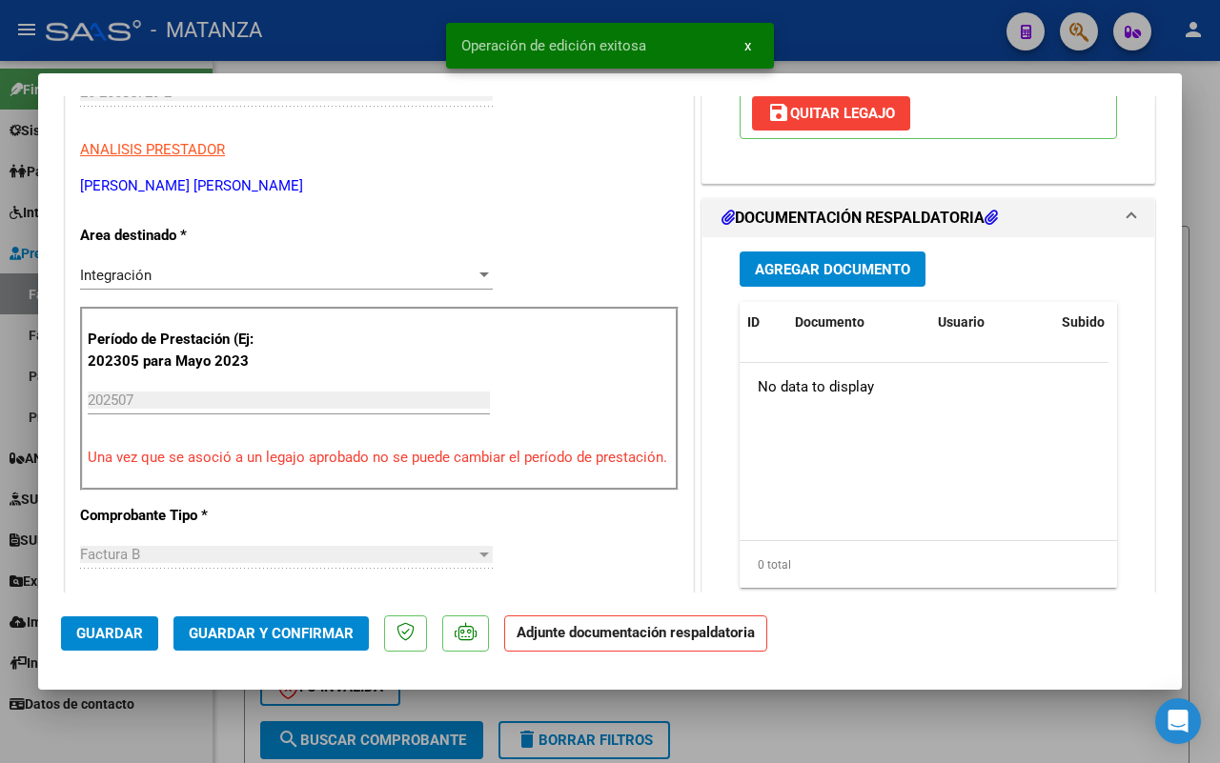
scroll to position [238, 0]
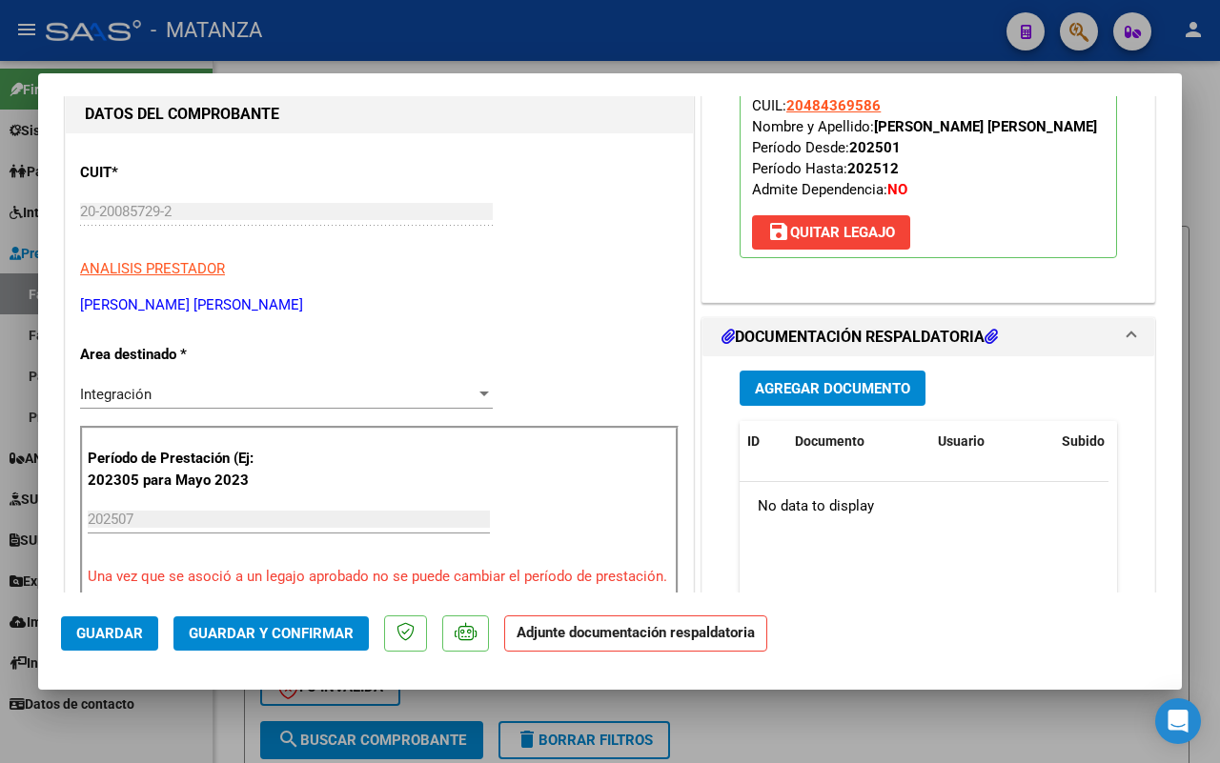
click at [831, 397] on span "Agregar Documento" at bounding box center [832, 388] width 155 height 17
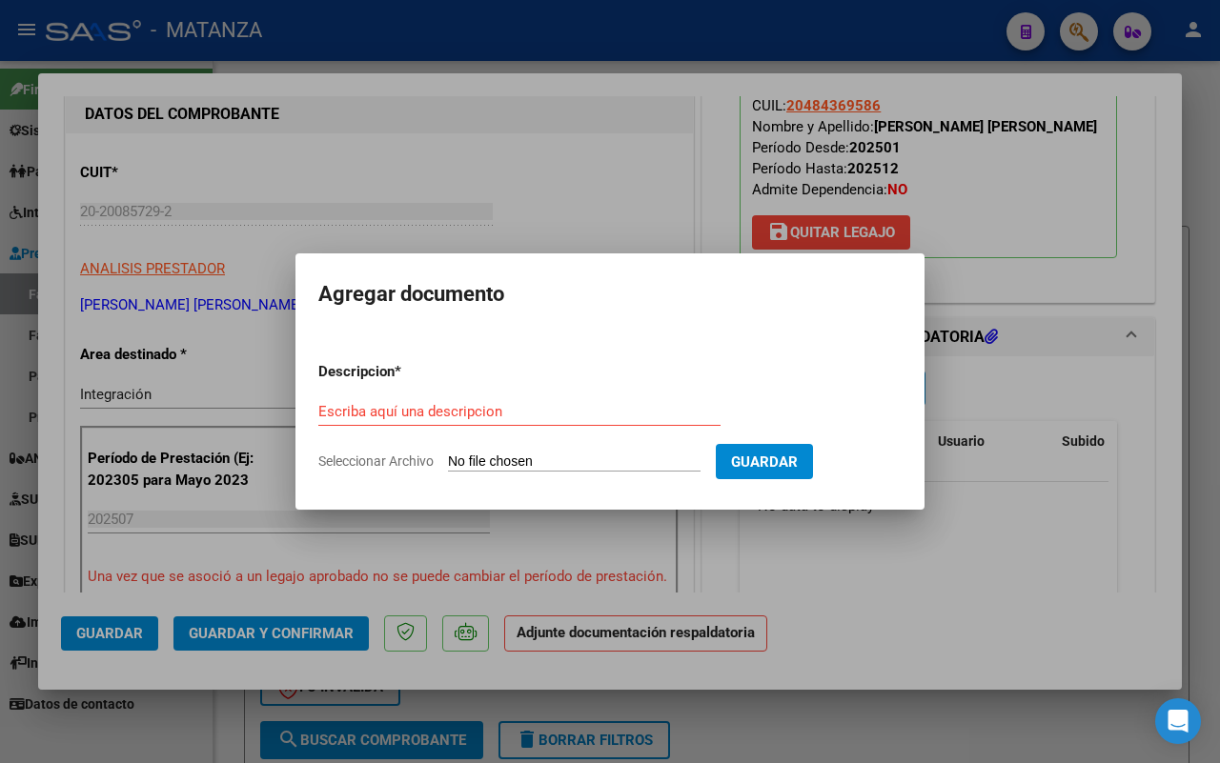
click at [545, 460] on input "Seleccionar Archivo" at bounding box center [574, 463] width 253 height 18
type input "C:\fakepath\[PERSON_NAME] - historias [DATE]_compressed.pdf"
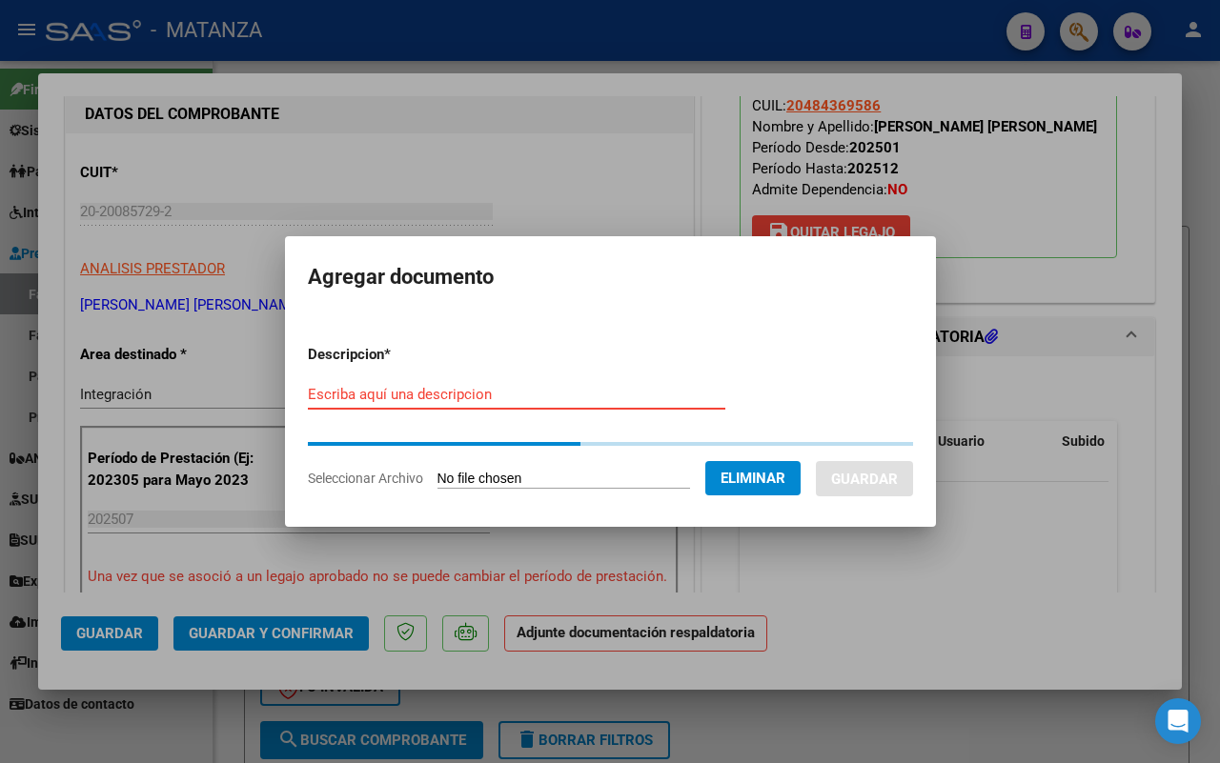
click at [439, 397] on input "Escriba aquí una descripcion" at bounding box center [516, 394] width 417 height 17
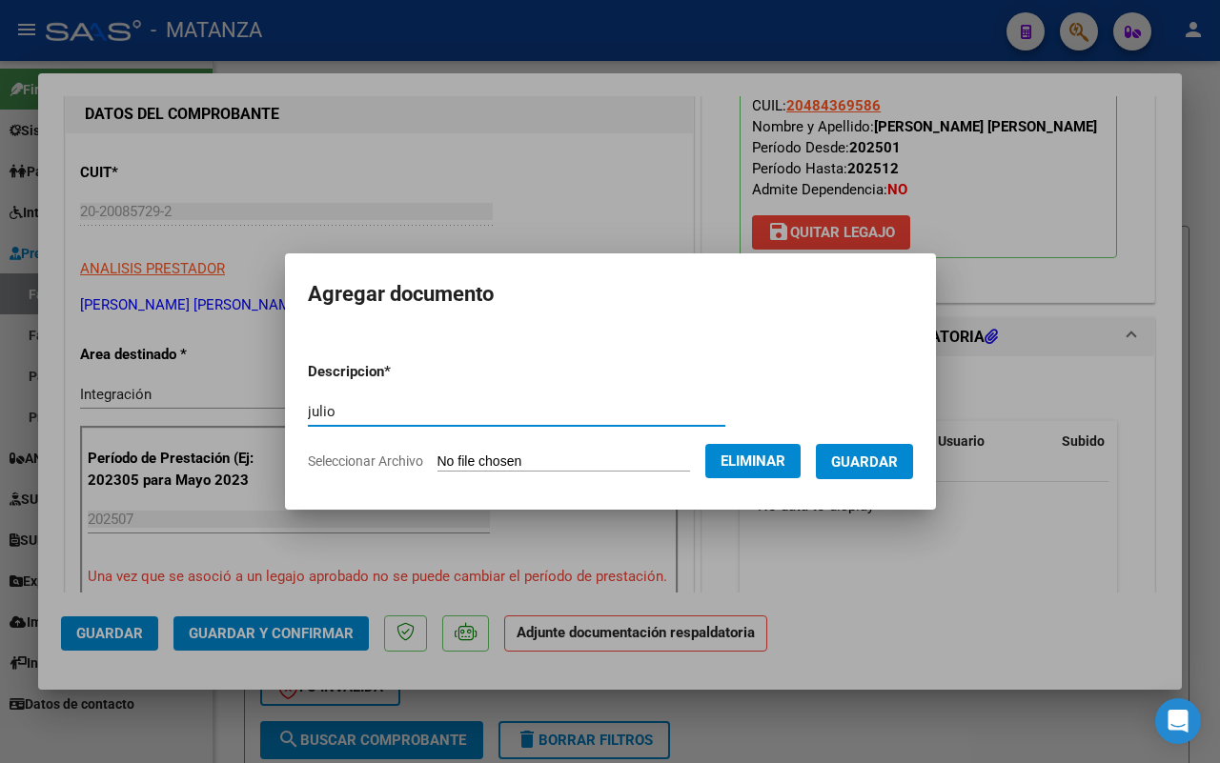
type input "julio"
drag, startPoint x: 888, startPoint y: 455, endPoint x: 1218, endPoint y: 472, distance: 330.2
click at [898, 455] on span "Guardar" at bounding box center [864, 462] width 67 height 17
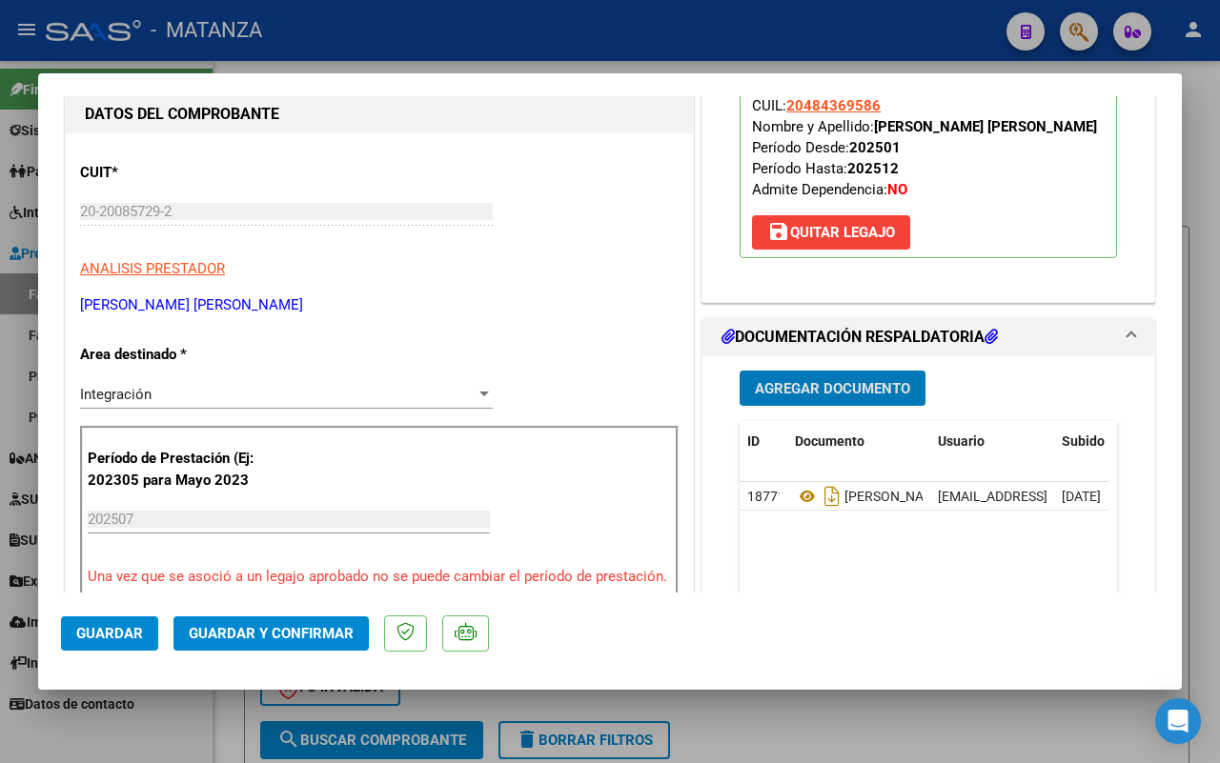
click at [263, 635] on span "Guardar y Confirmar" at bounding box center [271, 633] width 165 height 17
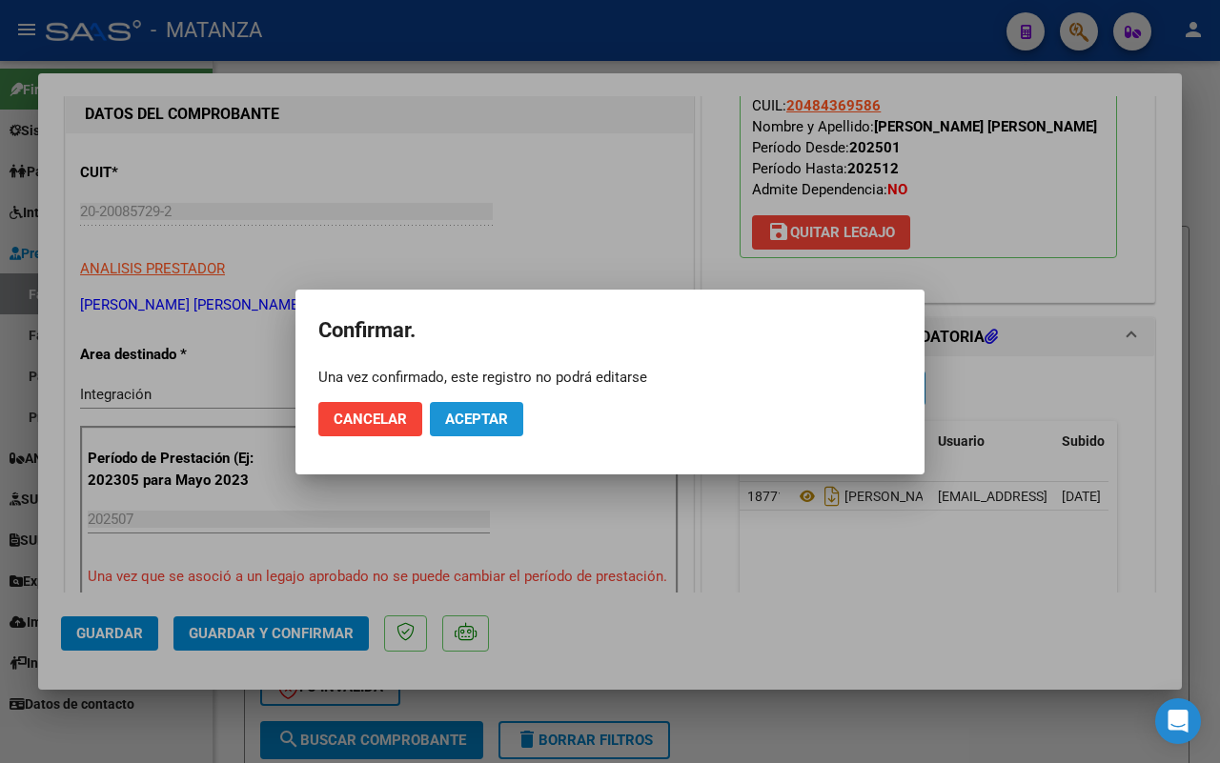
click at [486, 417] on span "Aceptar" at bounding box center [476, 419] width 63 height 17
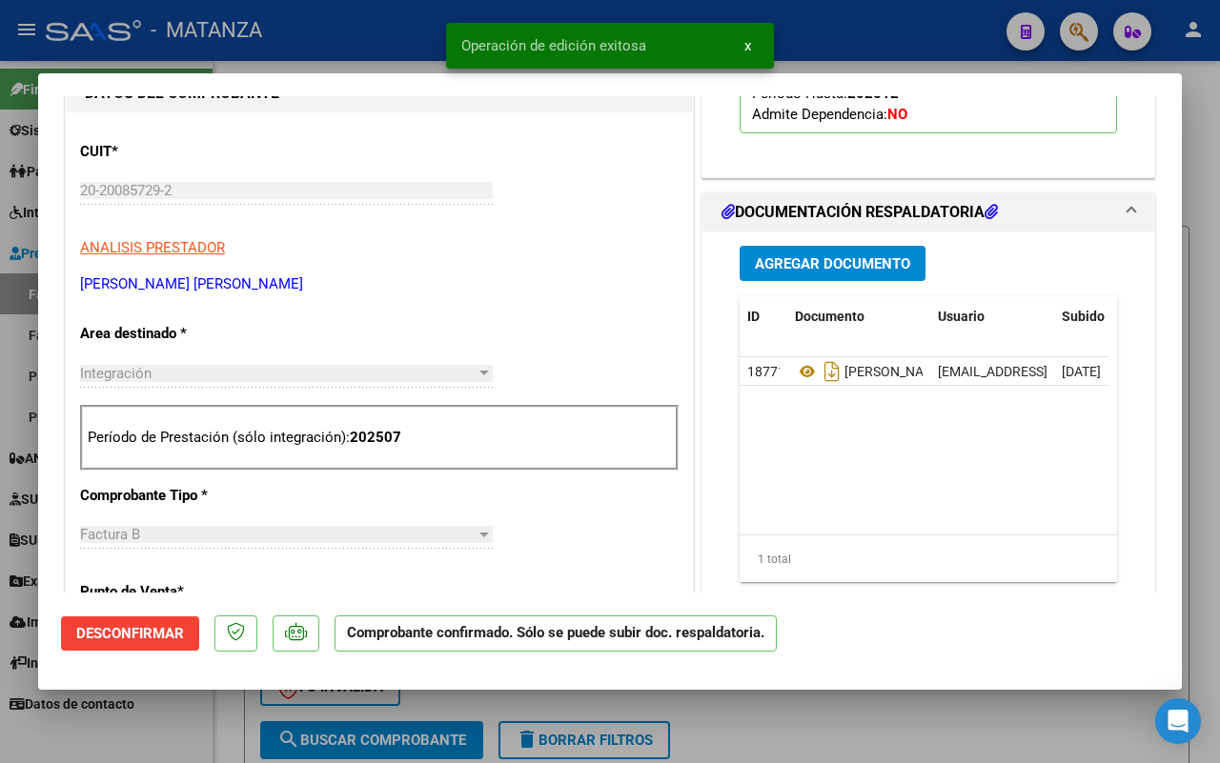
click at [817, 715] on div at bounding box center [610, 381] width 1220 height 763
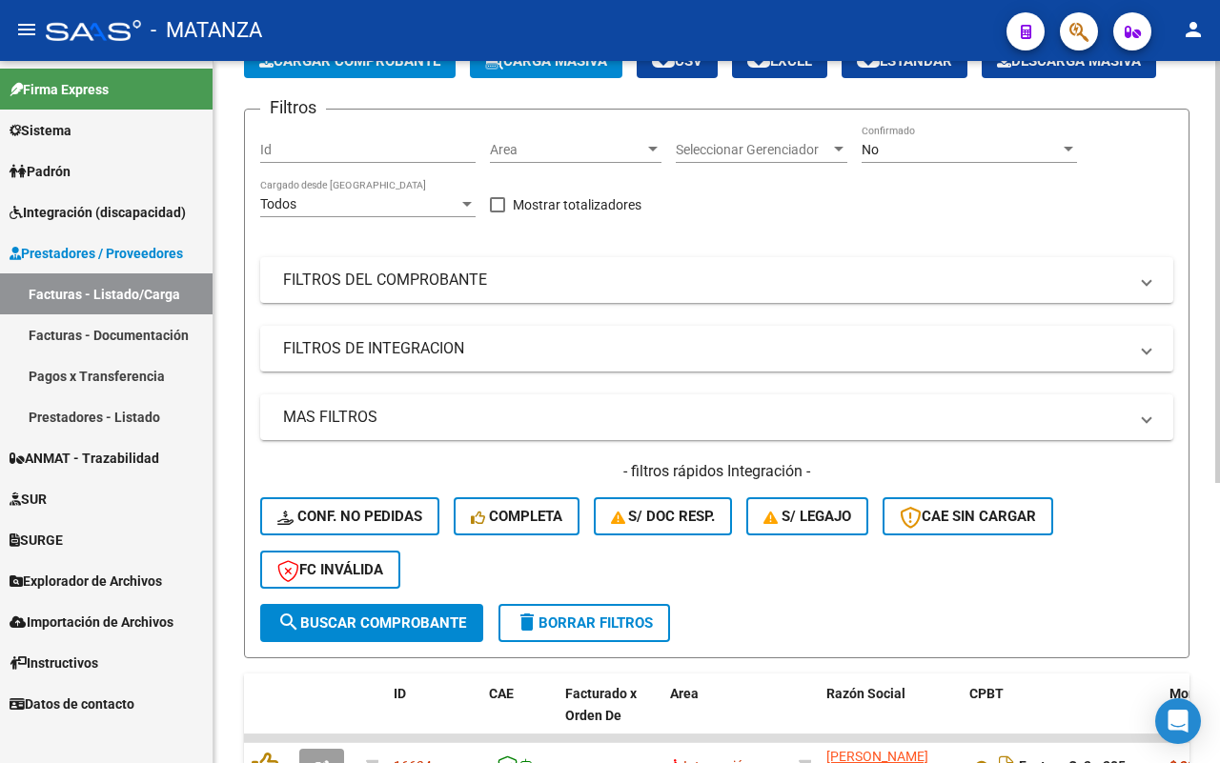
scroll to position [0, 0]
